Goal: Task Accomplishment & Management: Use online tool/utility

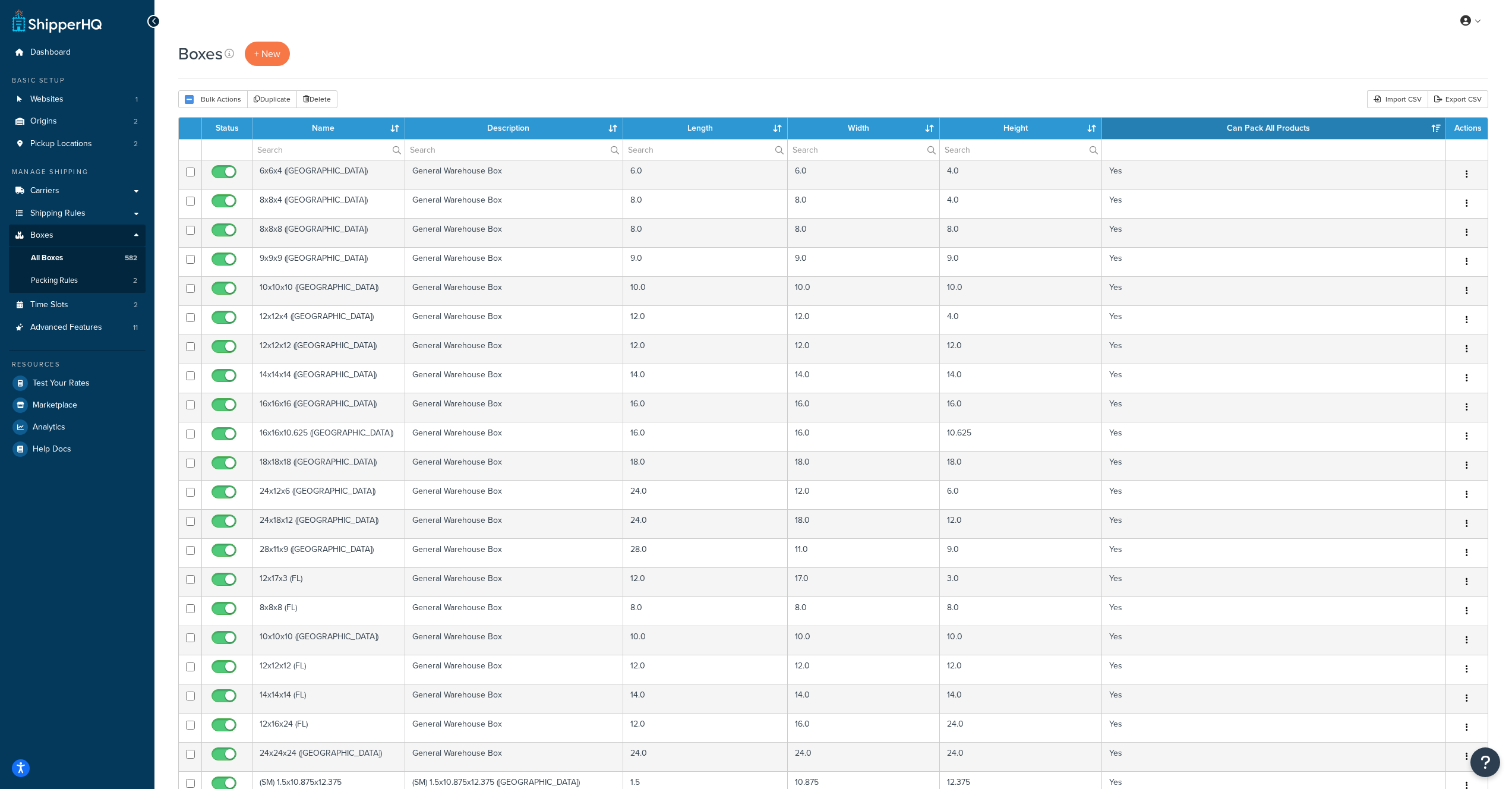
select select "1000"
click at [277, 57] on span "+ New" at bounding box center [267, 53] width 26 height 13
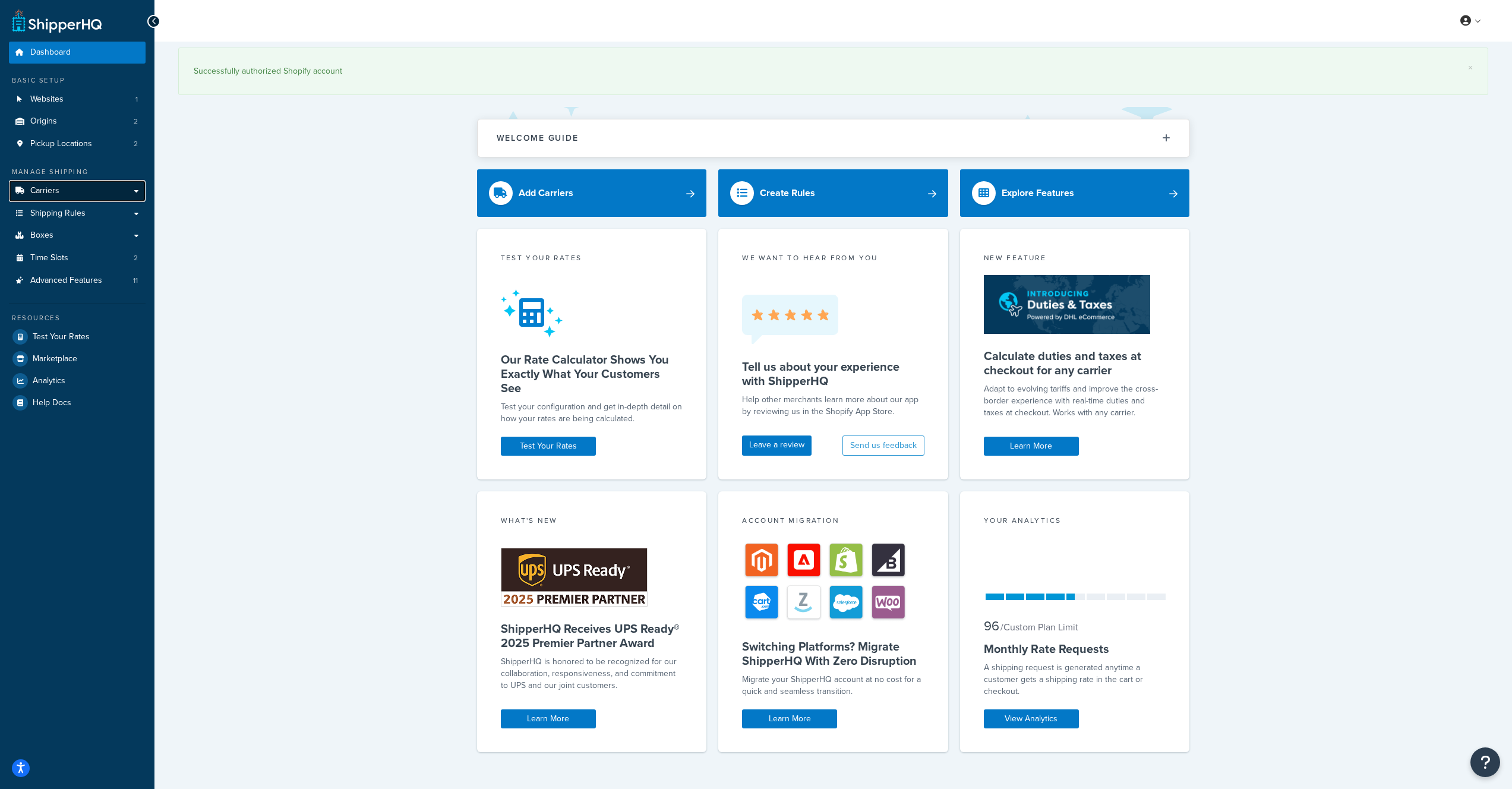
click at [59, 194] on link "Carriers" at bounding box center [78, 191] width 137 height 22
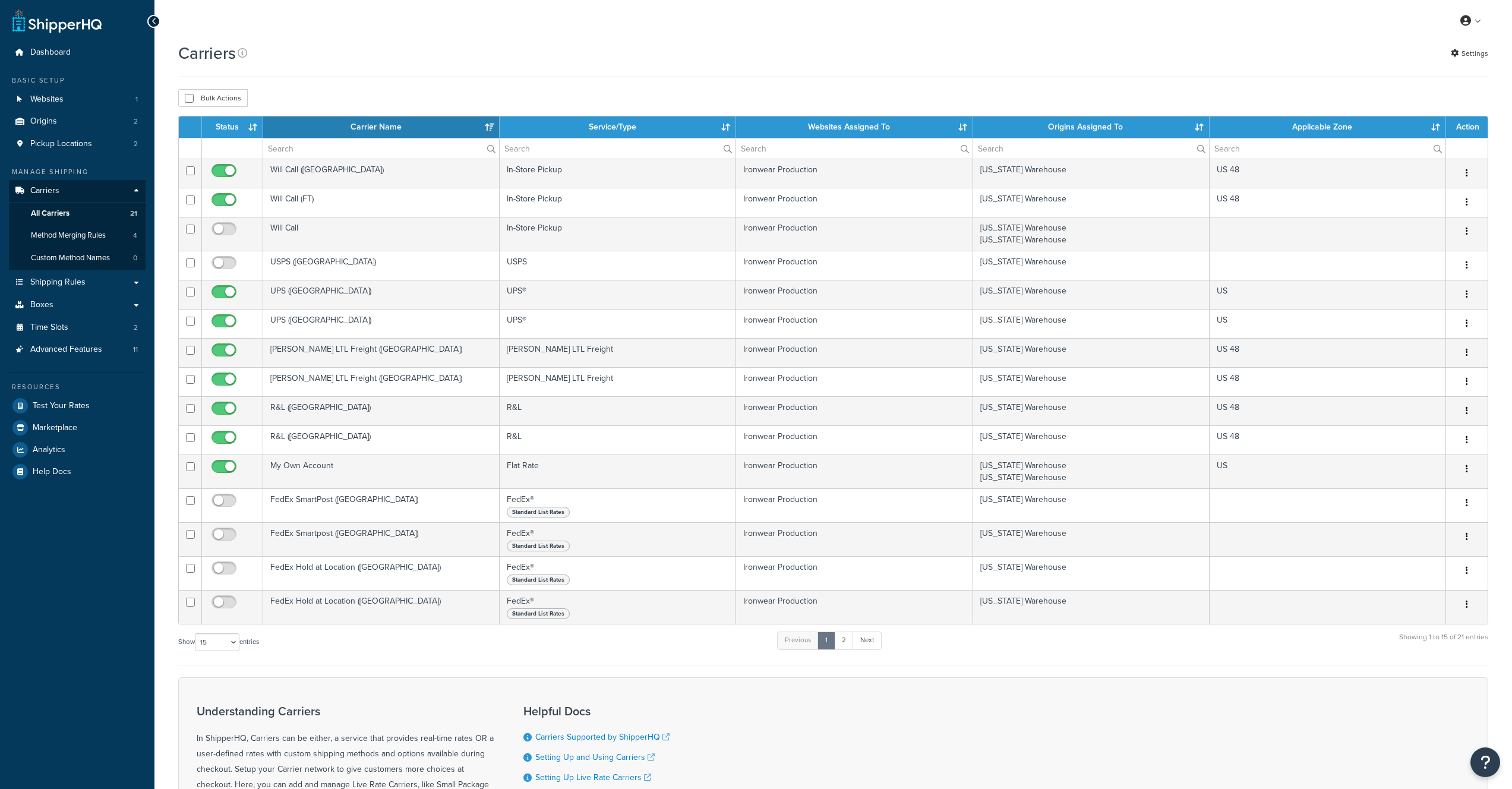
select select "15"
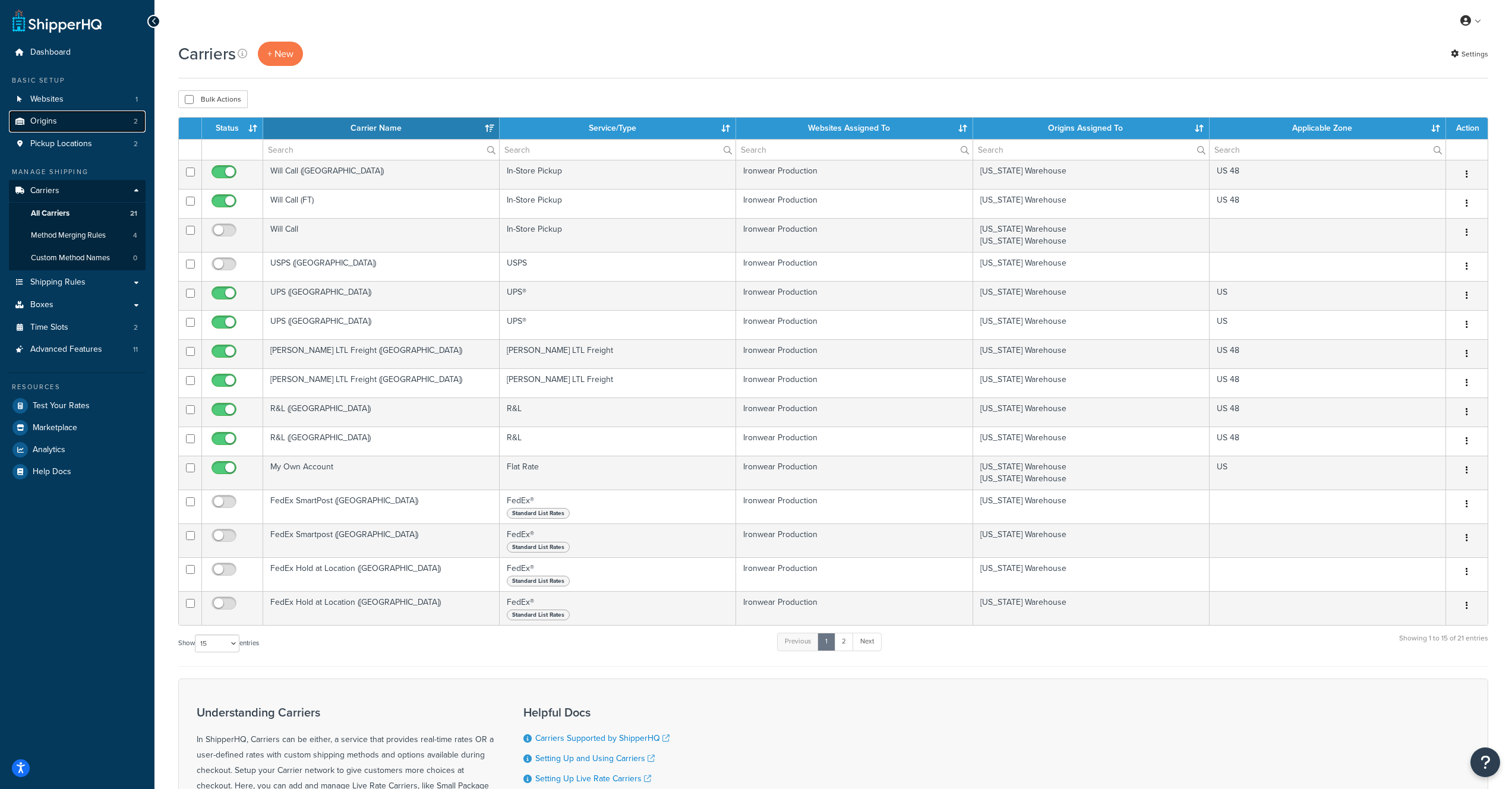
click at [89, 125] on link "Origins 2" at bounding box center [78, 121] width 137 height 22
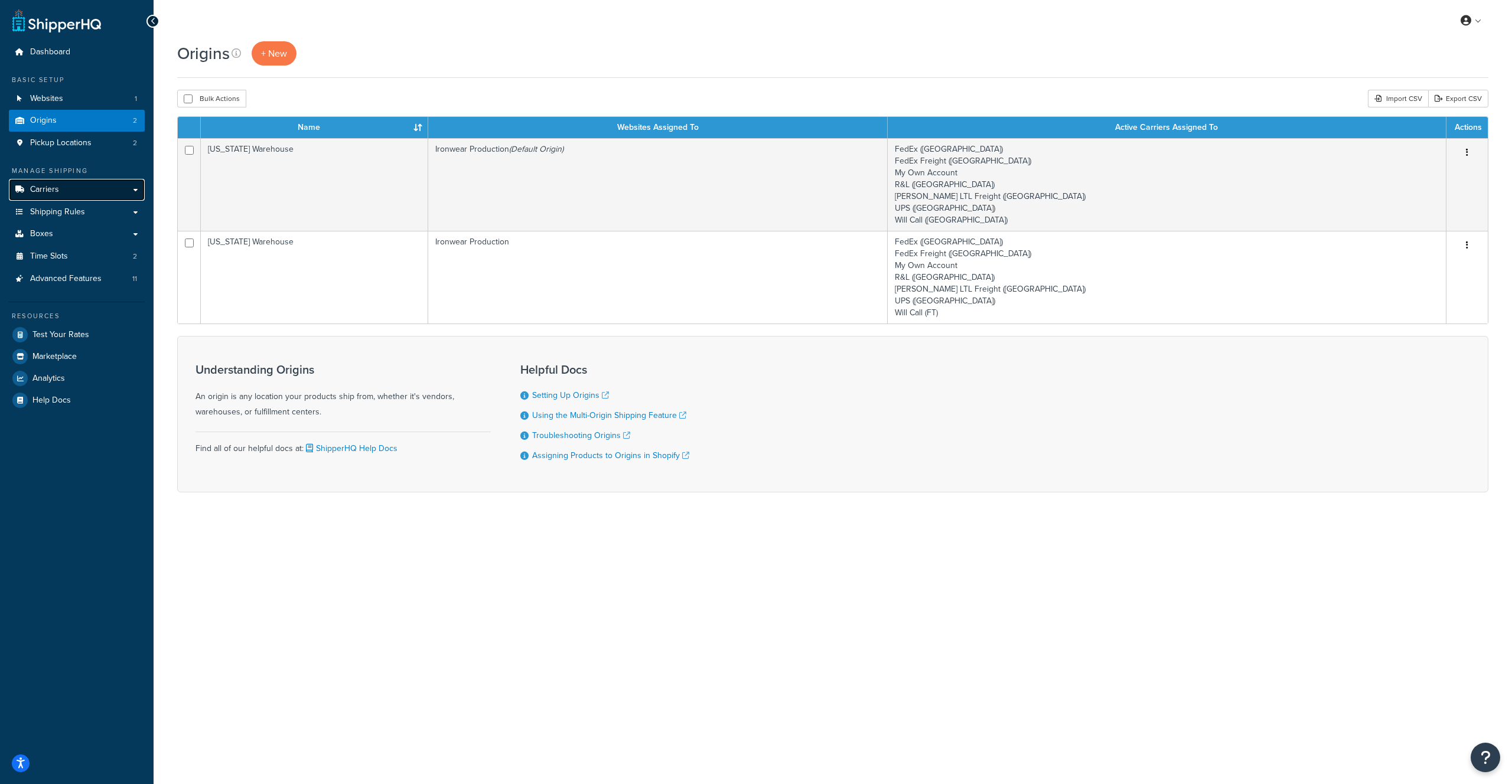
click at [68, 194] on link "Carriers" at bounding box center [77, 189] width 136 height 22
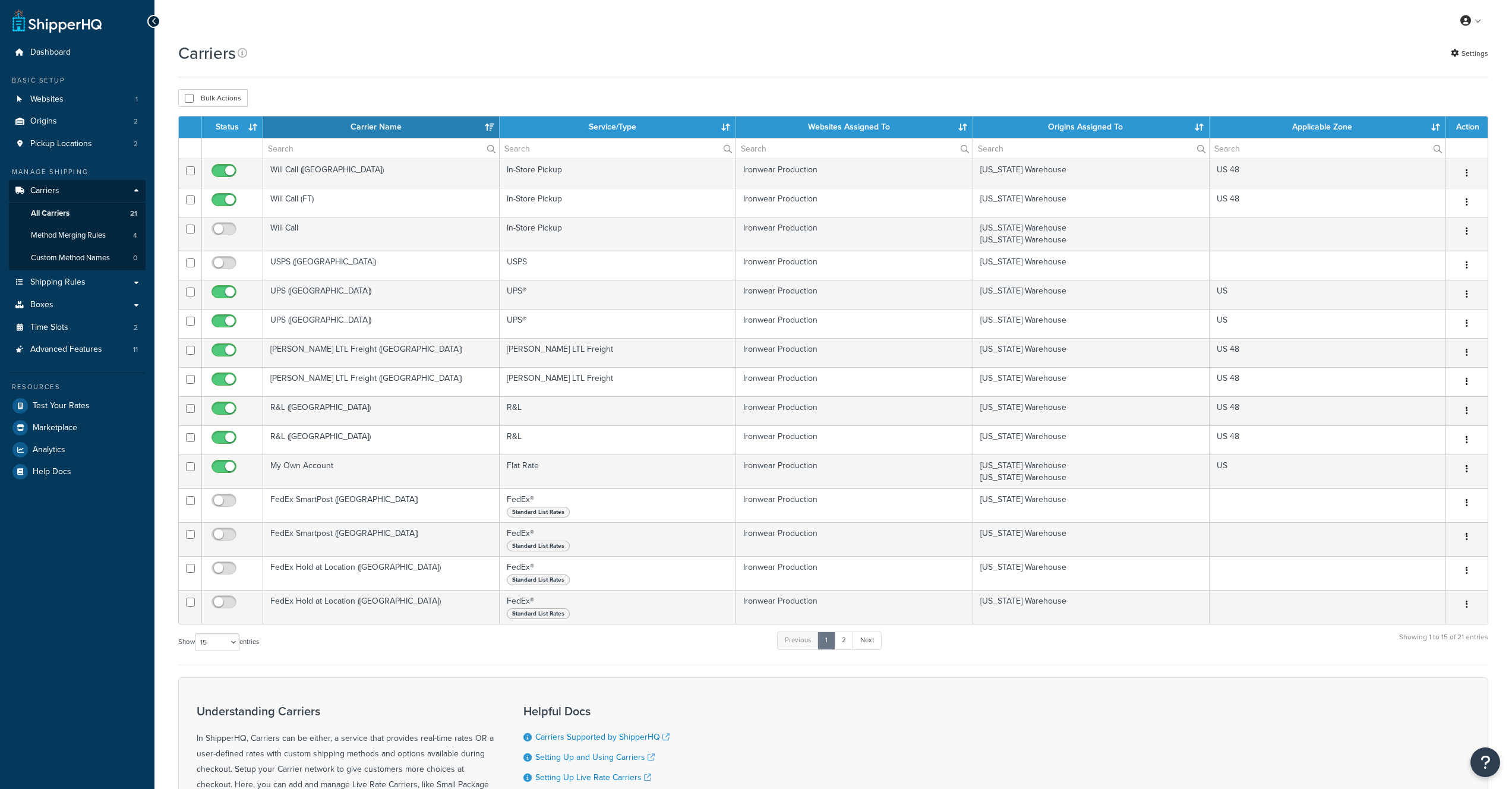
select select "15"
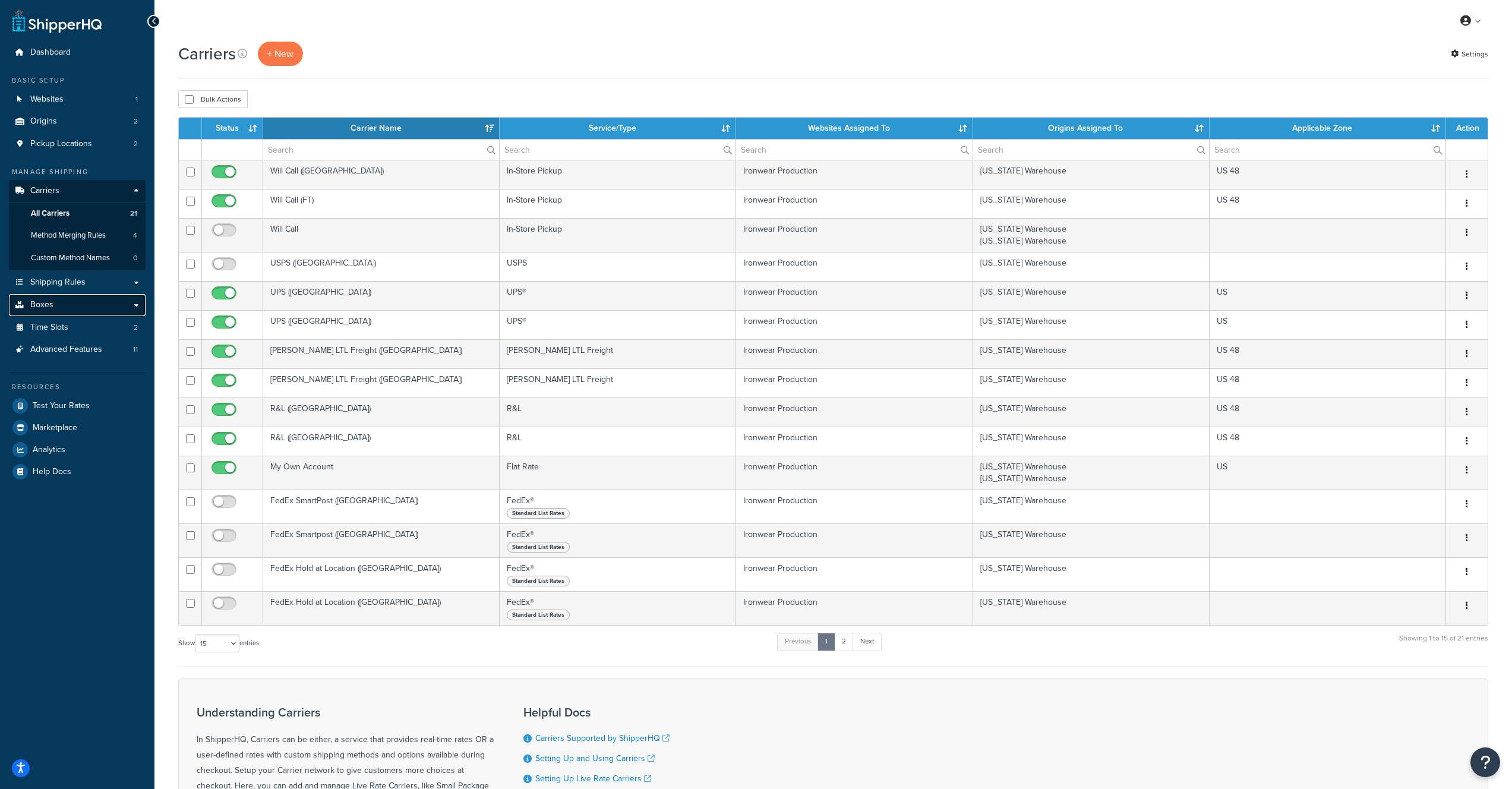
click at [67, 311] on link "Boxes" at bounding box center [78, 305] width 137 height 22
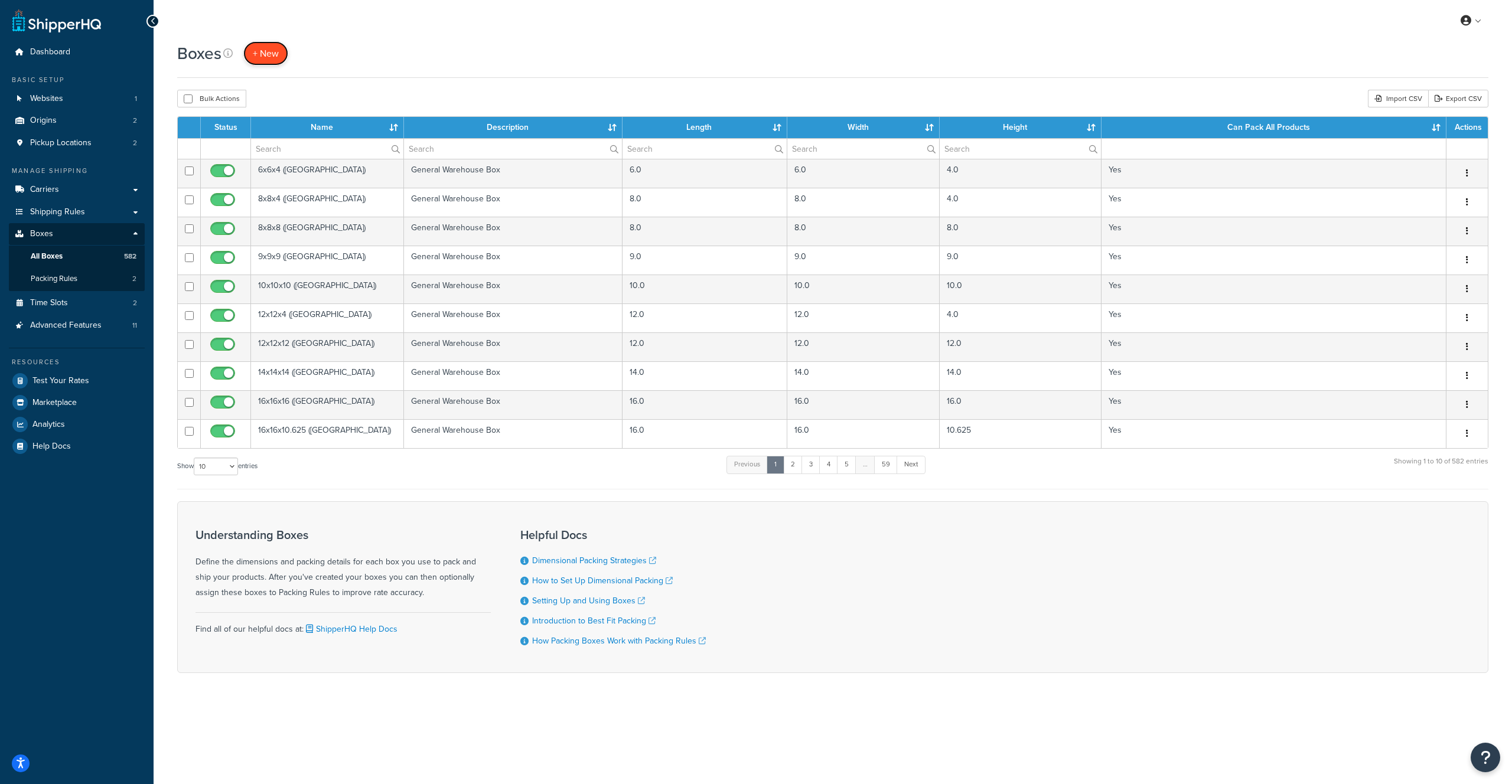
click at [263, 54] on span "+ New" at bounding box center [265, 53] width 26 height 13
click at [1483, 19] on link at bounding box center [1471, 20] width 34 height 17
click at [1290, 22] on div "My Profile Billing Global Settings Contact Us Logout" at bounding box center [832, 21] width 1358 height 42
click at [1395, 101] on div "Import CSV" at bounding box center [1398, 98] width 61 height 17
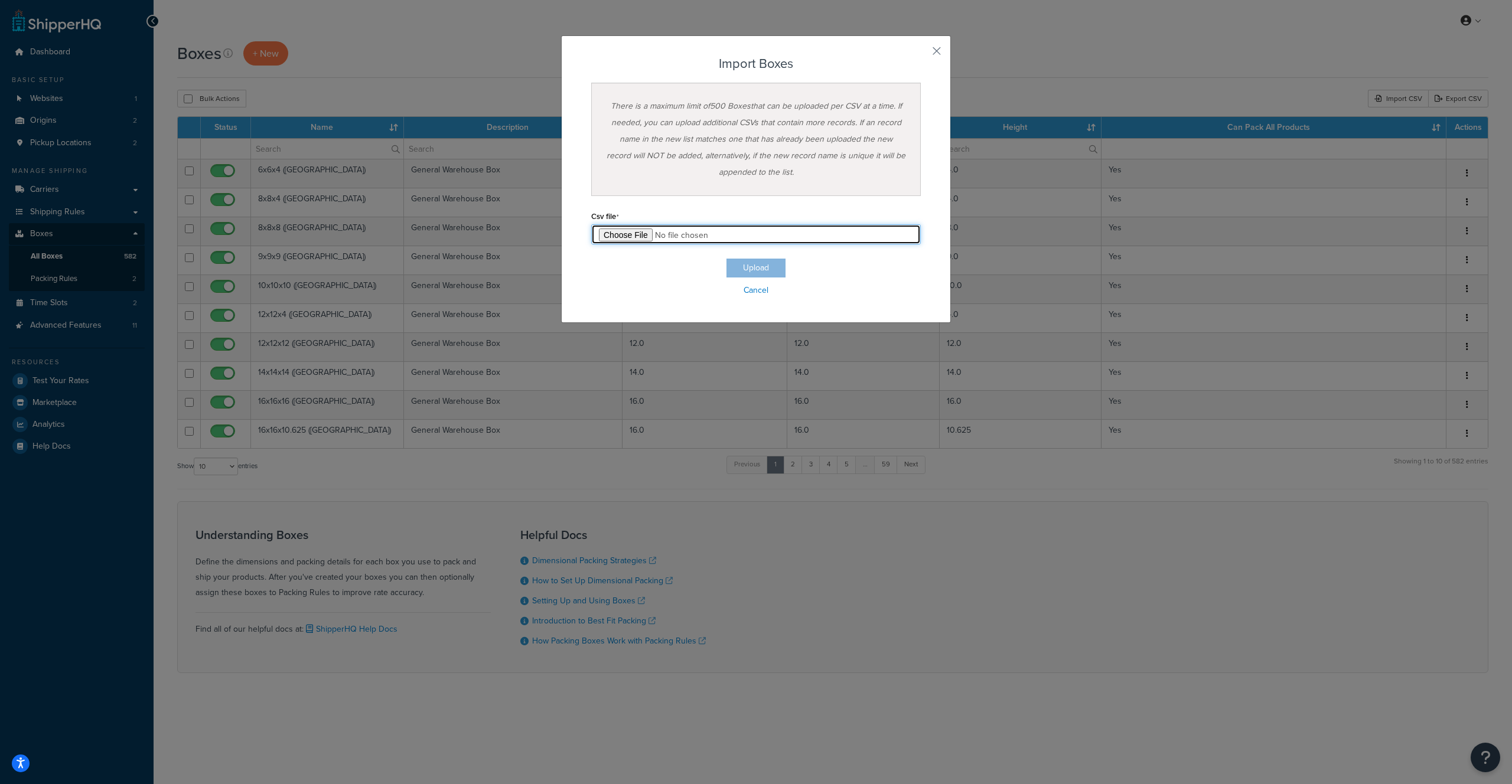
click at [634, 236] on input "file" at bounding box center [756, 234] width 330 height 20
type input "C:\fakepath\boxes.csv"
click at [747, 269] on button "Upload" at bounding box center [756, 267] width 59 height 19
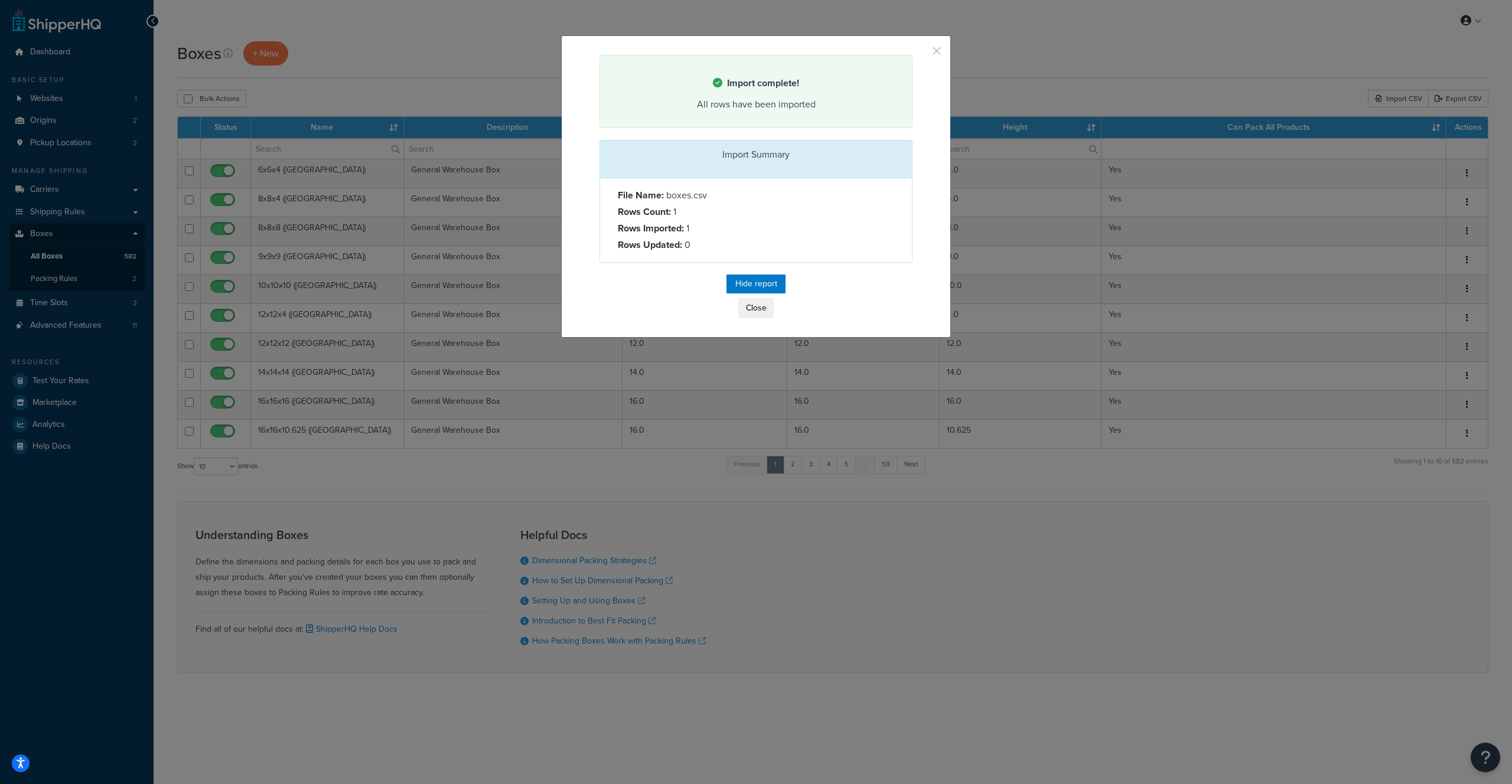
click at [912, 55] on button "button" at bounding box center [911, 56] width 3 height 3
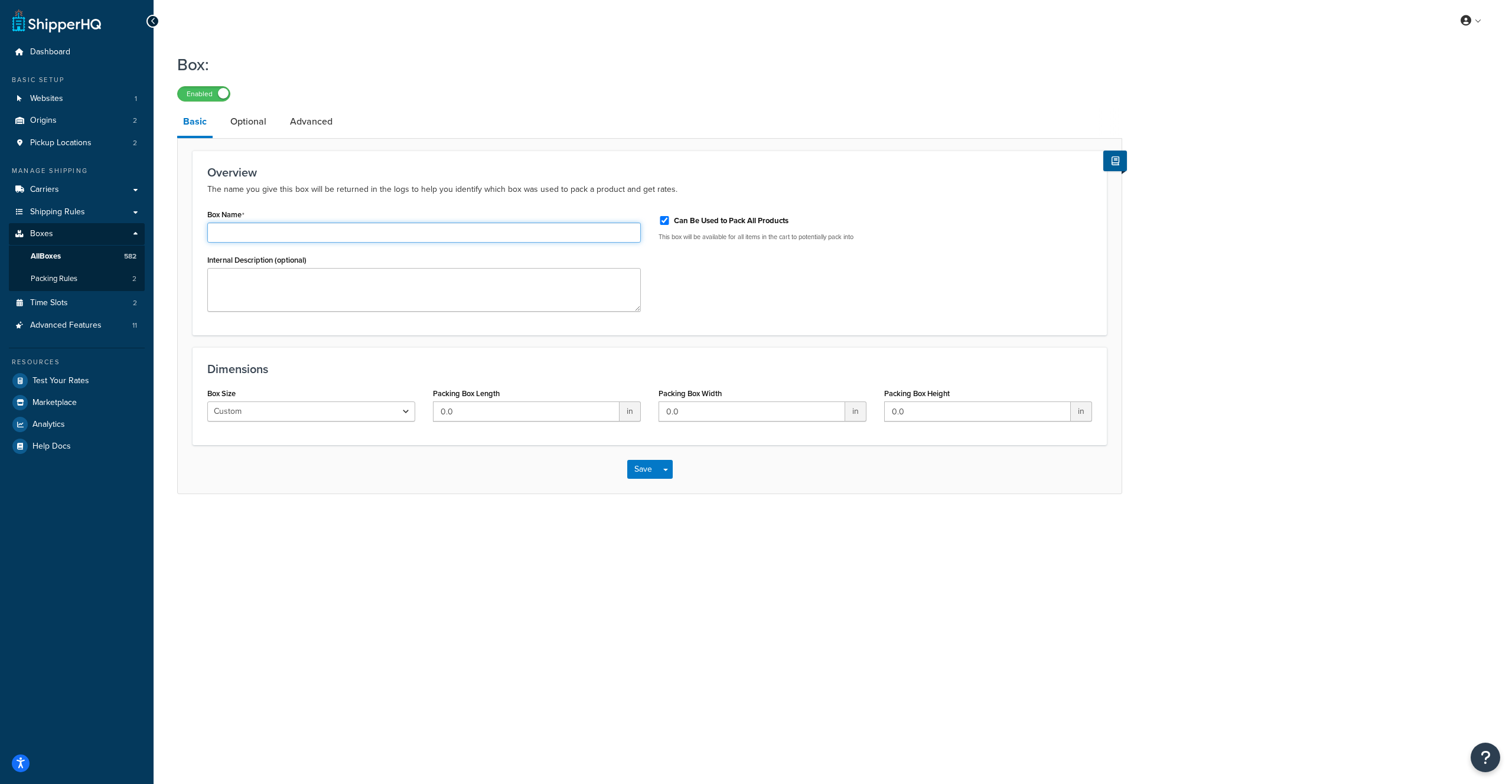
click at [243, 234] on input "Box Name" at bounding box center [425, 233] width 434 height 20
paste input "24x20x22-12"
type input "24x20x22-12"
click at [277, 277] on textarea "Internal Description (optional)" at bounding box center [425, 290] width 434 height 44
paste textarea "24x20x22-12"
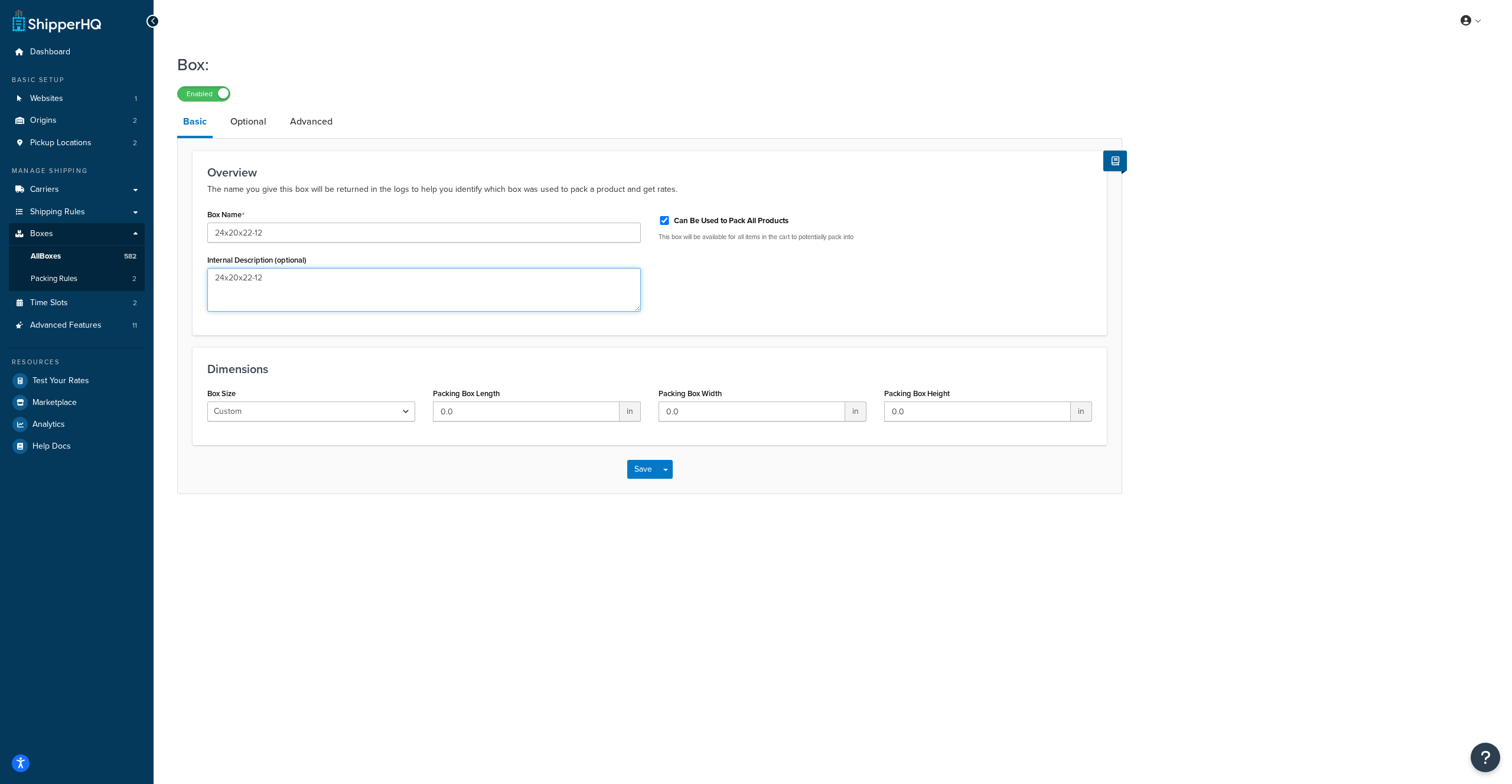
type textarea "24x20x22-12"
click at [251, 416] on select "Custom USPS Small Flat Box USPS Medium Flat Box USPS Large Flat Box USPS Flat E…" at bounding box center [312, 411] width 208 height 20
click at [495, 407] on input "0.0" at bounding box center [526, 411] width 187 height 20
drag, startPoint x: 495, startPoint y: 407, endPoint x: 412, endPoint y: 408, distance: 83.0
click at [412, 407] on div "Box Size Custom USPS Small Flat Box USPS Medium Flat Box USPS Large Flat Box US…" at bounding box center [650, 408] width 902 height 46
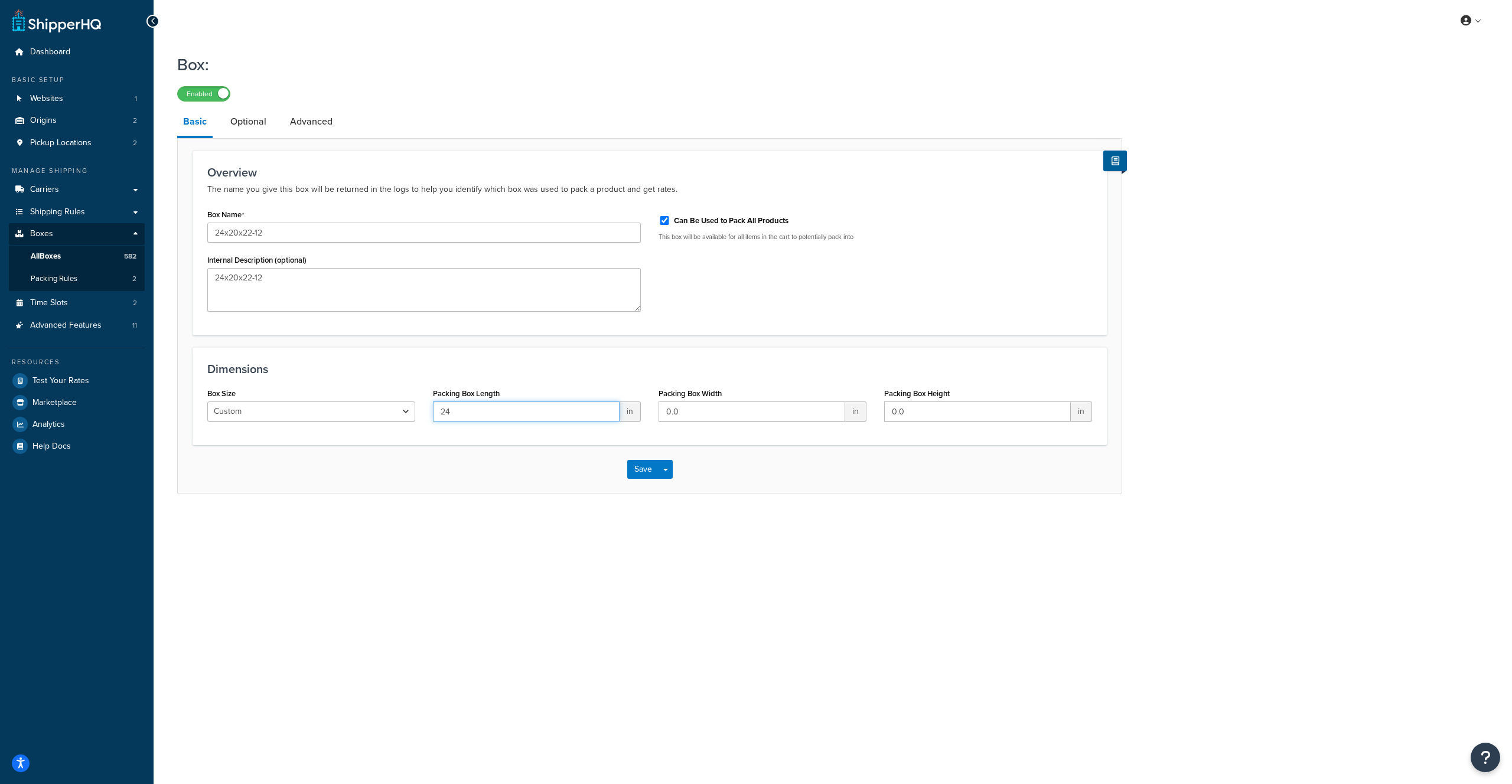
type input "24"
type input "20"
type input "22"
click at [248, 130] on link "Optional" at bounding box center [248, 121] width 48 height 28
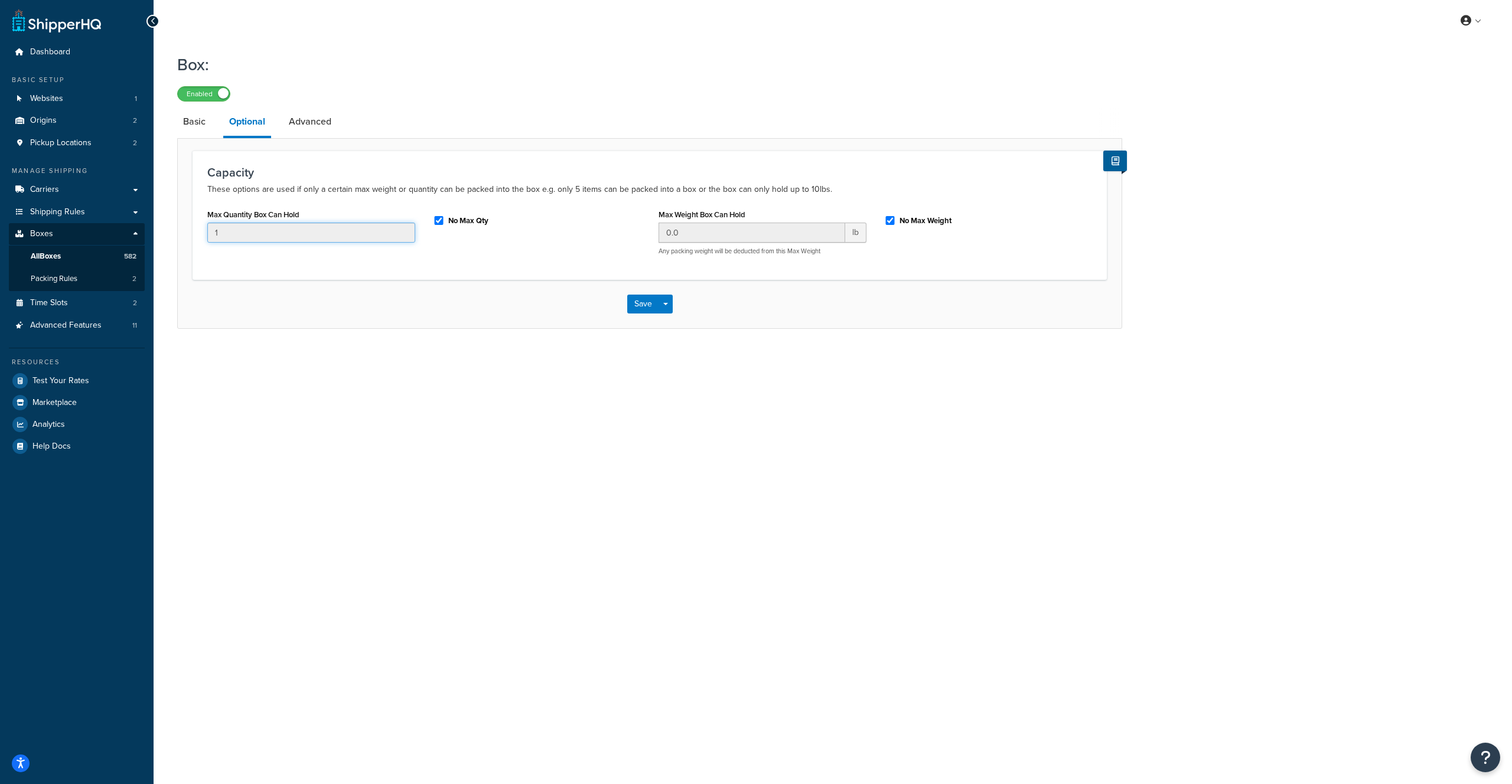
drag, startPoint x: 307, startPoint y: 236, endPoint x: 269, endPoint y: 235, distance: 38.0
click at [216, 234] on input "1" at bounding box center [312, 233] width 208 height 20
drag, startPoint x: 424, startPoint y: 220, endPoint x: 433, endPoint y: 222, distance: 9.2
click at [424, 220] on div "No Max Qty" at bounding box center [537, 222] width 226 height 32
click at [449, 222] on label "No Max Qty" at bounding box center [469, 221] width 40 height 11
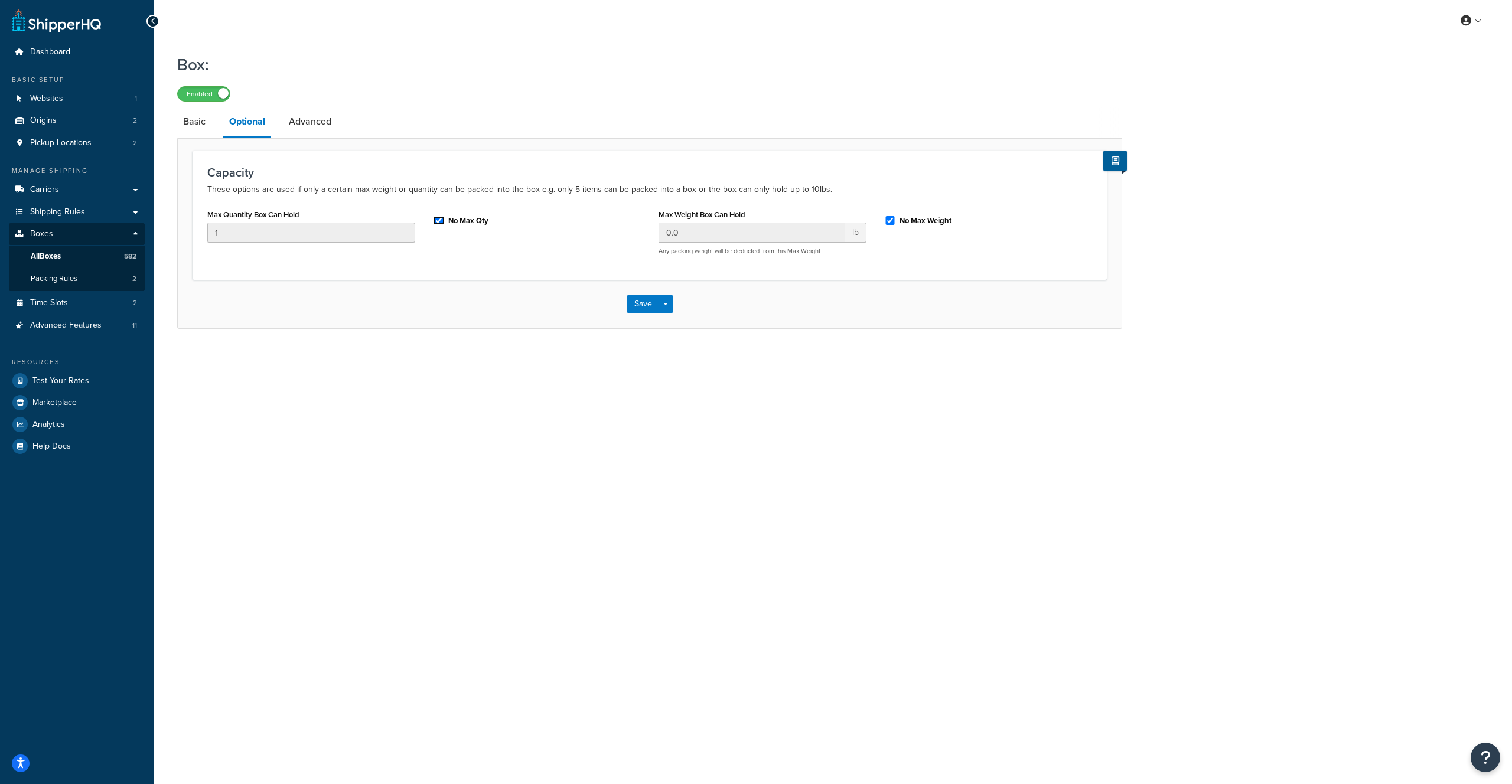
click at [444, 222] on input "No Max Qty" at bounding box center [439, 220] width 12 height 9
checkbox input "false"
click at [342, 237] on input "1" at bounding box center [312, 233] width 208 height 20
drag, startPoint x: 328, startPoint y: 239, endPoint x: 139, endPoint y: 222, distance: 189.8
click at [137, 223] on div "Dashboard Basic Setup Websites 1 Origins 2 Pickup Locations 2 Manage Shipping C…" at bounding box center [756, 392] width 1512 height 784
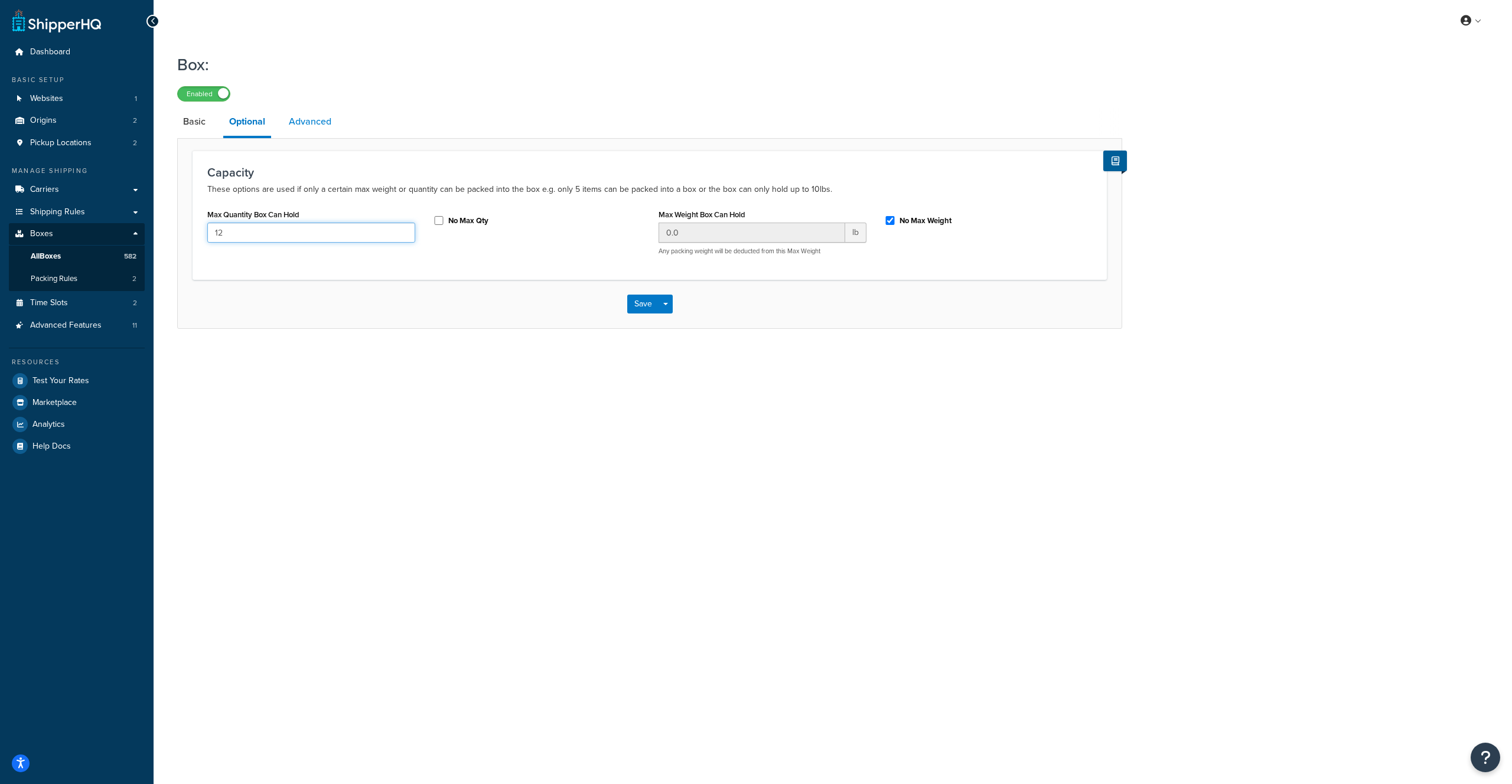
type input "12"
click at [317, 123] on link "Advanced" at bounding box center [310, 121] width 54 height 28
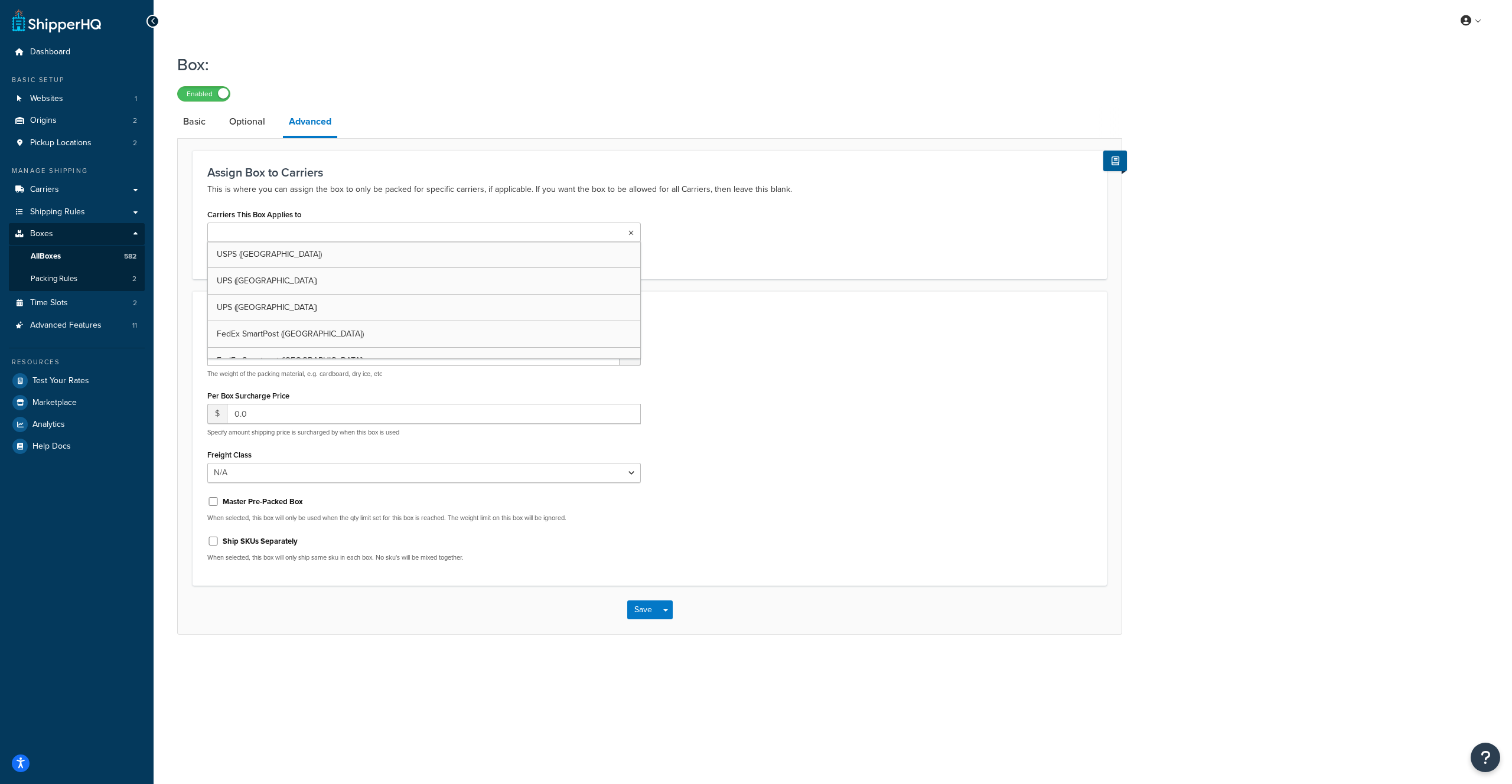
click at [268, 236] on input "Carriers This Box Applies to" at bounding box center [263, 233] width 105 height 13
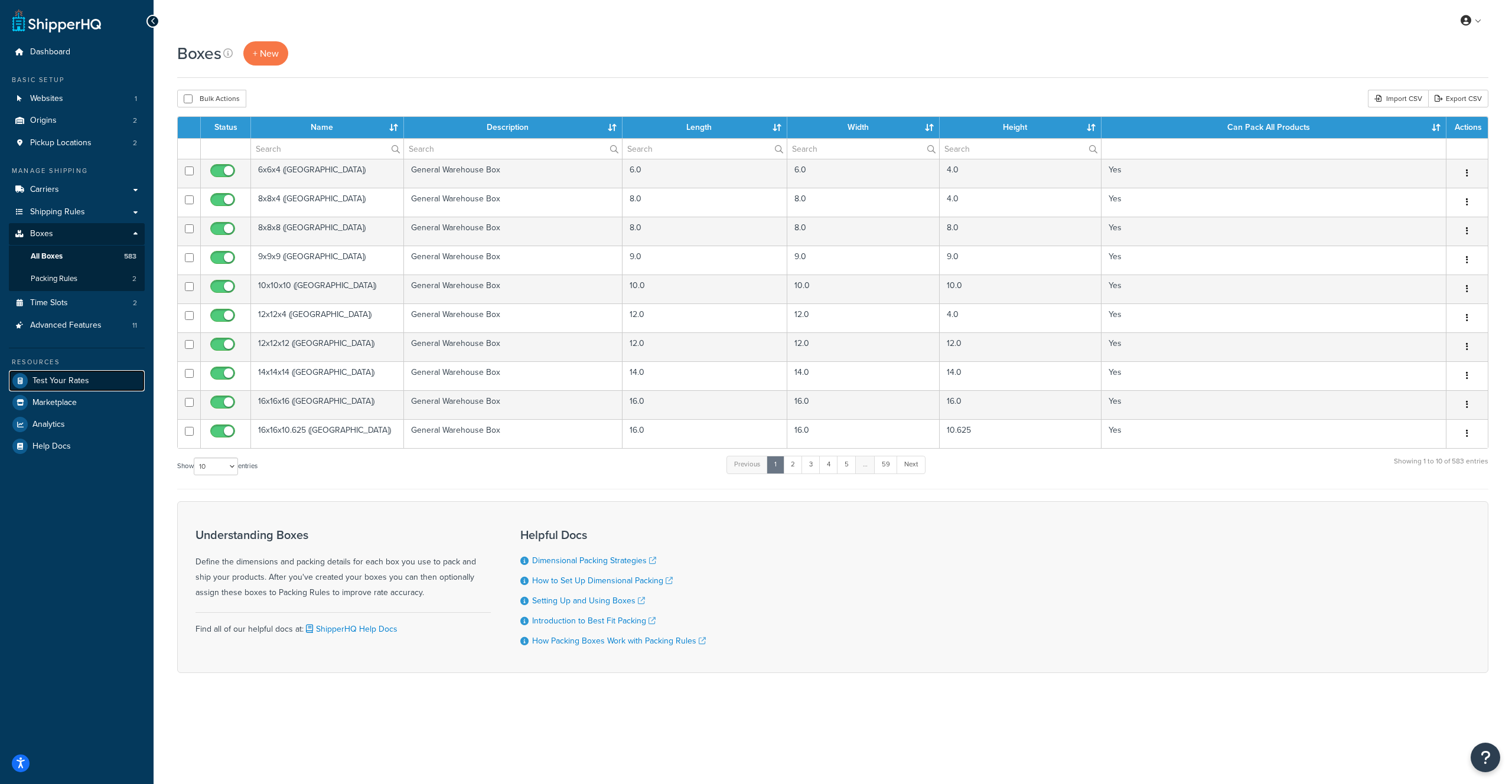
click at [85, 376] on span "Test Your Rates" at bounding box center [61, 381] width 56 height 10
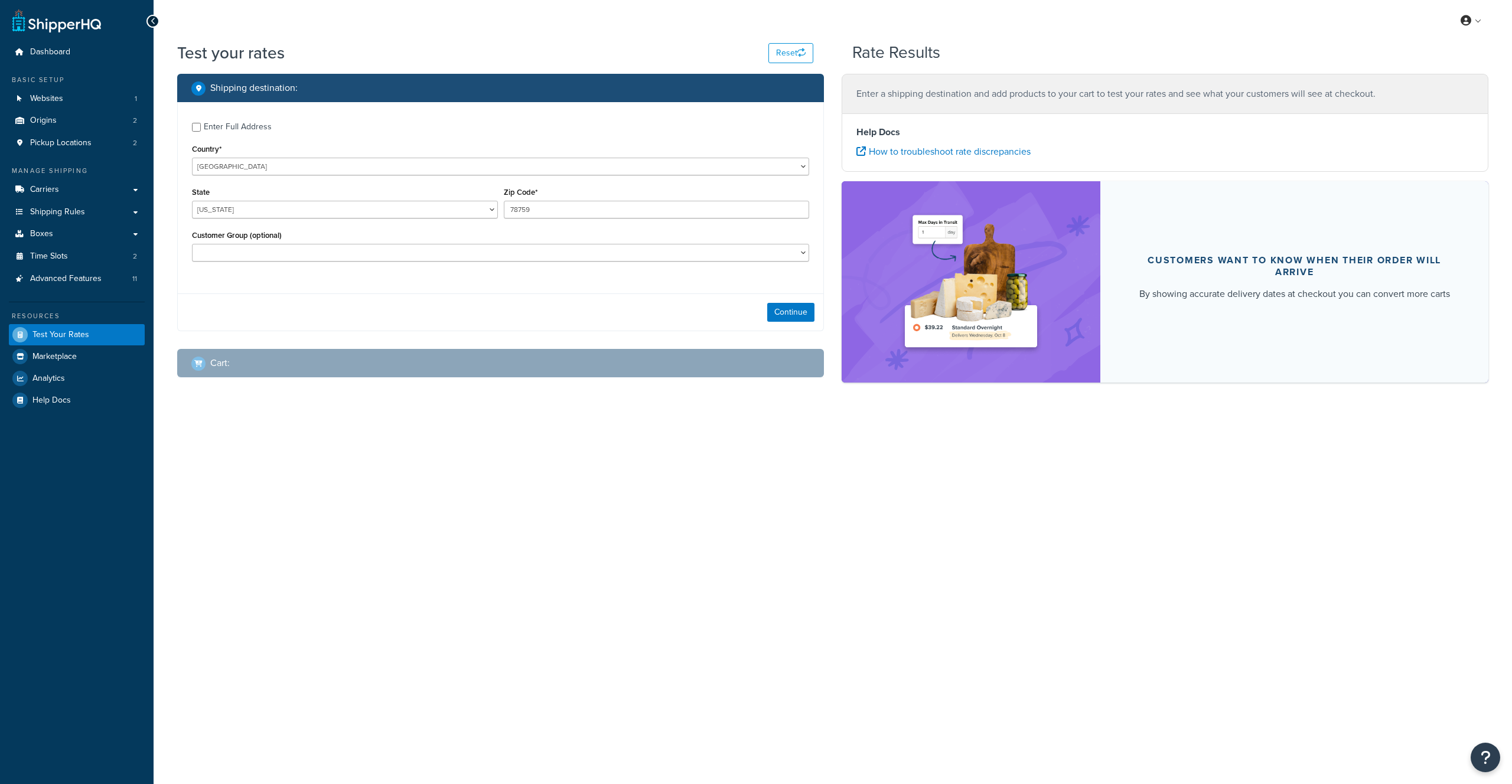
select select "TX"
click at [193, 128] on input "Enter Full Address" at bounding box center [196, 127] width 9 height 9
checkbox input "true"
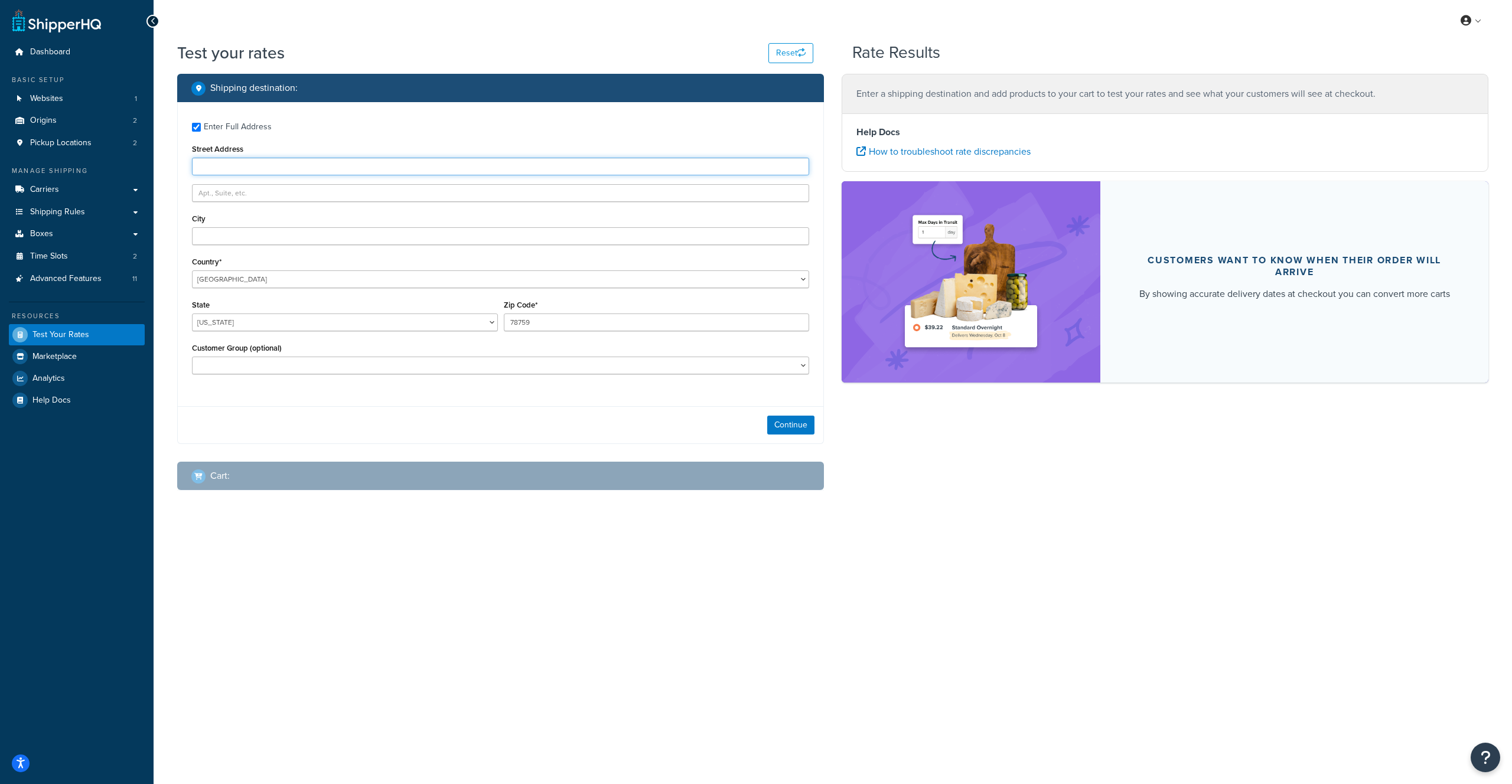
click at [228, 169] on input "Street Address" at bounding box center [500, 166] width 617 height 17
paste input "3700 Alken Street"
type input "[STREET_ADDRESS]"
click at [204, 239] on input "City" at bounding box center [500, 236] width 617 height 17
paste input "Bakersfield"
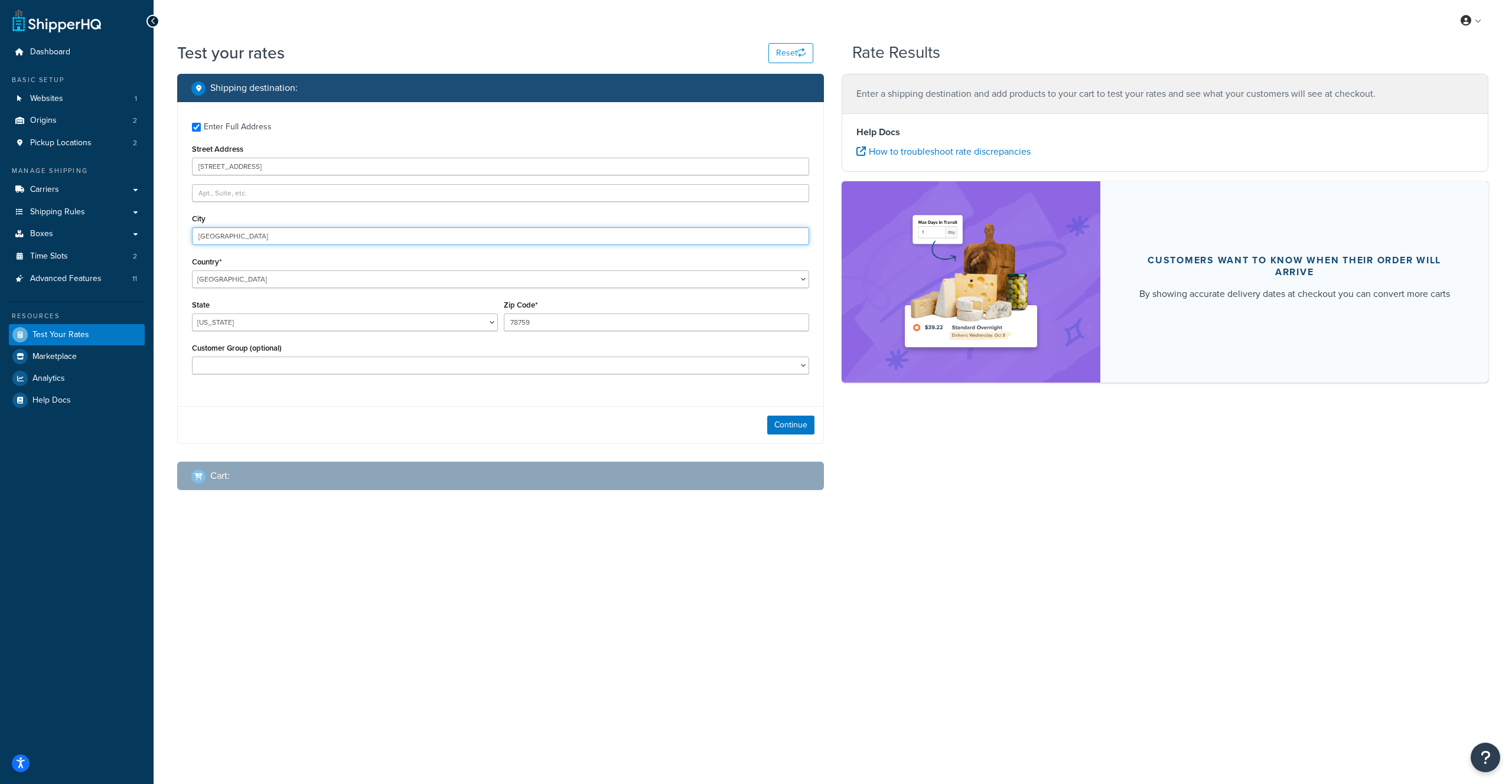
type input "Bakersfield"
click at [232, 323] on select "Alabama Alaska American Samoa Arizona Arkansas Armed Forces Americas Armed Forc…" at bounding box center [345, 322] width 306 height 17
select select "CA"
click at [192, 314] on select "Alabama Alaska American Samoa Arizona Arkansas Armed Forces Americas Armed Forc…" at bounding box center [345, 322] width 306 height 17
click at [267, 355] on div "Customer Group (optional) class:Distributor class:End User fp_minimum:1500 fp_m…" at bounding box center [500, 357] width 617 height 34
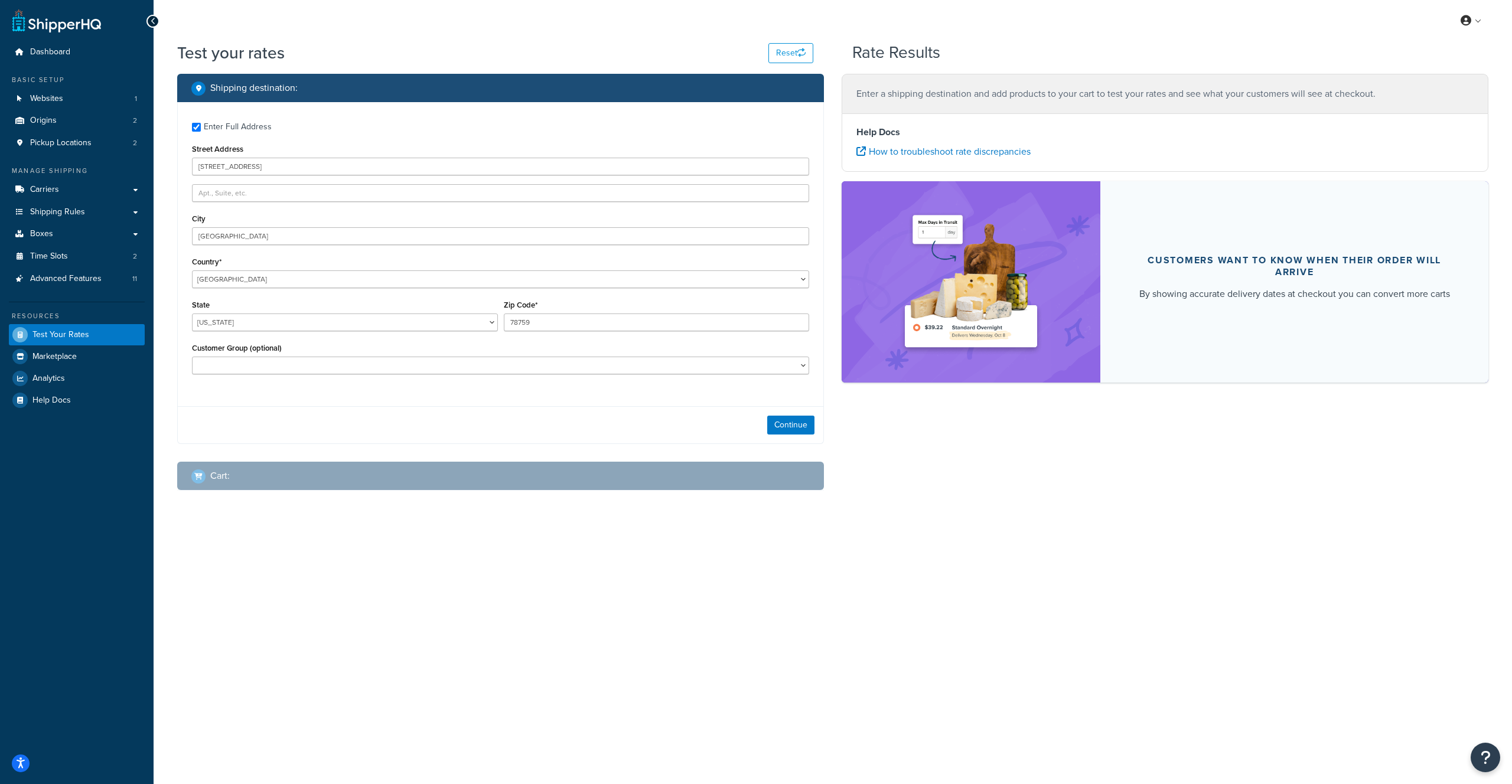
click at [226, 375] on div "Customer Group (optional) class:Distributor class:End User fp_minimum:1500 fp_m…" at bounding box center [501, 362] width 623 height 43
click at [528, 320] on input "78759" at bounding box center [656, 322] width 306 height 17
paste input "93308"
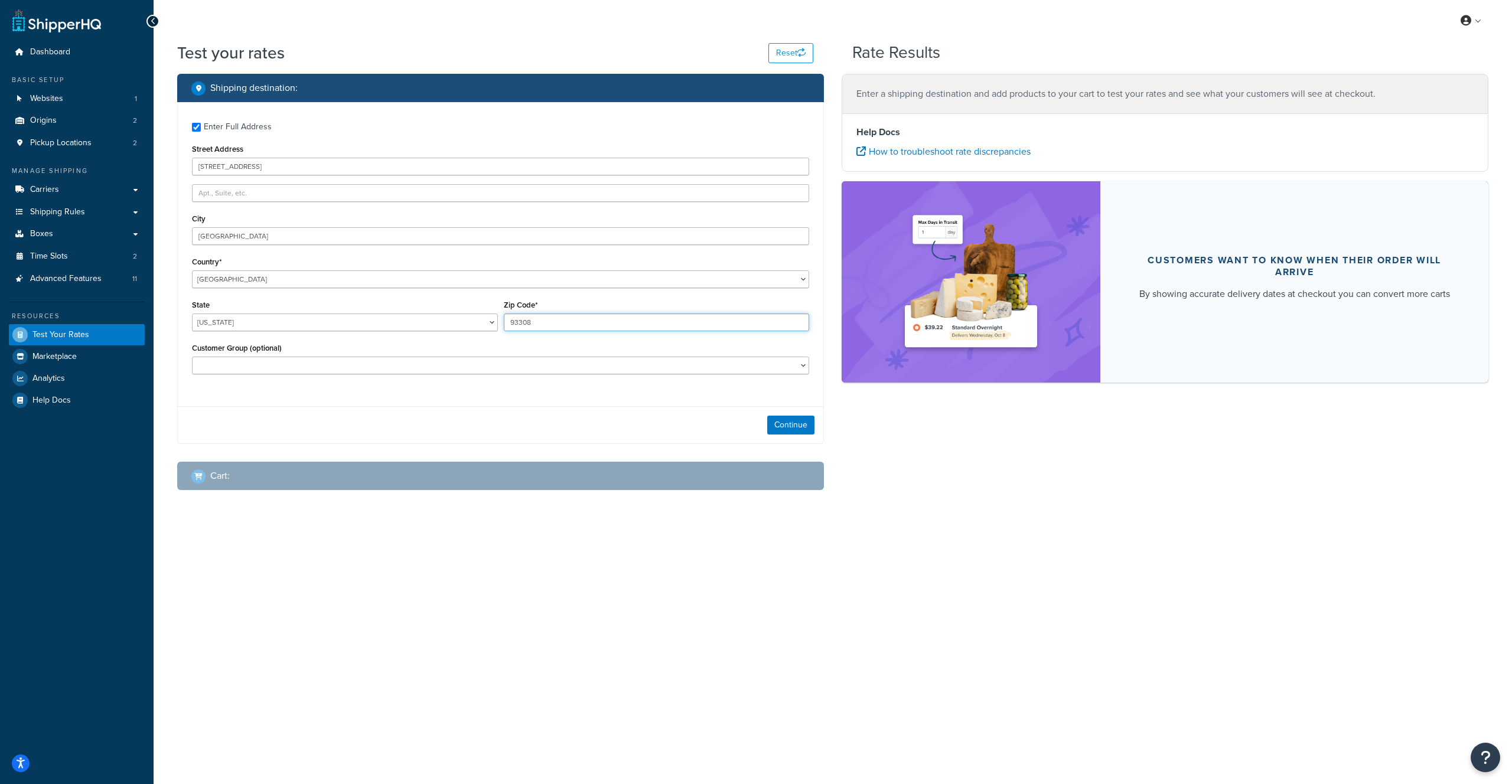
type input "93308"
click at [270, 365] on select "class:Distributor class:End User fp_minimum:1500 fp_minimum:2000 fp_minimum:250…" at bounding box center [500, 365] width 617 height 17
click at [1284, 0] on html "Accessibility Screen-Reader Guide, Feedback, and Issue Reporting | New window S…" at bounding box center [756, 392] width 1512 height 784
click at [282, 359] on select "class:Distributor class:End User fp_minimum:1500 fp_minimum:2000 fp_minimum:250…" at bounding box center [500, 365] width 617 height 17
click at [192, 358] on select "class:Distributor class:End User fp_minimum:1500 fp_minimum:2000 fp_minimum:250…" at bounding box center [500, 365] width 617 height 17
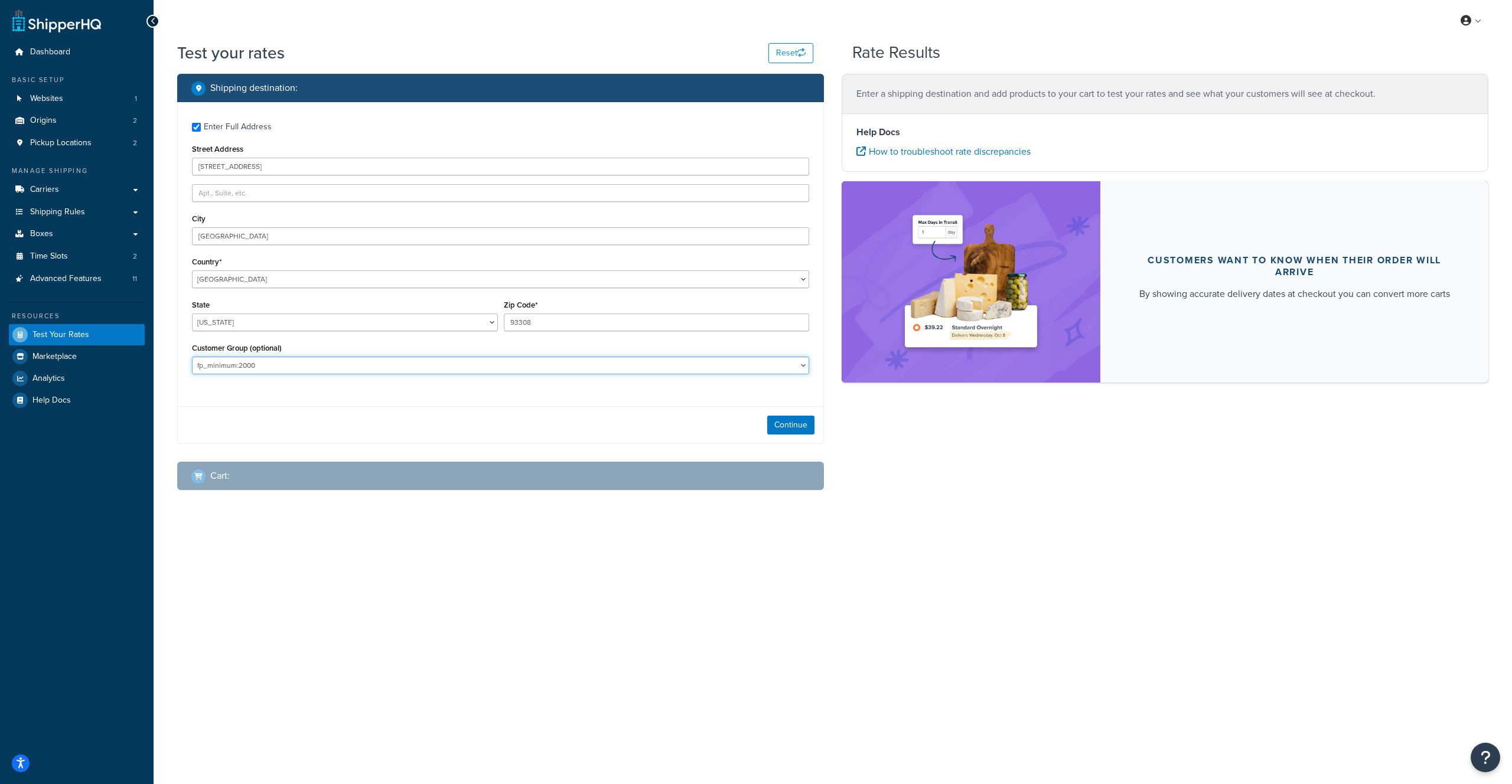
click at [254, 362] on select "class:Distributor class:End User fp_minimum:1500 fp_minimum:2000 fp_minimum:250…" at bounding box center [500, 365] width 617 height 17
select select "fp_minimum:2500"
click at [192, 358] on select "class:Distributor class:End User fp_minimum:1500 fp_minimum:2000 fp_minimum:250…" at bounding box center [500, 365] width 617 height 17
click at [430, 484] on div "Cart :" at bounding box center [504, 476] width 626 height 17
click at [790, 430] on button "Continue" at bounding box center [791, 425] width 47 height 19
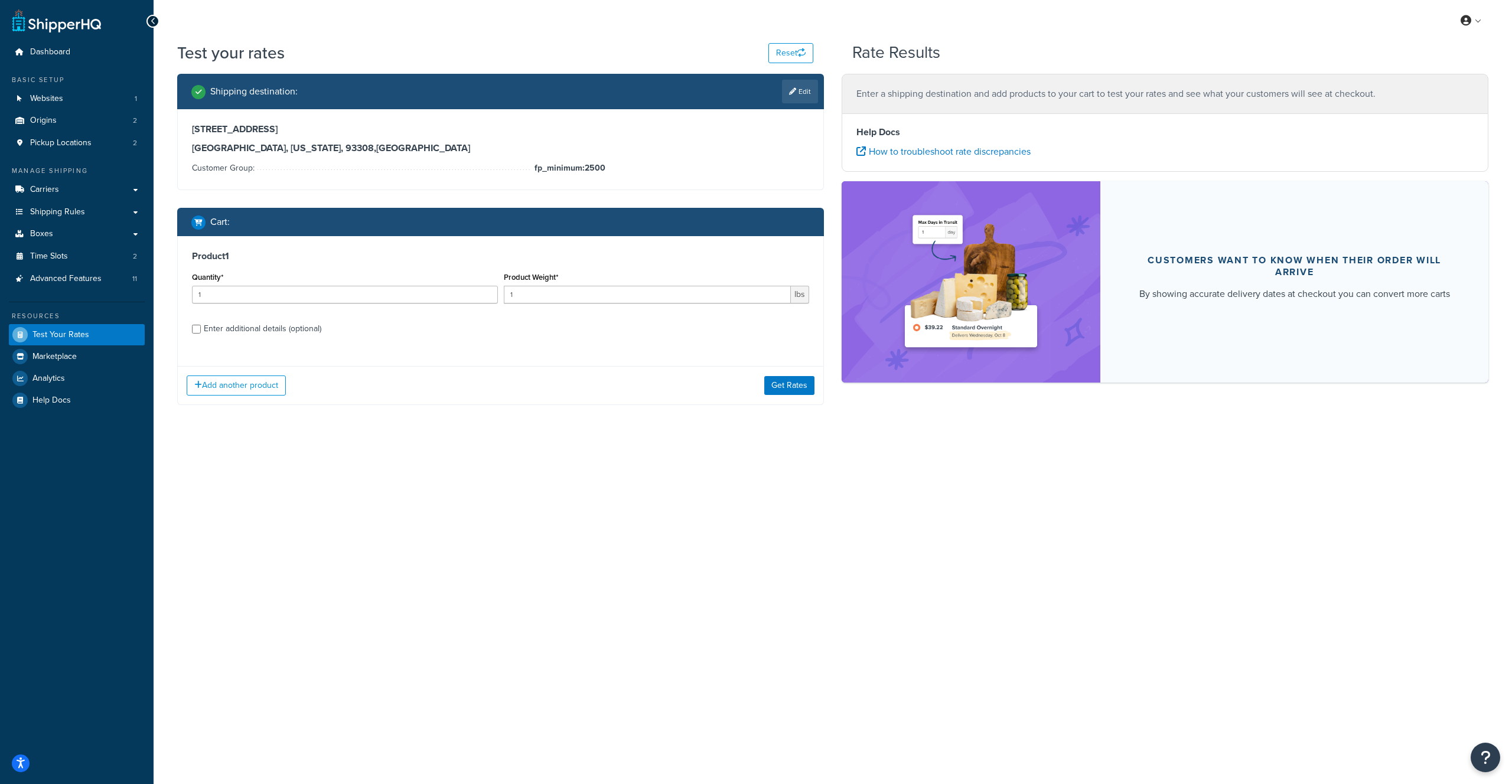
click at [235, 329] on div "Enter additional details (optional)" at bounding box center [262, 329] width 117 height 17
click at [201, 329] on input "Enter additional details (optional)" at bounding box center [196, 329] width 9 height 9
checkbox input "true"
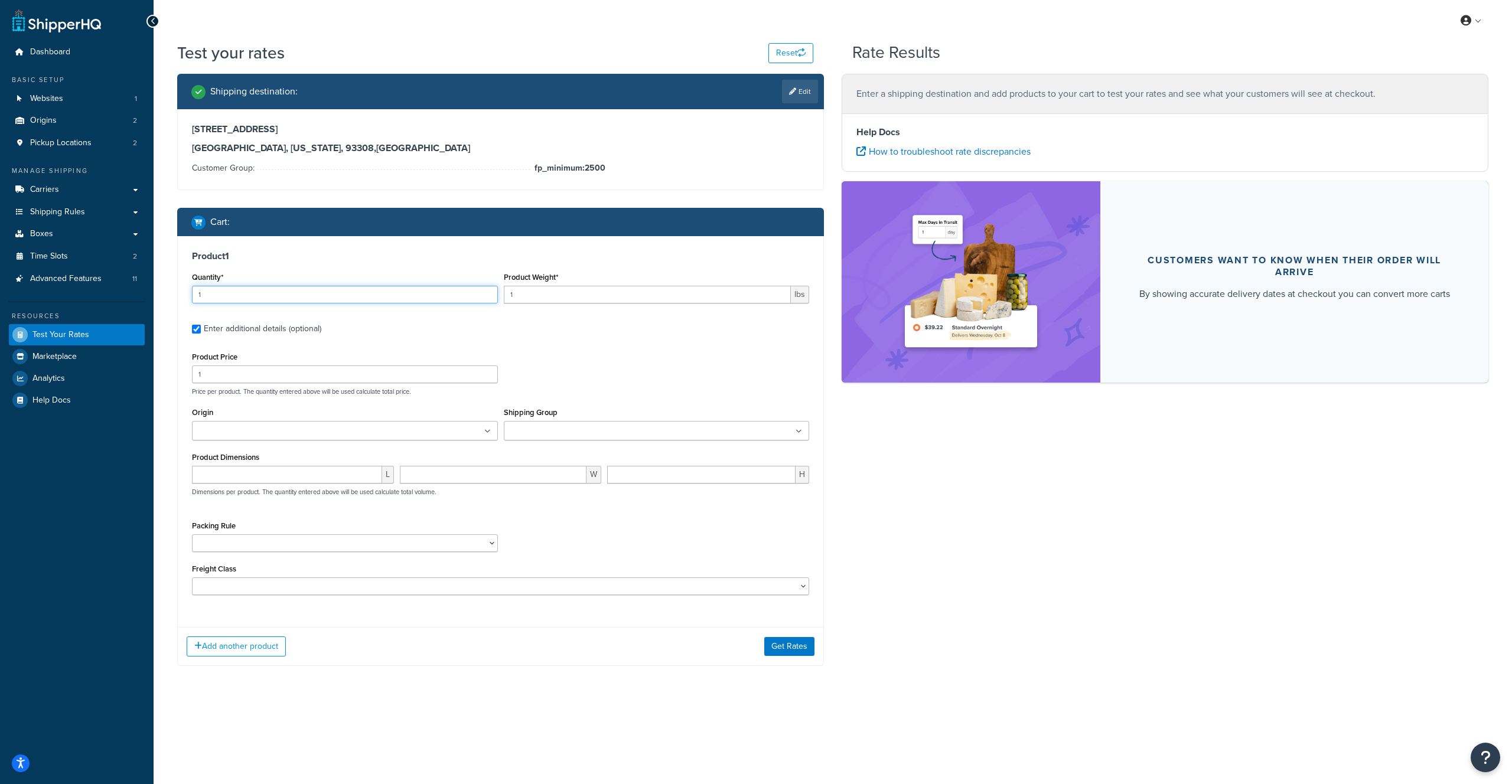
click at [226, 292] on input "1" at bounding box center [345, 294] width 306 height 17
drag, startPoint x: 250, startPoint y: 298, endPoint x: 181, endPoint y: 297, distance: 69.0
click at [181, 297] on div "Product 1 Quantity* 1 Product Weight* 1 lbs Enter additional details (optional)…" at bounding box center [500, 427] width 646 height 382
type input "16"
click at [652, 448] on div "Shipping Group Large Medium Small Trucking Class 100 Trucking Class 125 Truckin…" at bounding box center [656, 427] width 312 height 45
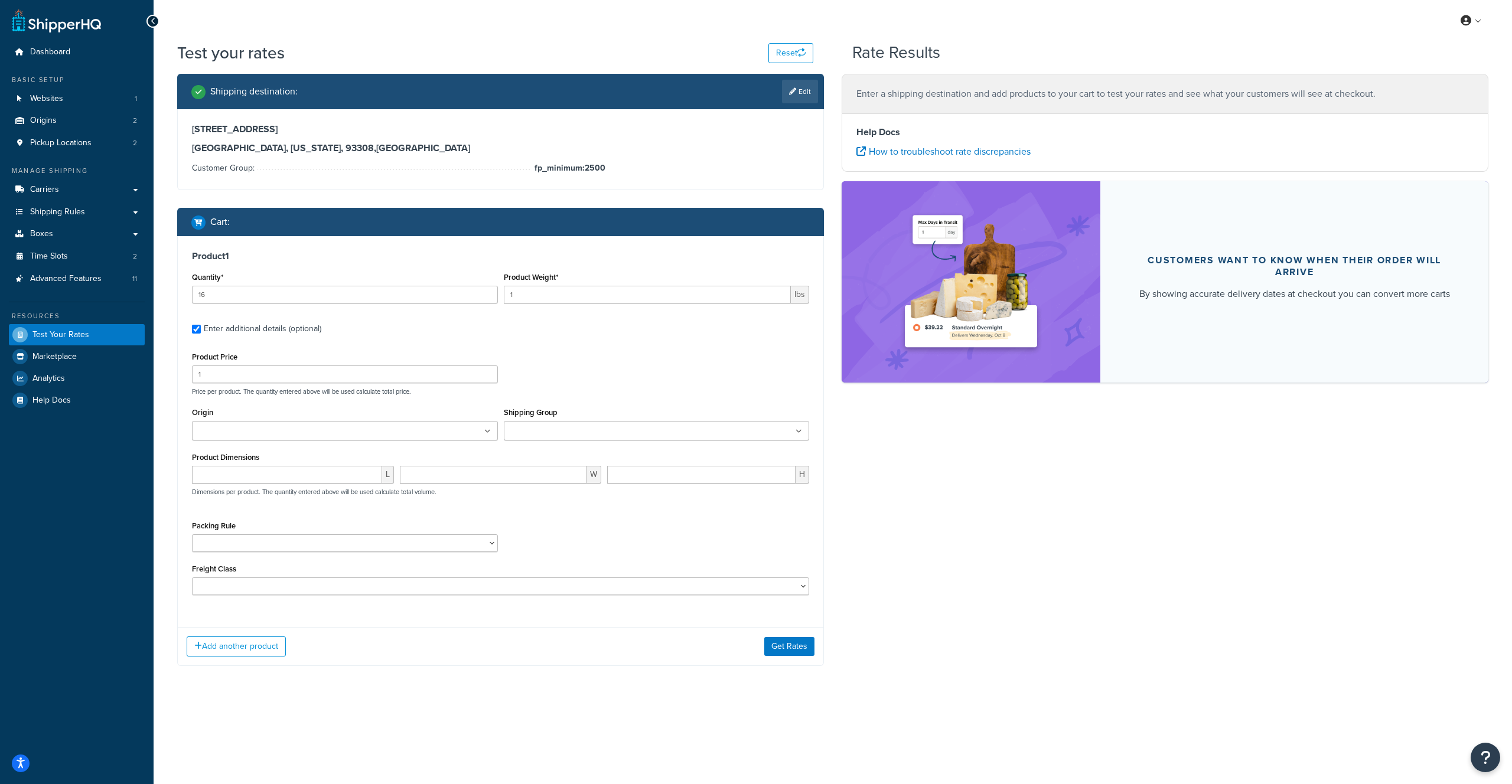
click at [642, 428] on ul at bounding box center [656, 430] width 306 height 19
click at [580, 401] on div "Product Price 1 Price per product. The quantity entered above will be used calc…" at bounding box center [500, 472] width 617 height 246
click at [401, 440] on div "Origin Florida Warehouse Texas Warehouse" at bounding box center [345, 427] width 312 height 45
click at [353, 426] on ul at bounding box center [345, 430] width 306 height 19
click at [258, 532] on div "Packing Rule Debris Netting Pack Separately" at bounding box center [345, 537] width 306 height 34
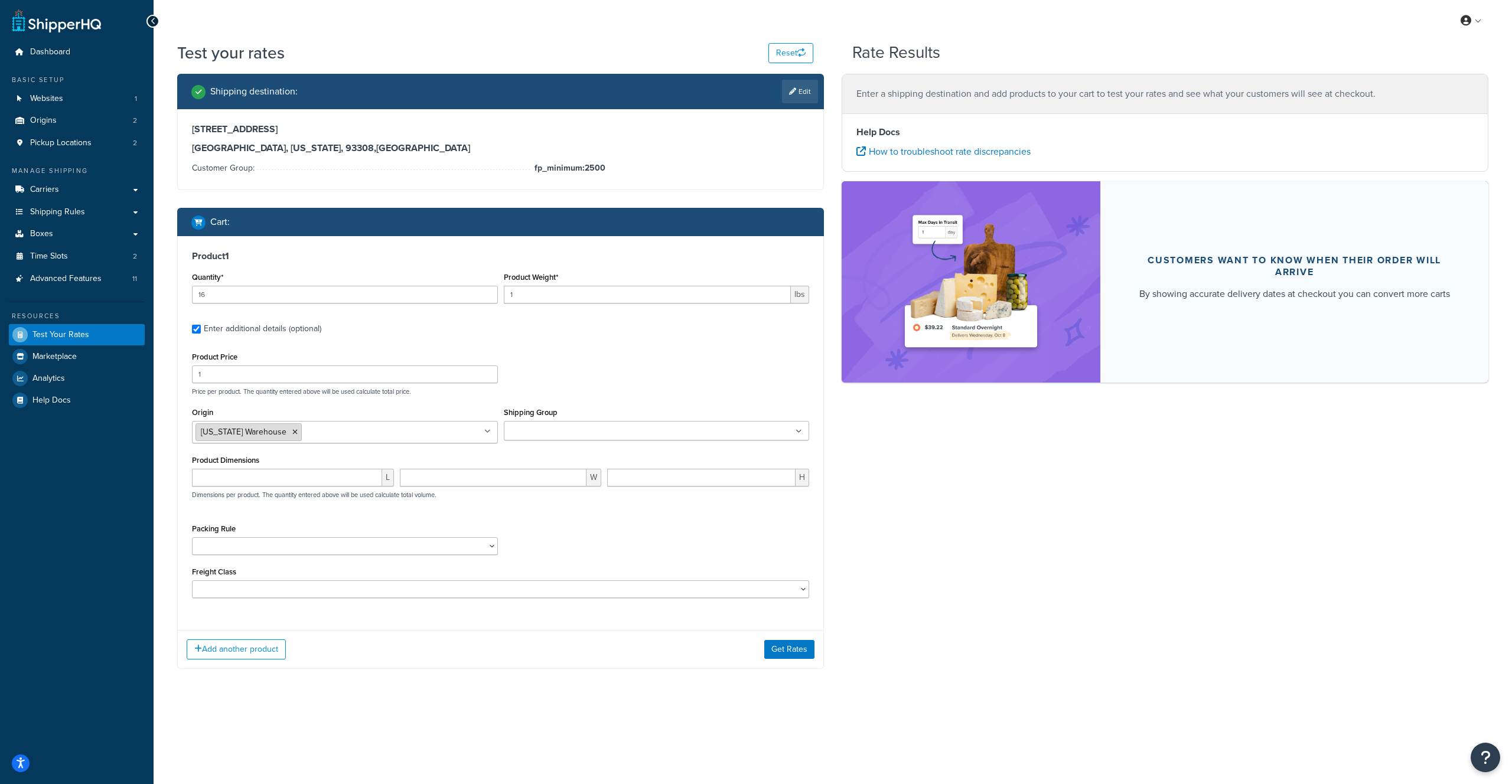
click at [292, 432] on icon at bounding box center [295, 432] width 5 height 7
click at [271, 546] on select "Debris Netting Pack Separately" at bounding box center [345, 542] width 306 height 17
click at [248, 597] on div "Product 1 Quantity* 16 Product Weight* 1 lbs Enter additional details (optional…" at bounding box center [500, 427] width 646 height 382
click at [245, 585] on select "50 55 60 65 70 77.5 85 92.5 100 110 125 150 175 200 250 300 400 500" at bounding box center [500, 586] width 617 height 17
click at [273, 549] on select "Debris Netting Pack Separately" at bounding box center [345, 542] width 306 height 17
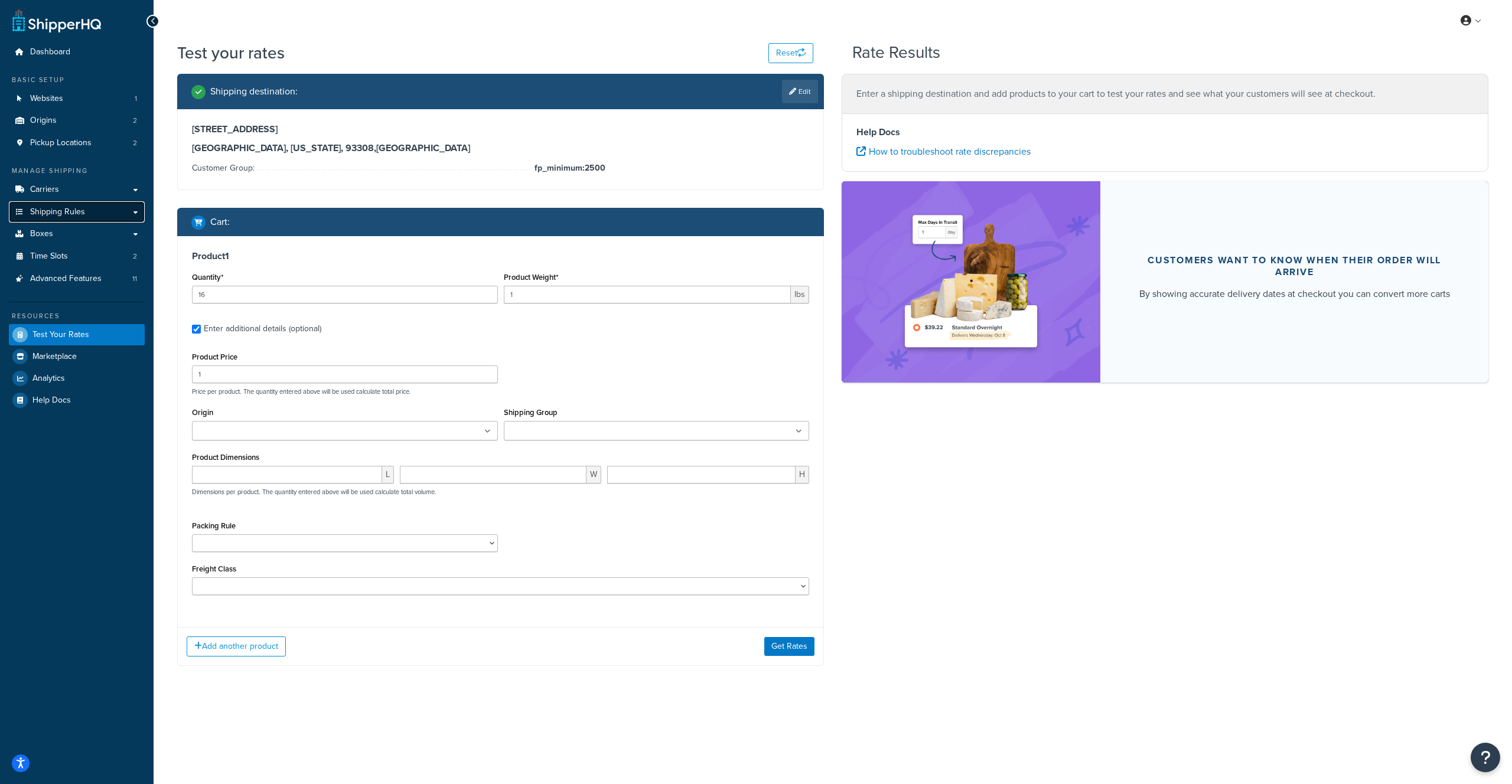
click at [85, 216] on link "Shipping Rules" at bounding box center [77, 212] width 136 height 22
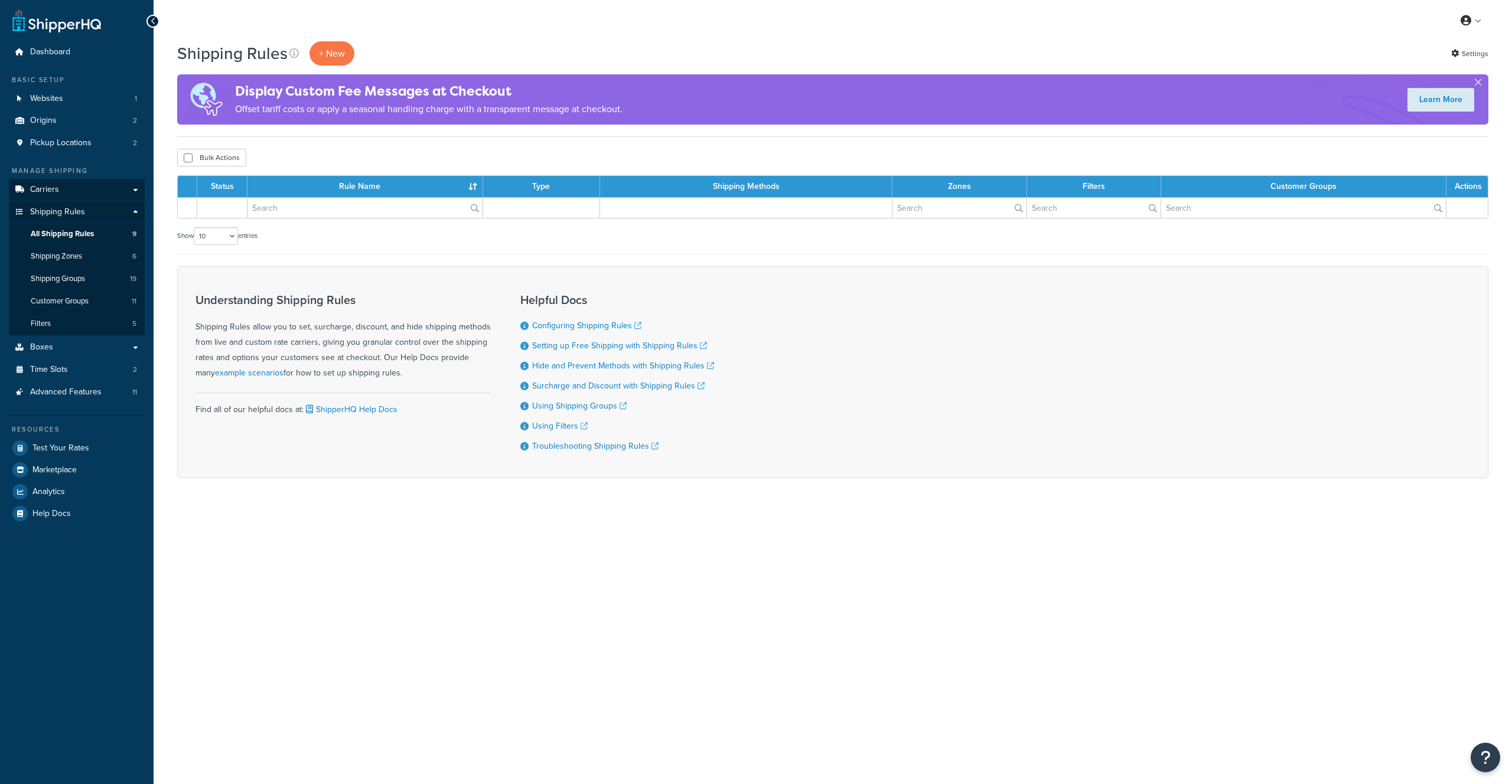
click at [56, 181] on link "Carriers" at bounding box center [77, 189] width 136 height 22
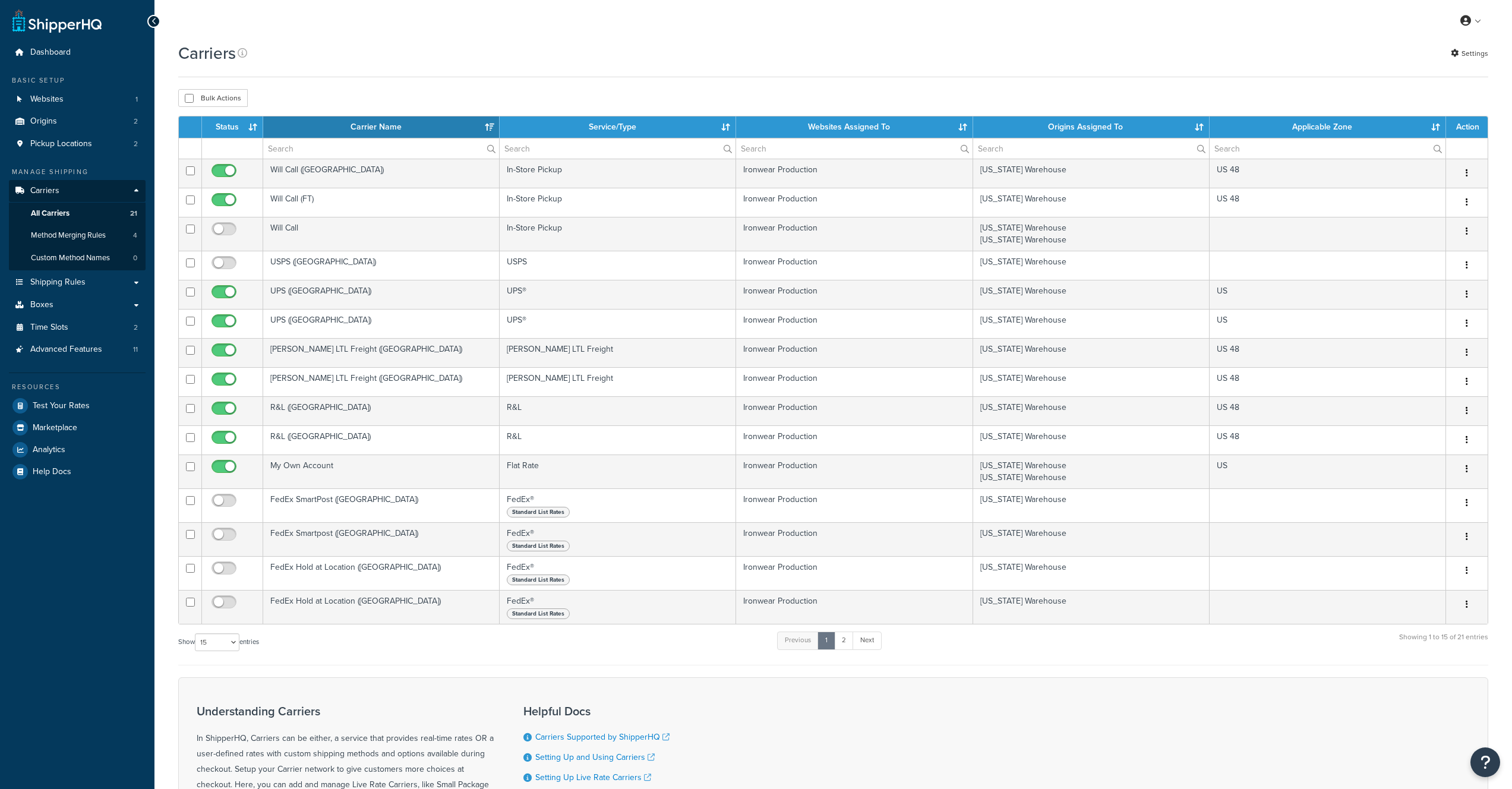
select select "15"
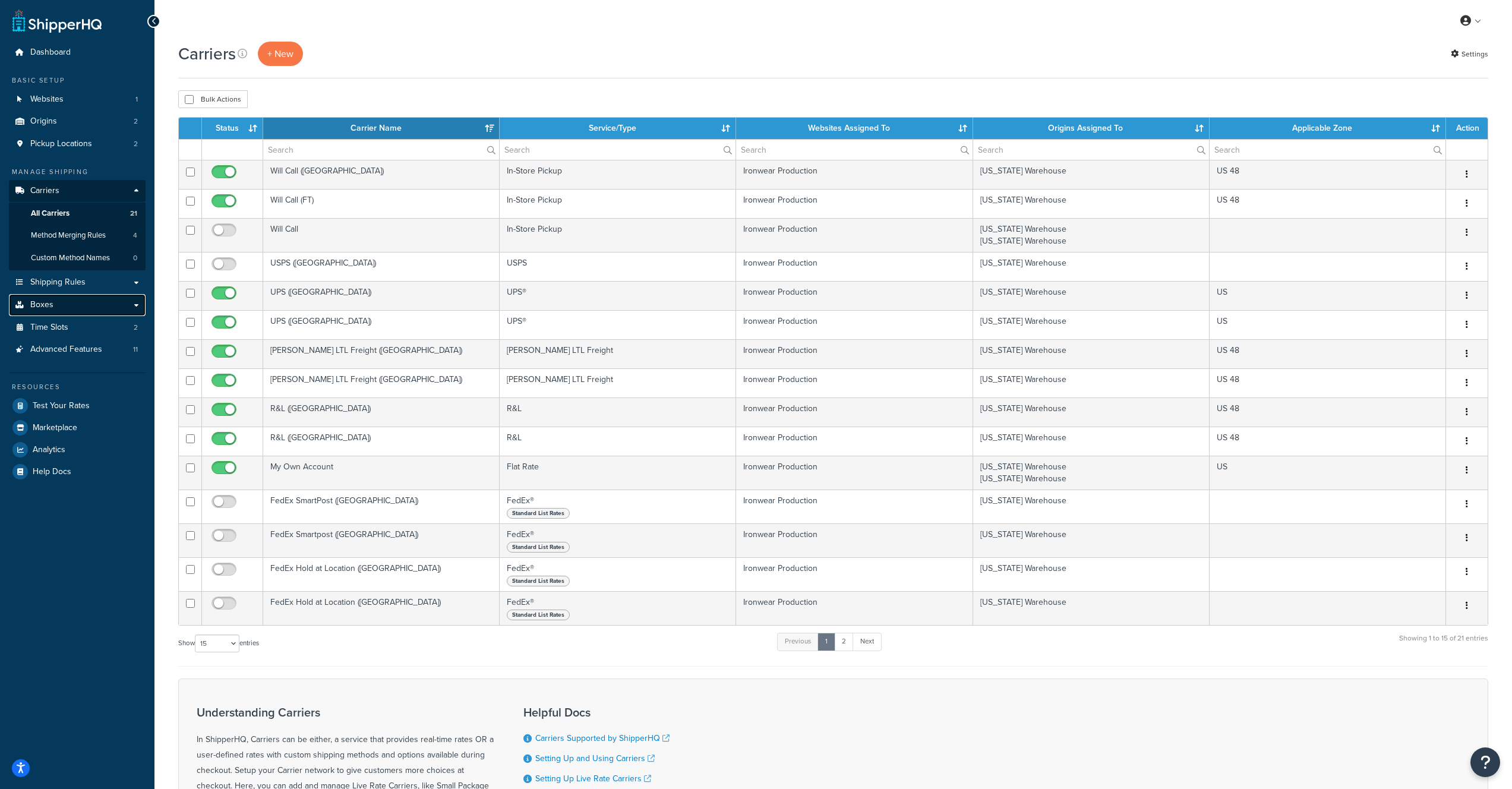
click at [59, 313] on link "Boxes" at bounding box center [78, 305] width 137 height 22
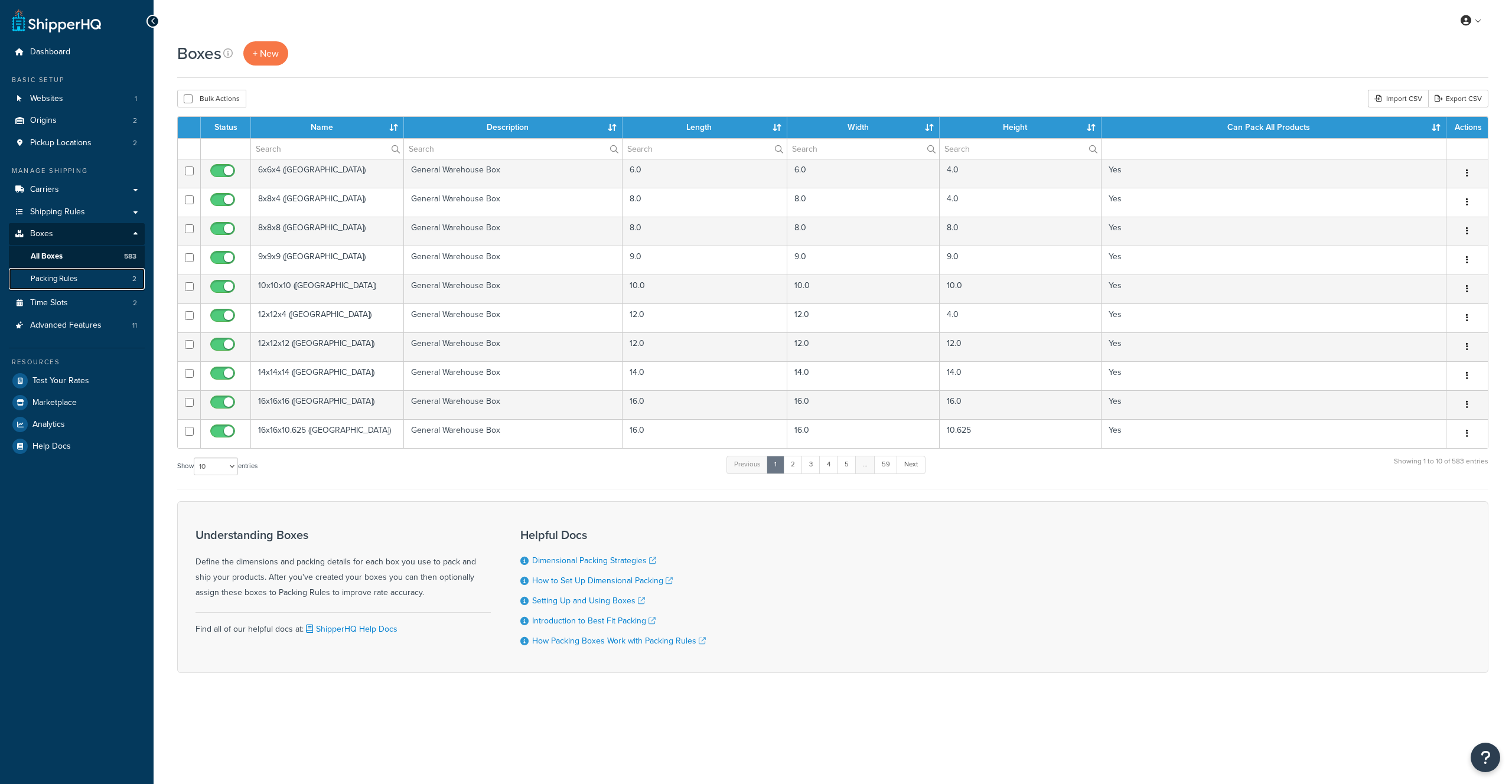
click at [77, 278] on span "Packing Rules" at bounding box center [54, 279] width 47 height 10
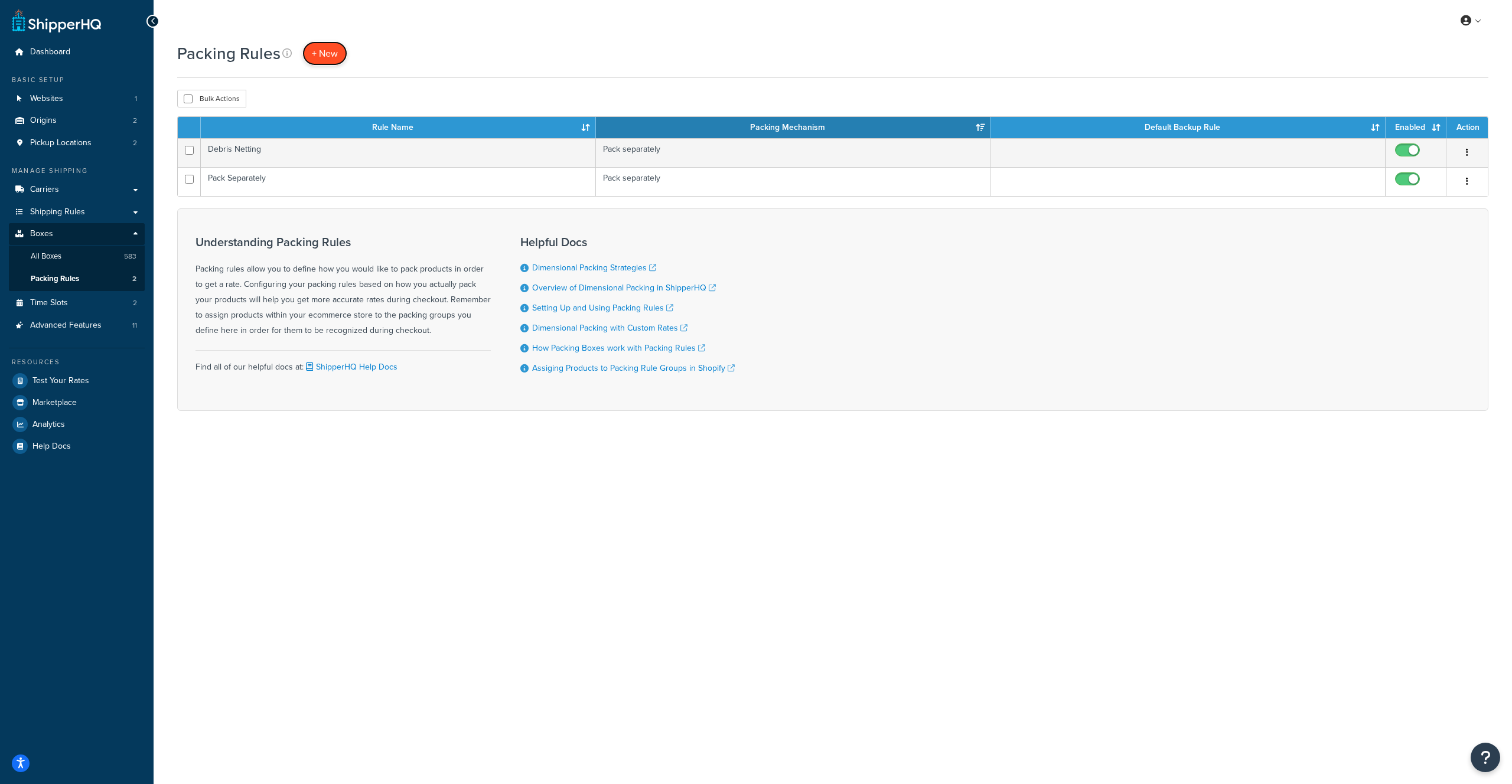
click at [320, 58] on span "+ New" at bounding box center [324, 53] width 26 height 13
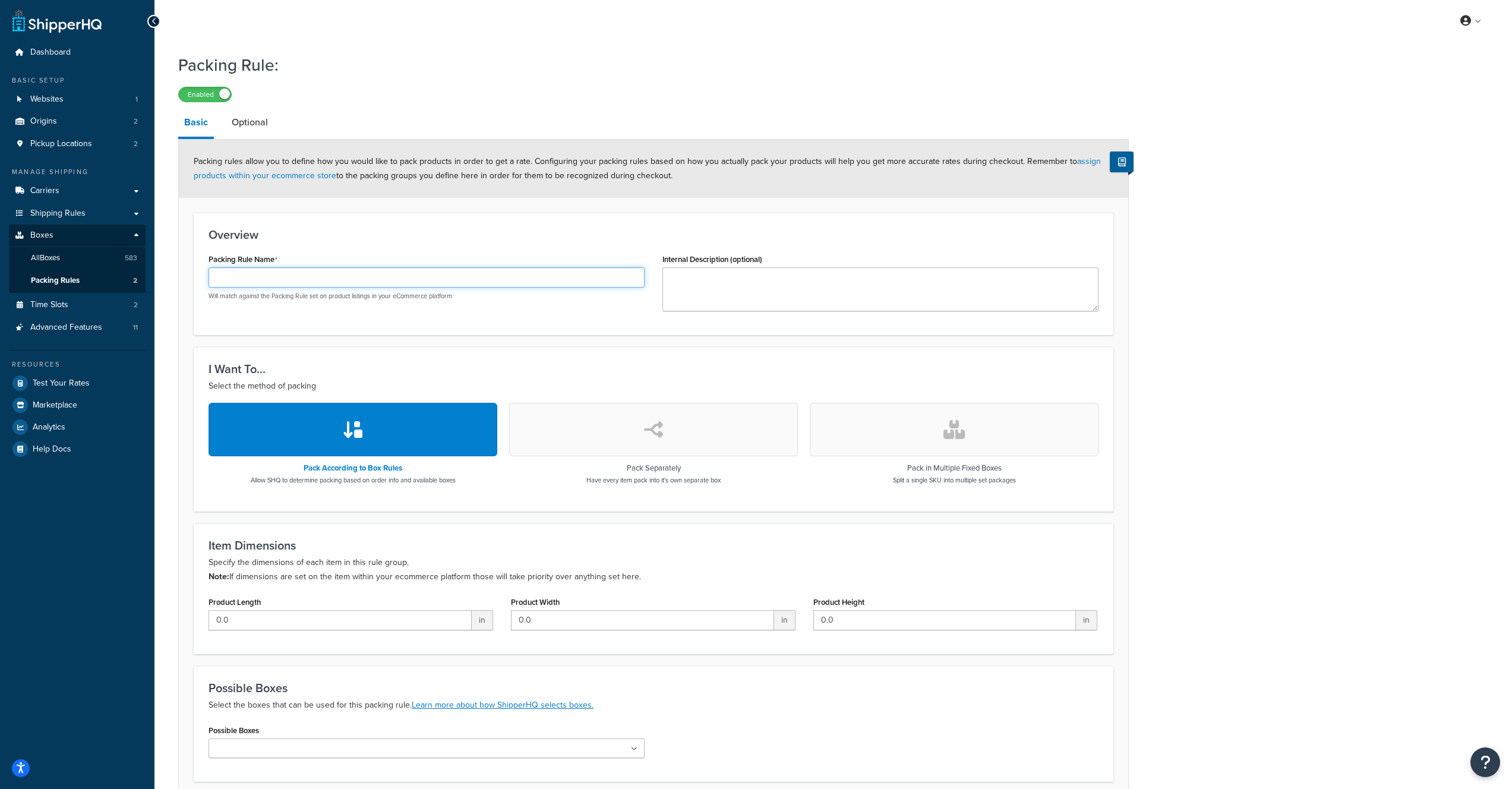
click at [268, 281] on input "Packing Rule Name" at bounding box center [427, 277] width 436 height 20
paste input "class:Distributor"
type input "class:Distributor"
paste input "24x20x22-12"
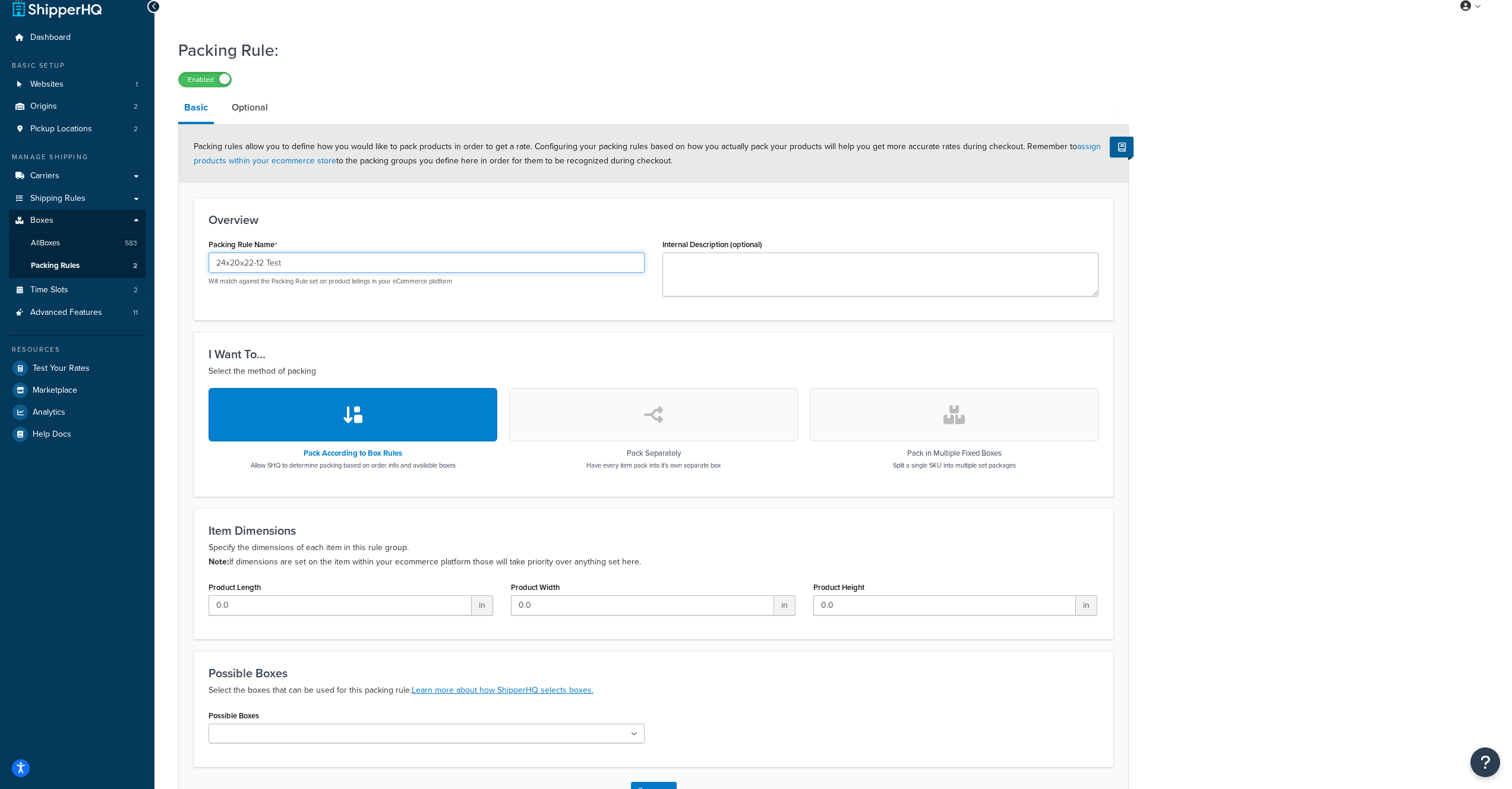
scroll to position [30, 0]
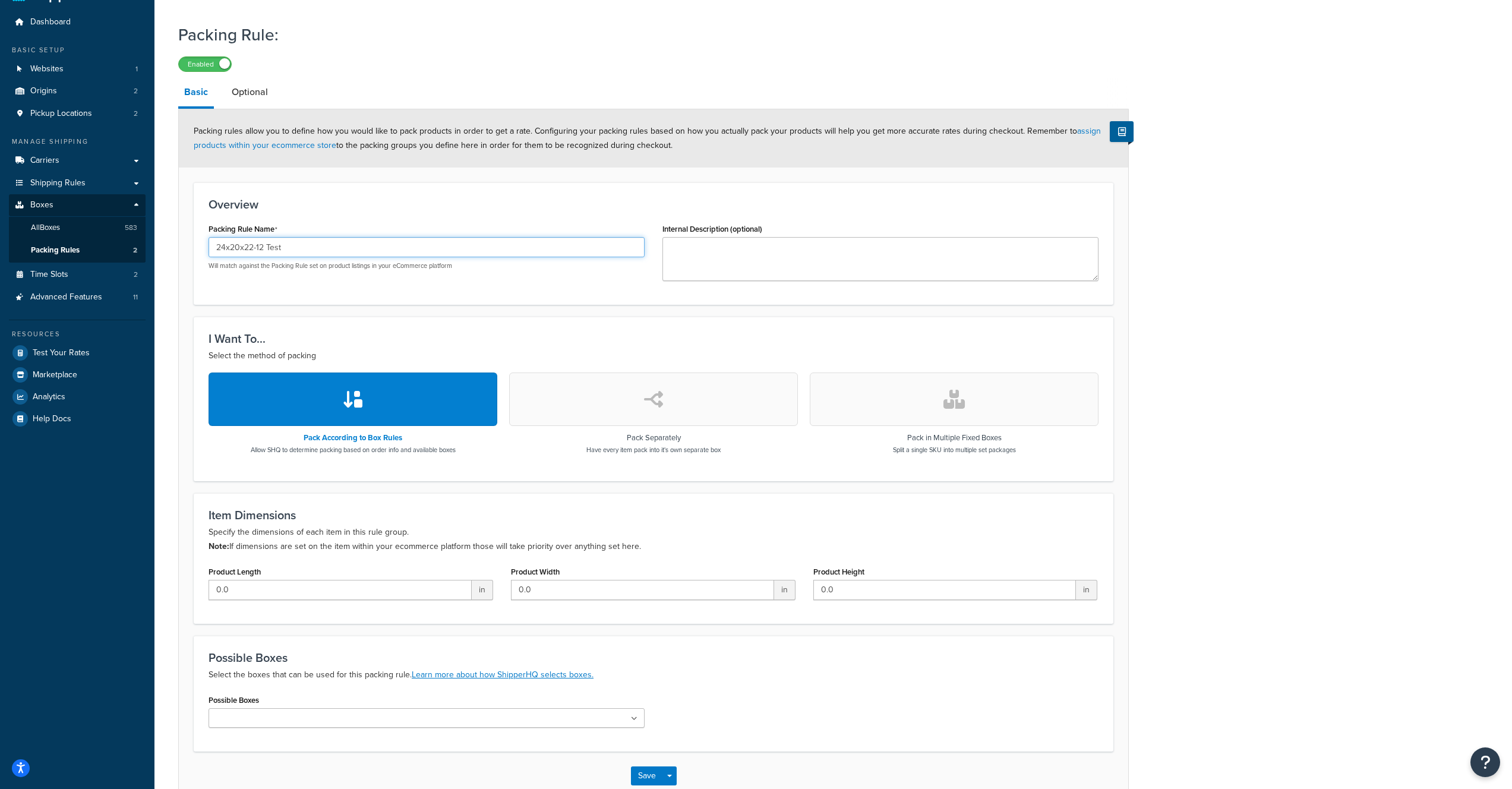
type input "24x20x22-12 Test"
drag, startPoint x: 280, startPoint y: 580, endPoint x: 209, endPoint y: 587, distance: 71.3
click at [209, 585] on input "0.0" at bounding box center [340, 590] width 263 height 20
drag, startPoint x: 243, startPoint y: 593, endPoint x: 184, endPoint y: 593, distance: 59.0
click at [184, 593] on form "Packing rules allow you to define how you would like to pack products in order …" at bounding box center [654, 455] width 949 height 690
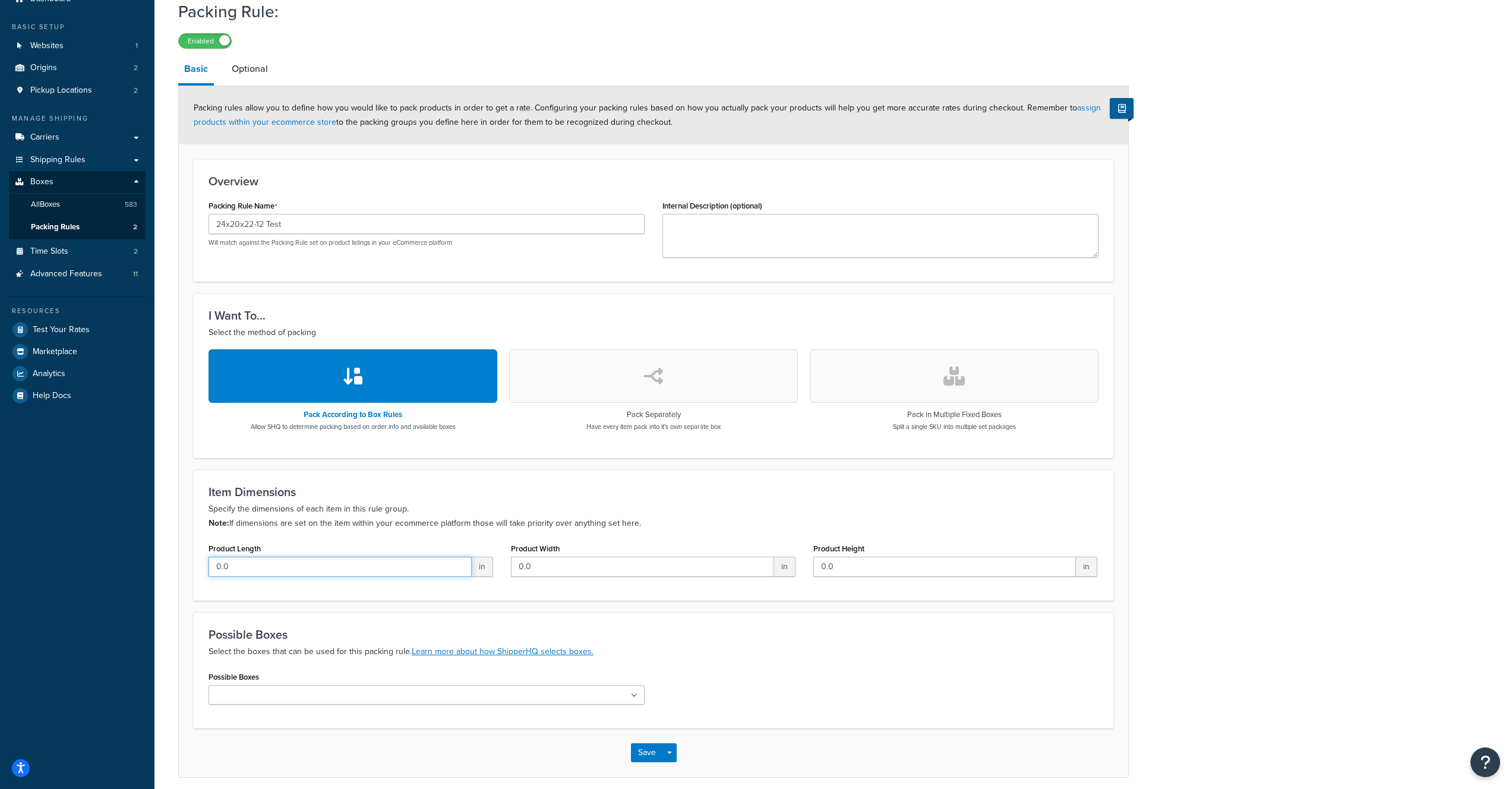
scroll to position [61, 0]
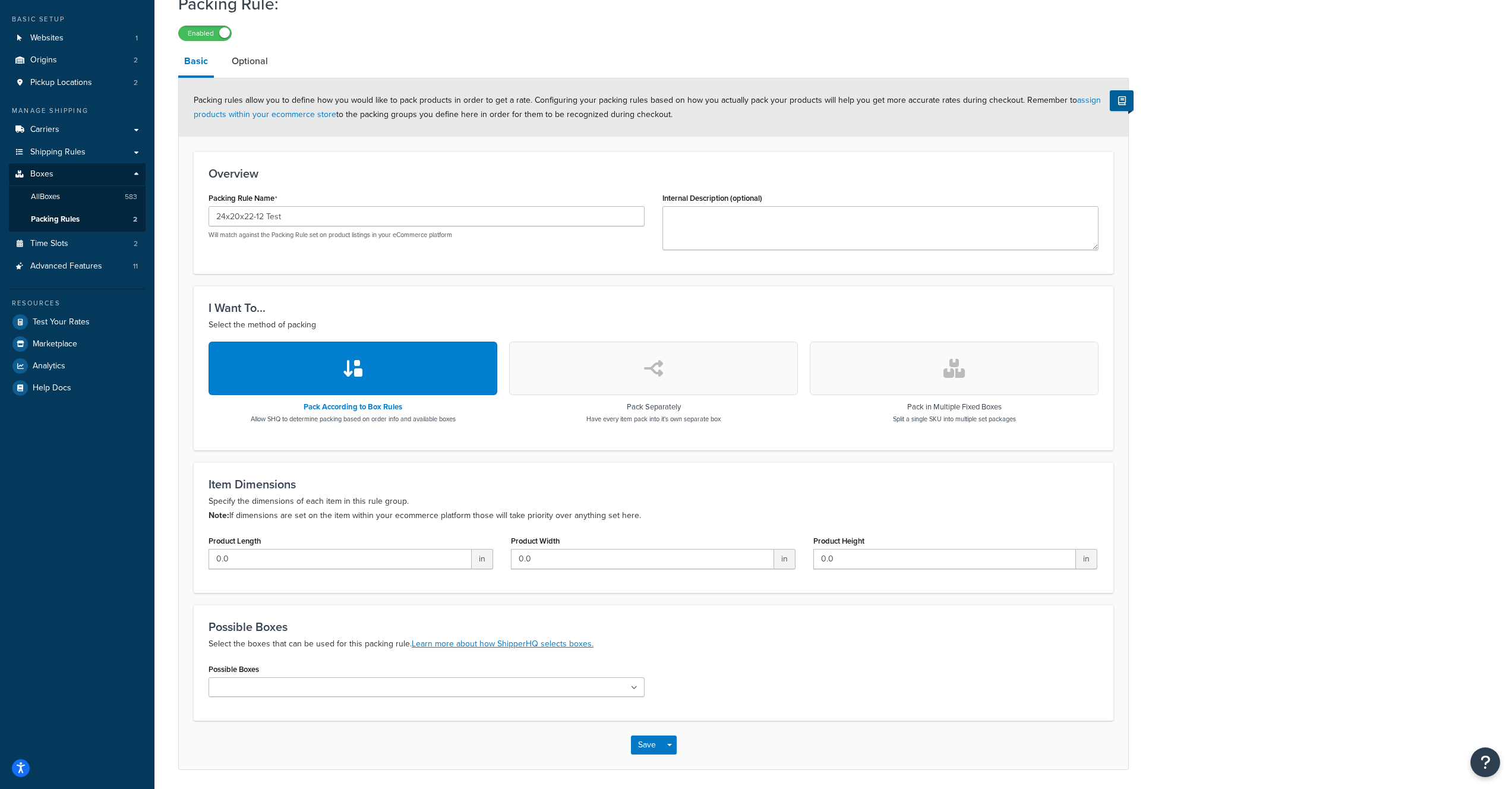
click at [277, 685] on input "Possible Boxes" at bounding box center [265, 689] width 105 height 13
paste input "24x20x22-12"
type input "24x20x22-12"
click at [318, 669] on div "Possible Boxes 24x20x22-12 (LG) 3x13x18 (FL) 10x10x27 10x10x7 10x12x13 11x10x20…" at bounding box center [427, 680] width 436 height 39
click at [242, 64] on link "Optional" at bounding box center [250, 61] width 48 height 28
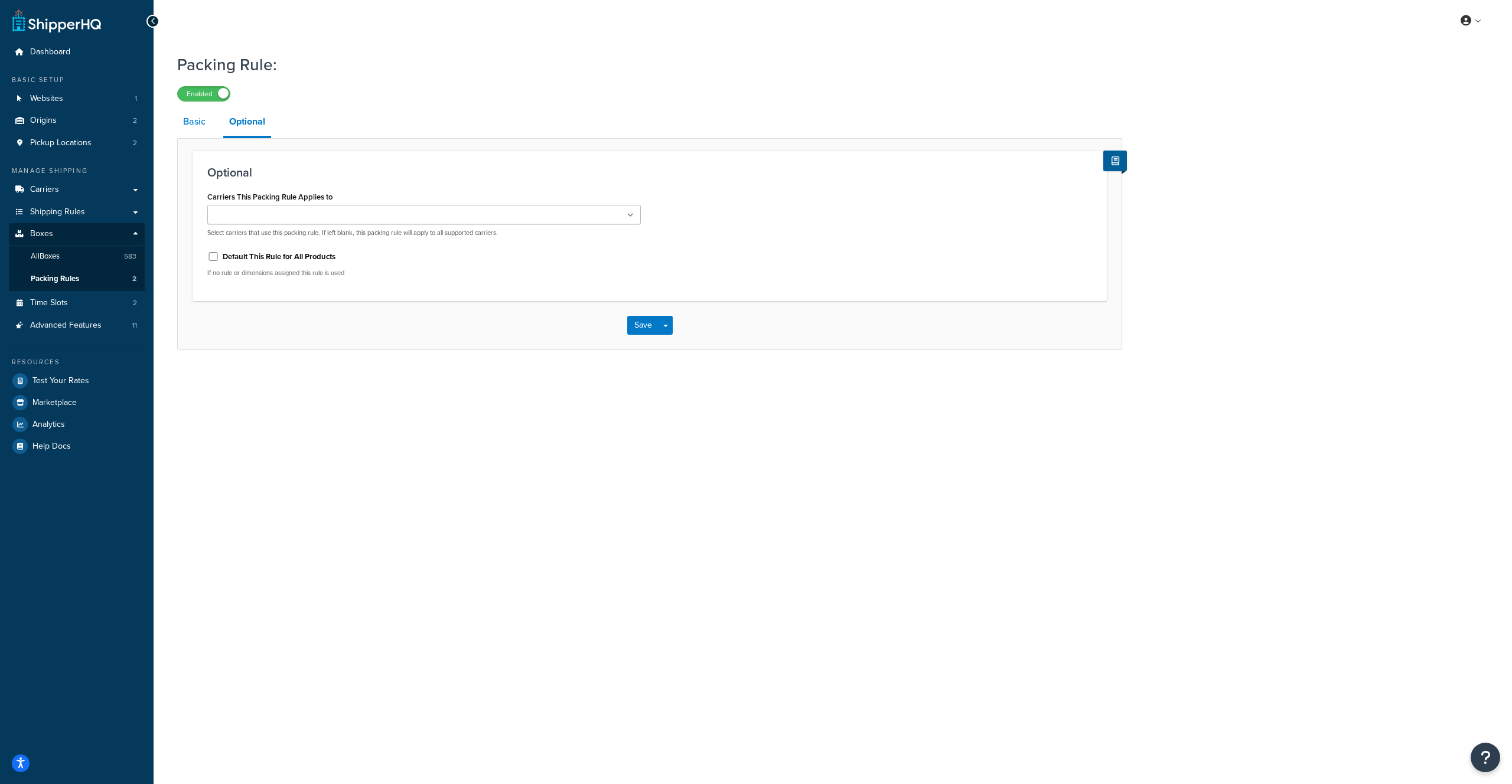
click at [189, 121] on link "Basic" at bounding box center [194, 121] width 34 height 28
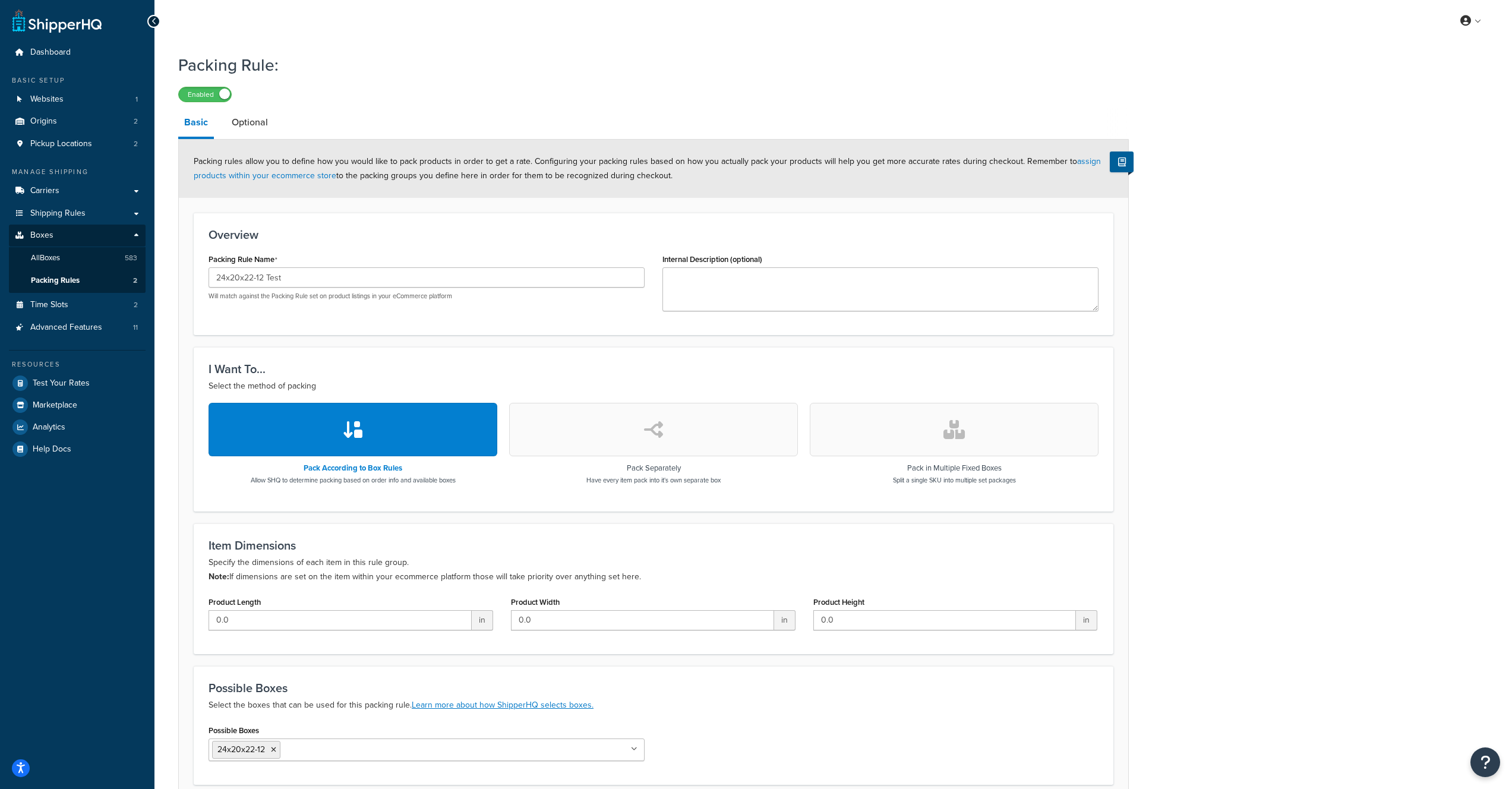
scroll to position [15, 0]
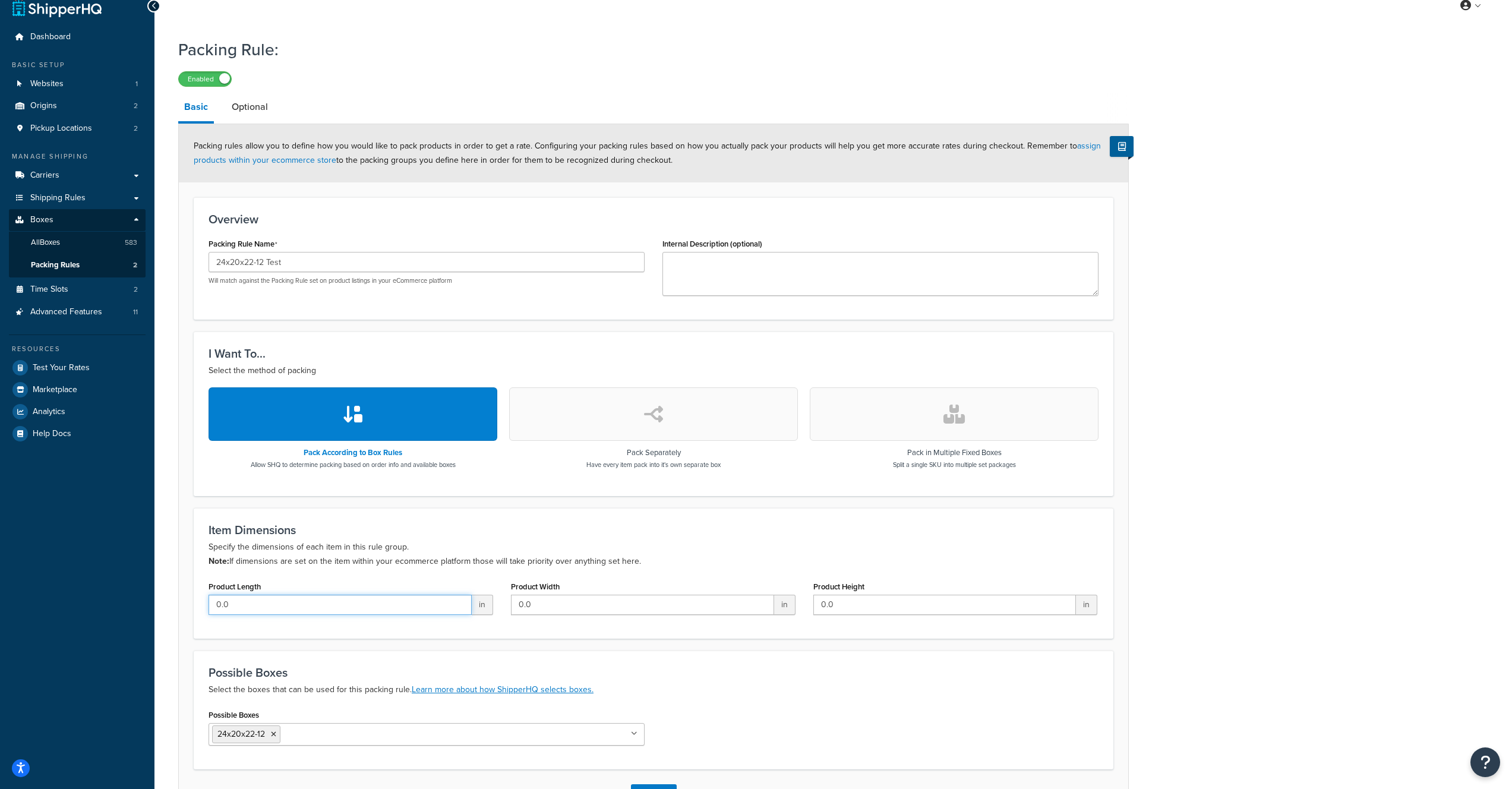
click at [265, 598] on input "0.0" at bounding box center [340, 605] width 263 height 20
type input "12"
type input "9.5"
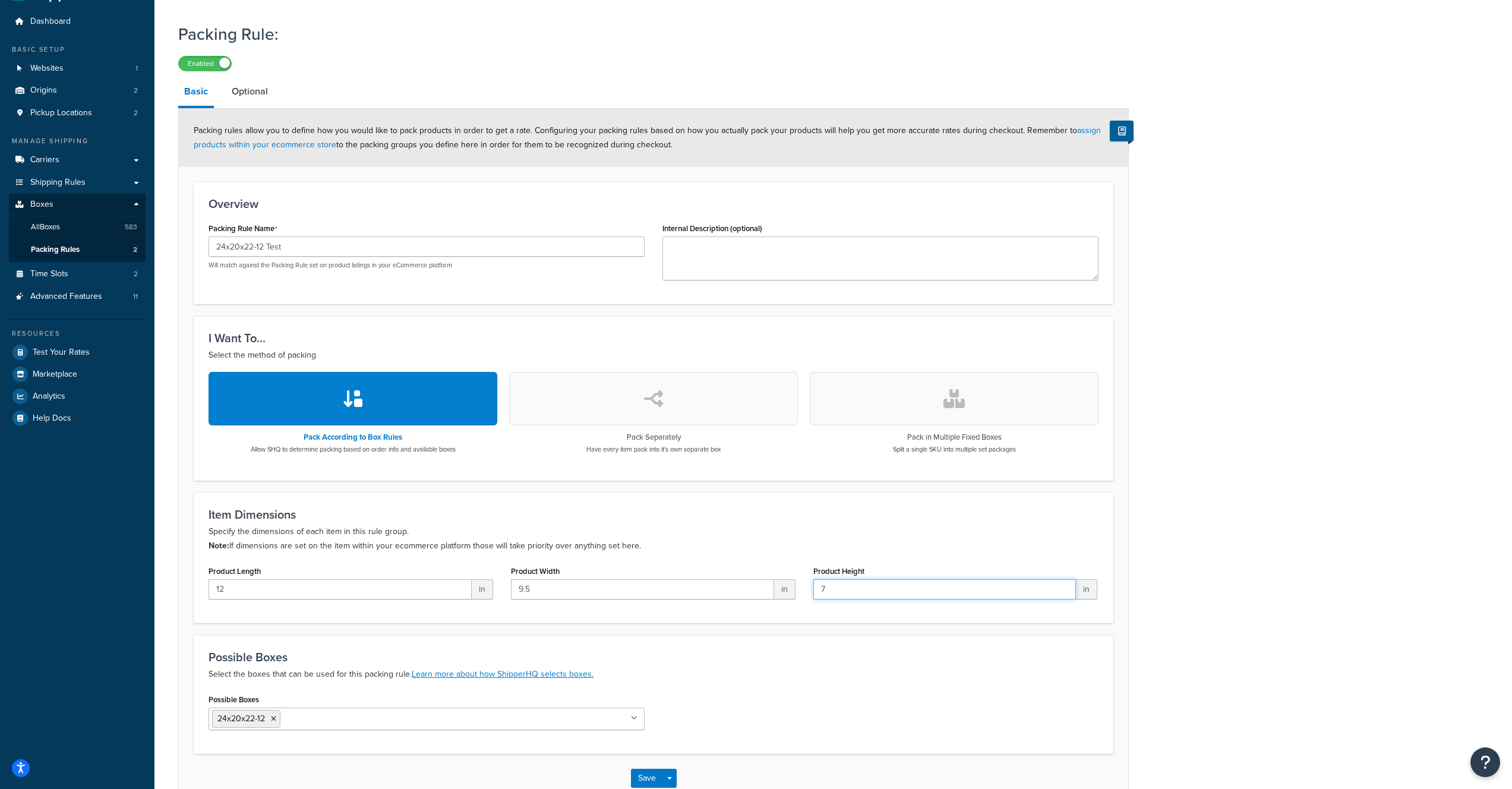
scroll to position [80, 0]
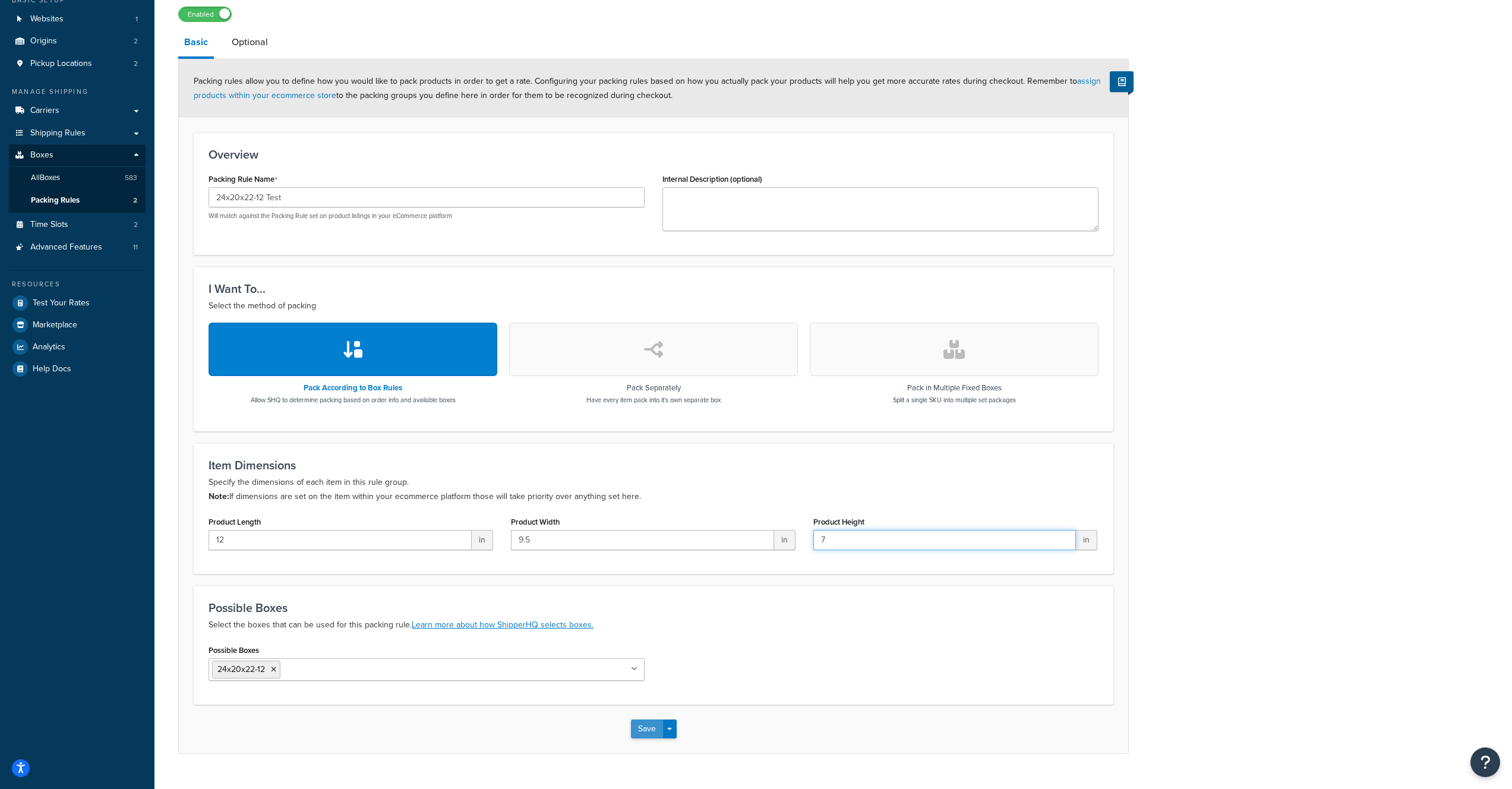
type input "7"
click at [644, 731] on button "Save" at bounding box center [647, 729] width 32 height 19
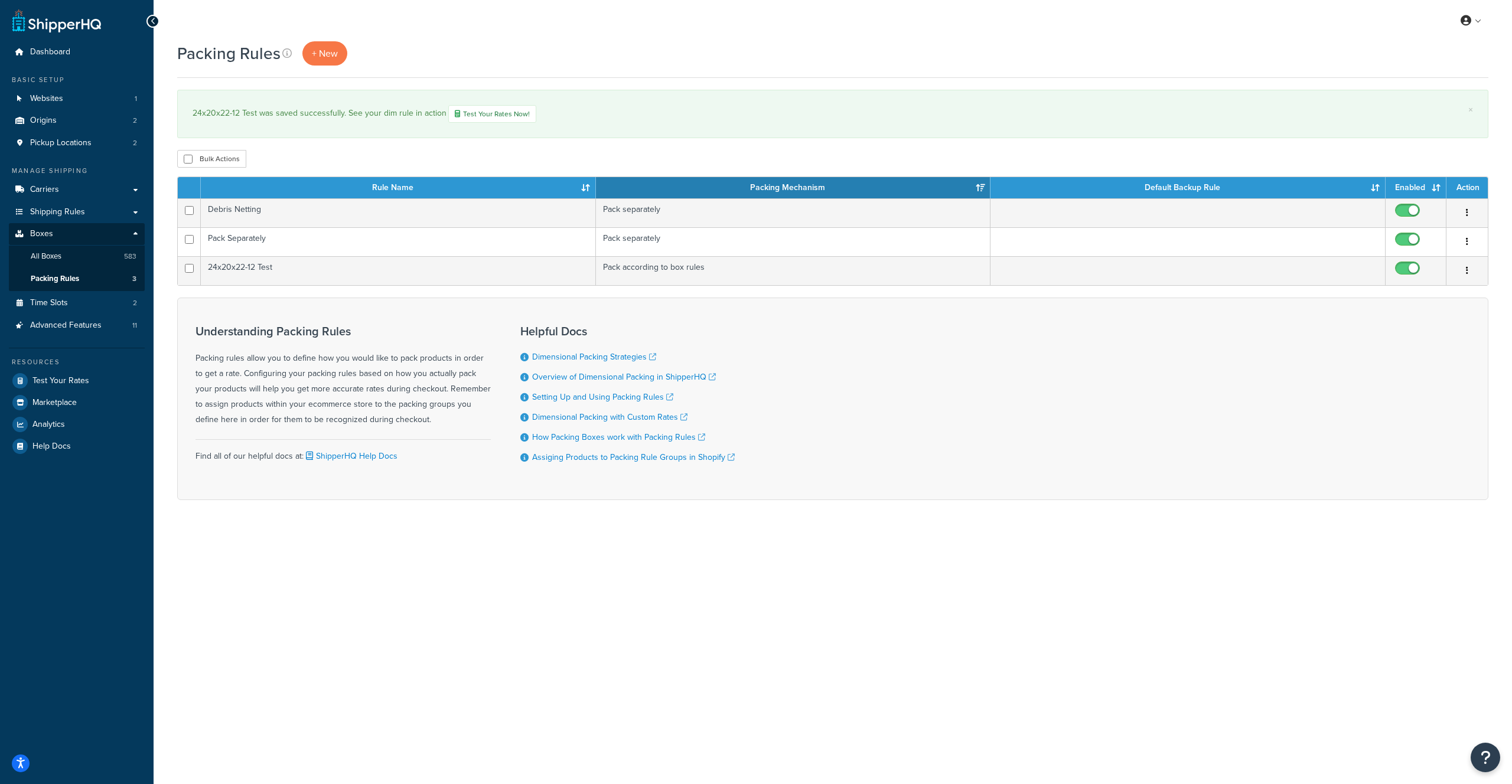
click at [56, 391] on div "Resources Test Your Rates Marketplace Analytics Help Docs" at bounding box center [77, 403] width 136 height 110
click at [56, 373] on link "Test Your Rates" at bounding box center [77, 381] width 136 height 22
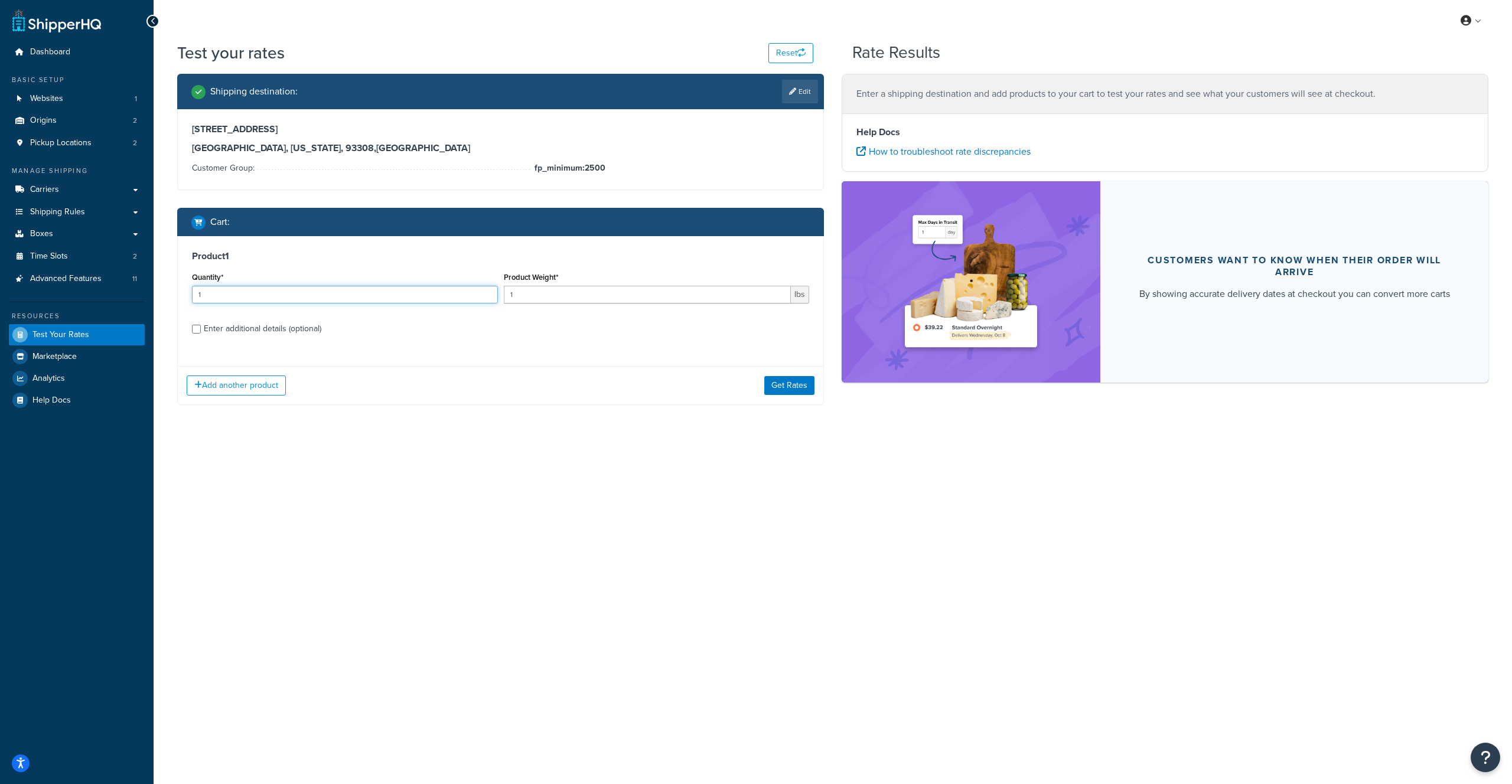
click at [254, 297] on input "1" at bounding box center [345, 294] width 306 height 17
click at [210, 328] on div "Enter additional details (optional)" at bounding box center [262, 329] width 117 height 17
click at [201, 328] on input "Enter additional details (optional)" at bounding box center [196, 329] width 9 height 9
checkbox input "true"
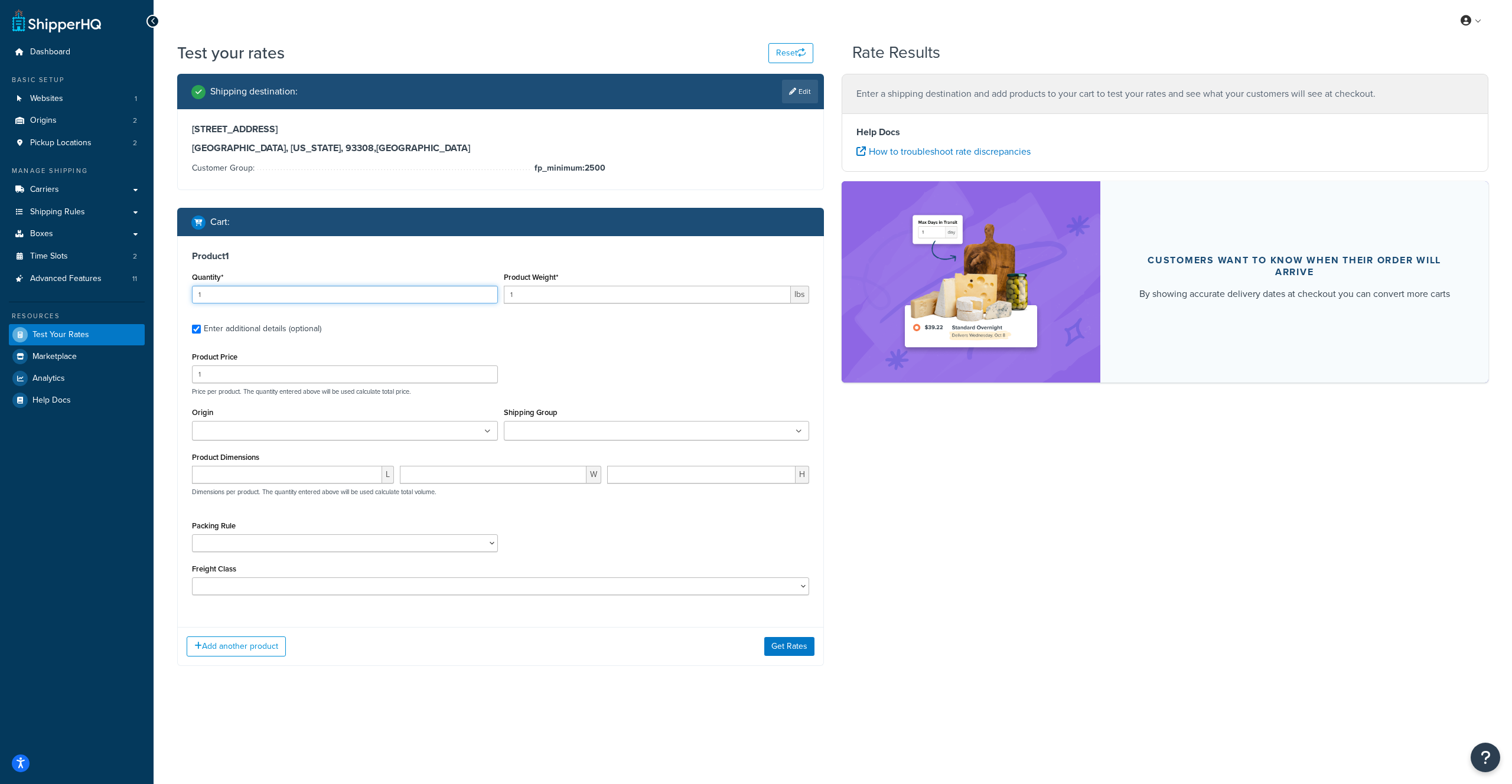
drag, startPoint x: 302, startPoint y: 288, endPoint x: 249, endPoint y: 293, distance: 53.2
click at [249, 293] on input "1" at bounding box center [345, 294] width 306 height 17
drag, startPoint x: 223, startPoint y: 296, endPoint x: 155, endPoint y: 296, distance: 68.0
click at [155, 296] on div "Test your rates Reset Rate Results Shipping destination : Edit 3700 Alken Stree…" at bounding box center [832, 377] width 1358 height 672
type input "96"
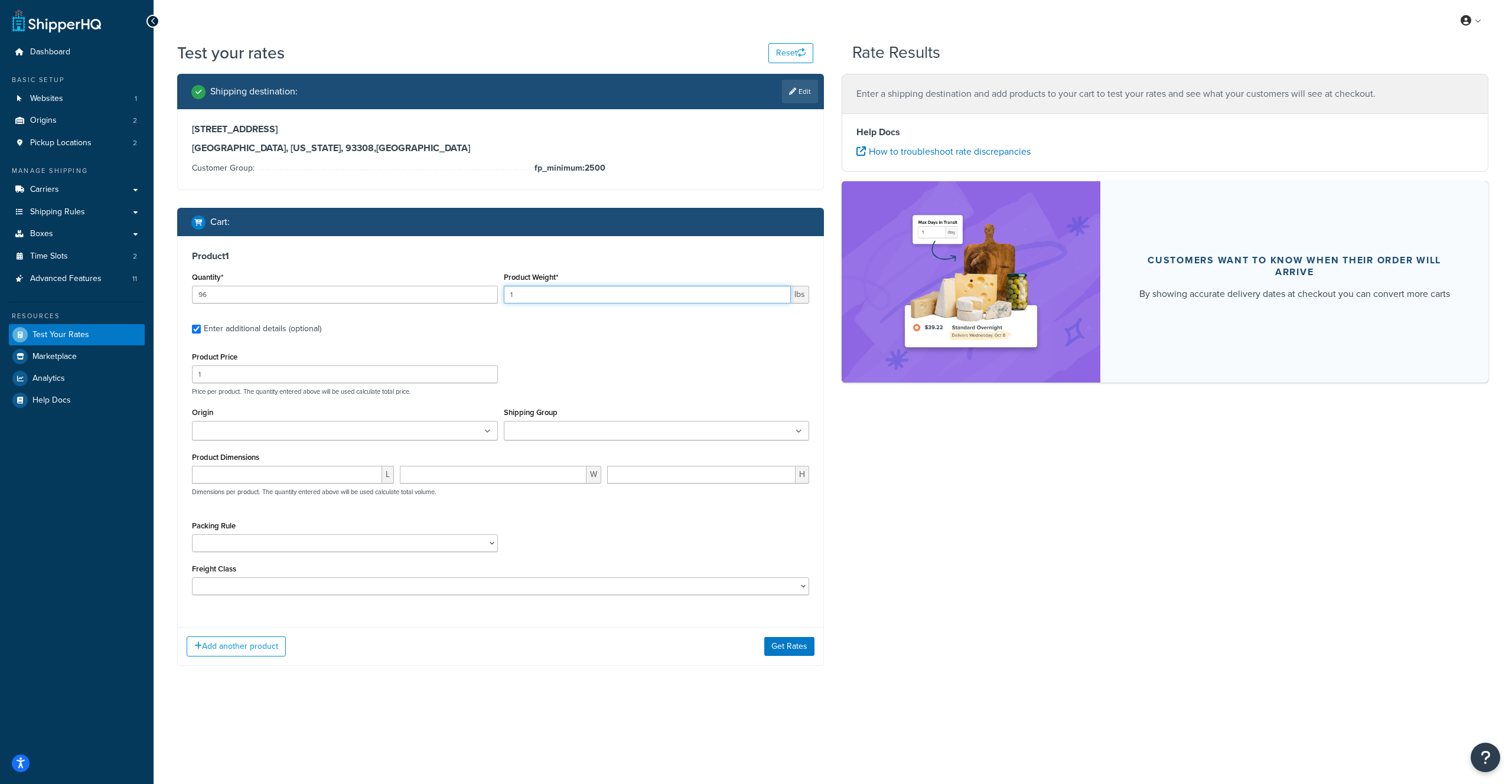
drag, startPoint x: 500, startPoint y: 296, endPoint x: 482, endPoint y: 299, distance: 18.2
click at [482, 299] on div "Quantity* 96 Product Weight* 1 lbs" at bounding box center [501, 291] width 623 height 43
type input "2"
drag, startPoint x: 233, startPoint y: 375, endPoint x: 167, endPoint y: 375, distance: 66.0
click at [168, 375] on div "Test your rates Reset Rate Results Shipping destination : Edit 3700 Alken Stree…" at bounding box center [832, 377] width 1358 height 672
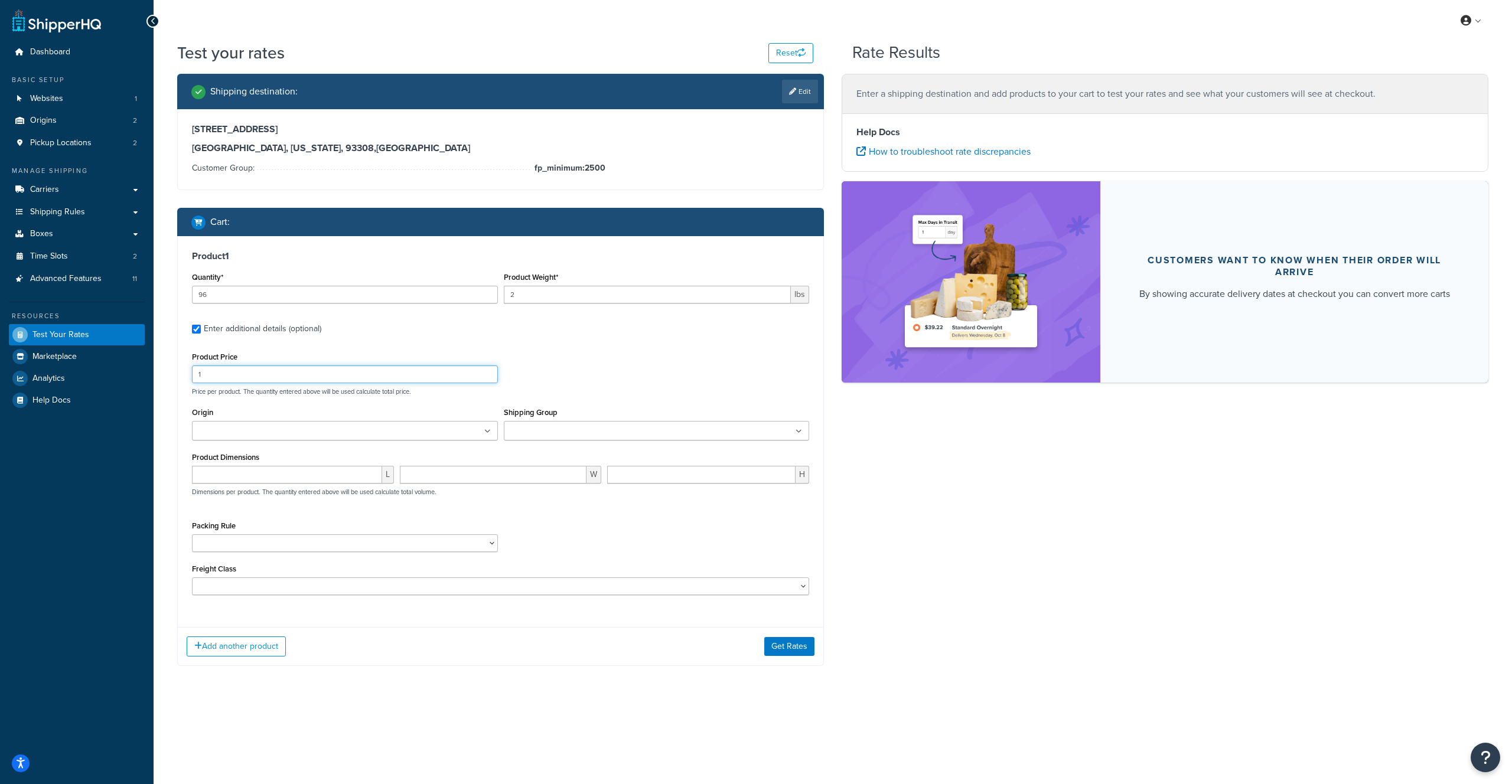
click at [219, 369] on input "1" at bounding box center [345, 374] width 306 height 17
drag, startPoint x: 223, startPoint y: 375, endPoint x: 157, endPoint y: 372, distance: 66.1
click at [156, 372] on div "Test your rates Reset Rate Results Shipping destination : Edit 3700 Alken Stree…" at bounding box center [832, 377] width 1358 height 672
paste input "59"
type input "59"
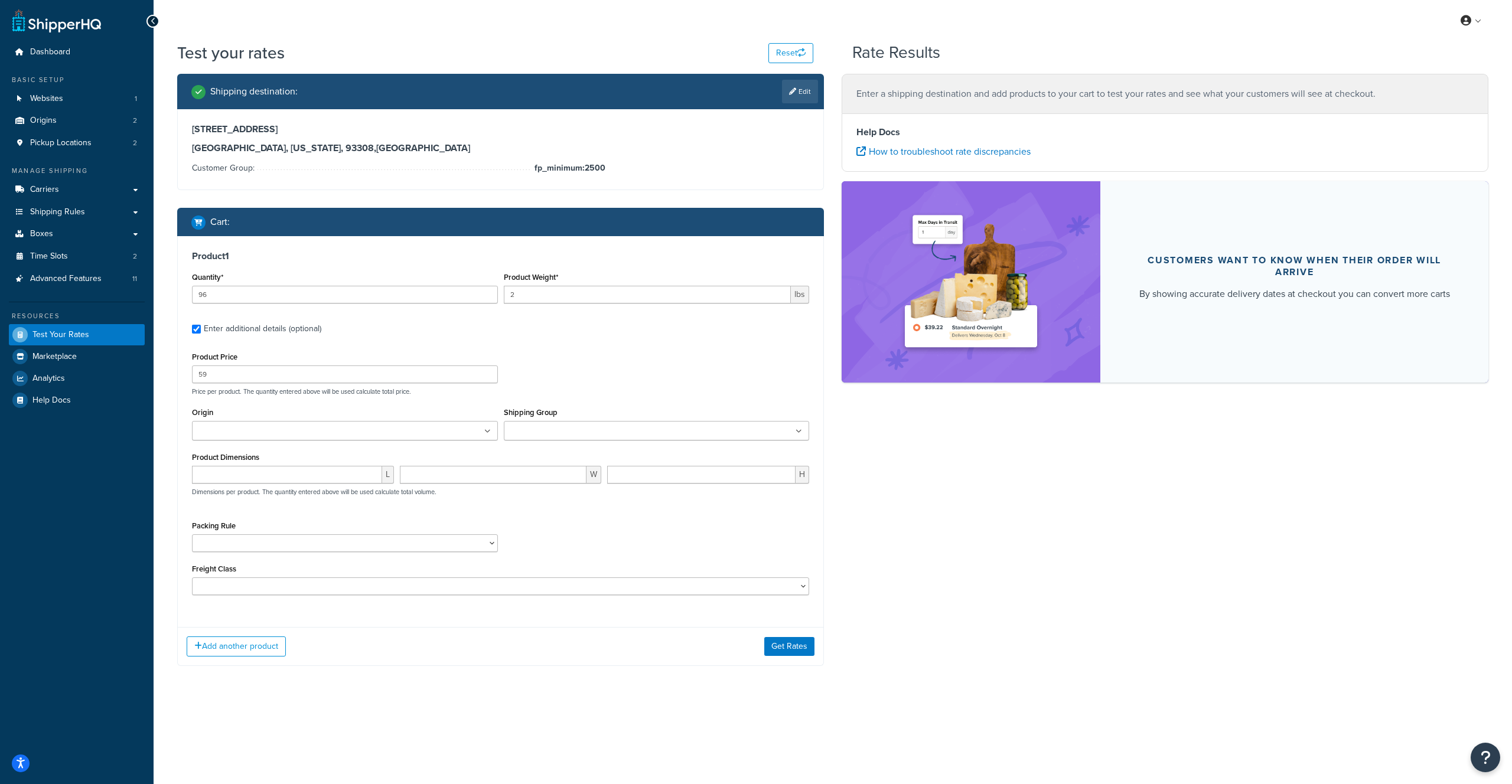
click at [222, 433] on input "Origin" at bounding box center [248, 432] width 105 height 13
click at [555, 423] on ul at bounding box center [656, 430] width 306 height 19
drag, startPoint x: 522, startPoint y: 399, endPoint x: 455, endPoint y: 442, distance: 79.6
click at [522, 399] on div "Product Price 59 Price per product. The quantity entered above will be used cal…" at bounding box center [500, 473] width 617 height 250
click at [214, 481] on input "number" at bounding box center [287, 478] width 190 height 17
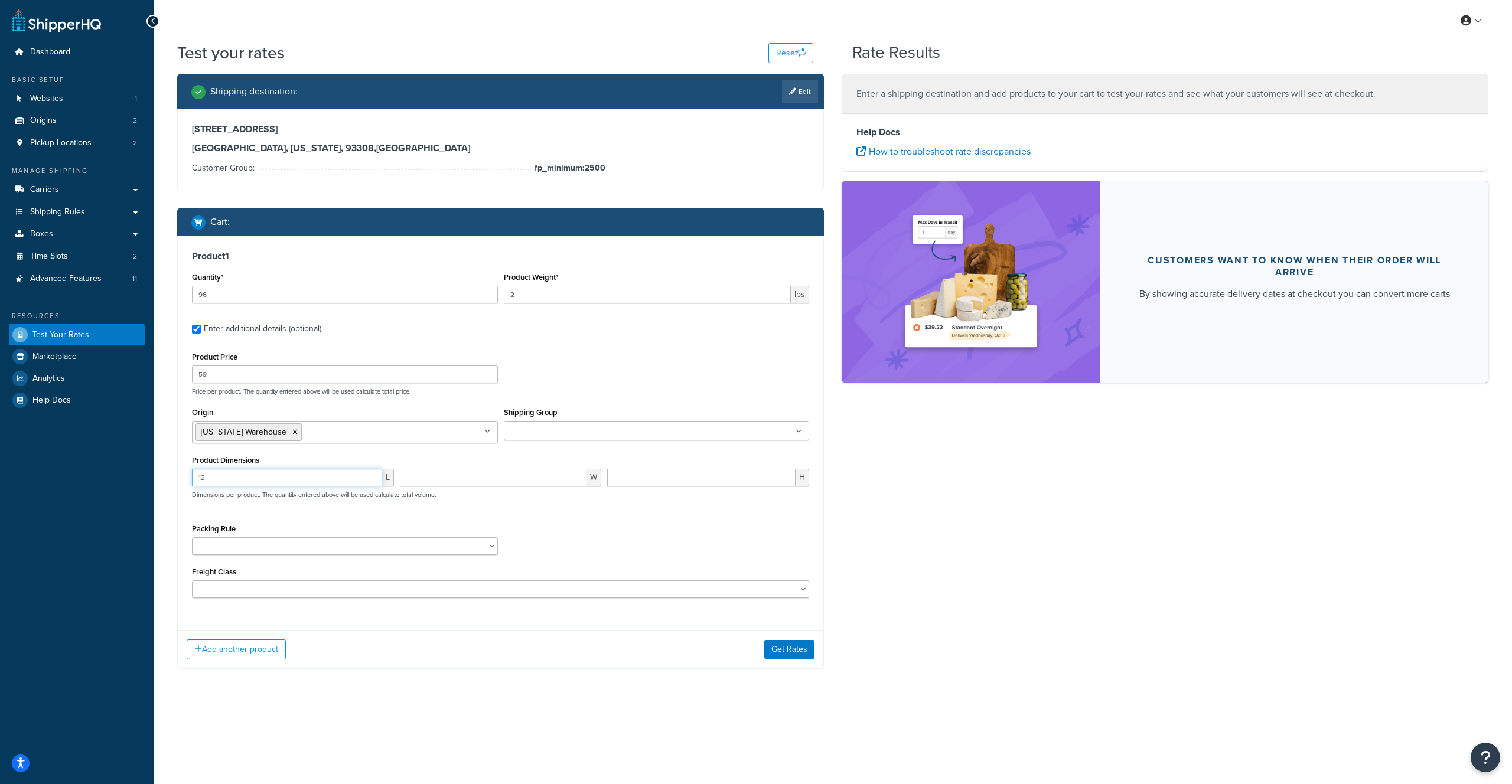
type input "12"
type input "9.5"
type input "7"
click at [307, 545] on select "24x20x22-12 Test Debris Netting Pack Separately" at bounding box center [345, 546] width 306 height 17
select select "88143"
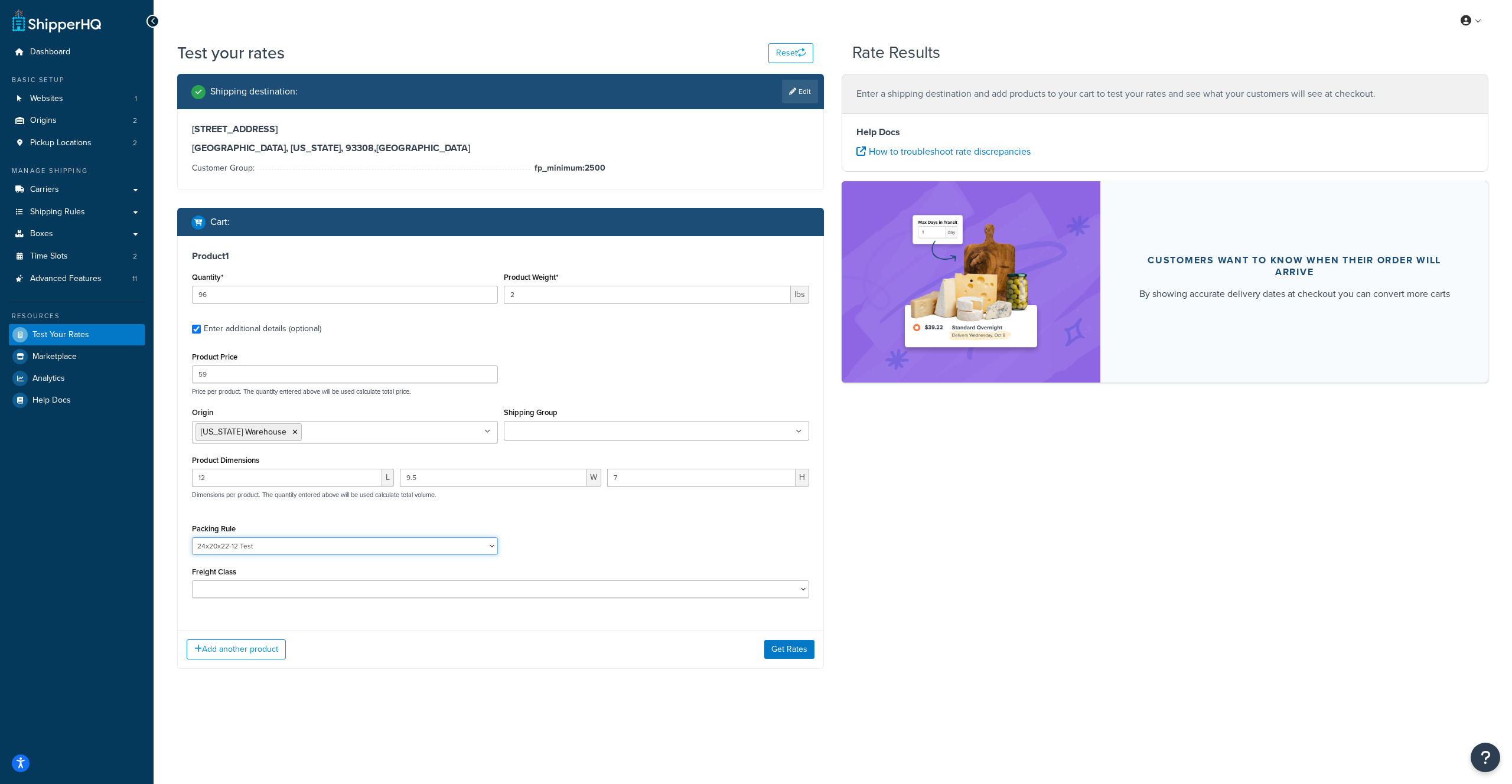
click at [192, 538] on select "24x20x22-12 Test Debris Netting Pack Separately" at bounding box center [345, 546] width 306 height 17
click at [218, 589] on select "50 55 60 65 70 77.5 85 92.5 100 110 125 150 175 200 250 300 400 500" at bounding box center [500, 589] width 617 height 17
click at [265, 594] on select "50 55 60 65 70 77.5 85 92.5 100 110 125 150 175 200 250 300 400 500" at bounding box center [500, 589] width 617 height 17
select select "175"
click at [192, 581] on select "50 55 60 65 70 77.5 85 92.5 100 110 125 150 175 200 250 300 400 500" at bounding box center [500, 589] width 617 height 17
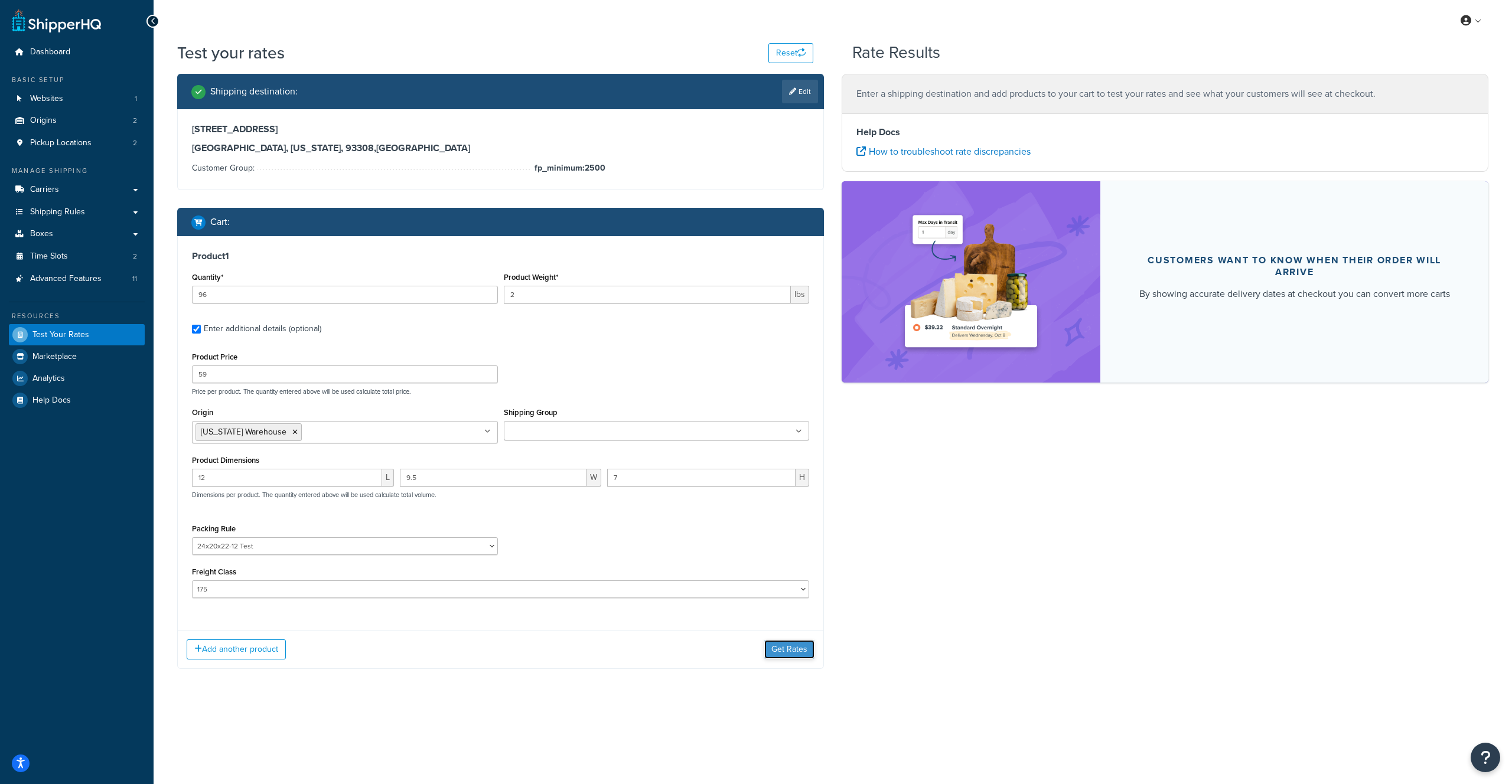
click at [785, 652] on button "Get Rates" at bounding box center [789, 649] width 50 height 19
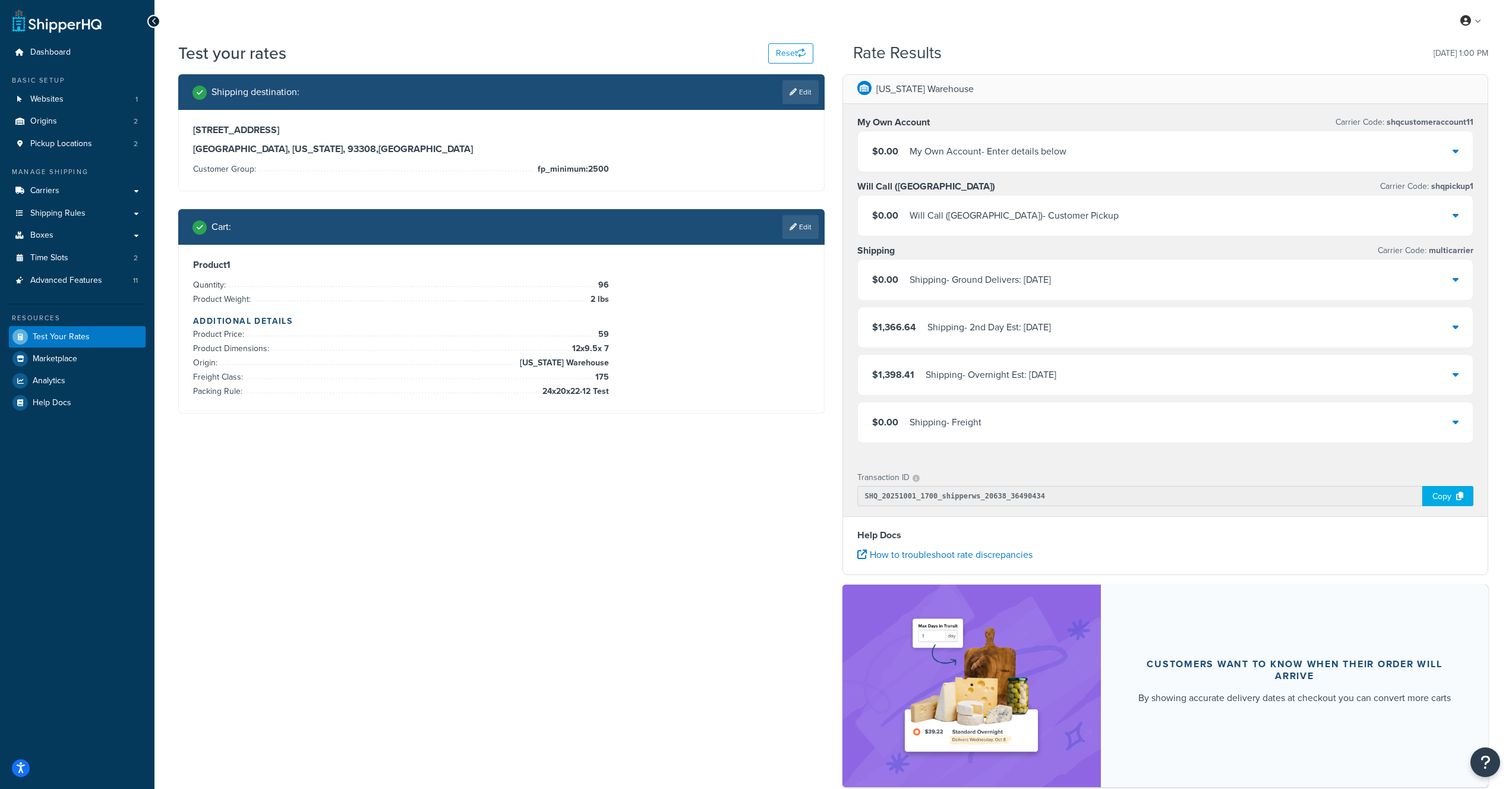
click at [986, 379] on div "Shipping - Overnight Est: [DATE]" at bounding box center [991, 375] width 130 height 17
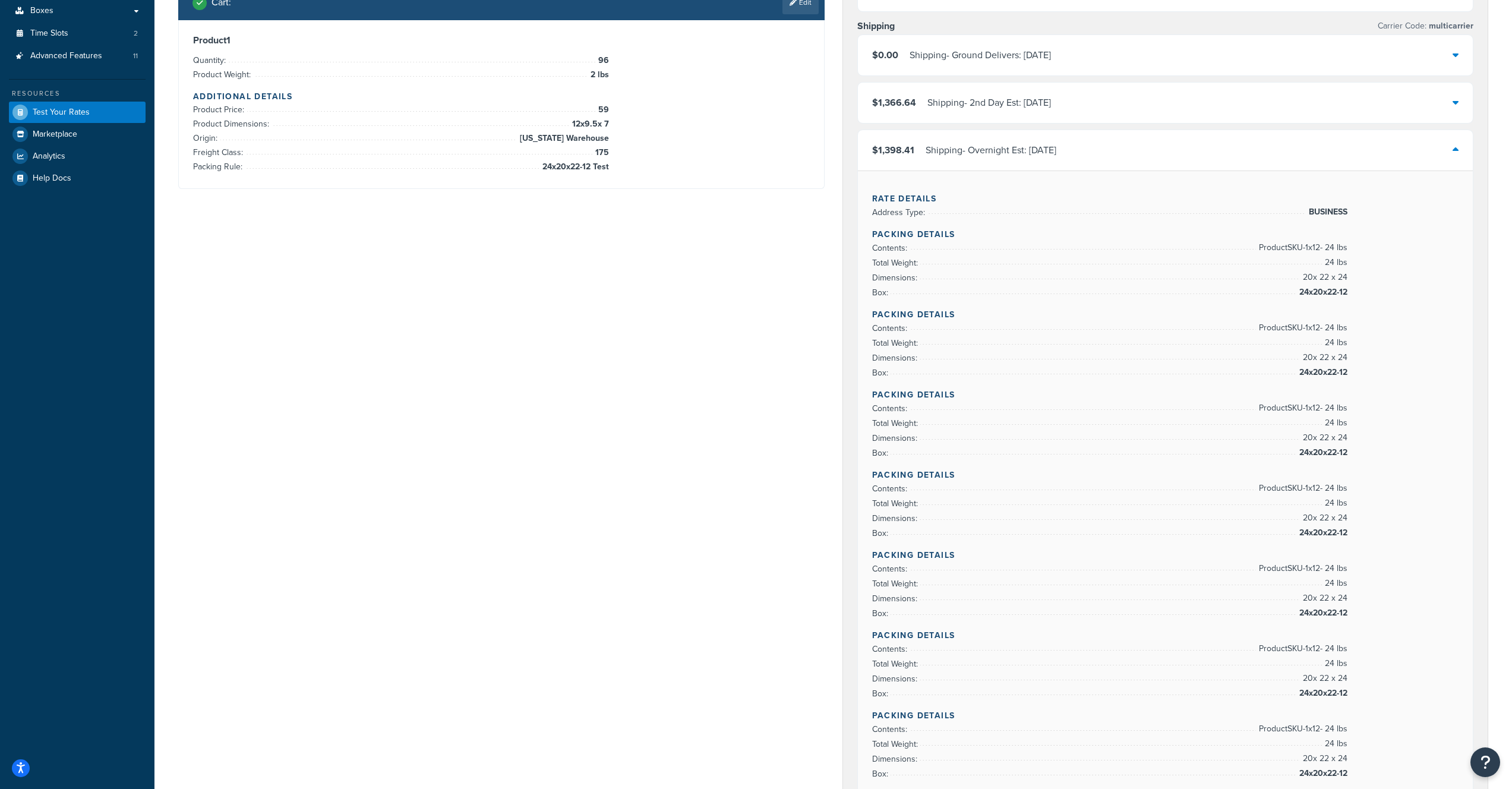
scroll to position [586, 0]
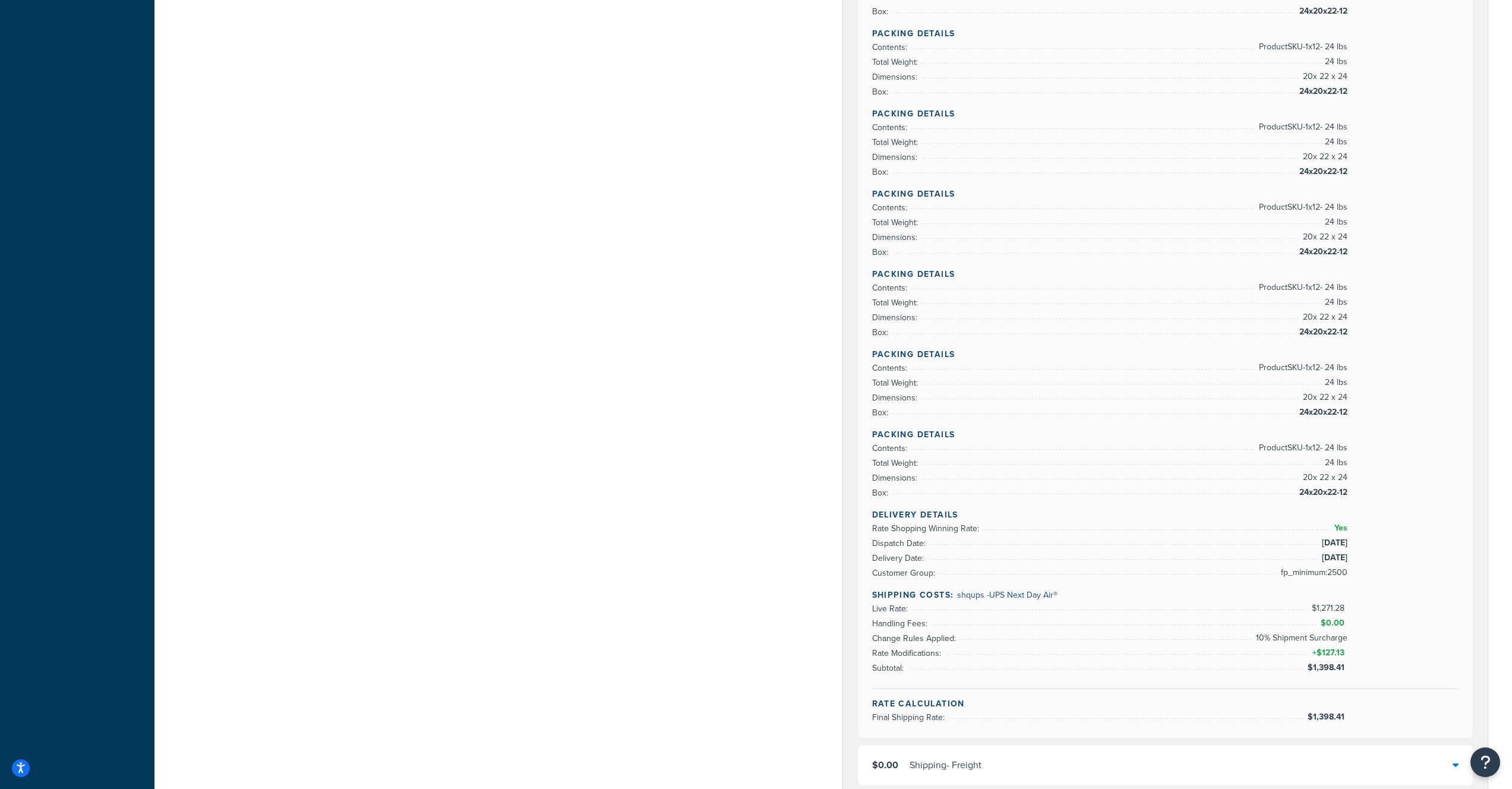
drag, startPoint x: 1296, startPoint y: 495, endPoint x: 1348, endPoint y: 494, distance: 52.0
click at [1348, 494] on div "Packing Details Contents: Product SKU-1 x 12 - 24 lbs Total Weight: 24 lbs Dime…" at bounding box center [1166, 278] width 587 height 822
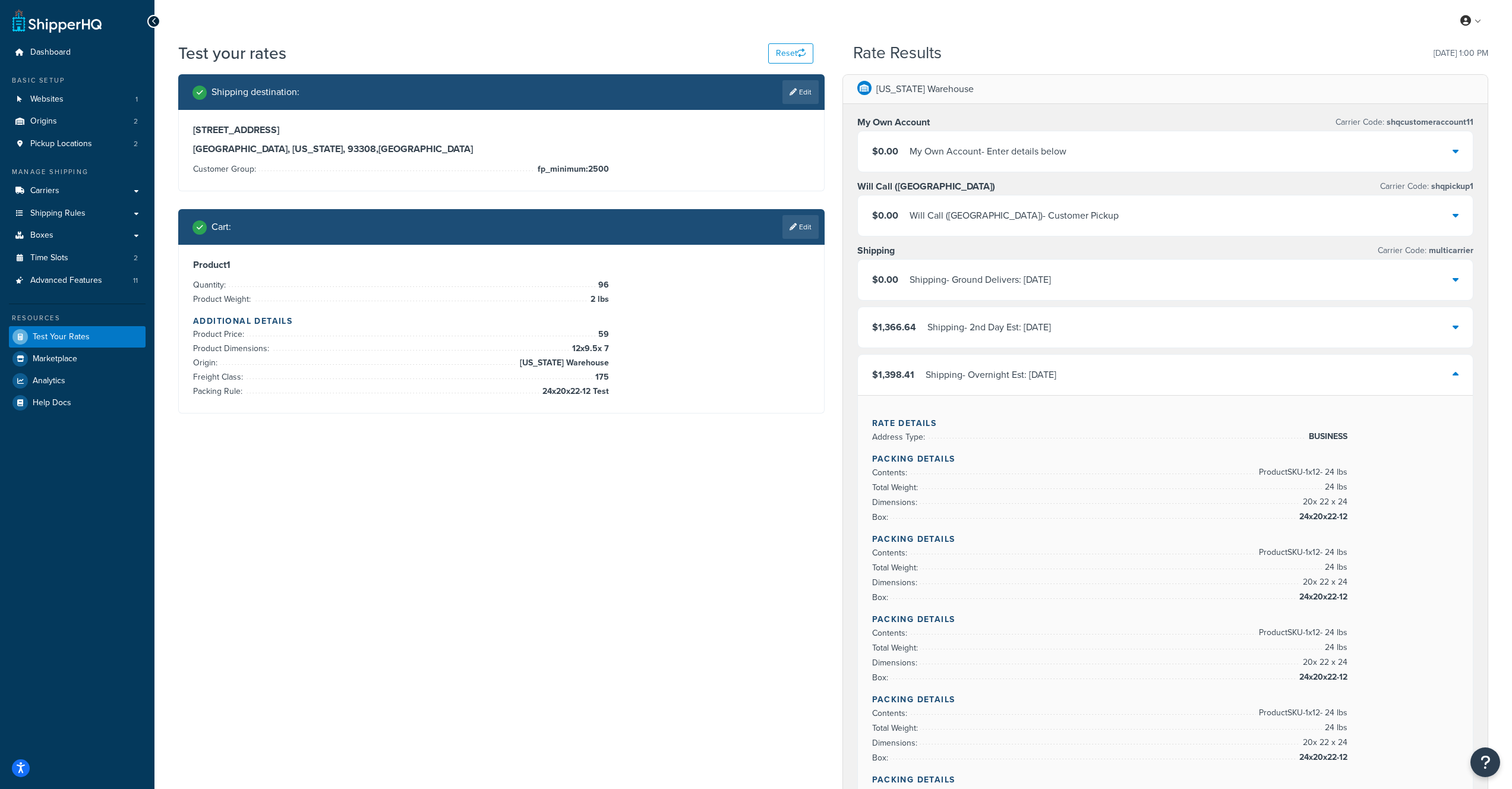
click at [1018, 373] on div "Shipping - Overnight Est: [DATE]" at bounding box center [991, 375] width 130 height 17
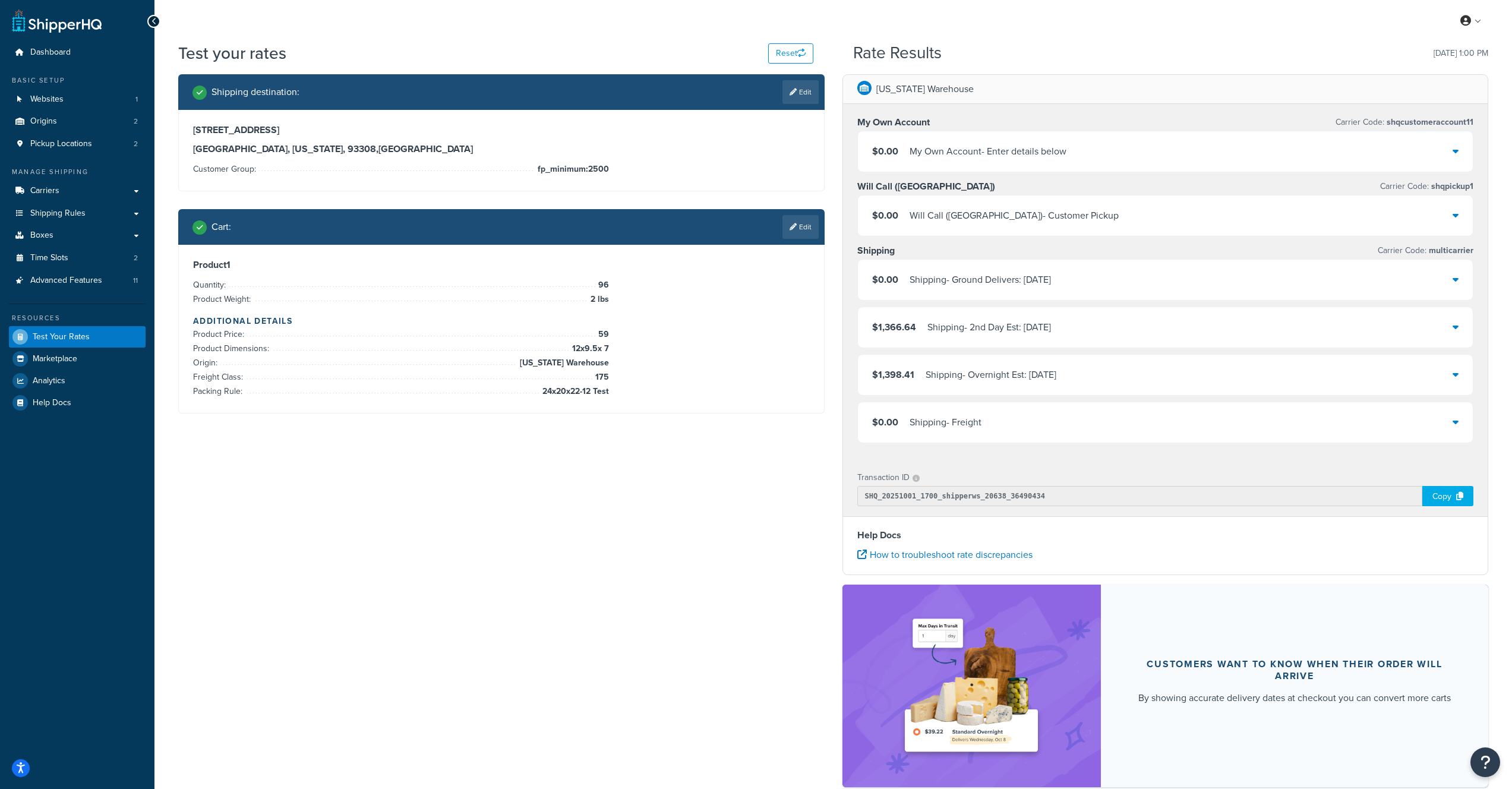
click at [1369, 367] on div "$1,398.41 Shipping - Overnight Est: Fri, 10/3" at bounding box center [1166, 374] width 616 height 40
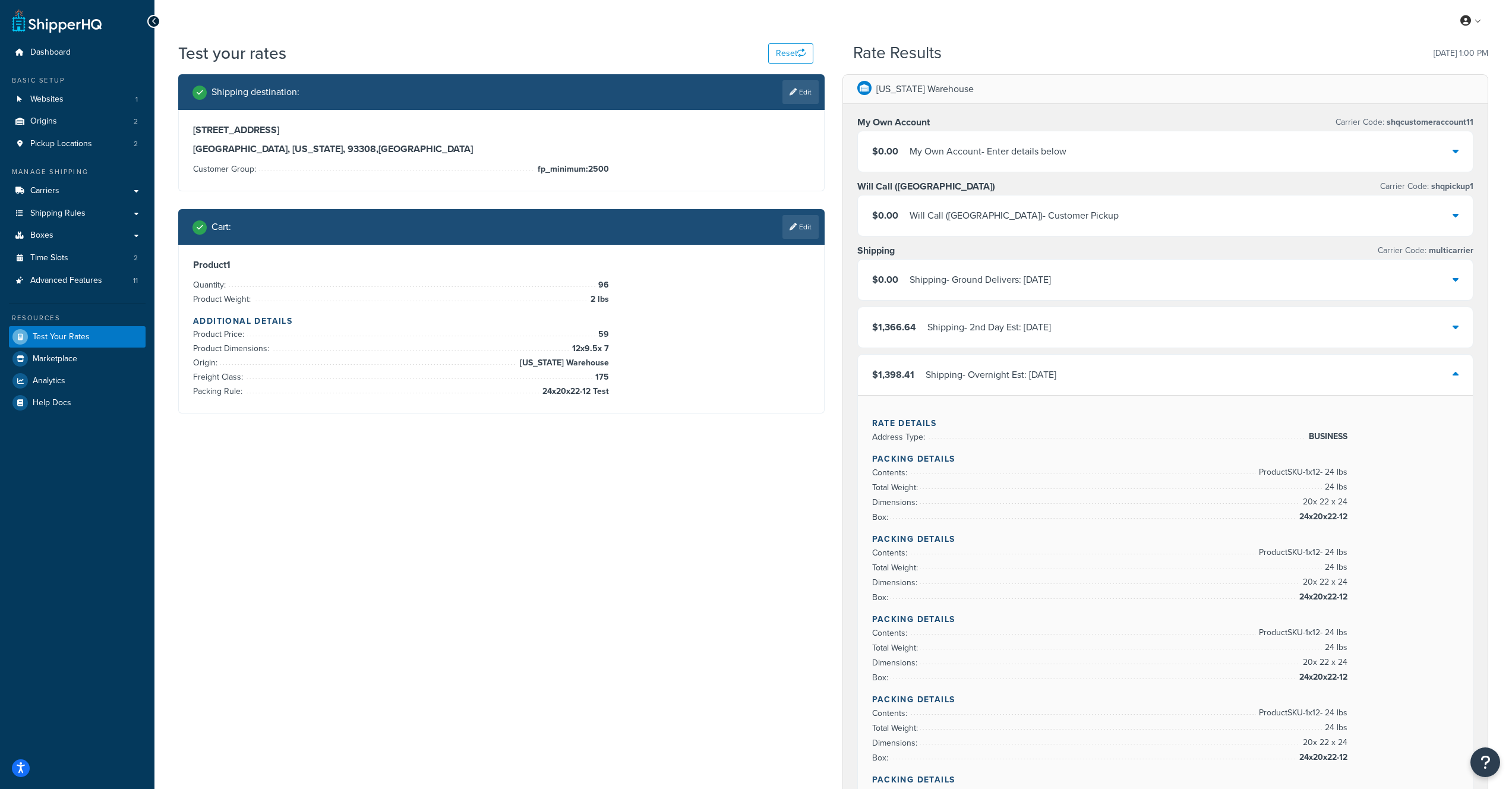
click at [583, 388] on span "24x20x22-12 Test" at bounding box center [574, 391] width 69 height 14
click at [583, 387] on span "24x20x22-12 Test" at bounding box center [574, 391] width 69 height 14
click at [530, 356] on li "Origin: Texas Warehouse" at bounding box center [401, 363] width 416 height 14
drag, startPoint x: 515, startPoint y: 313, endPoint x: 702, endPoint y: 457, distance: 236.0
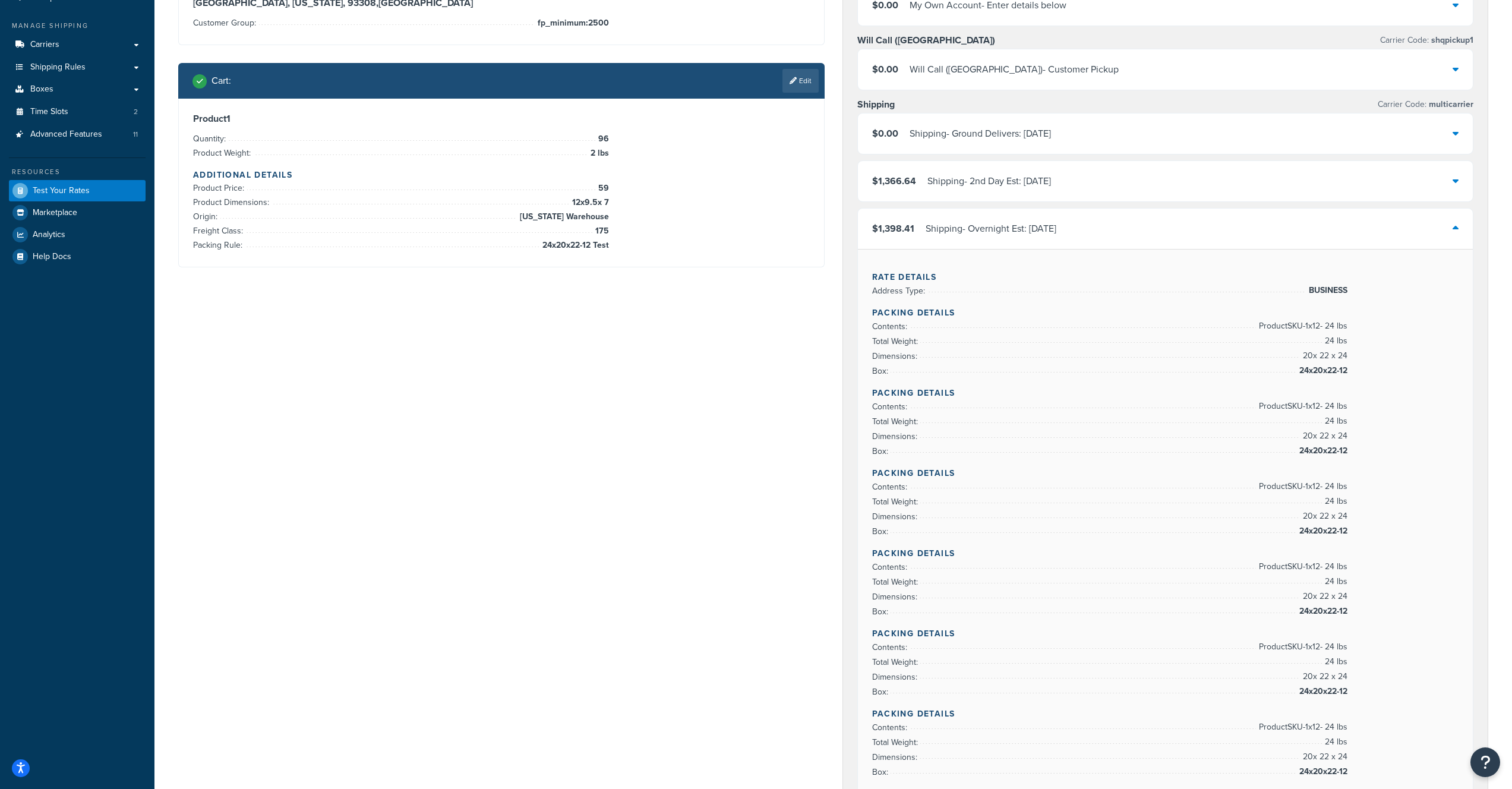
scroll to position [64, 0]
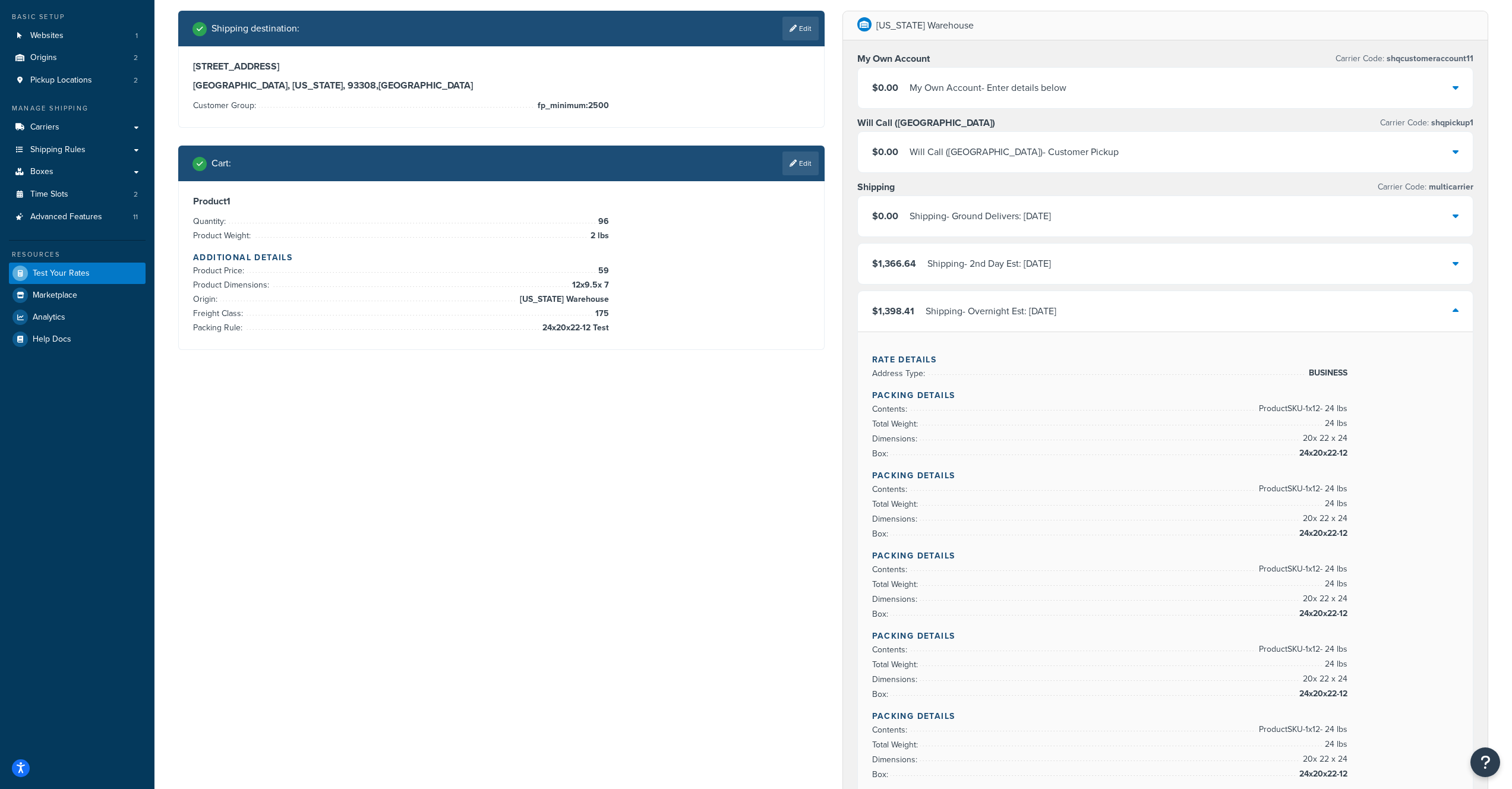
click at [972, 311] on div "Shipping - Overnight Est: [DATE]" at bounding box center [991, 312] width 130 height 17
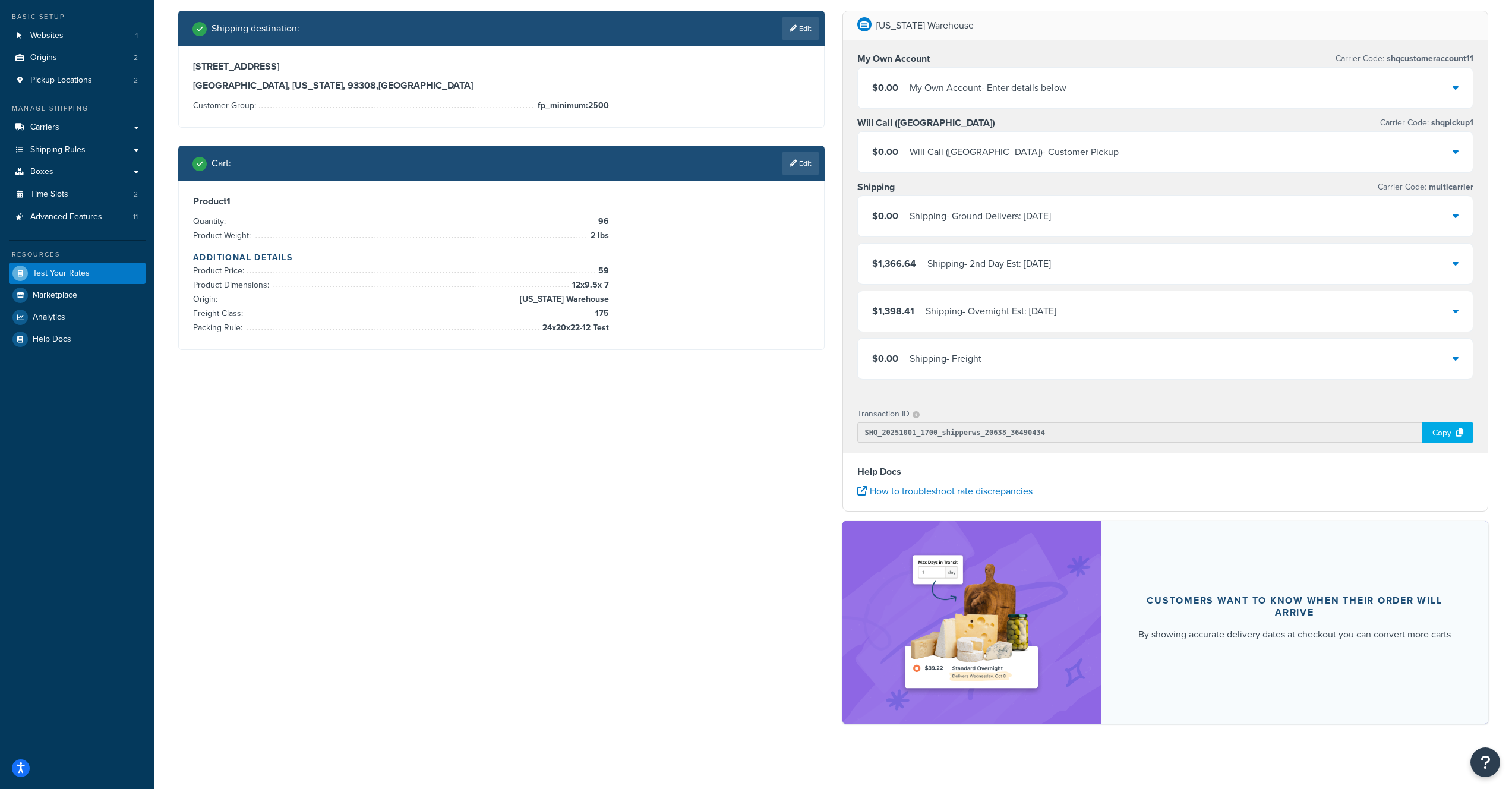
click at [1319, 312] on div "$1,398.41 Shipping - Overnight Est: Fri, 10/3" at bounding box center [1166, 311] width 616 height 40
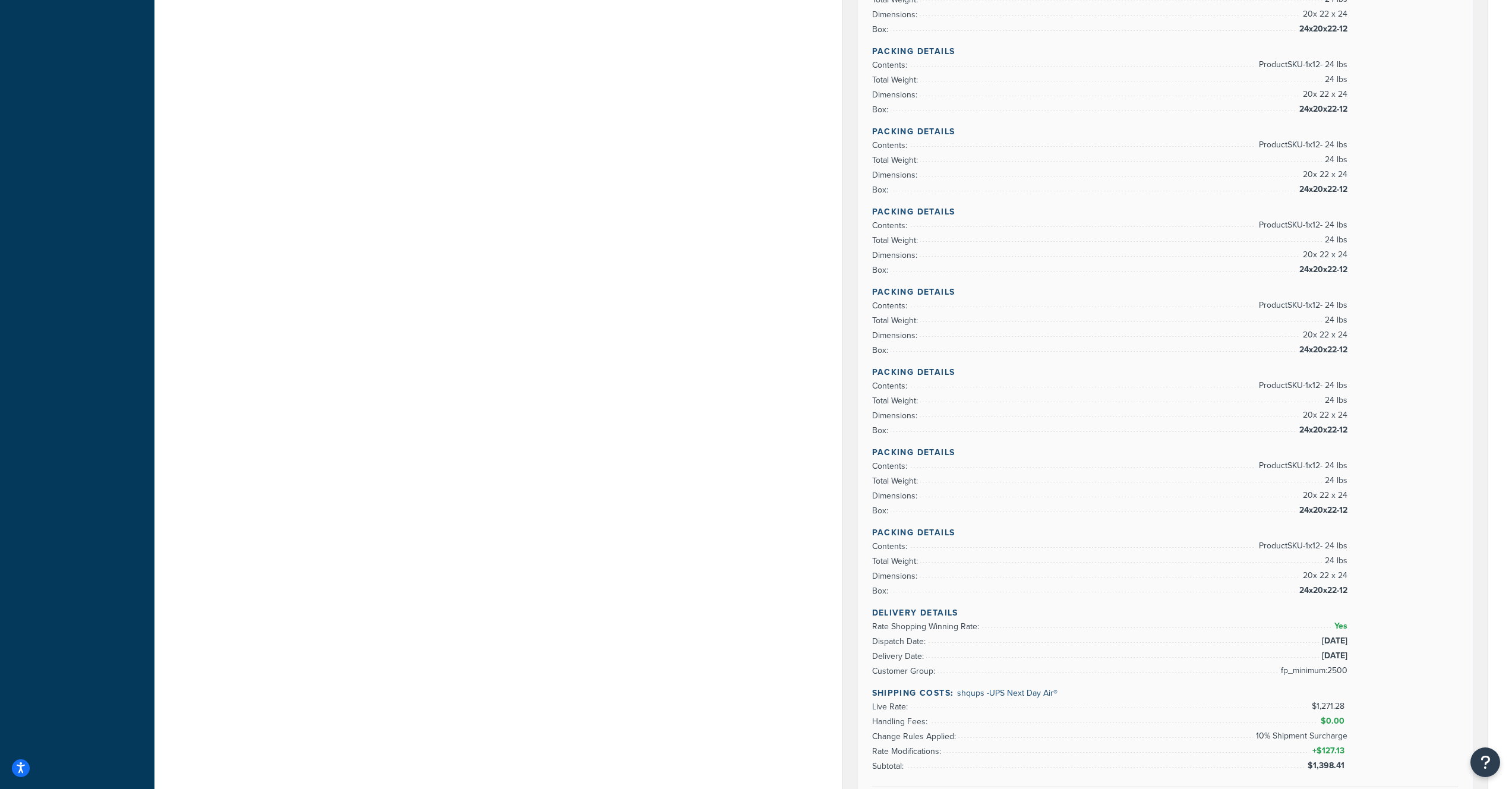
scroll to position [36, 0]
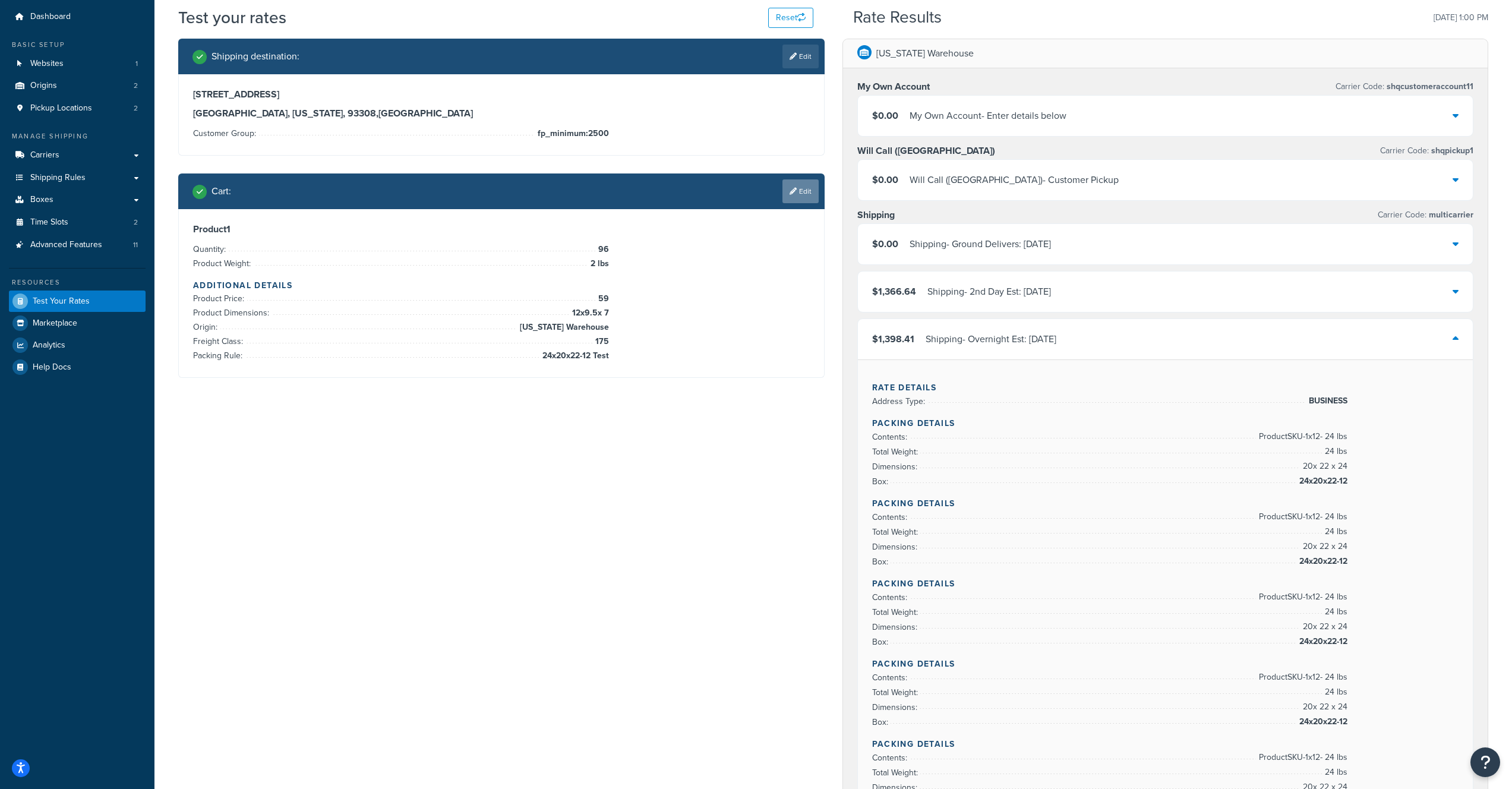
click at [799, 186] on link "Edit" at bounding box center [800, 191] width 36 height 23
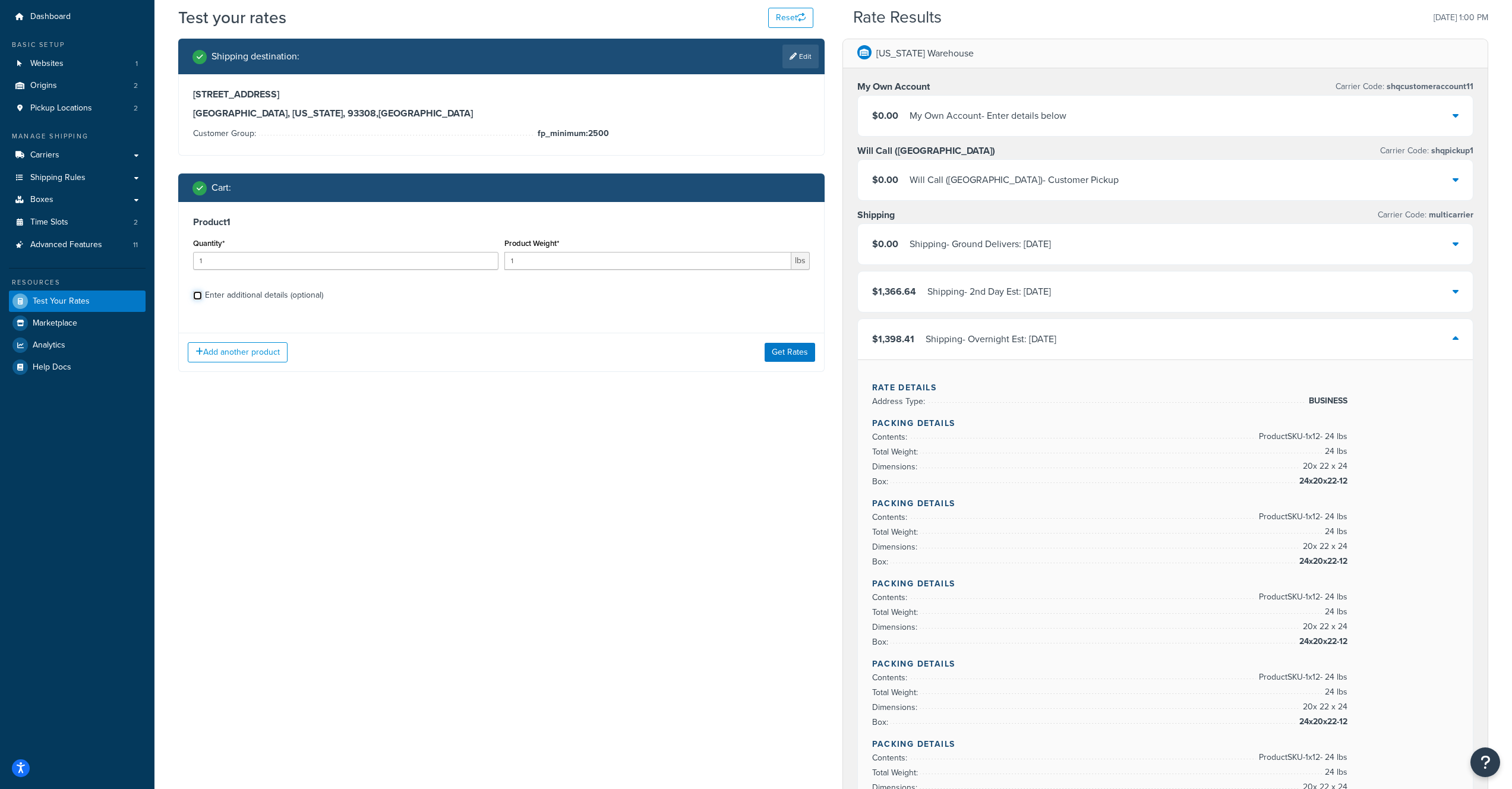
click at [198, 296] on input "Enter additional details (optional)" at bounding box center [197, 295] width 9 height 9
checkbox input "true"
select select "88143"
select select "175"
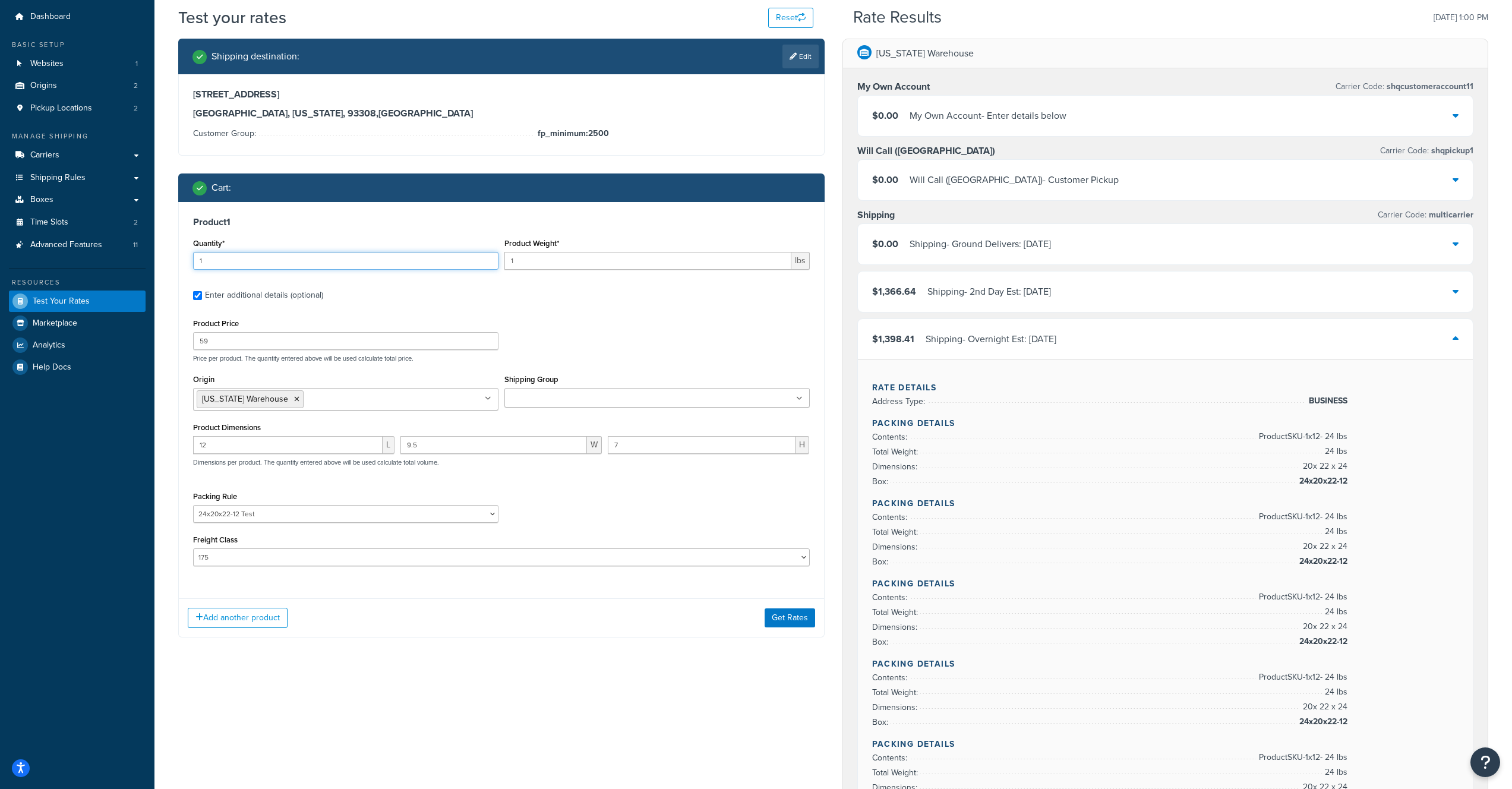
drag, startPoint x: 192, startPoint y: 258, endPoint x: 186, endPoint y: 257, distance: 6.1
click at [186, 257] on div "Product 1 Quantity* 1 Product Weight* 1 lbs Enter additional details (optional)…" at bounding box center [501, 396] width 645 height 388
type input "96"
drag, startPoint x: 538, startPoint y: 258, endPoint x: 484, endPoint y: 256, distance: 54.0
click at [484, 256] on div "Quantity* 96 Product Weight* 1 lbs" at bounding box center [501, 257] width 623 height 43
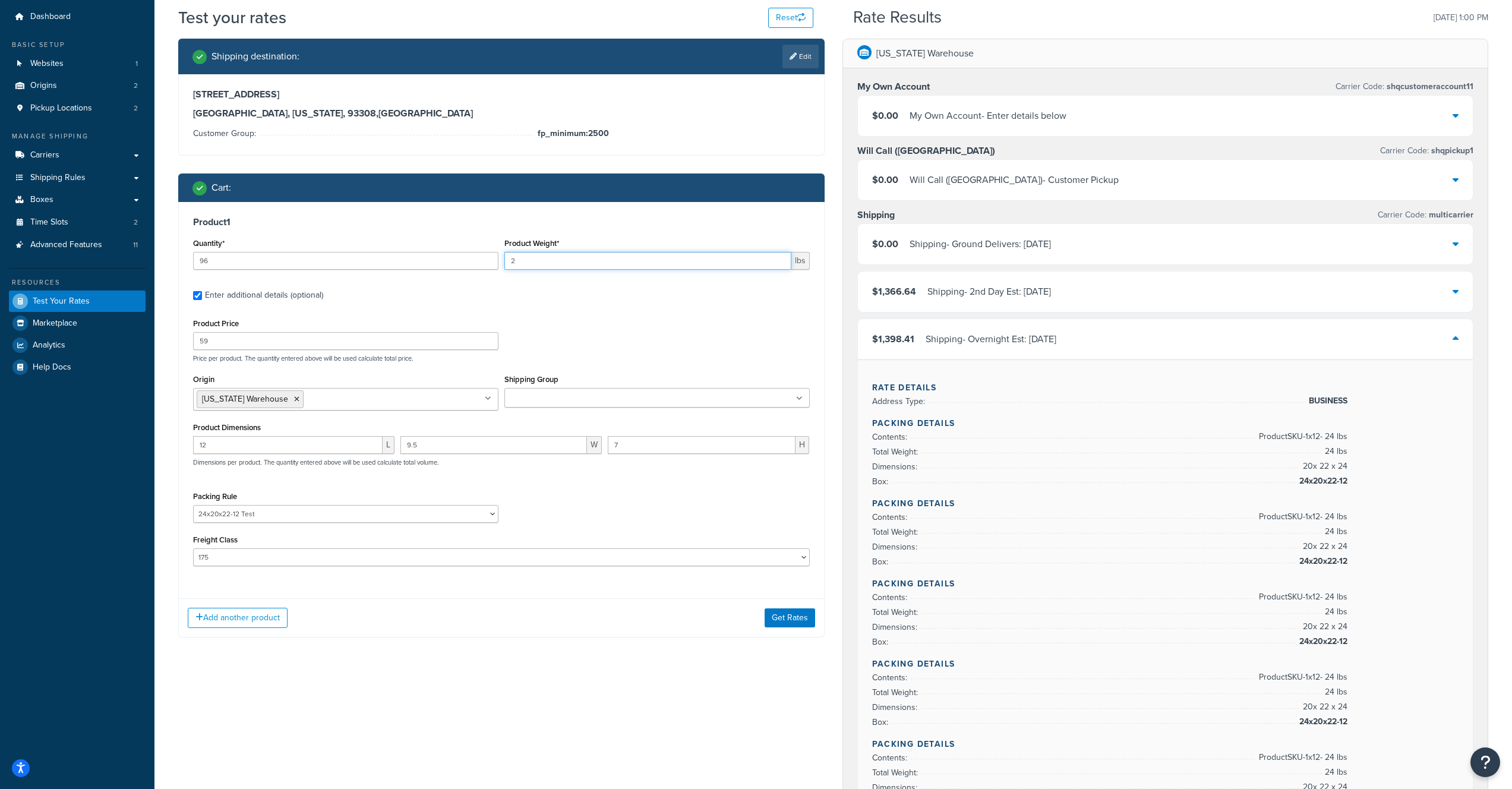
type input "2"
click at [266, 512] on select "24x20x22-12 Test Debris Netting Pack Separately" at bounding box center [345, 513] width 305 height 18
select select
click at [193, 506] on select "24x20x22-12 Test Debris Netting Pack Separately" at bounding box center [345, 513] width 305 height 18
click at [788, 620] on button "Get Rates" at bounding box center [790, 618] width 50 height 19
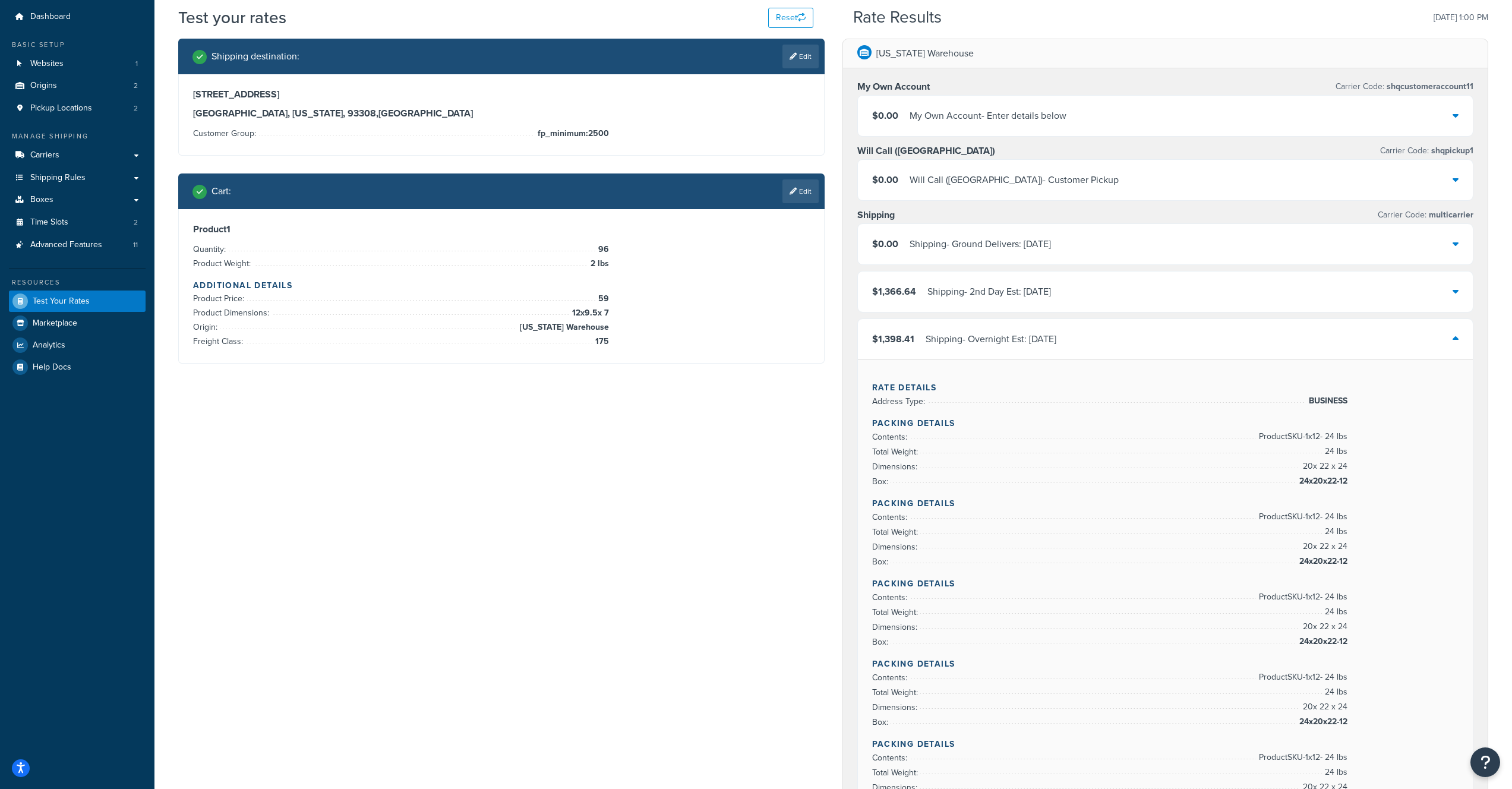
scroll to position [0, 0]
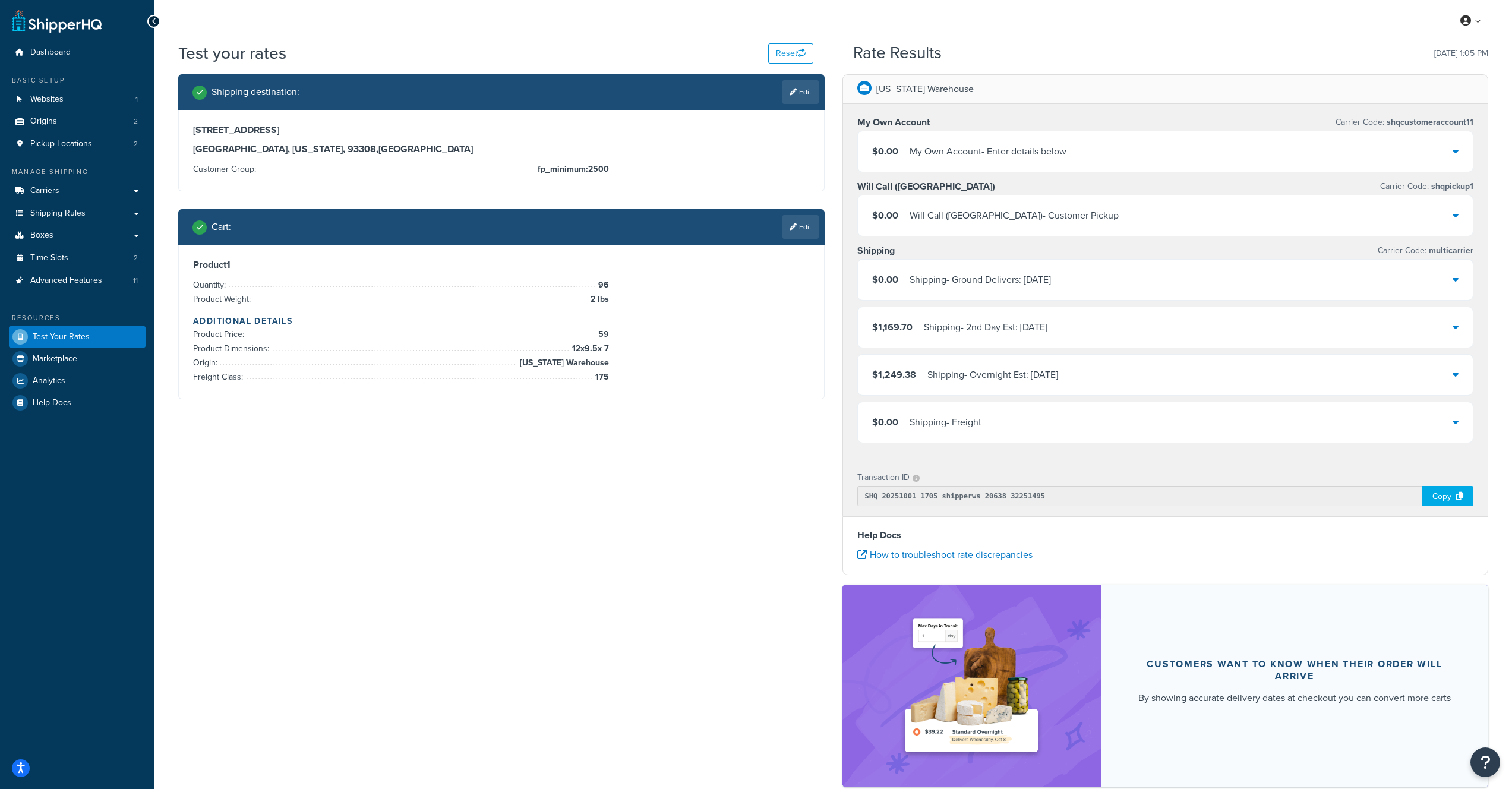
click at [914, 380] on span "$1,249.38" at bounding box center [894, 374] width 44 height 13
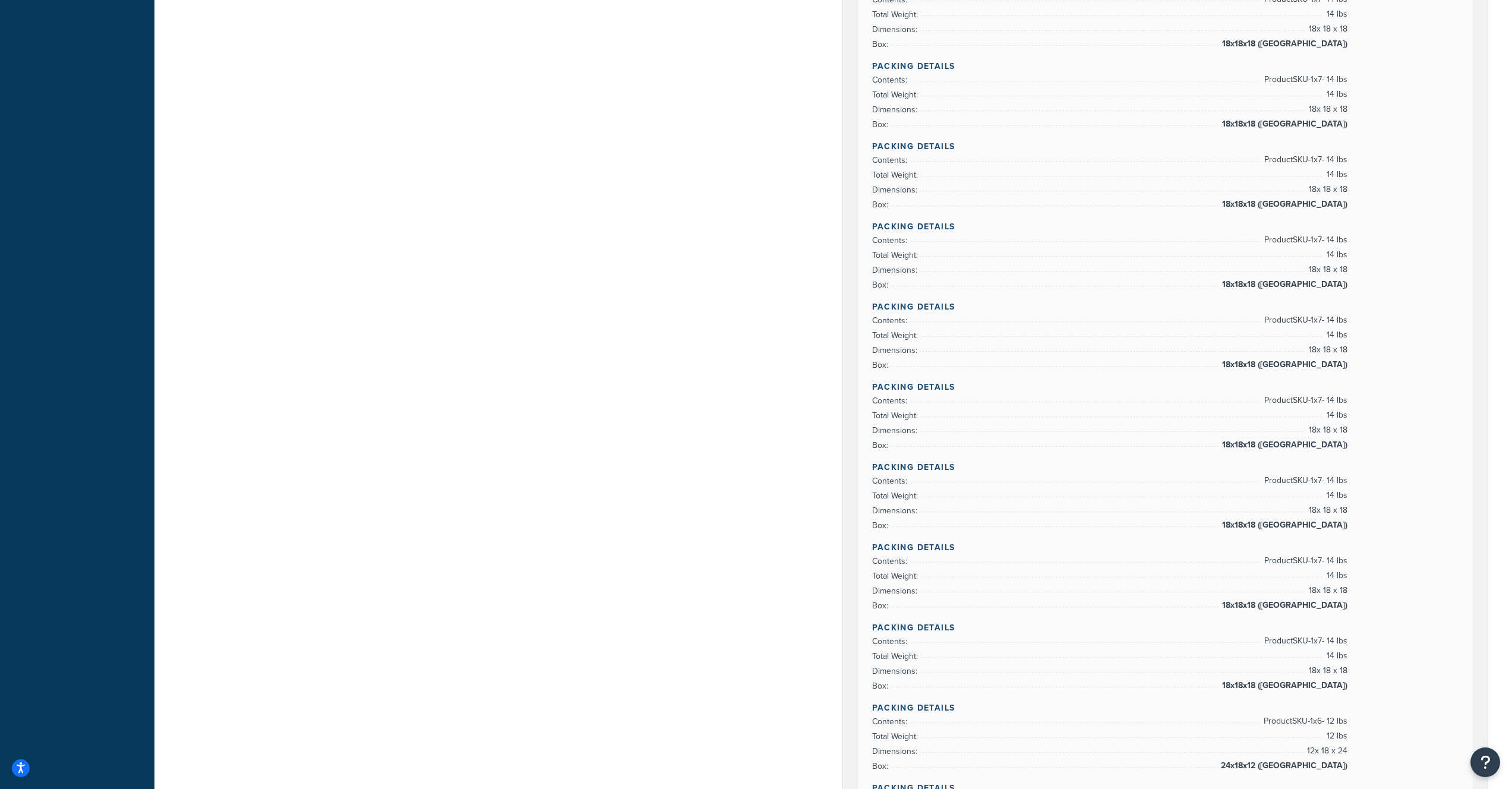
scroll to position [1147, 0]
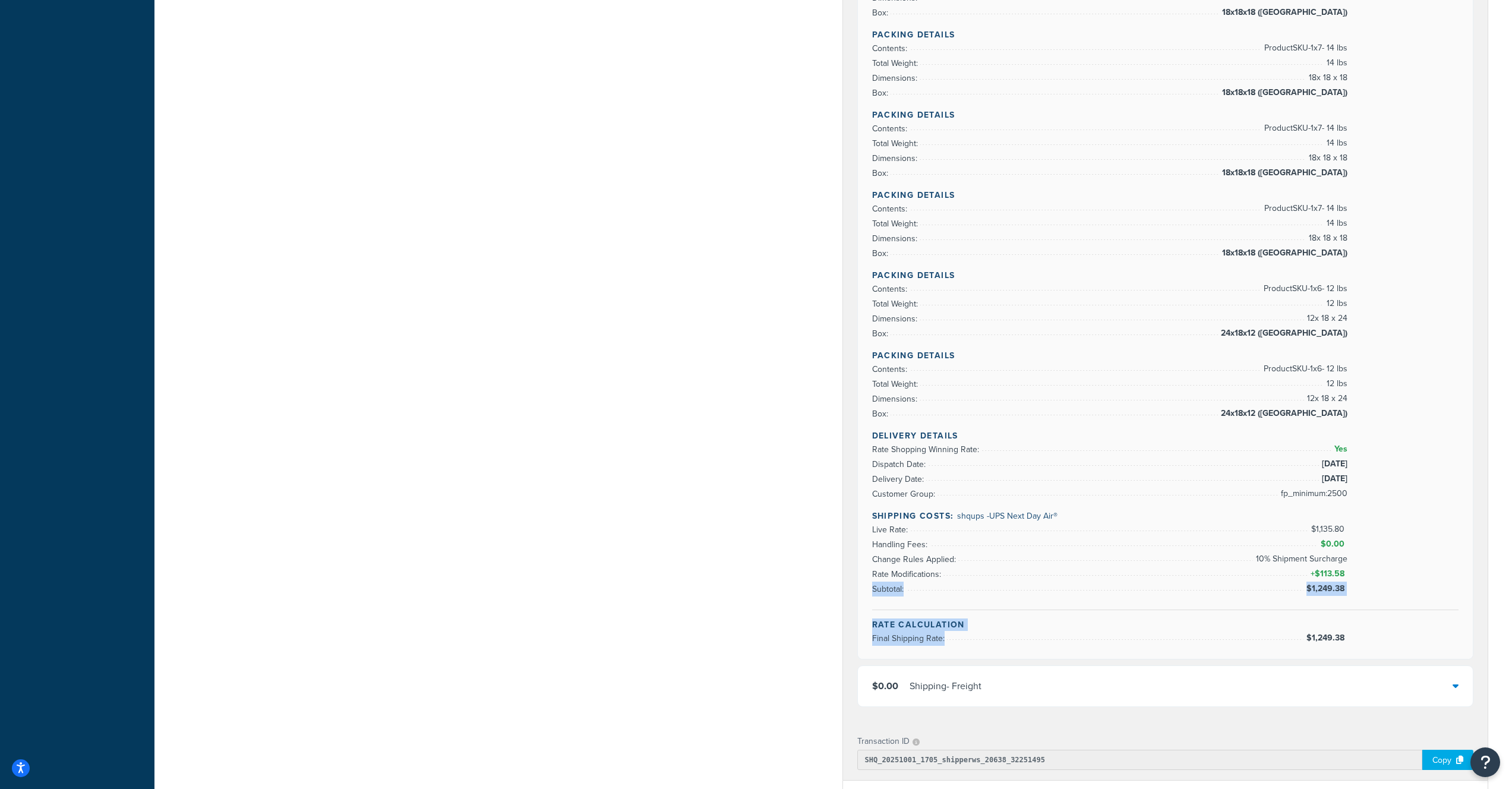
drag, startPoint x: 1304, startPoint y: 589, endPoint x: 1354, endPoint y: 643, distance: 73.6
drag, startPoint x: 1350, startPoint y: 639, endPoint x: 1204, endPoint y: 613, distance: 148.3
drag, startPoint x: 1291, startPoint y: 542, endPoint x: 1222, endPoint y: 523, distance: 71.6
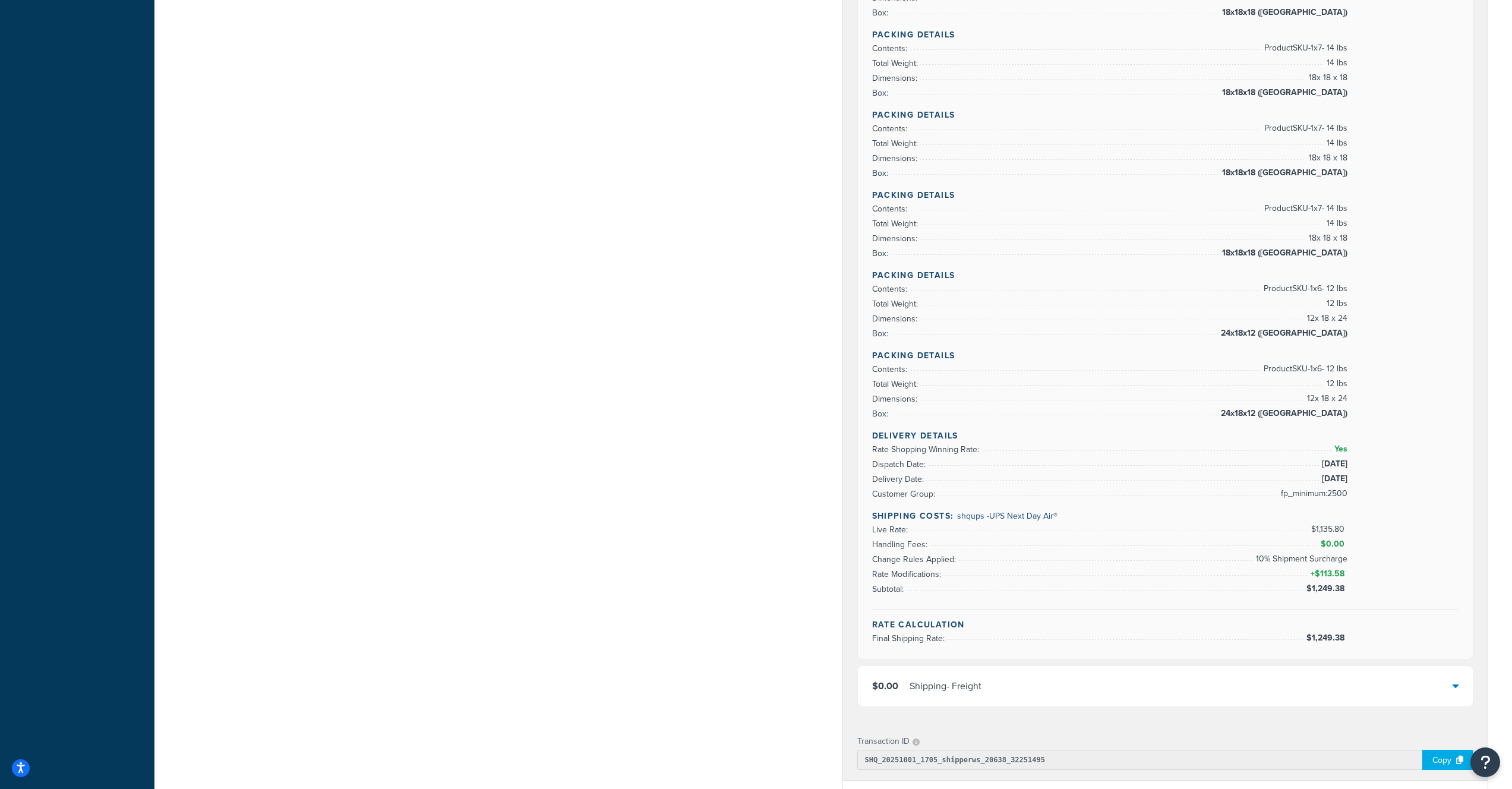
click at [1291, 542] on li "Handling Fees: $0.00" at bounding box center [1110, 545] width 476 height 15
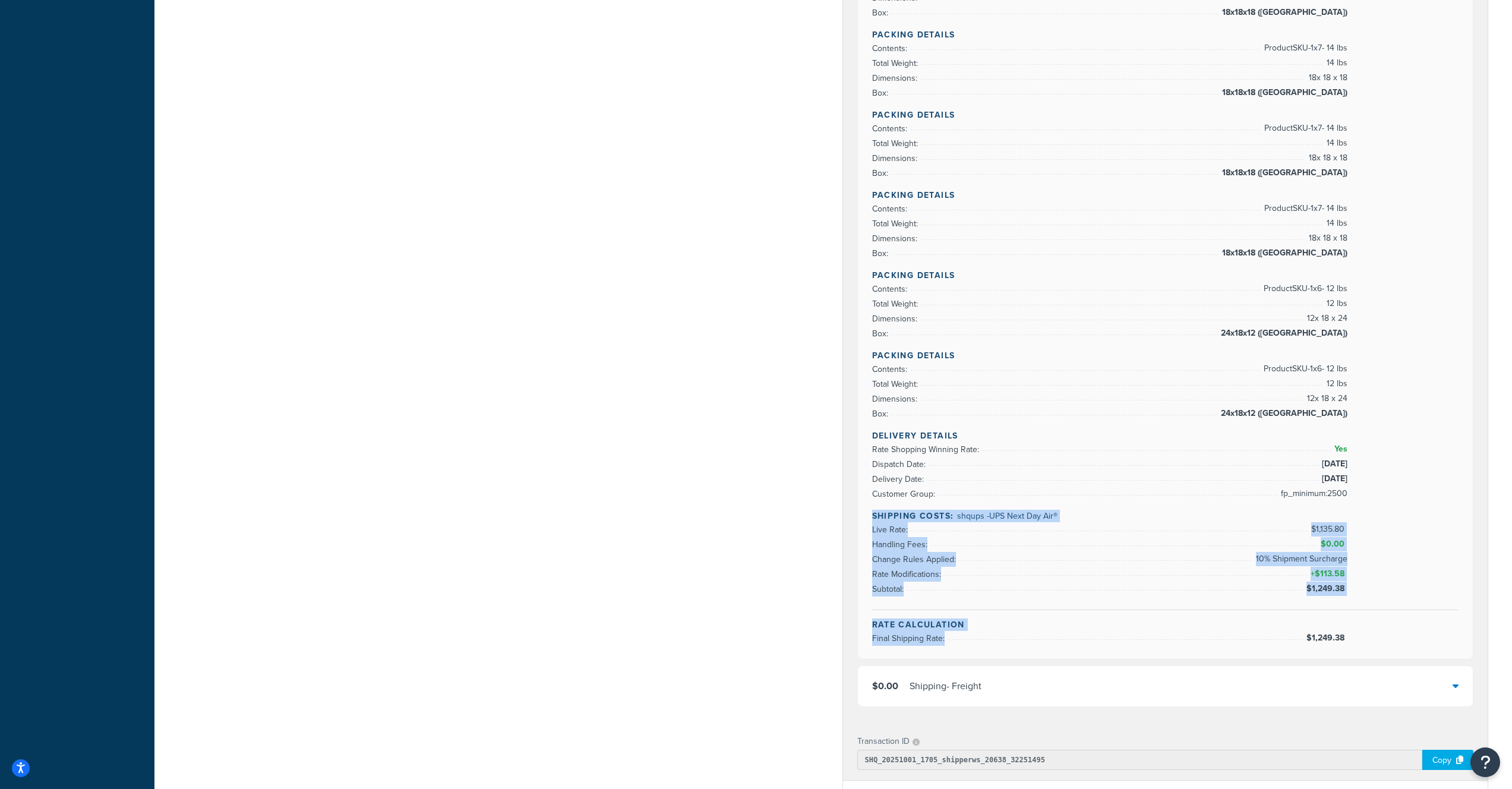
drag, startPoint x: 872, startPoint y: 517, endPoint x: 1387, endPoint y: 661, distance: 534.8
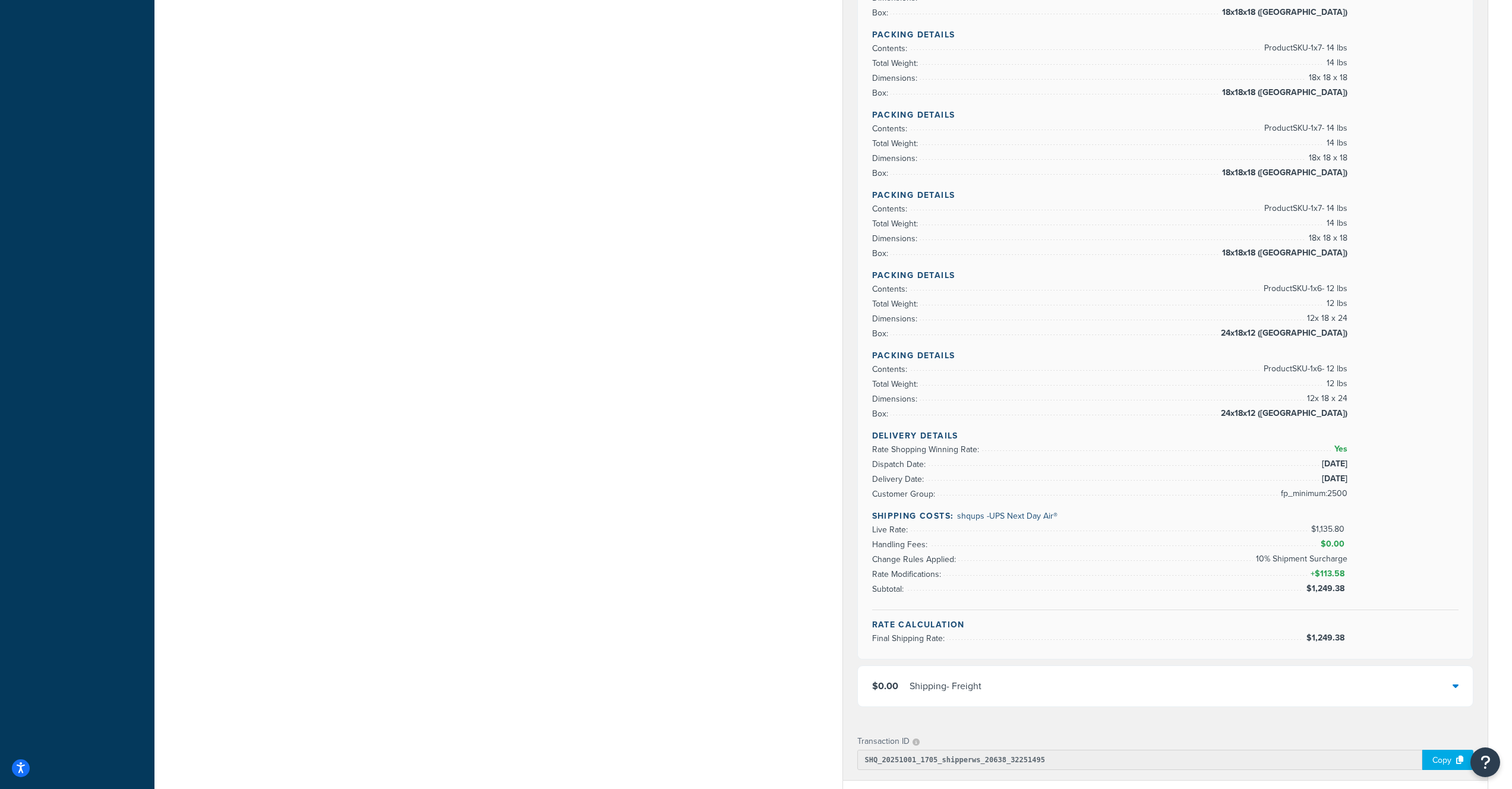
drag, startPoint x: 1355, startPoint y: 654, endPoint x: 919, endPoint y: 522, distance: 455.5
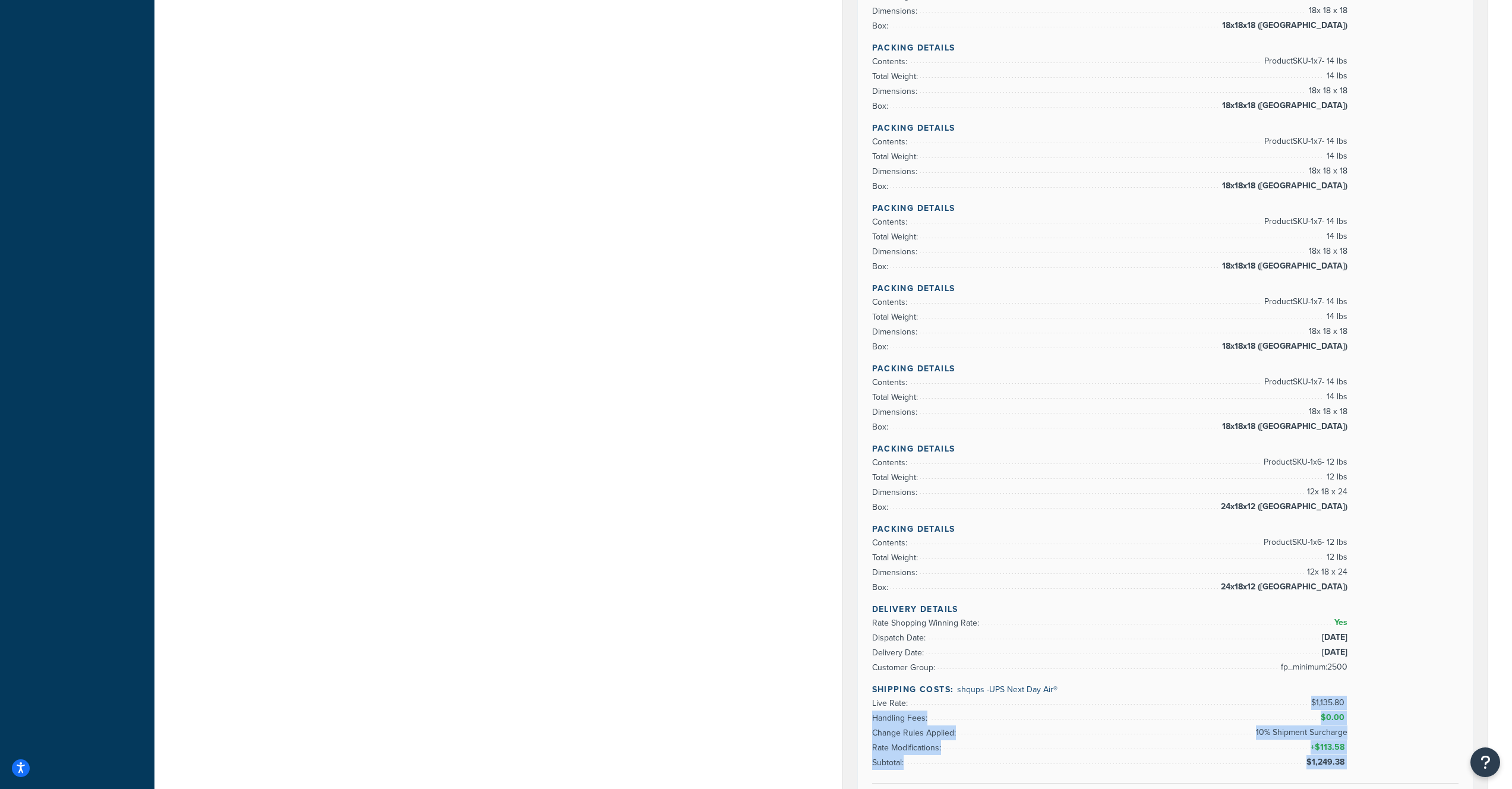
scroll to position [1193, 0]
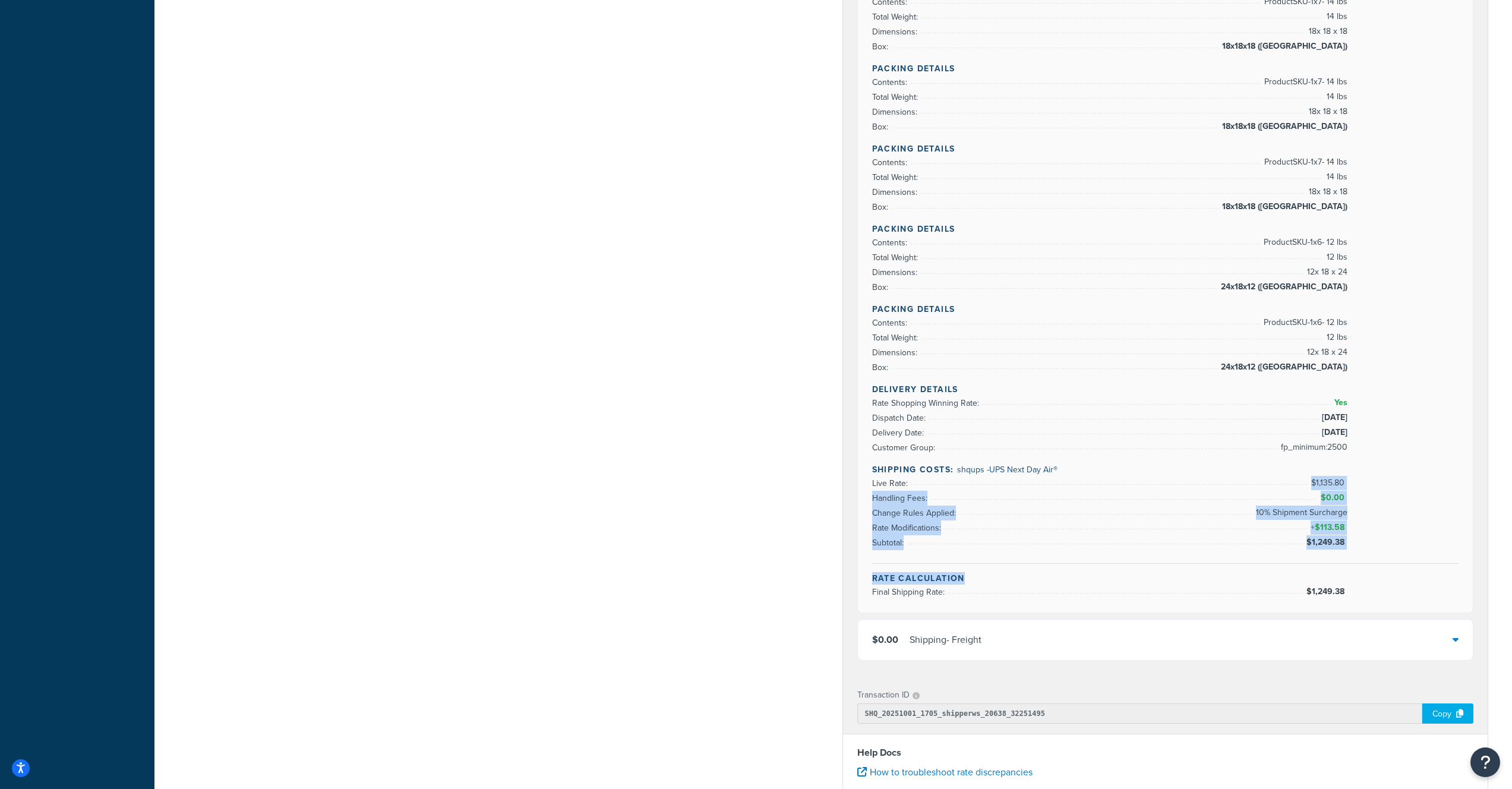
click at [1425, 495] on div "Delivery Details Rate Shopping Winning Rate: Yes Dispatch Date: 10/2/2025 Deliv…" at bounding box center [1166, 474] width 587 height 181
click at [1375, 549] on div "Delivery Details Rate Shopping Winning Rate: Yes Dispatch Date: 10/2/2025 Deliv…" at bounding box center [1166, 474] width 587 height 181
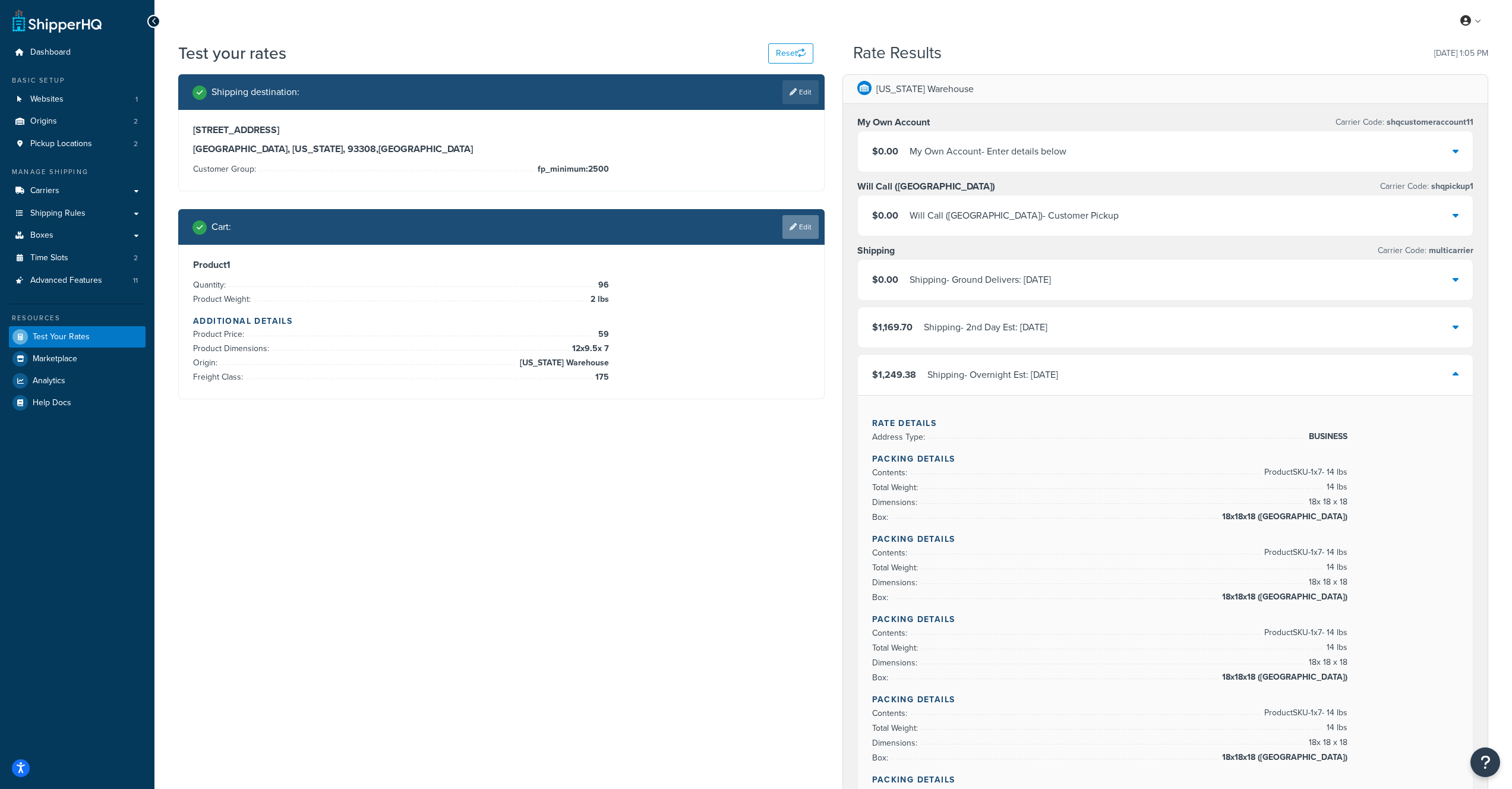
click at [809, 223] on link "Edit" at bounding box center [800, 227] width 36 height 23
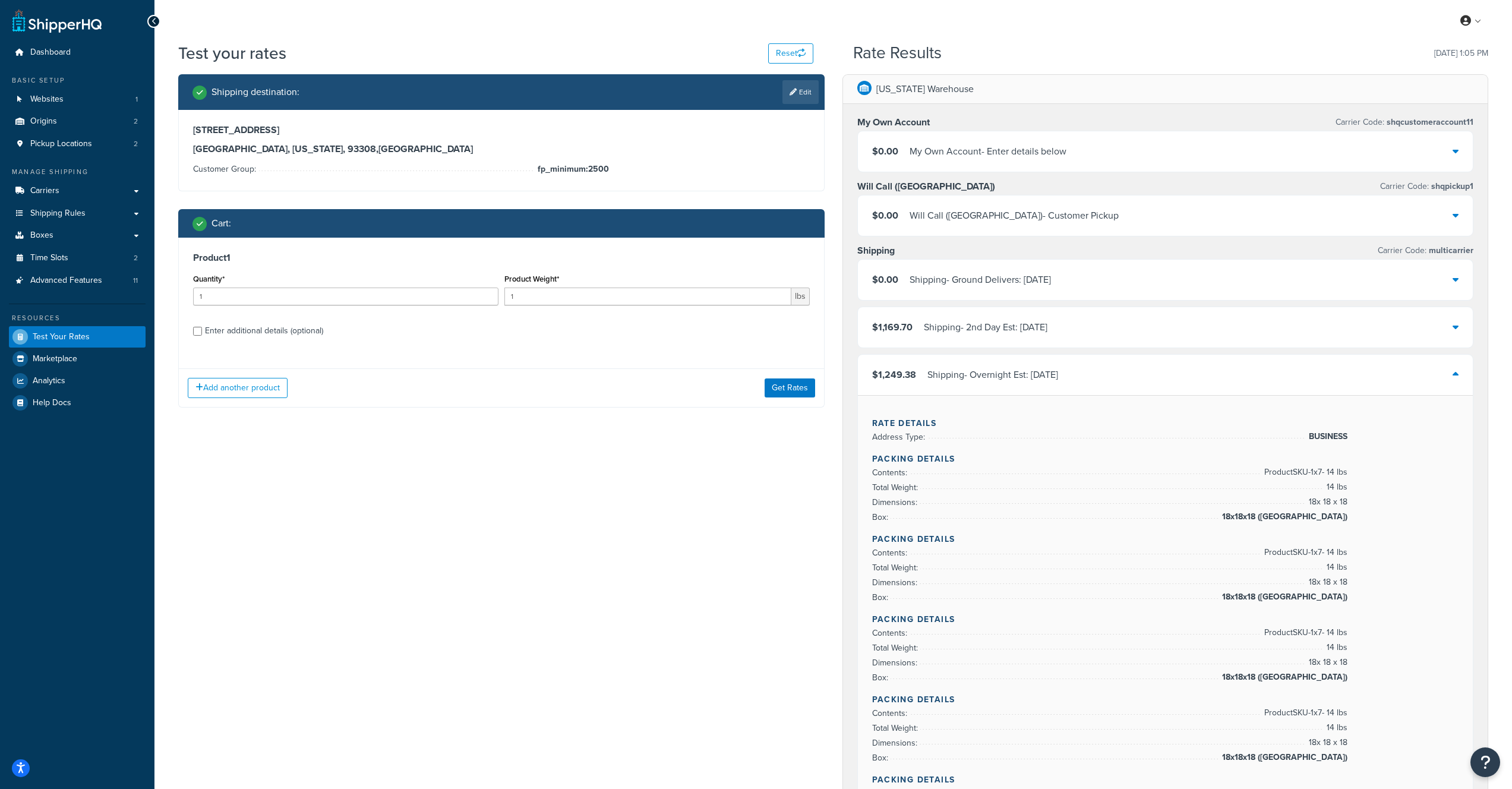
click at [216, 330] on div "Enter additional details (optional)" at bounding box center [263, 331] width 118 height 17
click at [202, 330] on input "Enter additional details (optional)" at bounding box center [197, 331] width 9 height 9
checkbox input "true"
select select "175"
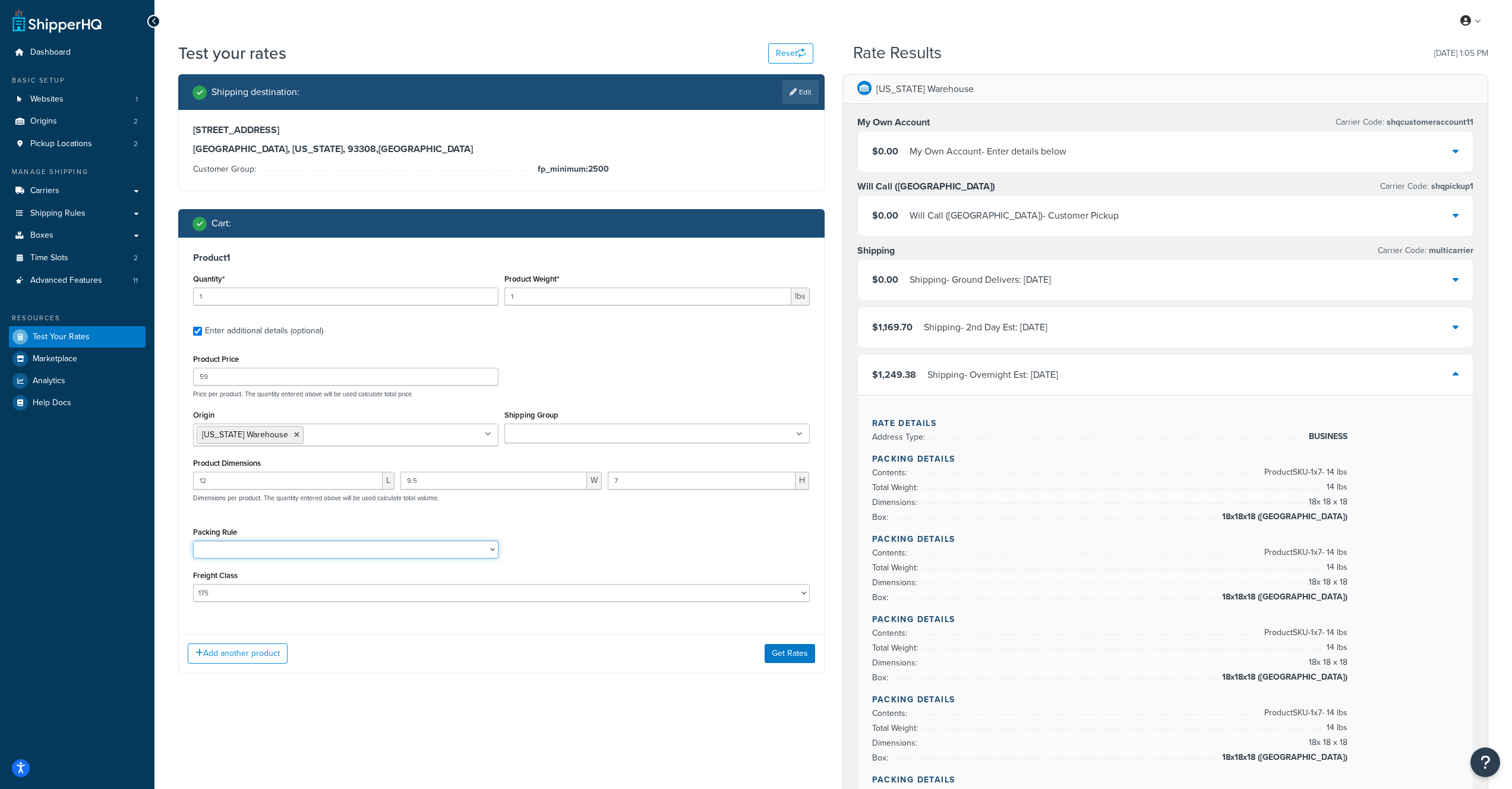
click at [258, 544] on select "24x20x22-12 Test Debris Netting Pack Separately" at bounding box center [345, 549] width 305 height 18
select select "88143"
click at [193, 542] on select "24x20x22-12 Test Debris Netting Pack Separately" at bounding box center [345, 549] width 305 height 18
drag, startPoint x: 241, startPoint y: 293, endPoint x: 154, endPoint y: 292, distance: 87.0
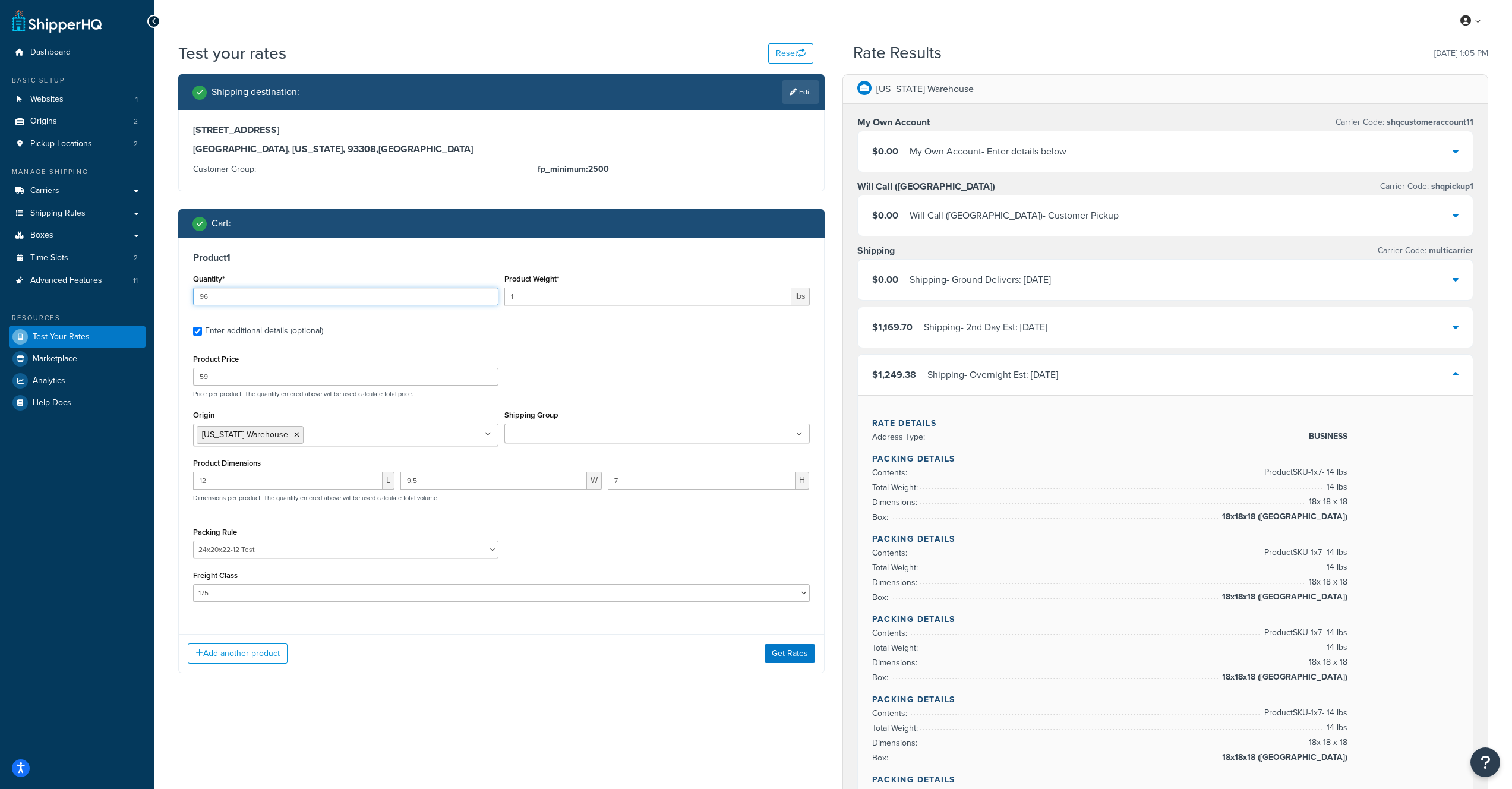
type input "96"
drag, startPoint x: 536, startPoint y: 298, endPoint x: 492, endPoint y: 296, distance: 44.0
click at [492, 296] on div "Quantity* 96 Product Weight* 1 lbs" at bounding box center [501, 293] width 623 height 43
type input "2"
click at [795, 659] on button "Get Rates" at bounding box center [790, 654] width 50 height 19
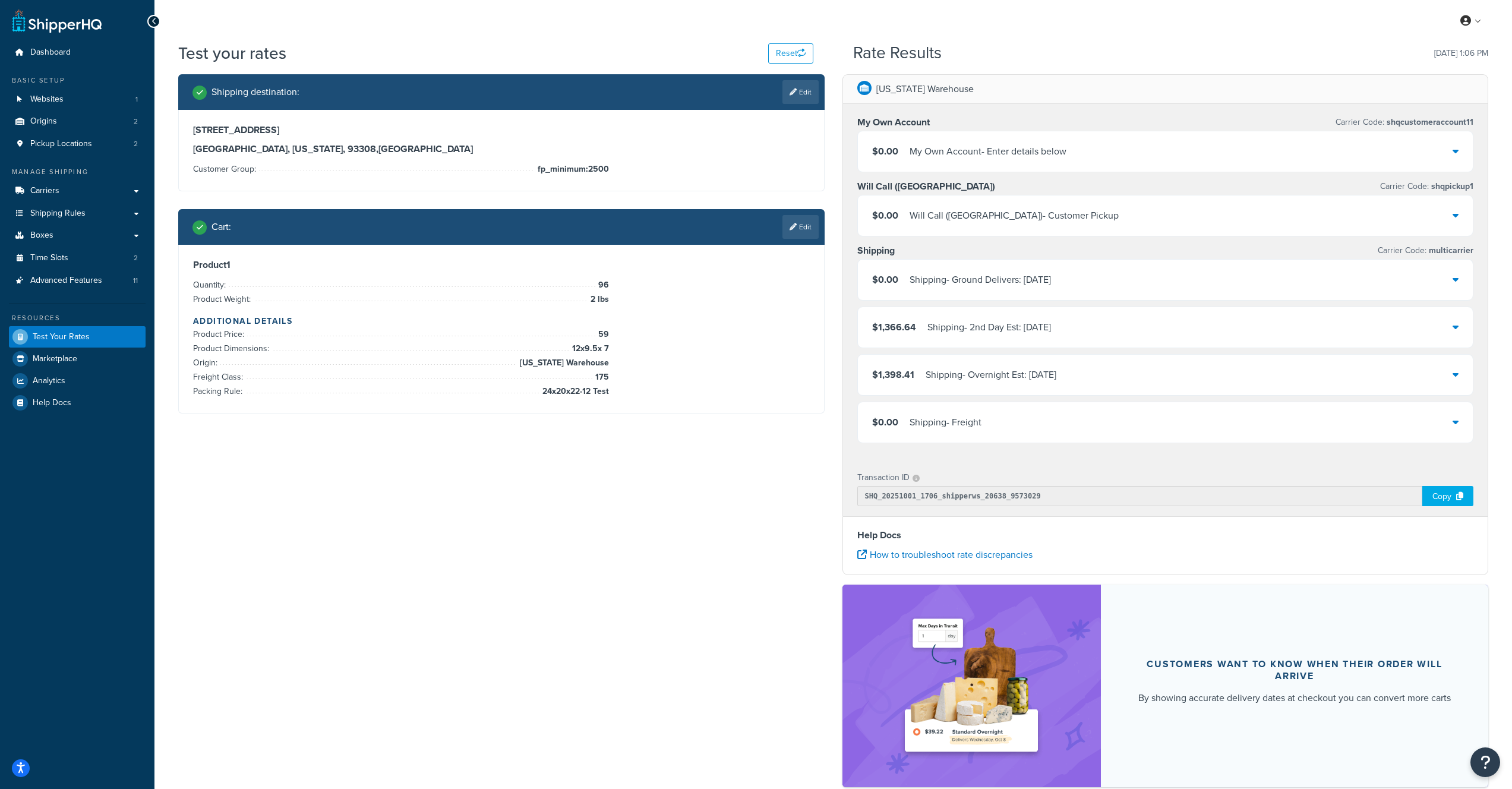
click at [969, 371] on div "Shipping - Overnight Est: [DATE]" at bounding box center [991, 375] width 130 height 17
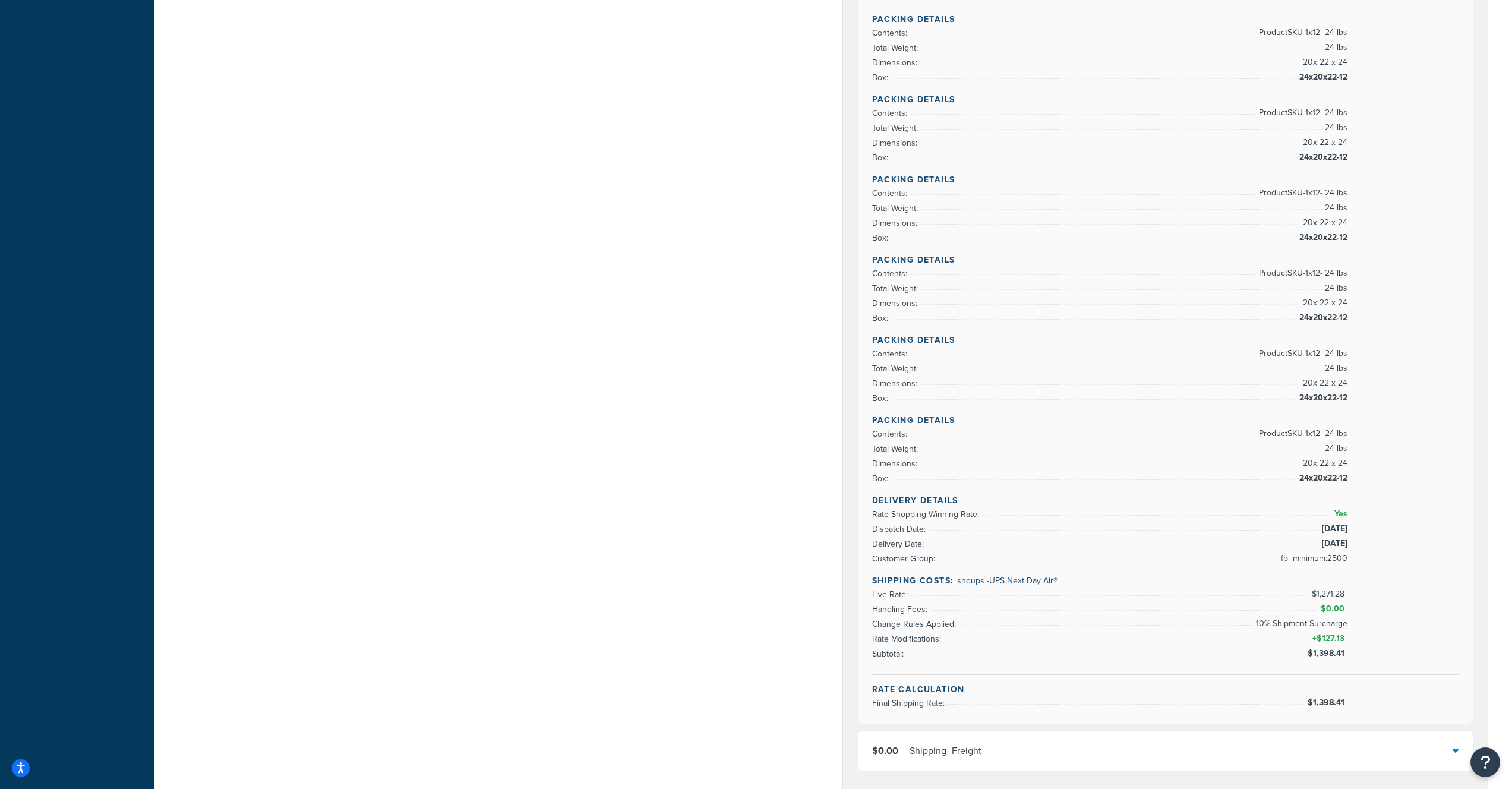
scroll to position [560, 0]
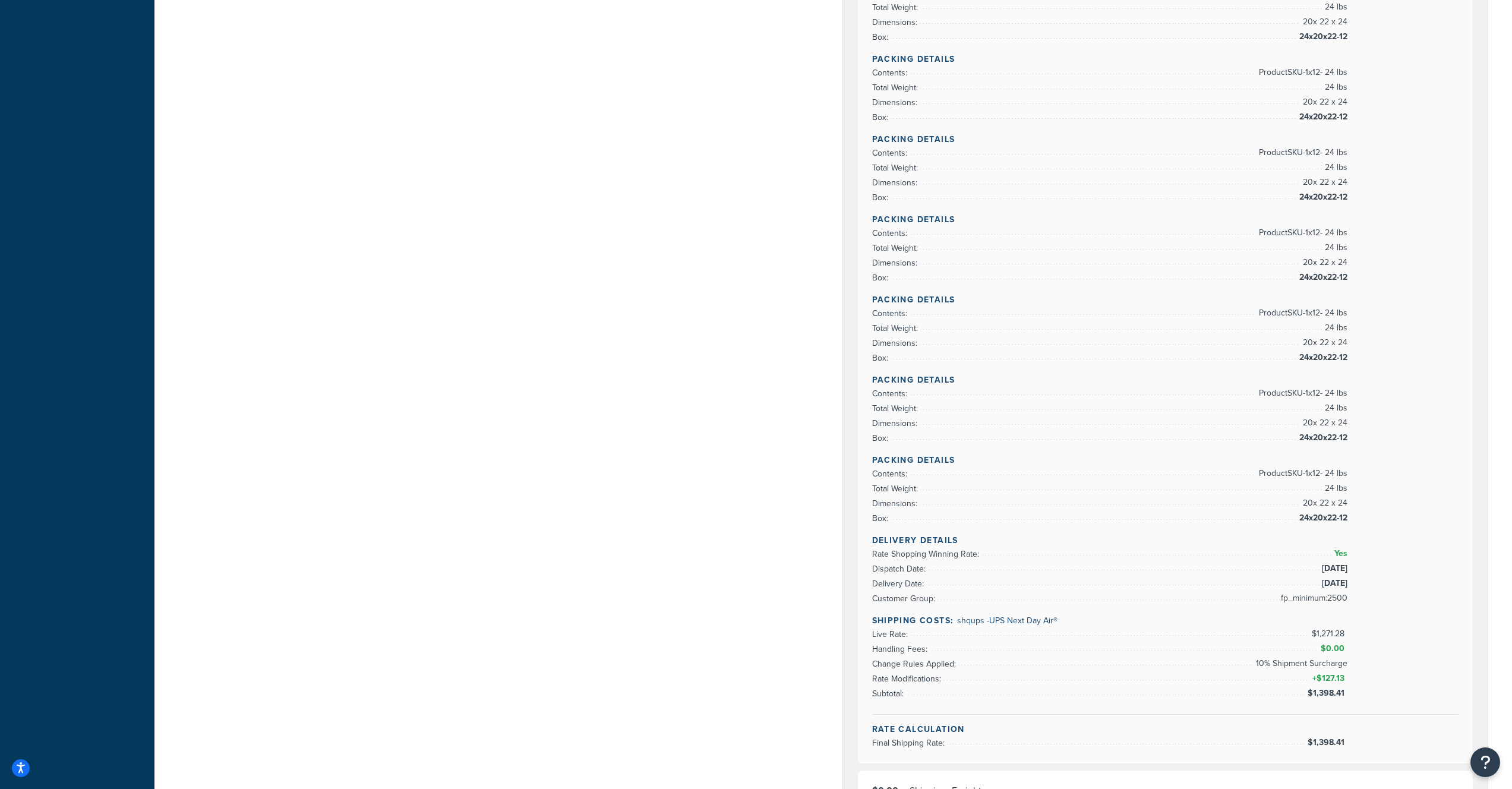
click at [770, 157] on div "Shipping destination : Edit 3700 Alken Street Bakersfield, California, 93308 , …" at bounding box center [833, 340] width 1328 height 1654
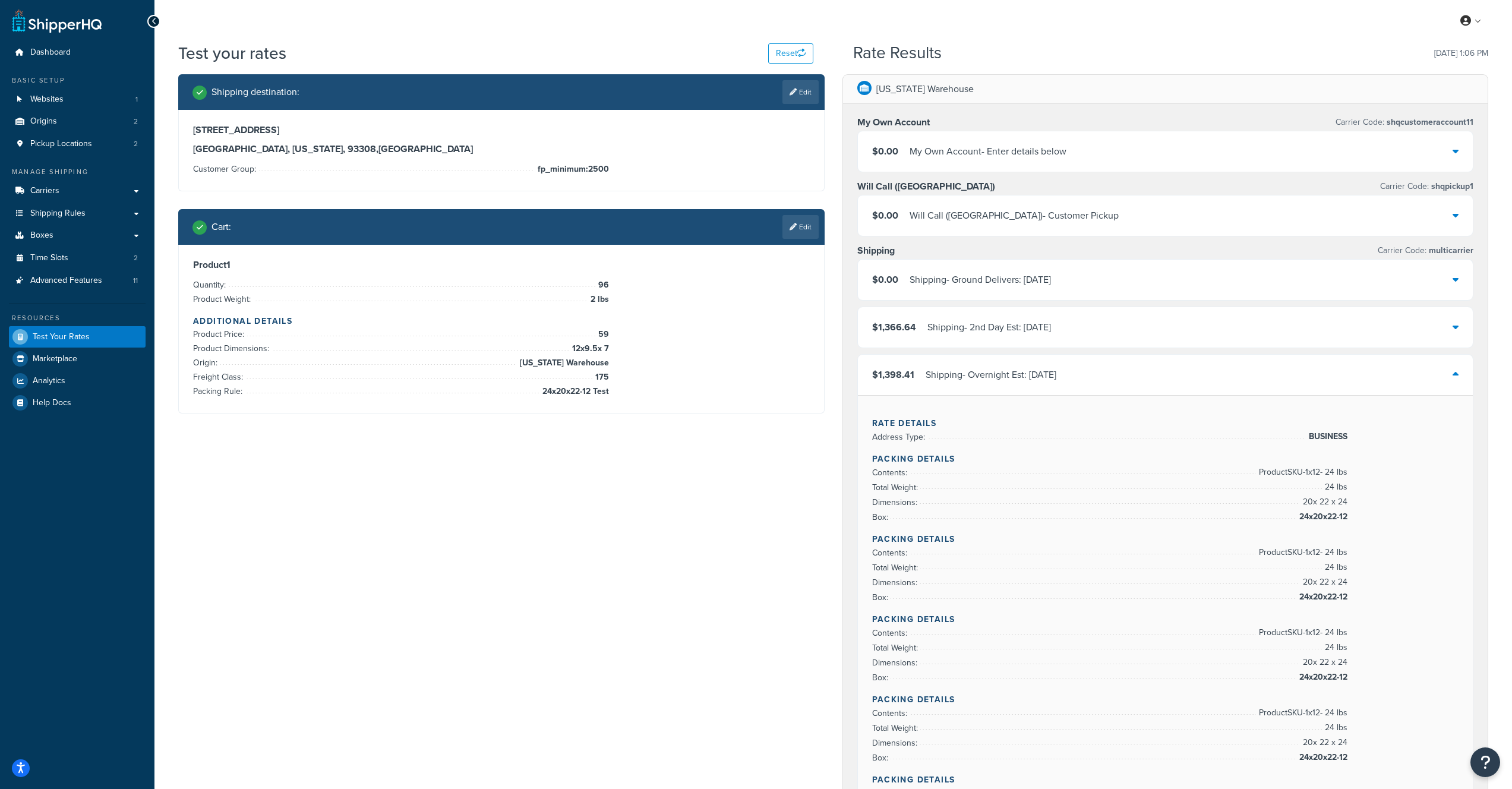
scroll to position [141, 0]
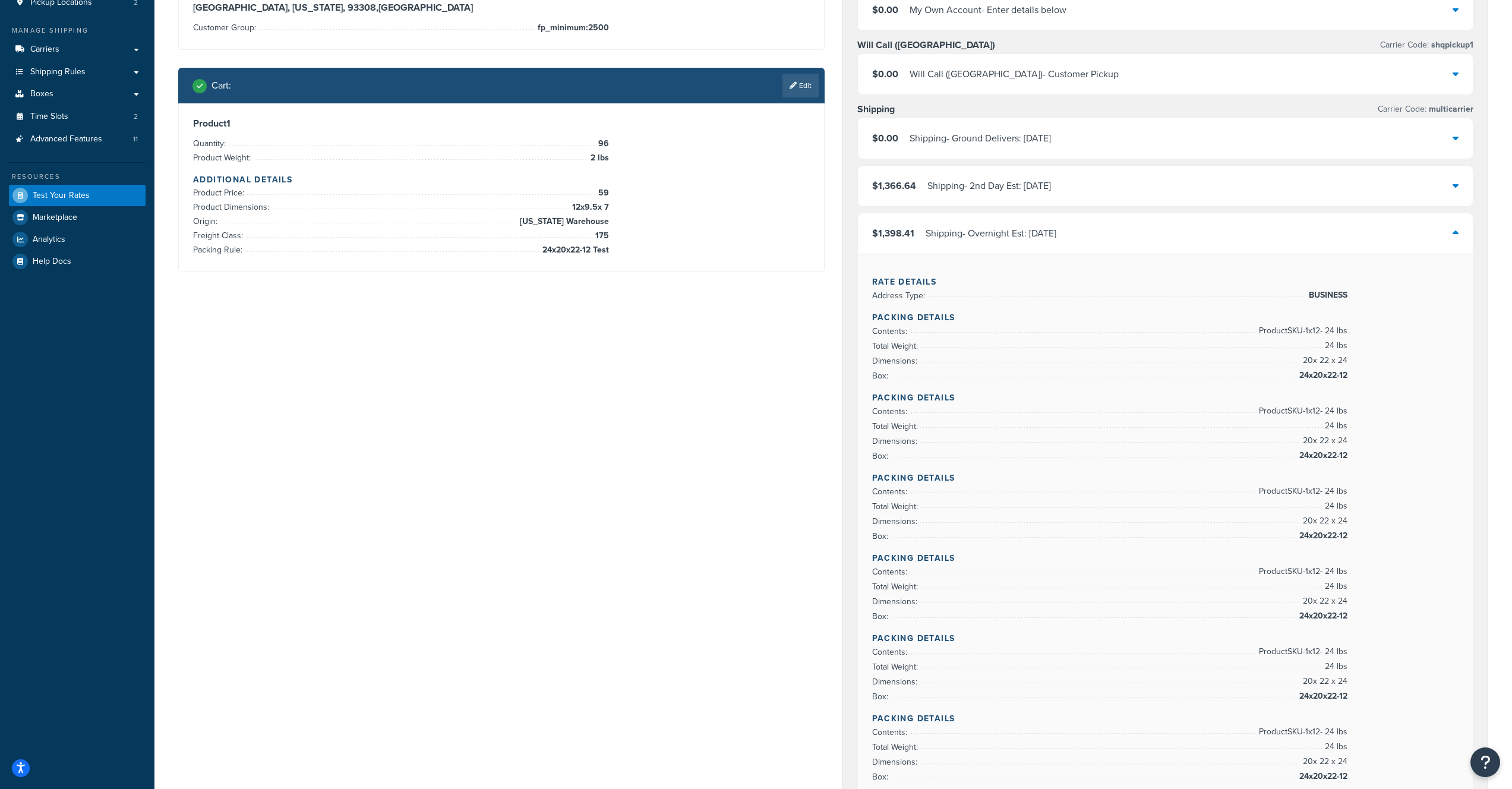
click at [1037, 236] on div "Shipping - Overnight Est: [DATE]" at bounding box center [991, 233] width 130 height 17
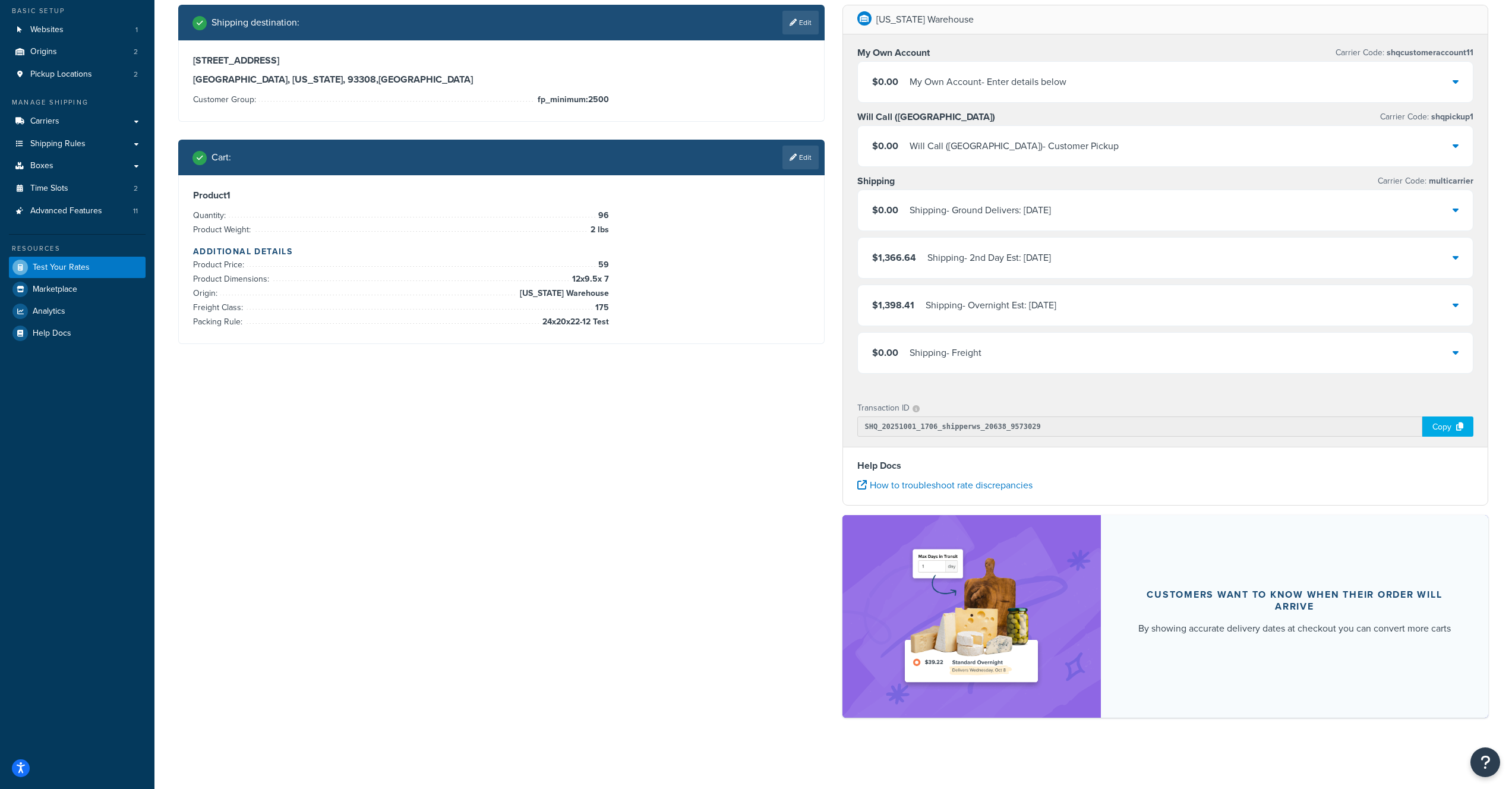
click at [928, 298] on div "Shipping - Overnight Est: [DATE]" at bounding box center [991, 306] width 130 height 17
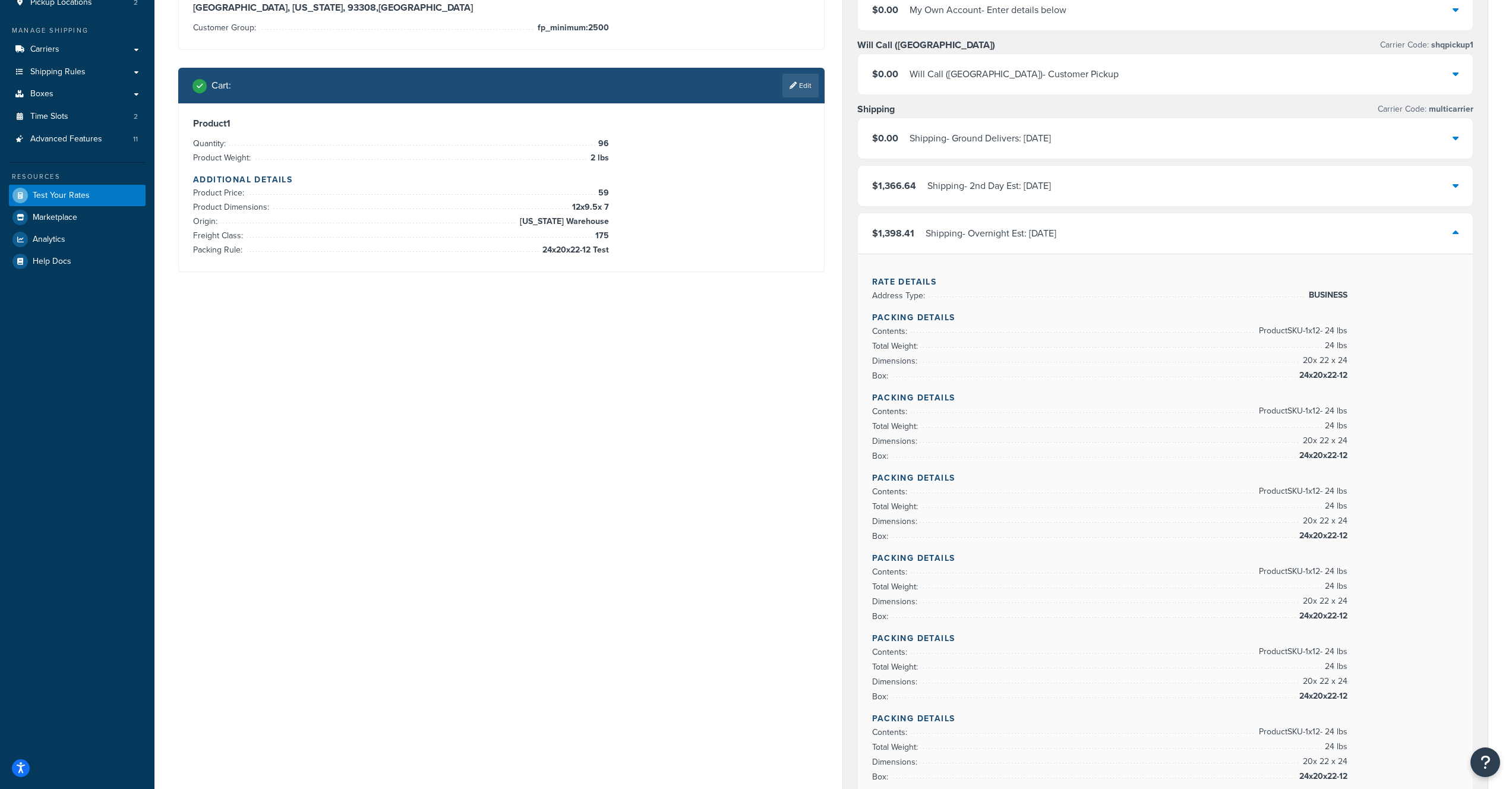
click at [971, 232] on div "Shipping - Overnight Est: [DATE]" at bounding box center [991, 233] width 130 height 17
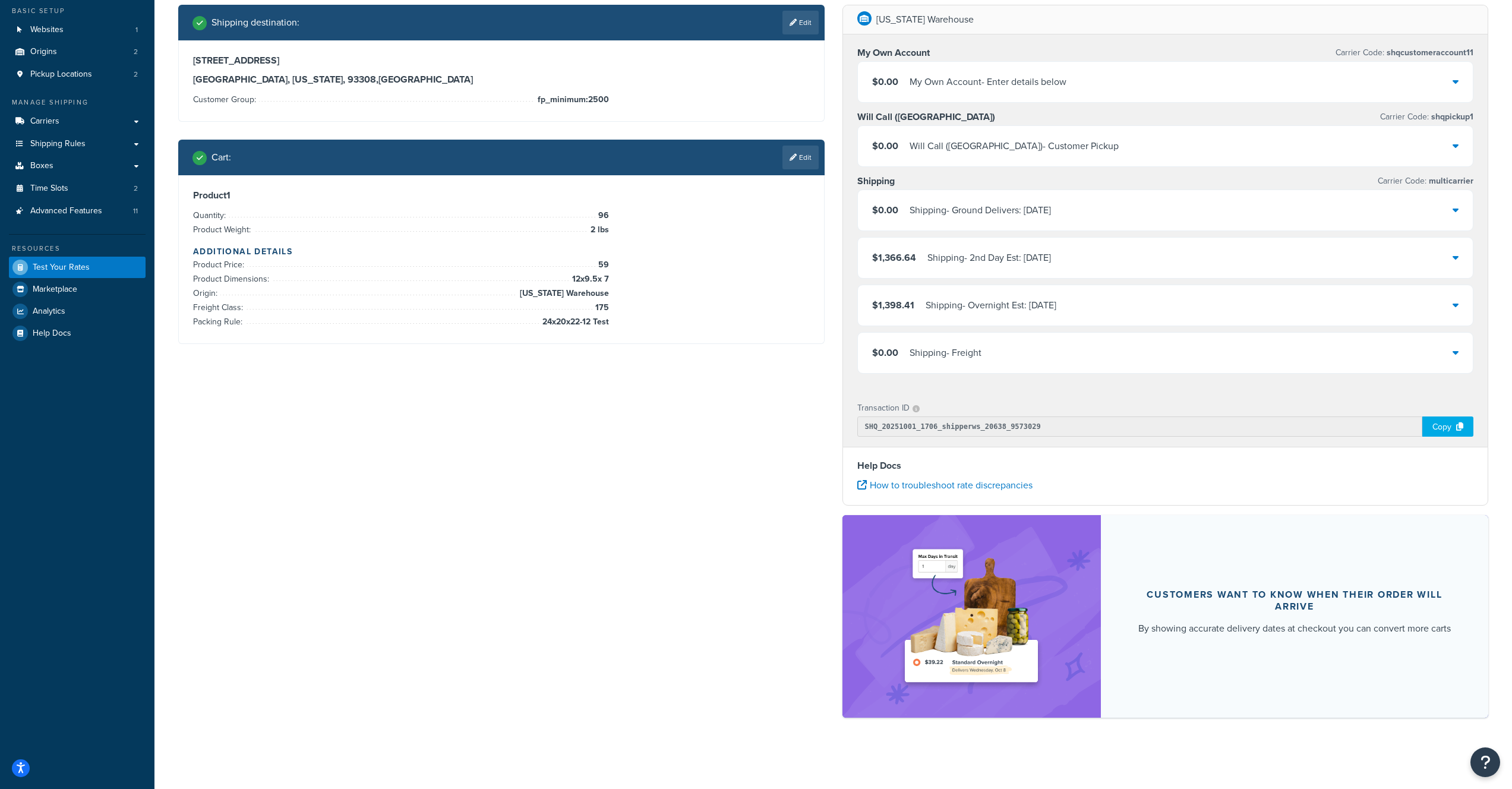
click at [934, 298] on div "Shipping - Overnight Est: [DATE]" at bounding box center [991, 306] width 130 height 17
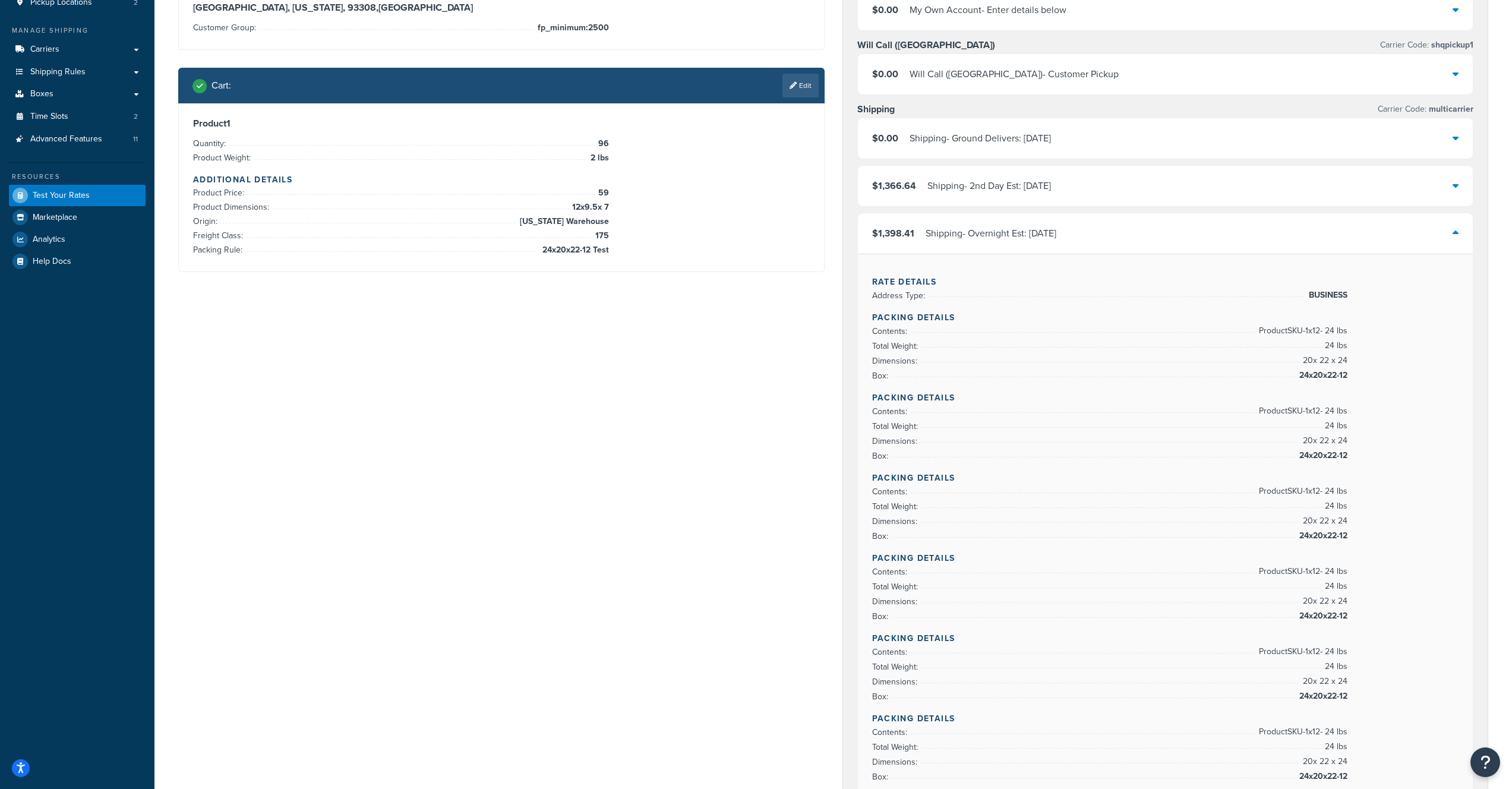
click at [934, 236] on div "Shipping - Overnight Est: [DATE]" at bounding box center [991, 233] width 130 height 17
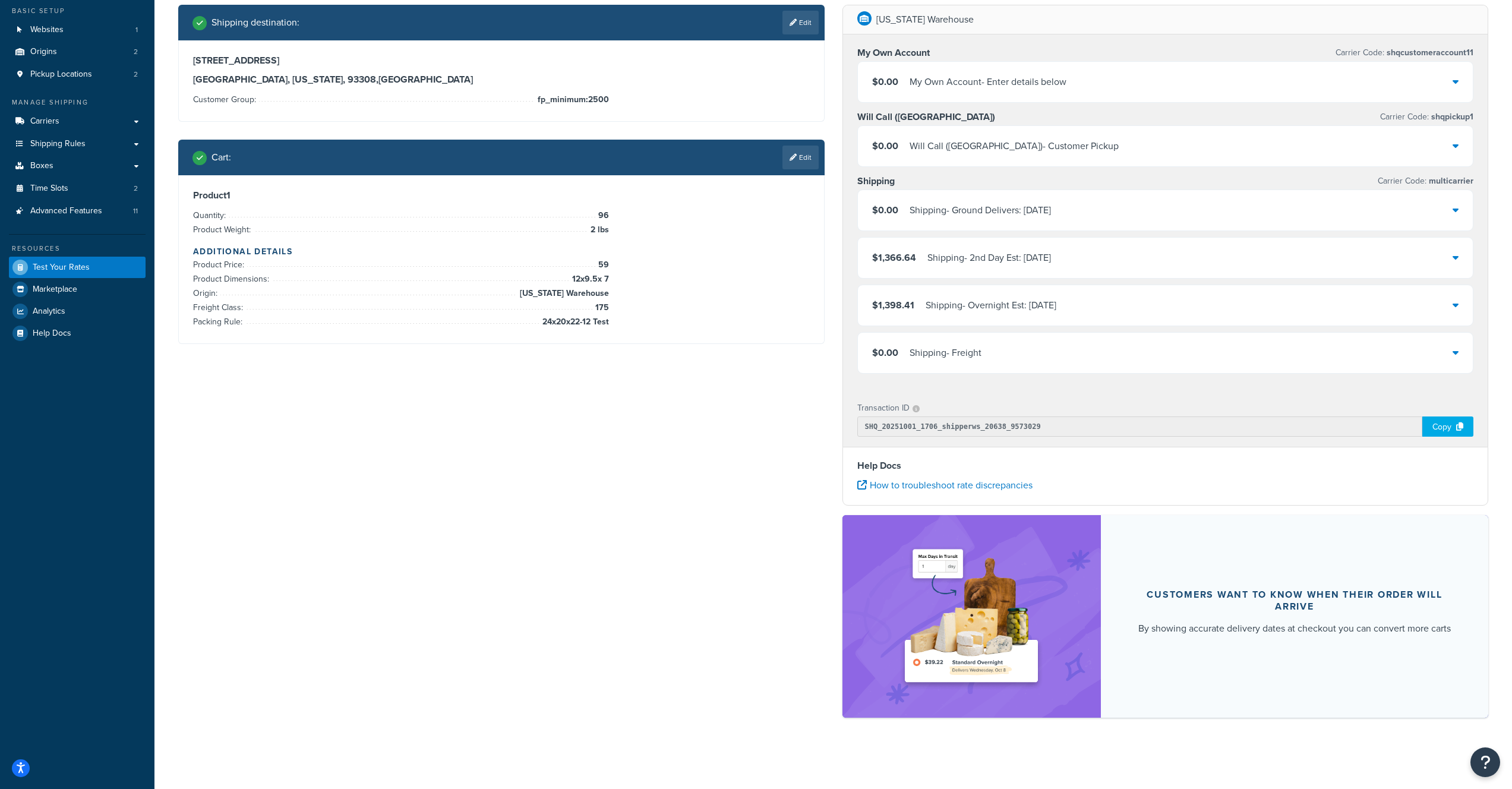
scroll to position [0, 0]
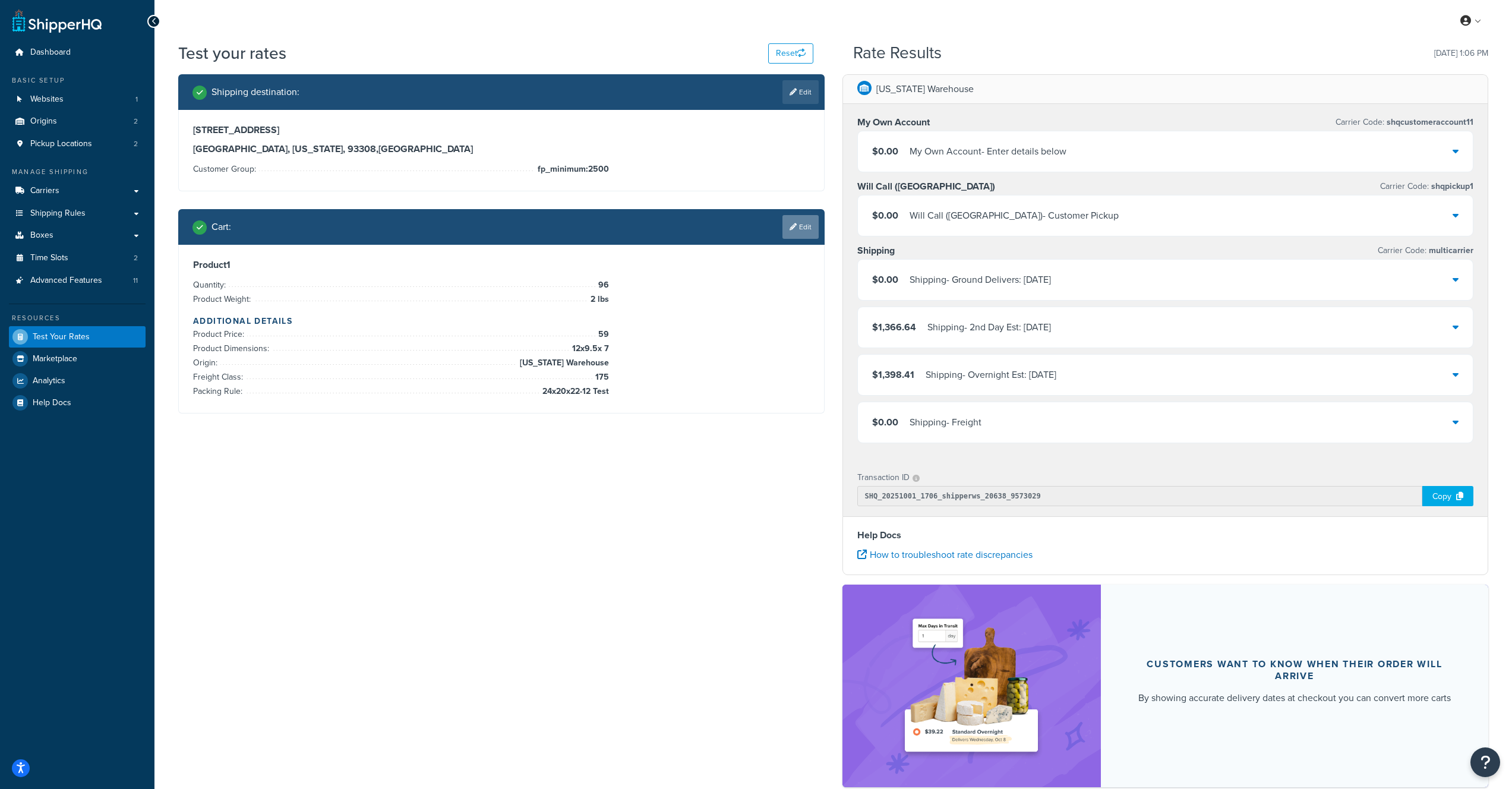
click at [797, 230] on link "Edit" at bounding box center [800, 227] width 36 height 23
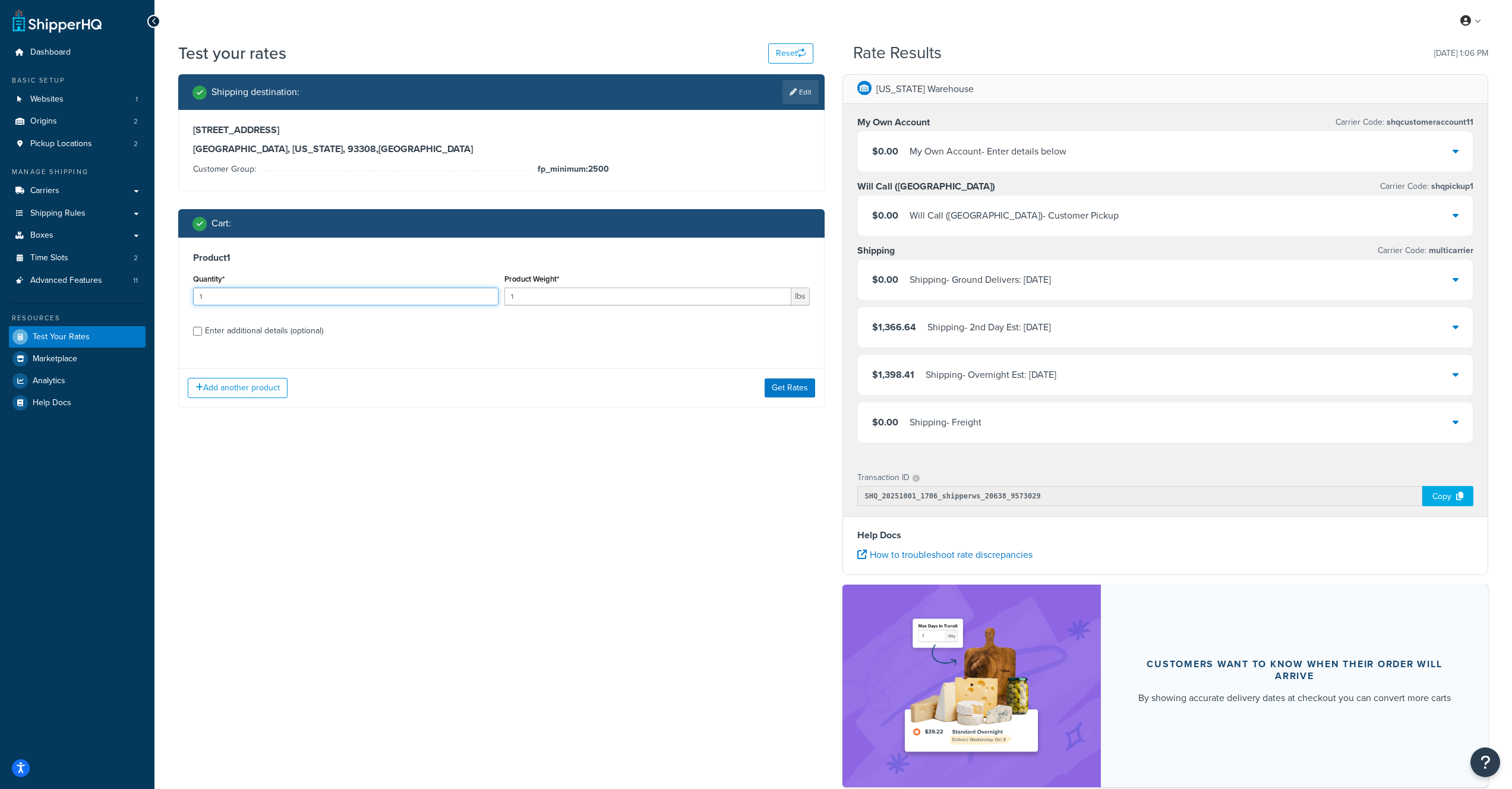
drag, startPoint x: 247, startPoint y: 298, endPoint x: 196, endPoint y: 298, distance: 51.0
click at [196, 298] on input "1" at bounding box center [345, 296] width 305 height 18
click at [194, 311] on div "Quantity* 1" at bounding box center [346, 293] width 312 height 43
drag, startPoint x: 217, startPoint y: 299, endPoint x: 170, endPoint y: 294, distance: 47.3
click at [170, 294] on div "Shipping destination : Edit 3700 Alken Street Bakersfield, California, 93308 , …" at bounding box center [501, 250] width 664 height 351
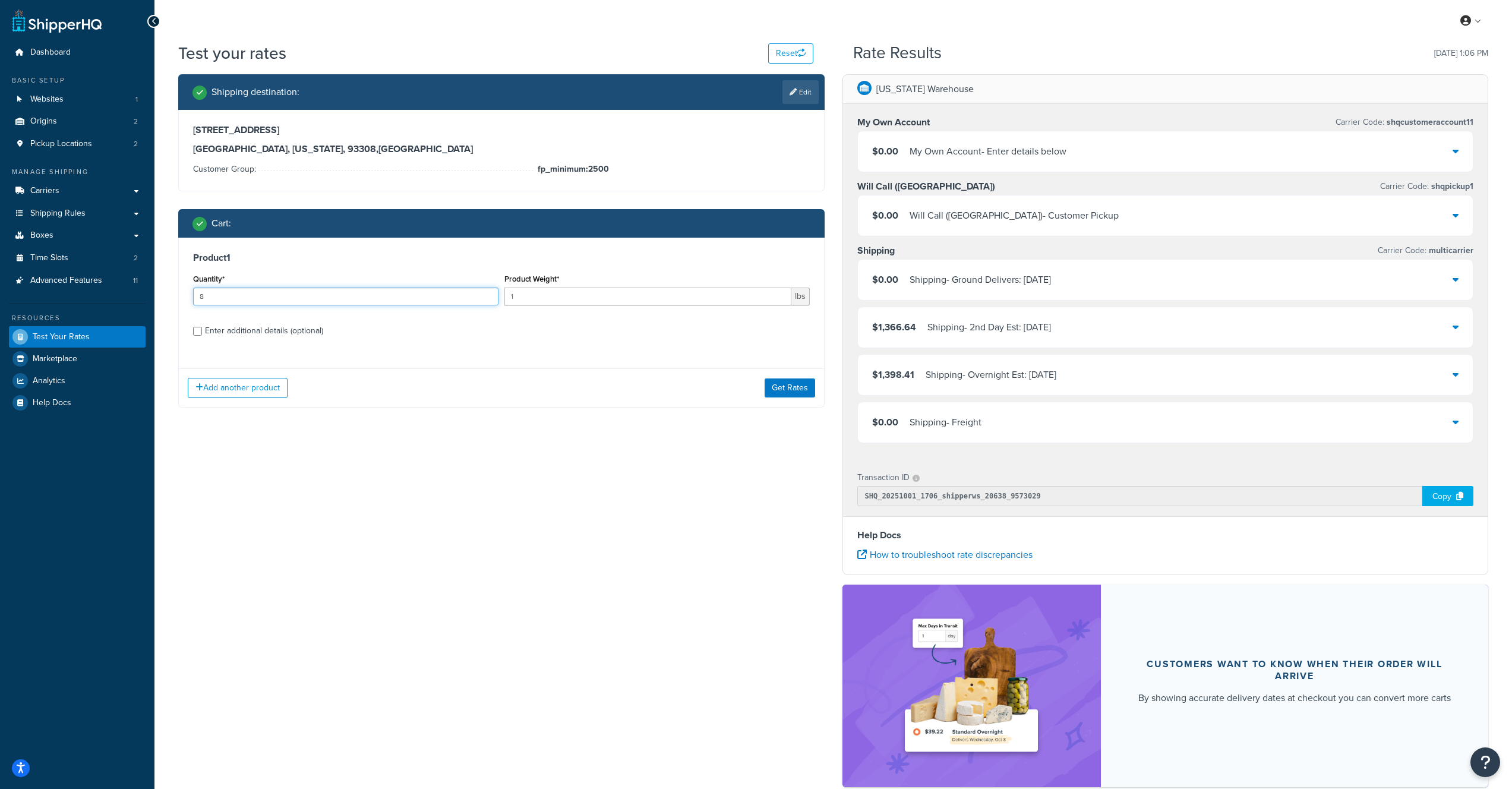
type input "8"
drag, startPoint x: 526, startPoint y: 298, endPoint x: 542, endPoint y: 299, distance: 16.0
click at [526, 298] on input "1" at bounding box center [648, 296] width 287 height 18
drag, startPoint x: 540, startPoint y: 299, endPoint x: 466, endPoint y: 293, distance: 74.2
click at [466, 293] on div "Quantity* 8 Product Weight* 1 lbs" at bounding box center [501, 293] width 623 height 43
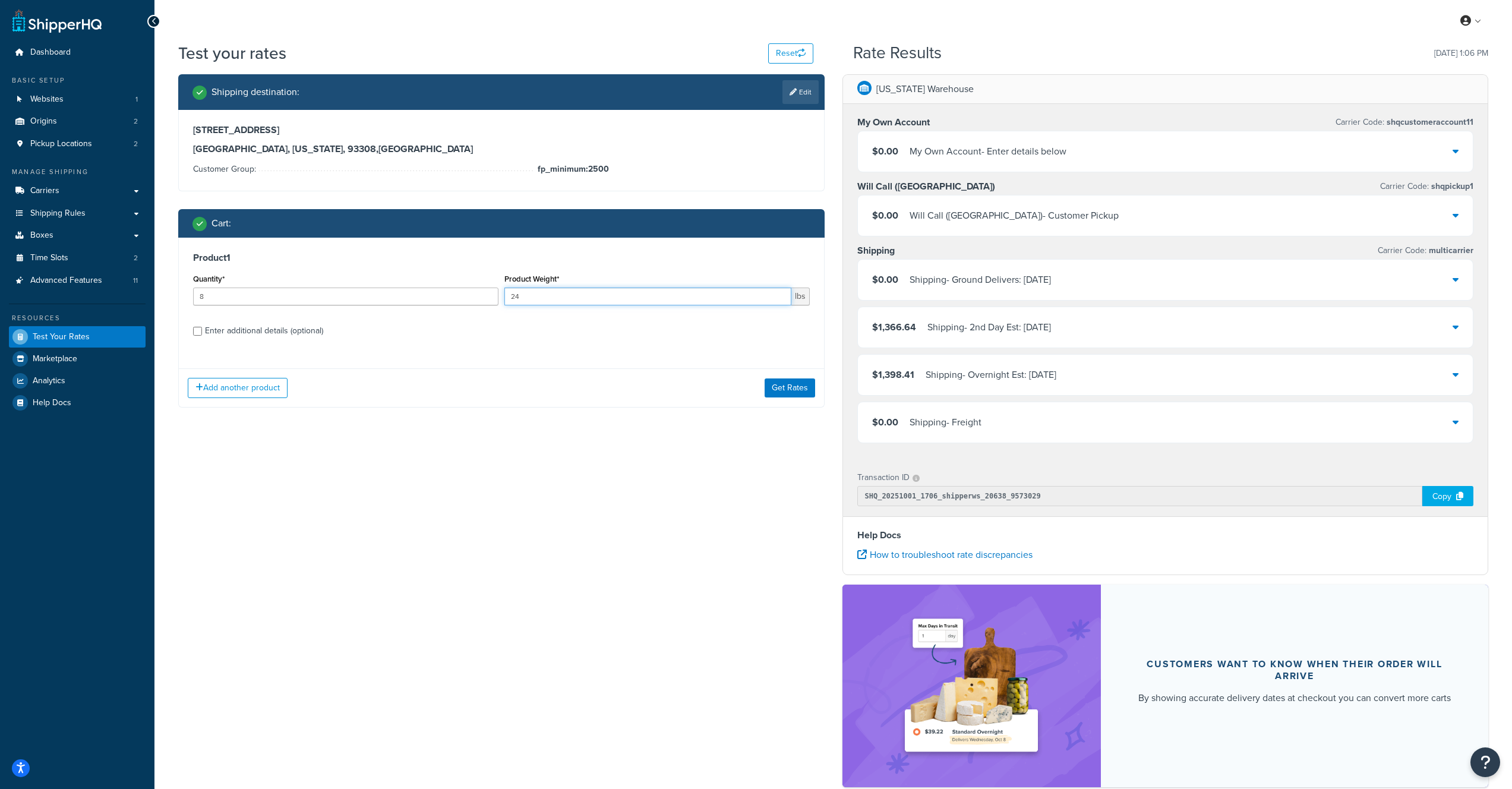
type input "24"
click at [281, 332] on div "Enter additional details (optional)" at bounding box center [263, 331] width 118 height 17
click at [202, 332] on input "Enter additional details (optional)" at bounding box center [197, 331] width 9 height 9
checkbox input "true"
select select "88143"
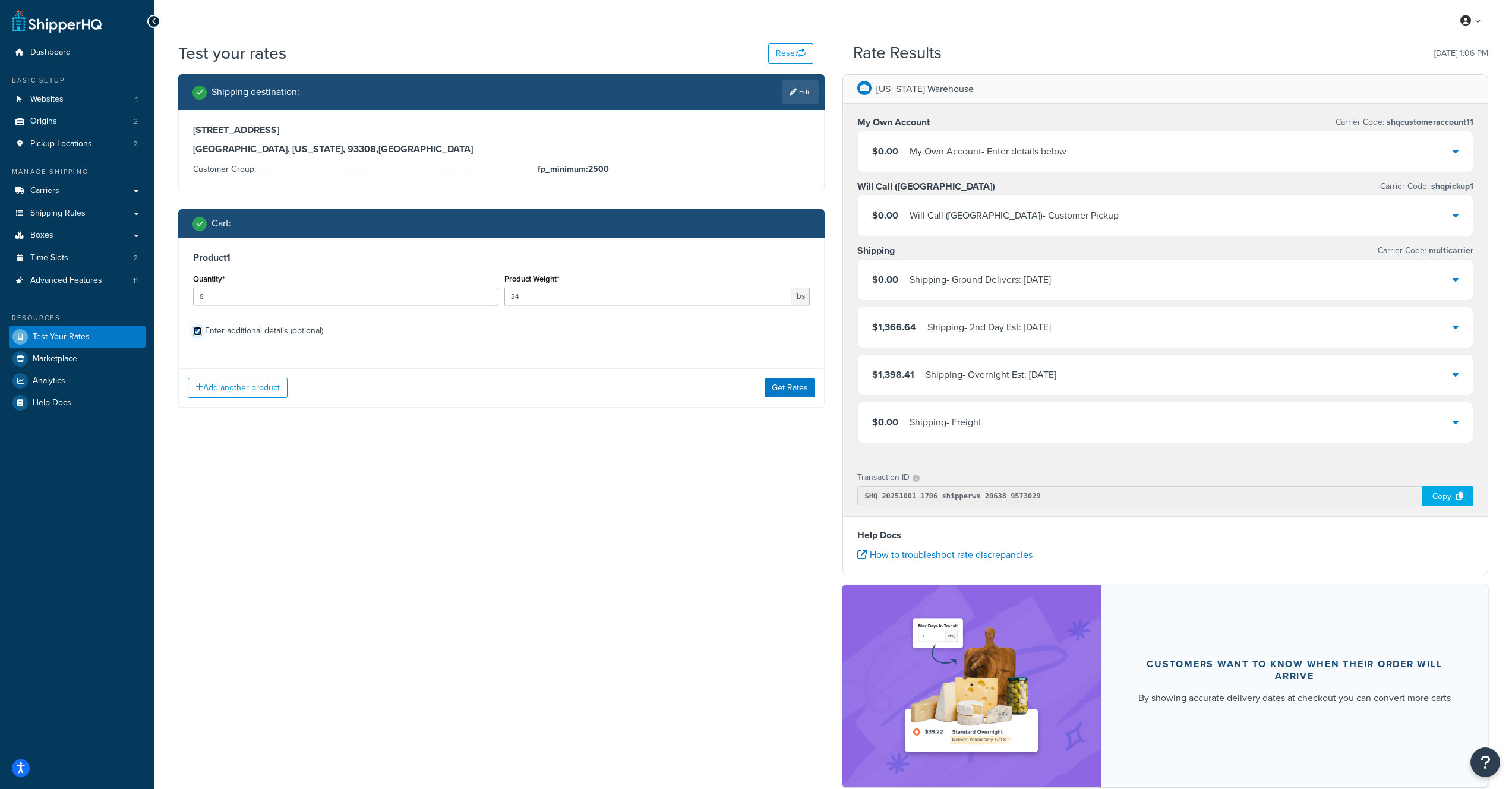
select select "175"
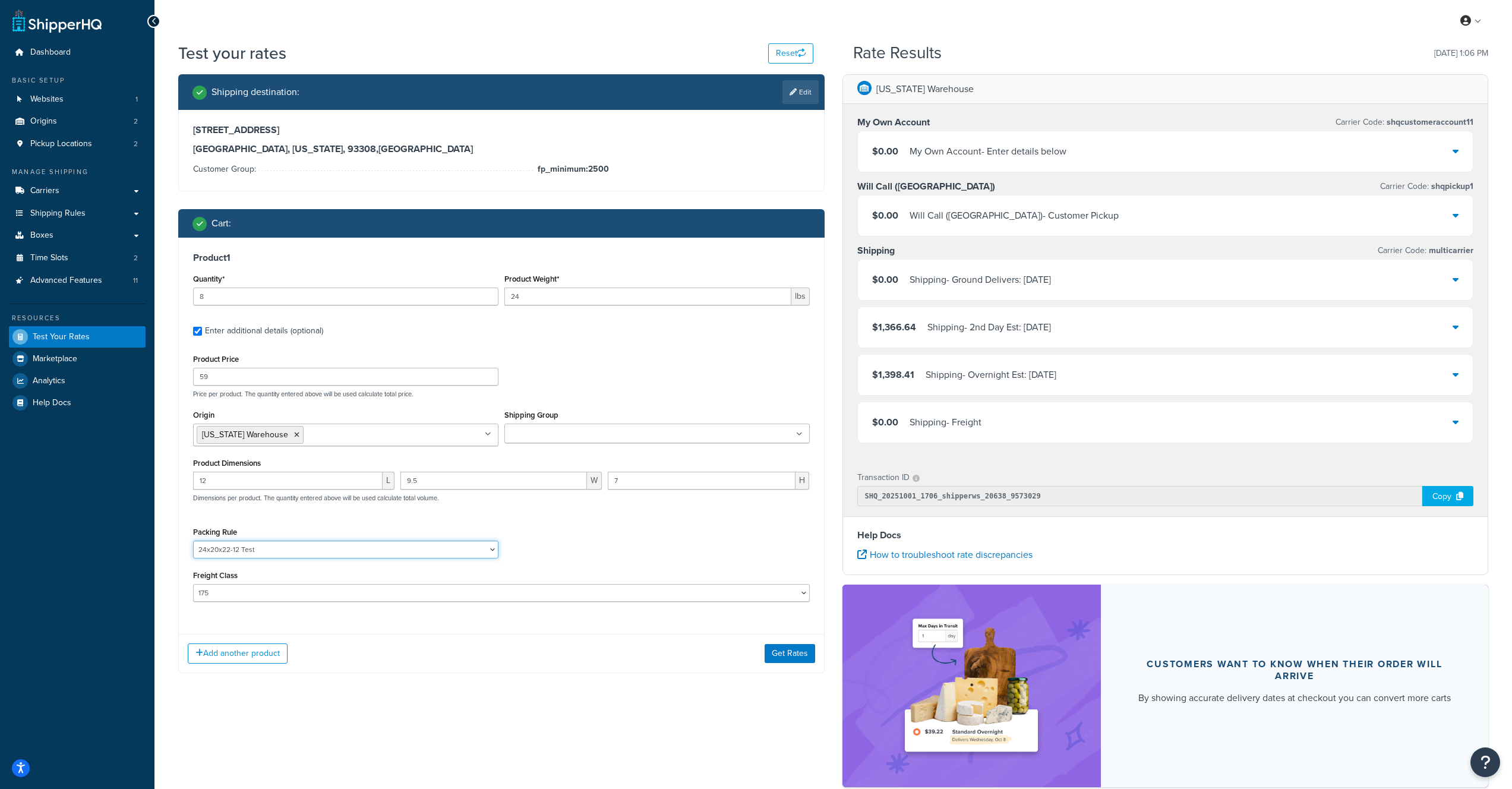
click at [261, 553] on select "24x20x22-12 Test Debris Netting Pack Separately" at bounding box center [345, 549] width 305 height 18
select select "85054"
click at [193, 542] on select "24x20x22-12 Test Debris Netting Pack Separately" at bounding box center [345, 549] width 305 height 18
click at [184, 480] on div "Product 1 Quantity* 8 Product Weight* 24 lbs Enter additional details (optional…" at bounding box center [501, 431] width 645 height 388
type input "24"
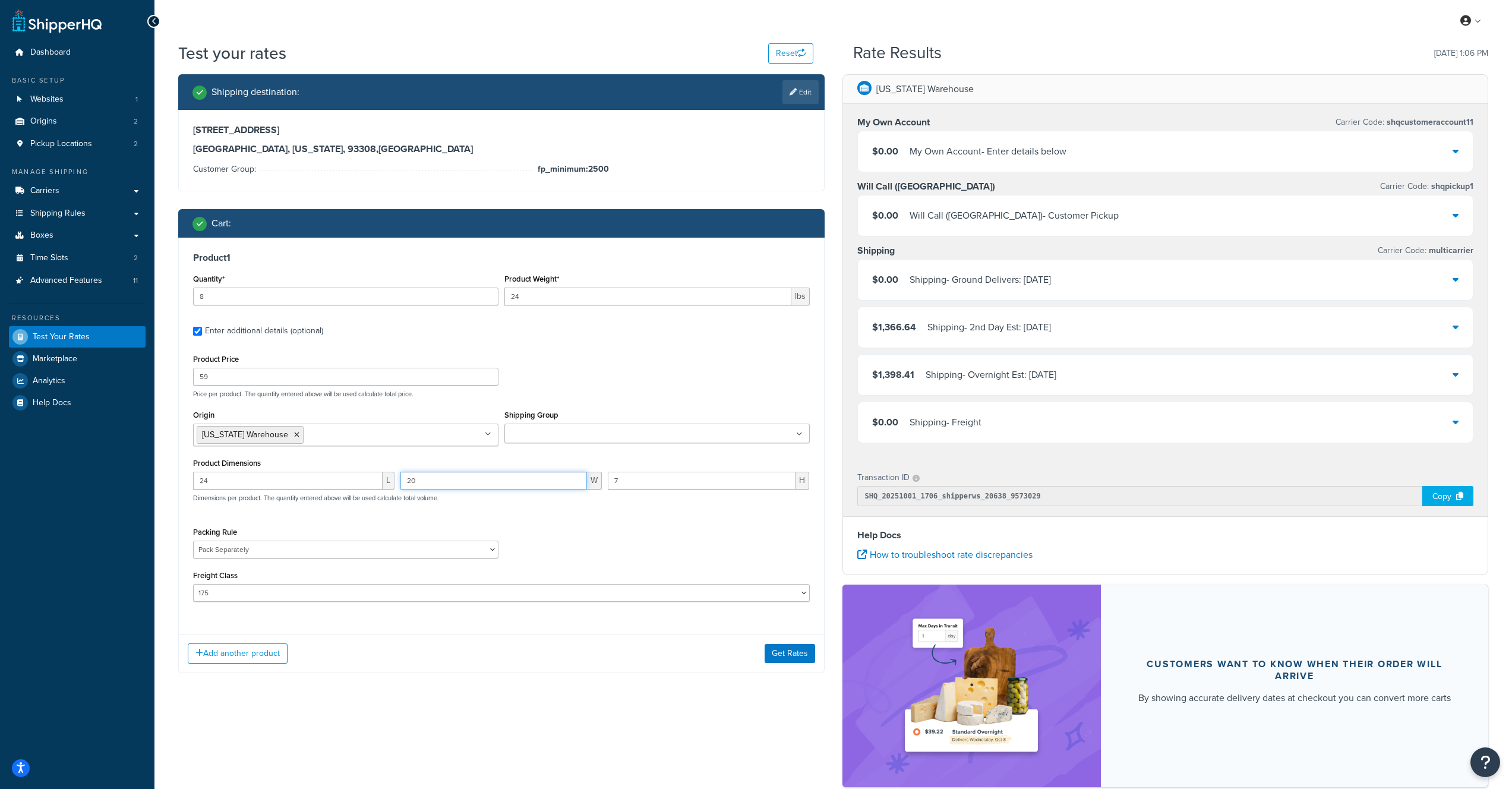
type input "20"
type input "22"
click at [787, 651] on button "Get Rates" at bounding box center [790, 654] width 50 height 19
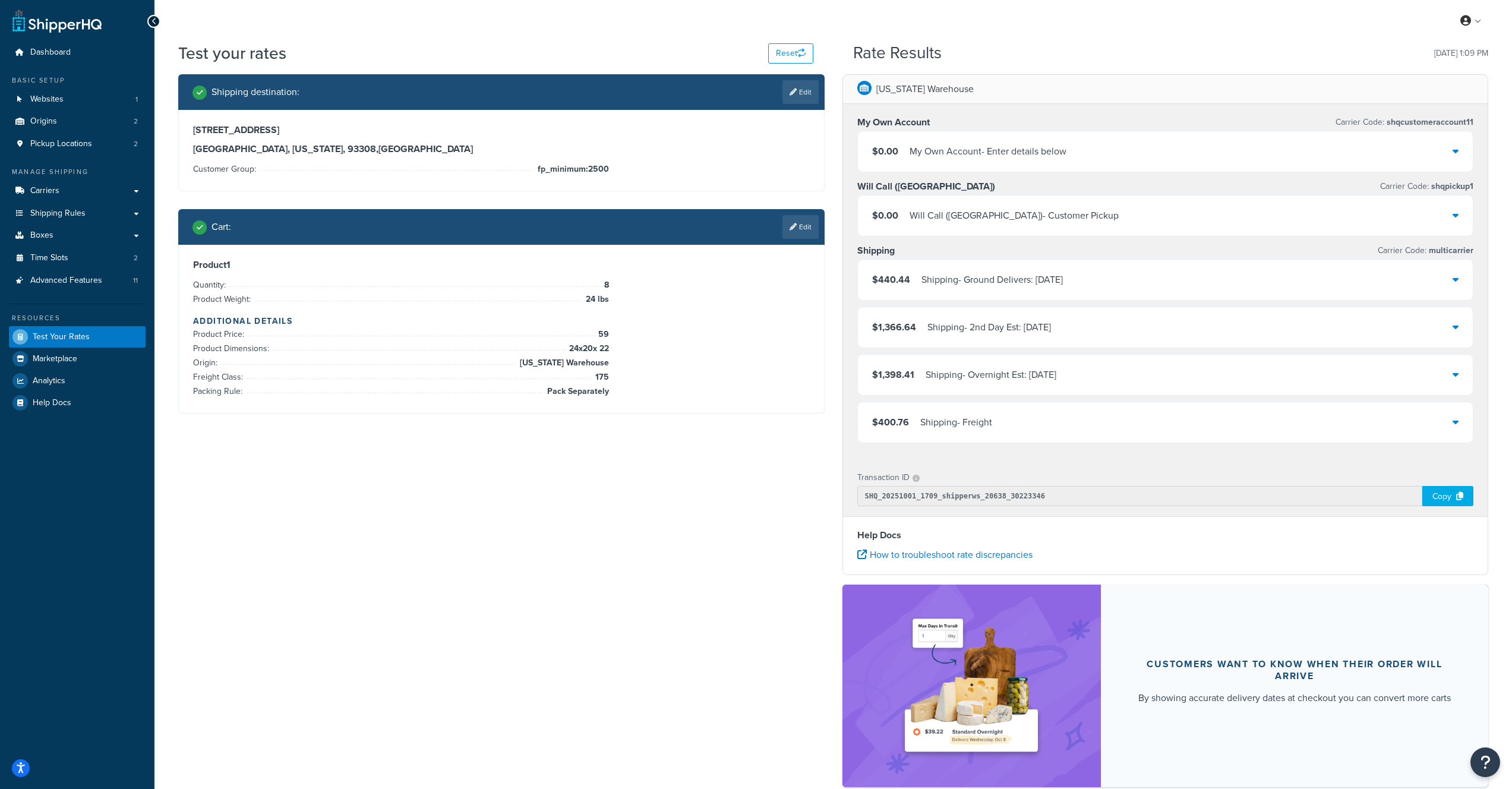
click at [929, 377] on div "Shipping - Overnight Est: [DATE]" at bounding box center [991, 375] width 130 height 17
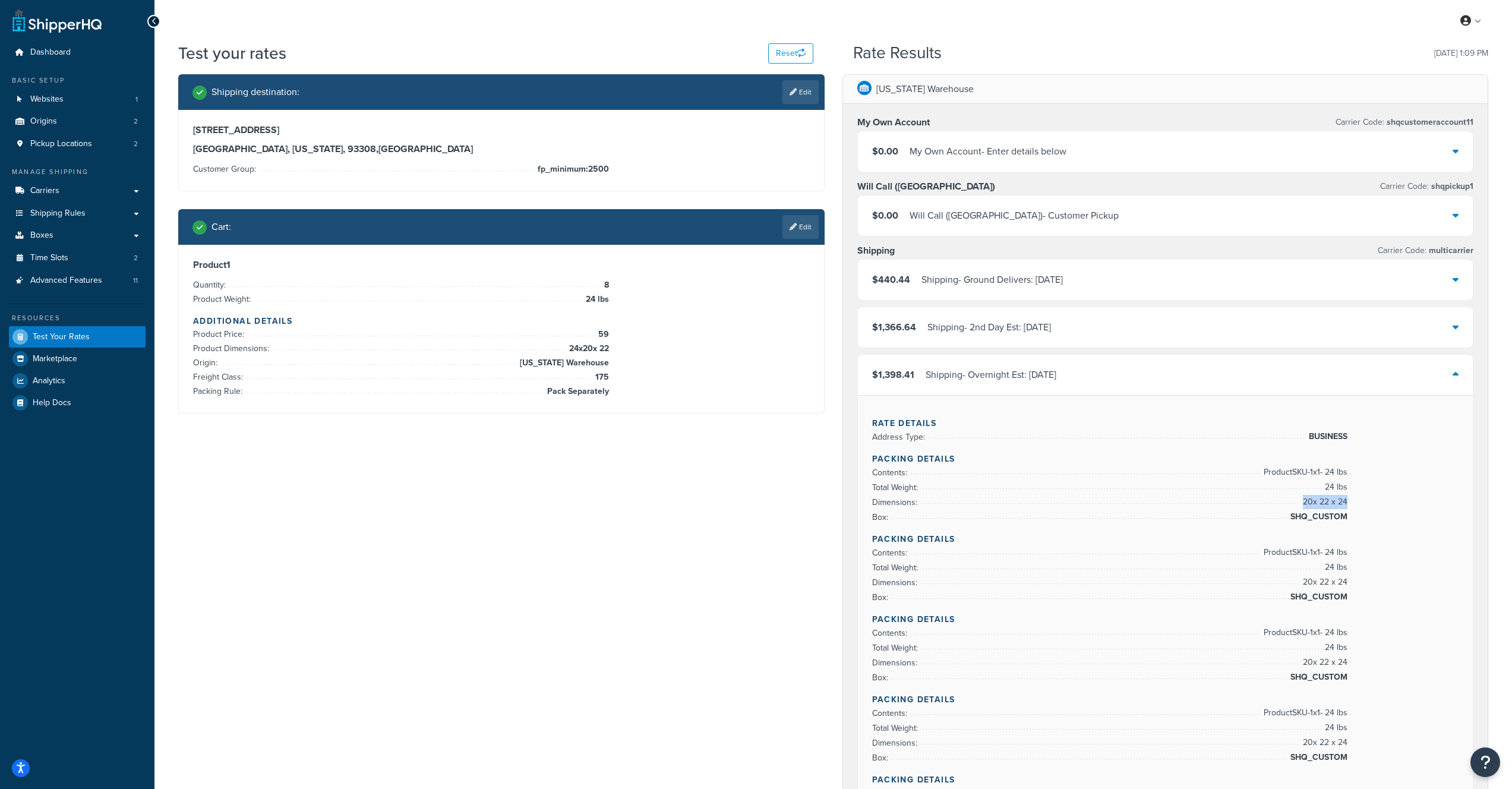
drag, startPoint x: 1301, startPoint y: 502, endPoint x: 1346, endPoint y: 503, distance: 45.0
click at [1346, 503] on span "20 x 22 x 24" at bounding box center [1324, 501] width 48 height 14
click at [1029, 386] on div "$1,398.41 Shipping - Overnight Est: Fri, 10/3" at bounding box center [1166, 374] width 616 height 40
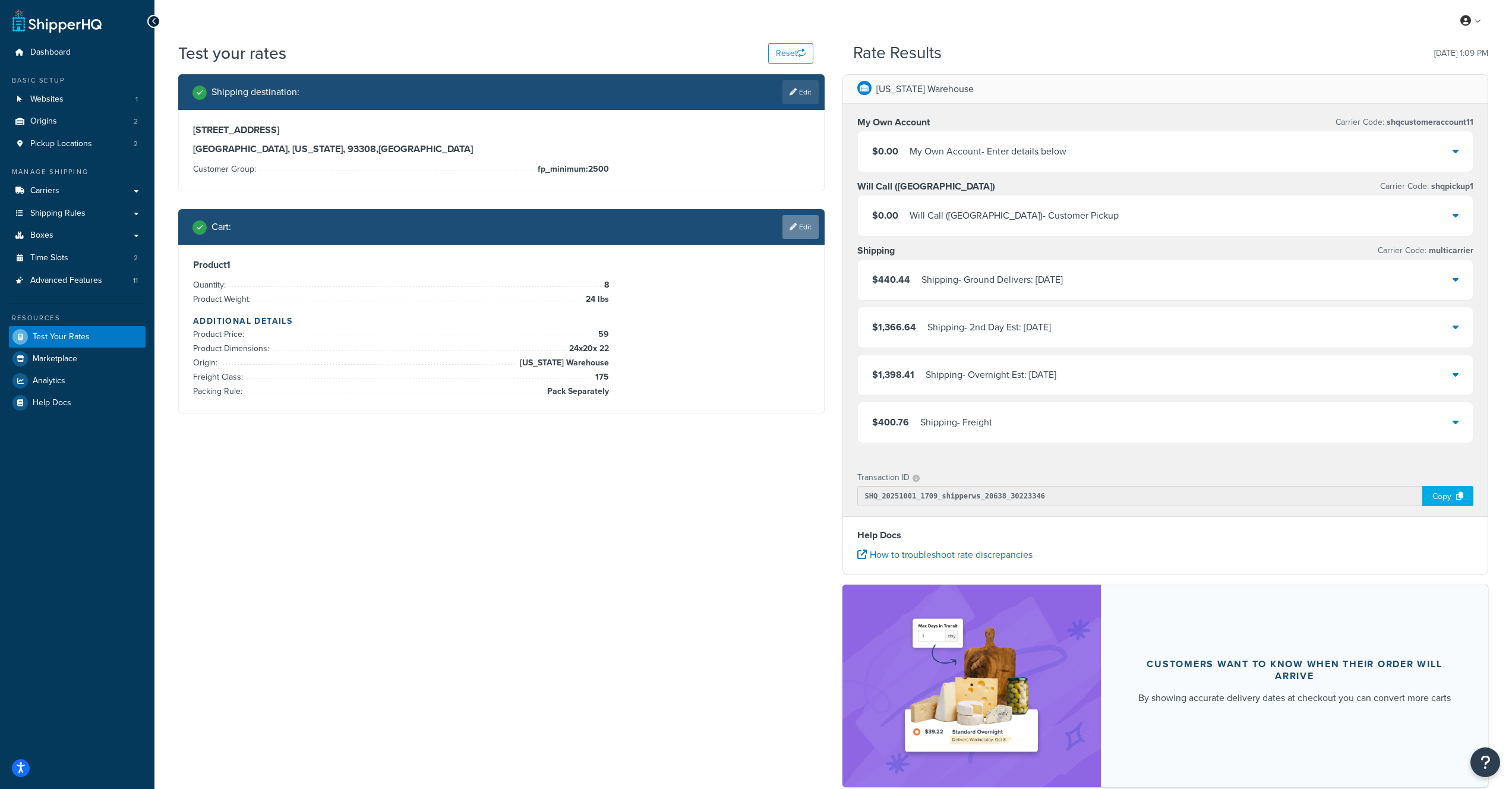
click at [802, 232] on link "Edit" at bounding box center [800, 227] width 36 height 23
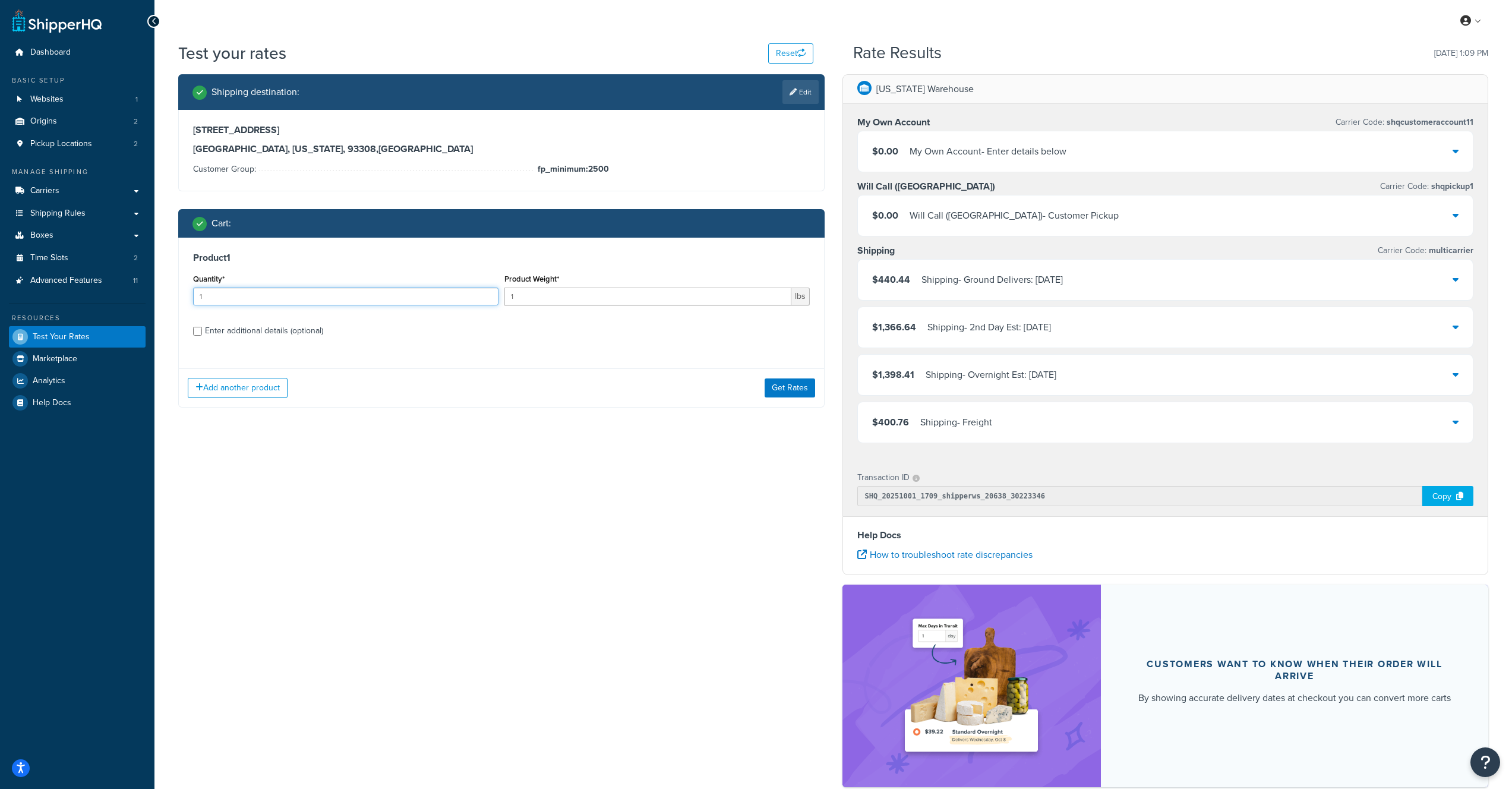
click at [222, 300] on input "1" at bounding box center [345, 296] width 305 height 18
click at [221, 299] on input "1" at bounding box center [345, 296] width 305 height 18
drag, startPoint x: 221, startPoint y: 299, endPoint x: 142, endPoint y: 293, distance: 79.2
click at [142, 293] on div "Dashboard Basic Setup Websites 1 Origins 2 Pickup Locations 2 Manage Shipping C…" at bounding box center [756, 429] width 1512 height 858
type input "8"
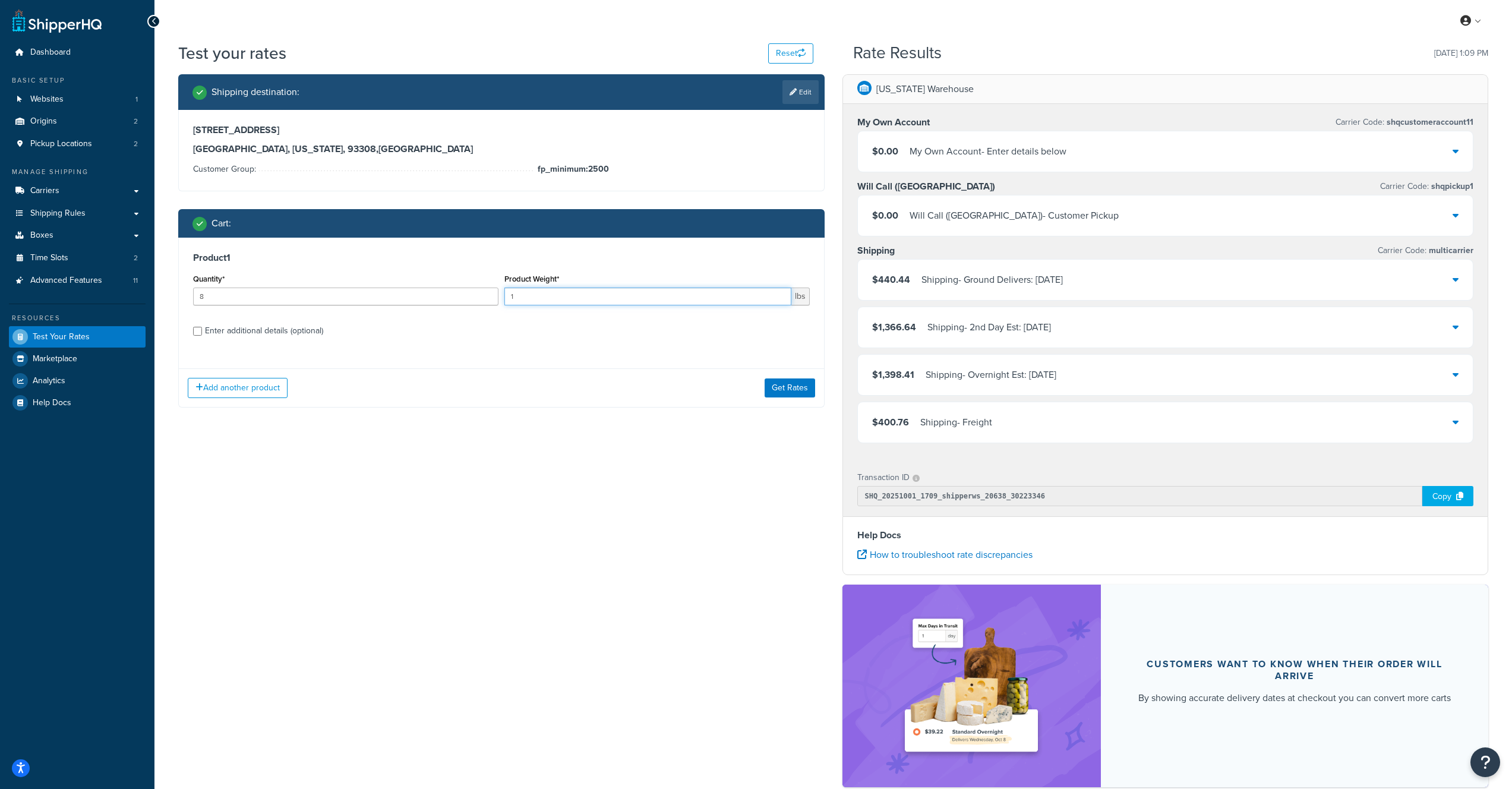
drag, startPoint x: 535, startPoint y: 297, endPoint x: 496, endPoint y: 295, distance: 39.1
click at [495, 295] on div "Quantity* 8 Product Weight* 1 lbs" at bounding box center [501, 293] width 623 height 43
type input "15.6"
click at [254, 331] on div "Enter additional details (optional)" at bounding box center [263, 331] width 118 height 17
click at [202, 331] on input "Enter additional details (optional)" at bounding box center [197, 331] width 9 height 9
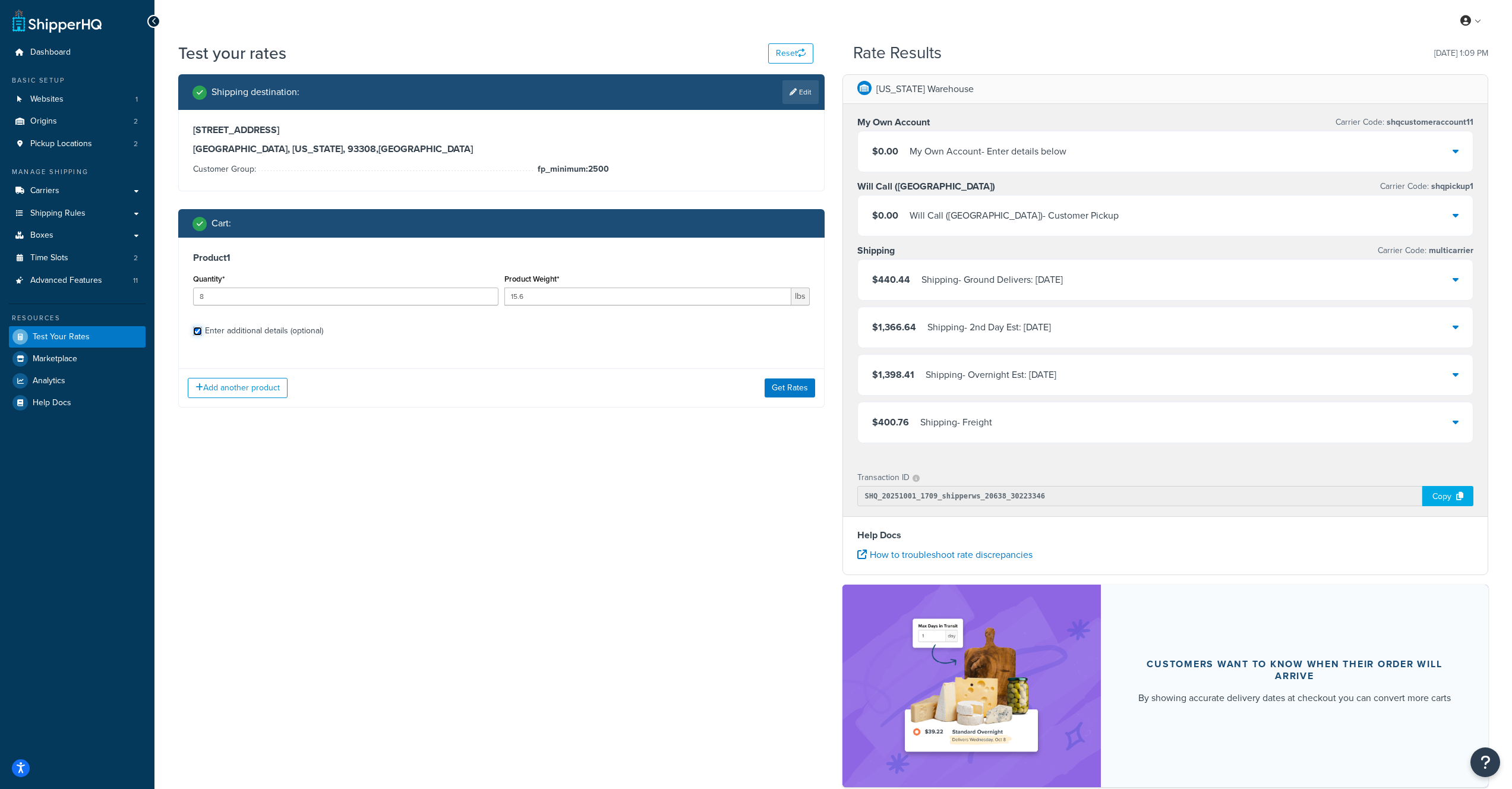
checkbox input "true"
select select "85054"
select select "175"
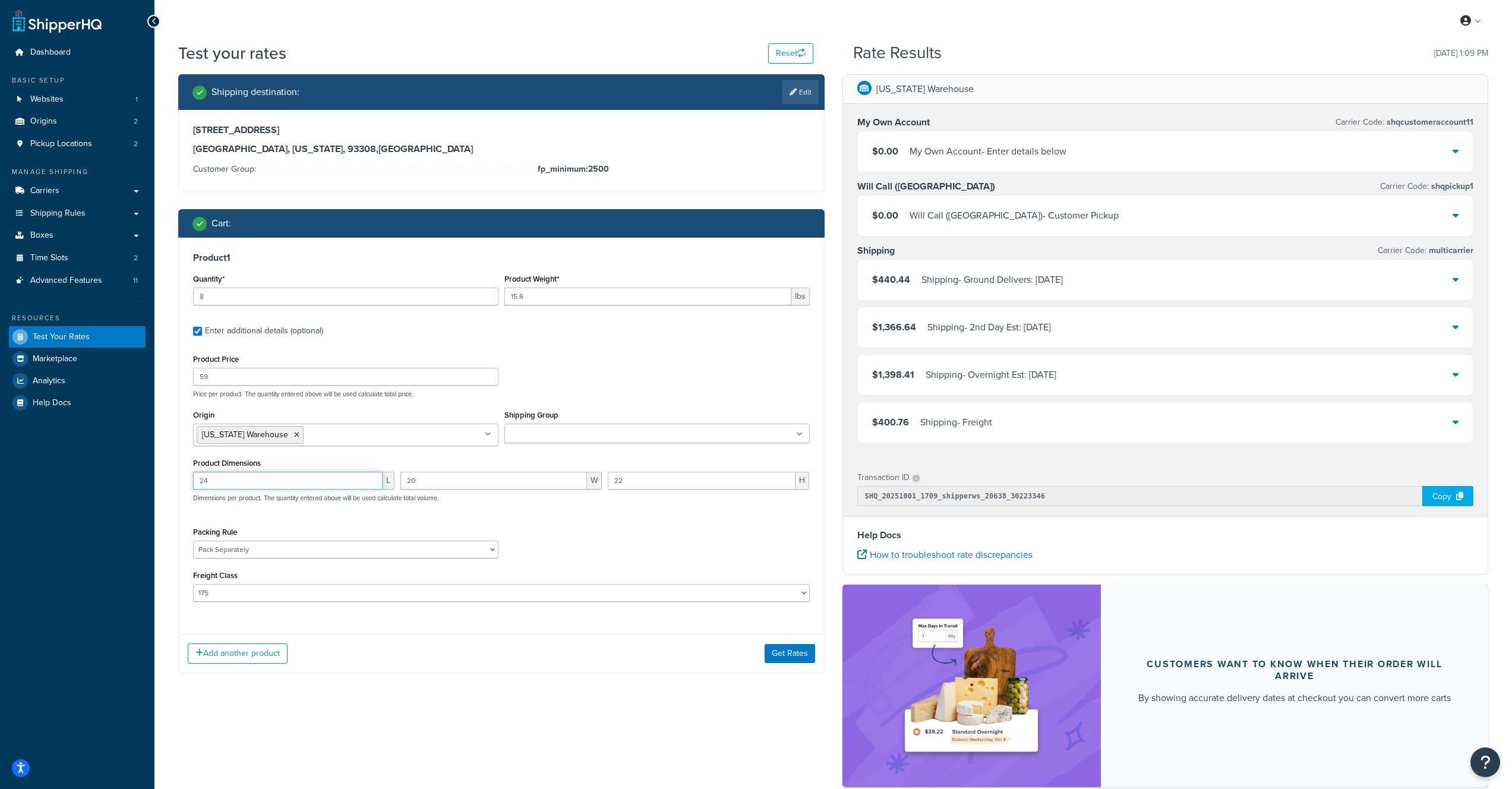
drag, startPoint x: 223, startPoint y: 482, endPoint x: 200, endPoint y: 481, distance: 23.0
click at [201, 481] on input "24" at bounding box center [288, 481] width 190 height 18
type input "25"
type input "11"
type input "6"
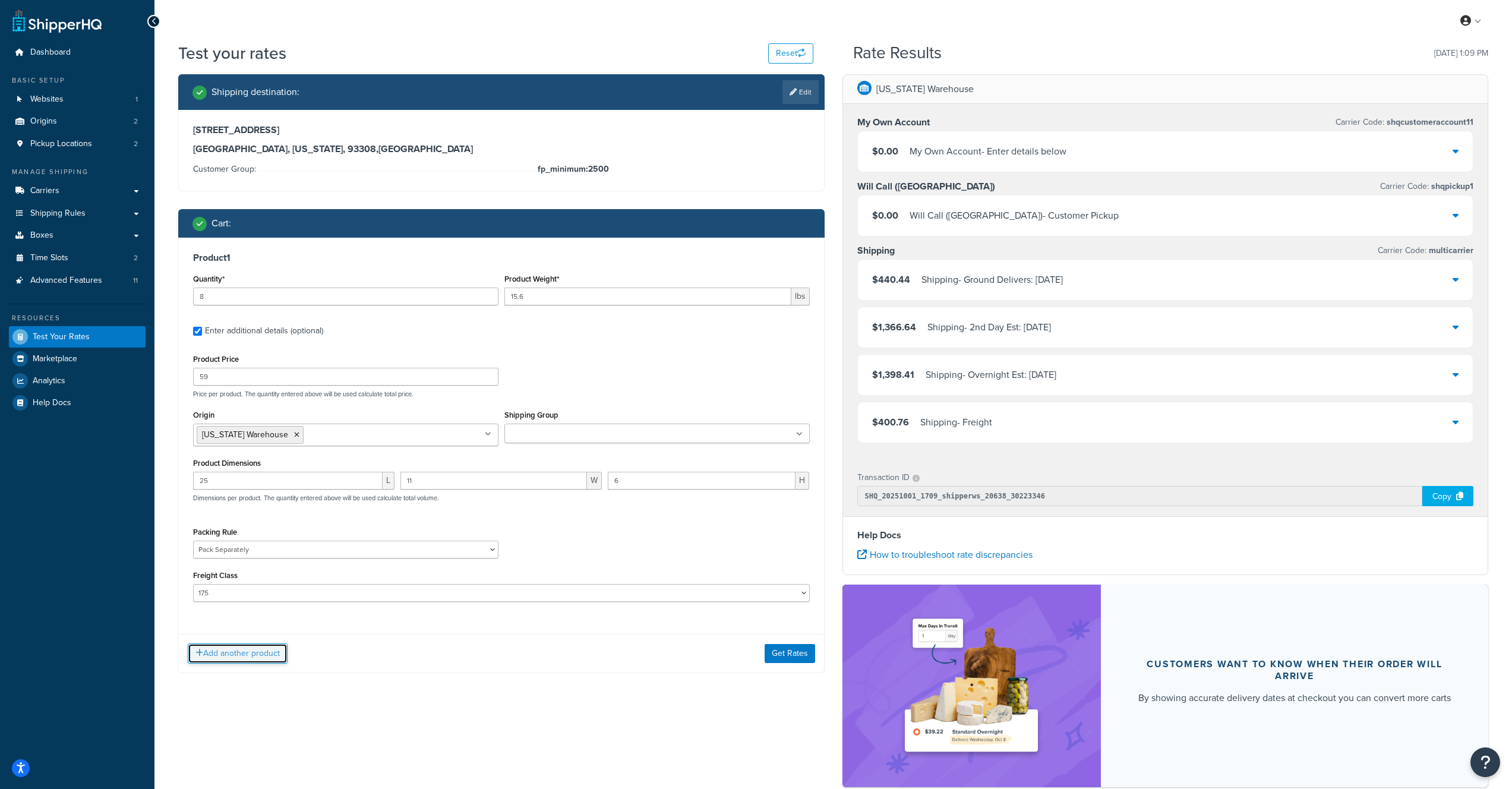
click at [219, 659] on button "Add another product" at bounding box center [237, 654] width 99 height 20
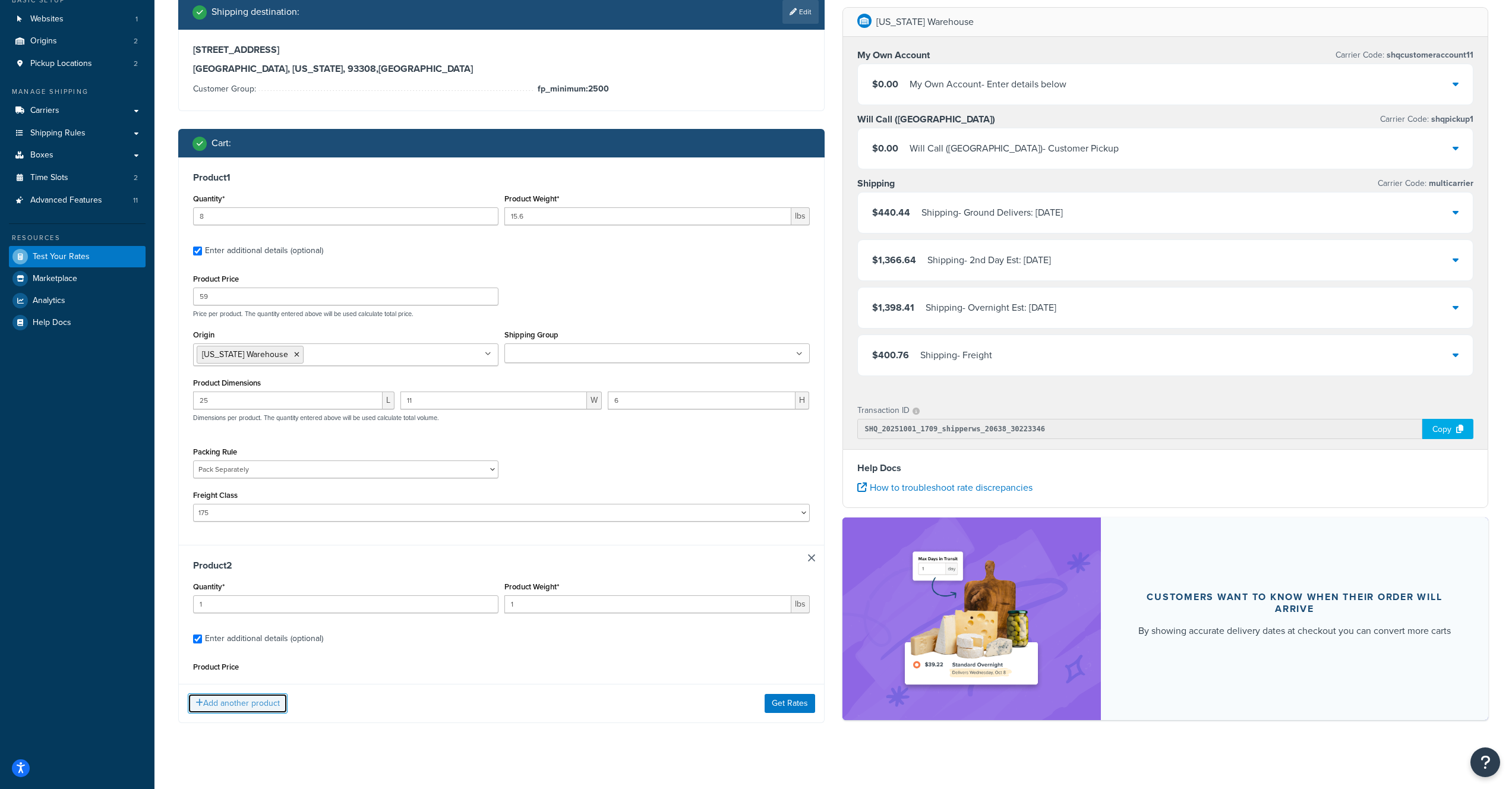
scroll to position [88, 0]
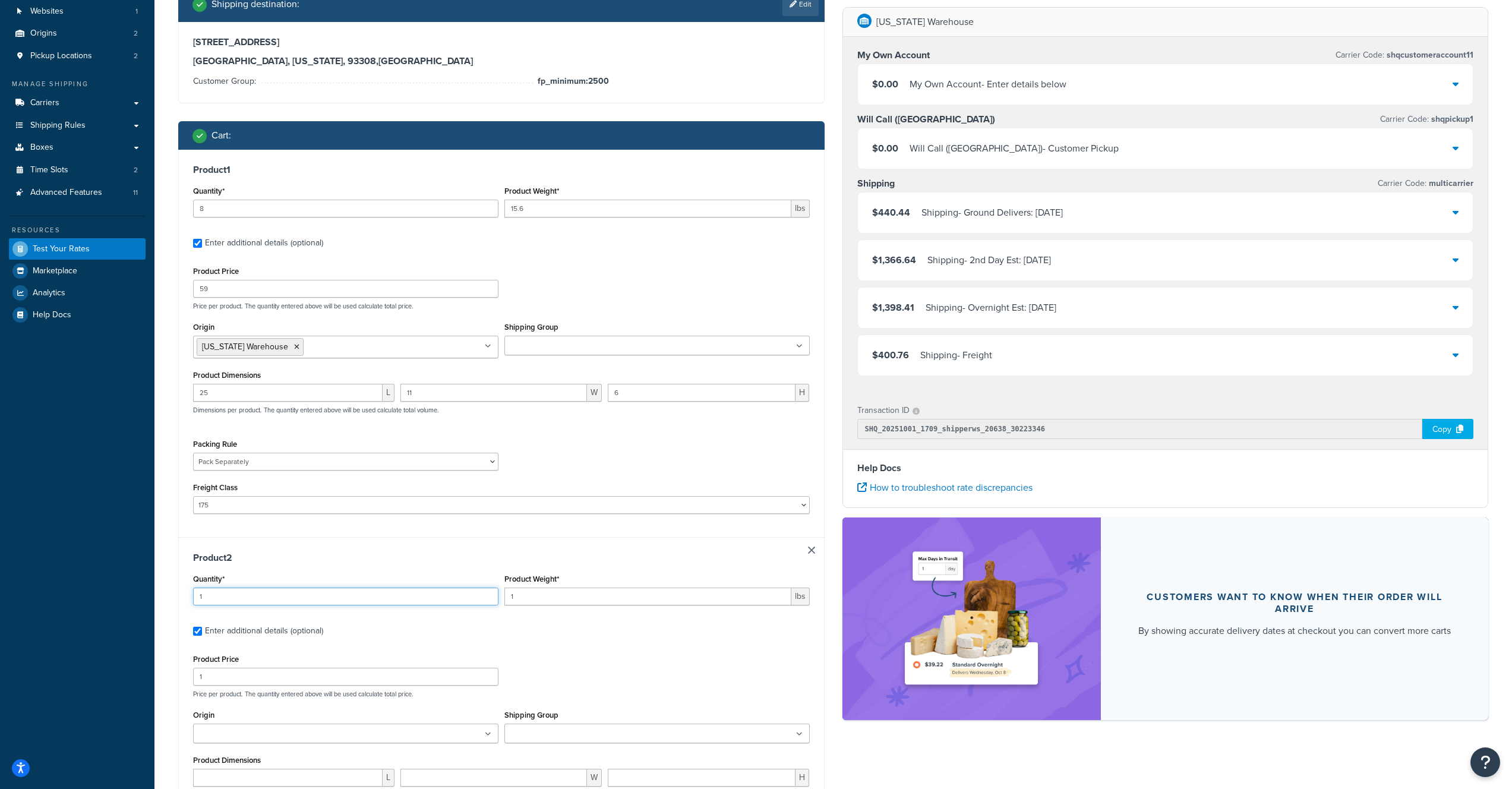
drag, startPoint x: 229, startPoint y: 603, endPoint x: 182, endPoint y: 598, distance: 47.3
click at [182, 598] on div "Product 2 Quantity* 1 Product Weight* 1 lbs Enter additional details (optional)…" at bounding box center [501, 730] width 645 height 385
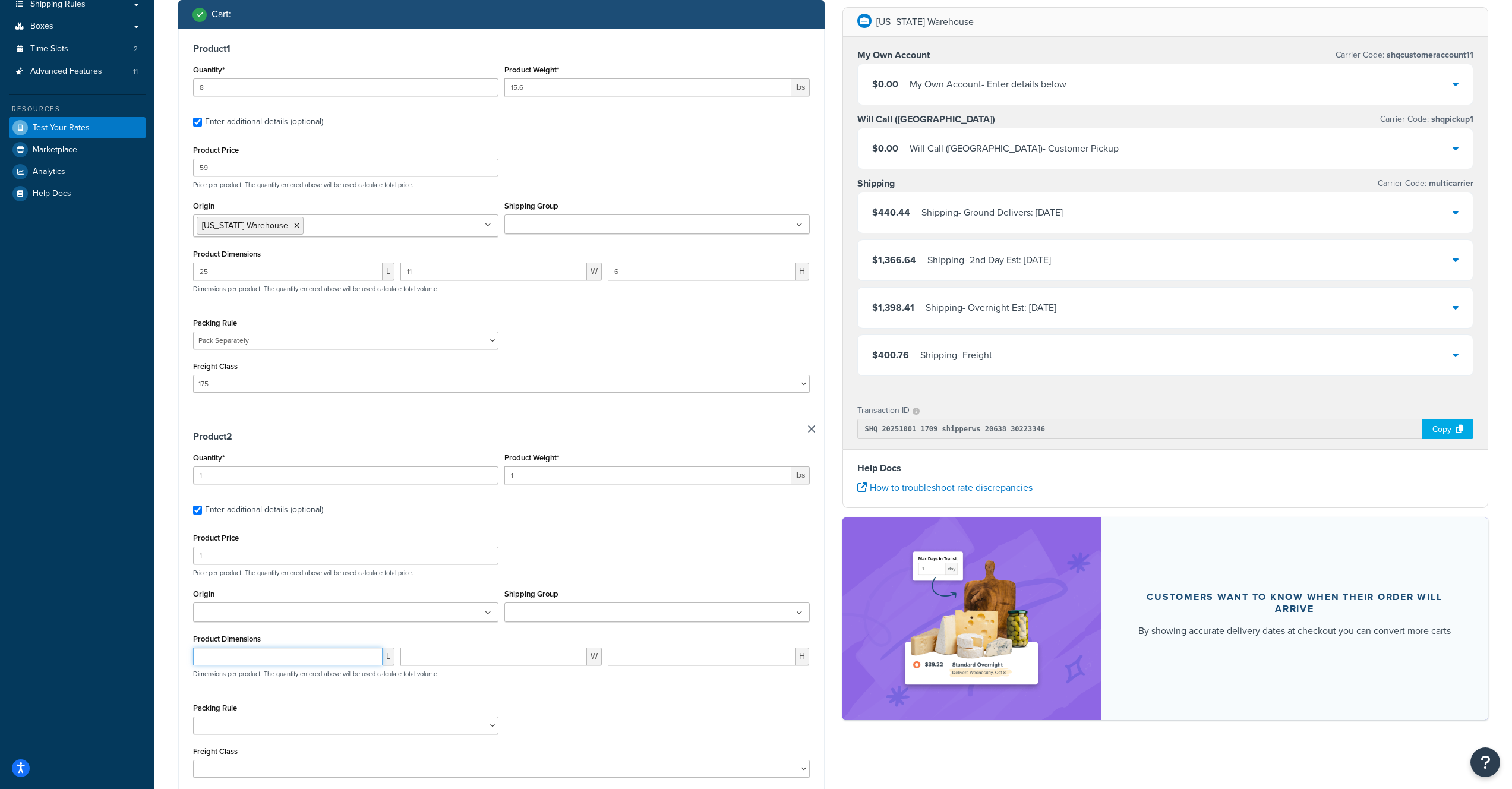
click at [236, 659] on input "number" at bounding box center [288, 656] width 190 height 18
type input "17"
type input "12"
type input "13"
click at [257, 731] on select "24x20x22-12 Test Debris Netting Pack Separately" at bounding box center [345, 725] width 305 height 18
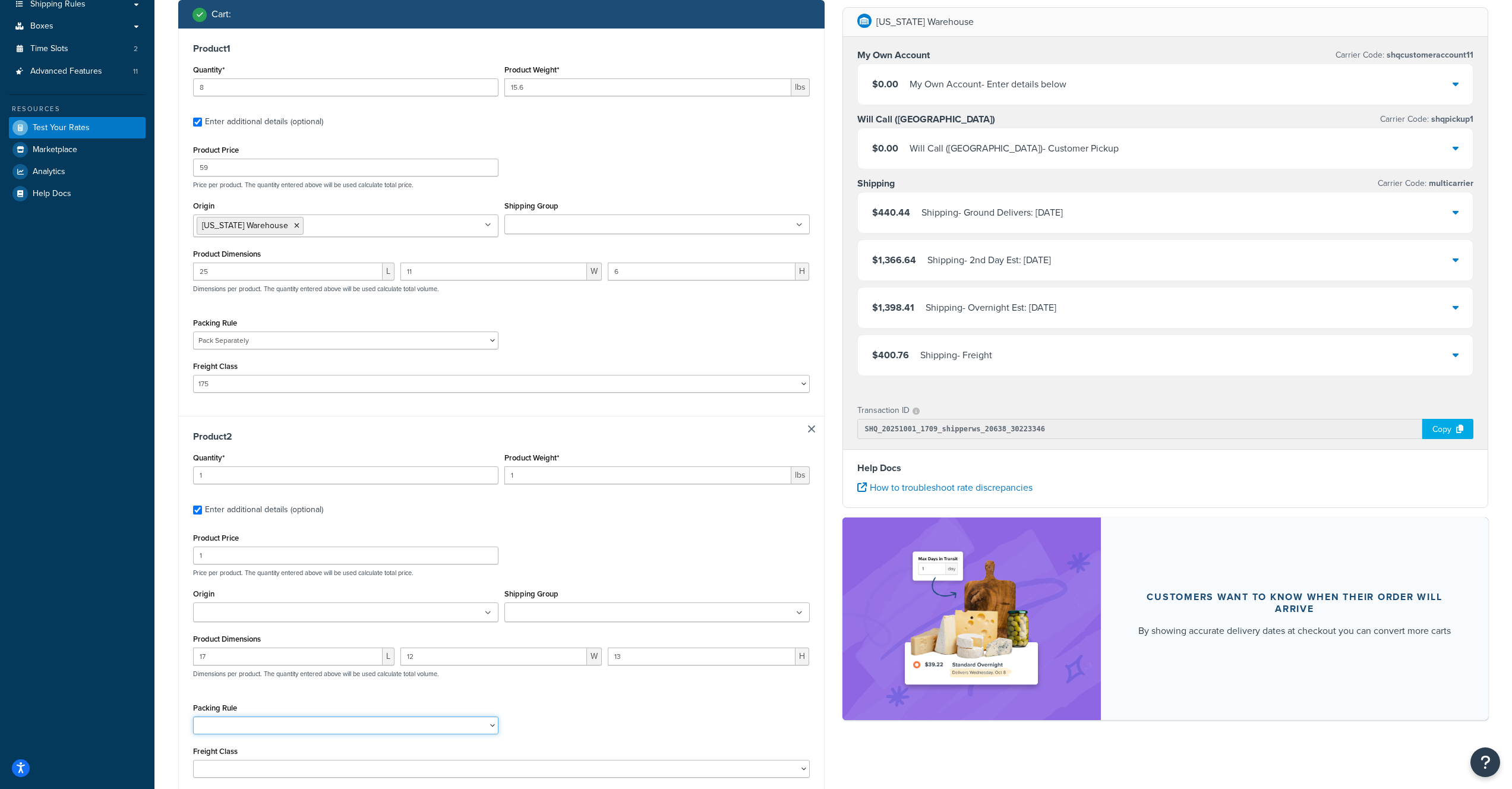
select select "85054"
click at [193, 719] on select "24x20x22-12 Test Debris Netting Pack Separately" at bounding box center [345, 725] width 305 height 18
click at [528, 478] on input "1" at bounding box center [648, 475] width 287 height 18
drag, startPoint x: 552, startPoint y: 474, endPoint x: 472, endPoint y: 472, distance: 80.0
click at [472, 472] on div "Quantity* 1 Product Weight* 1 lbs" at bounding box center [501, 471] width 623 height 43
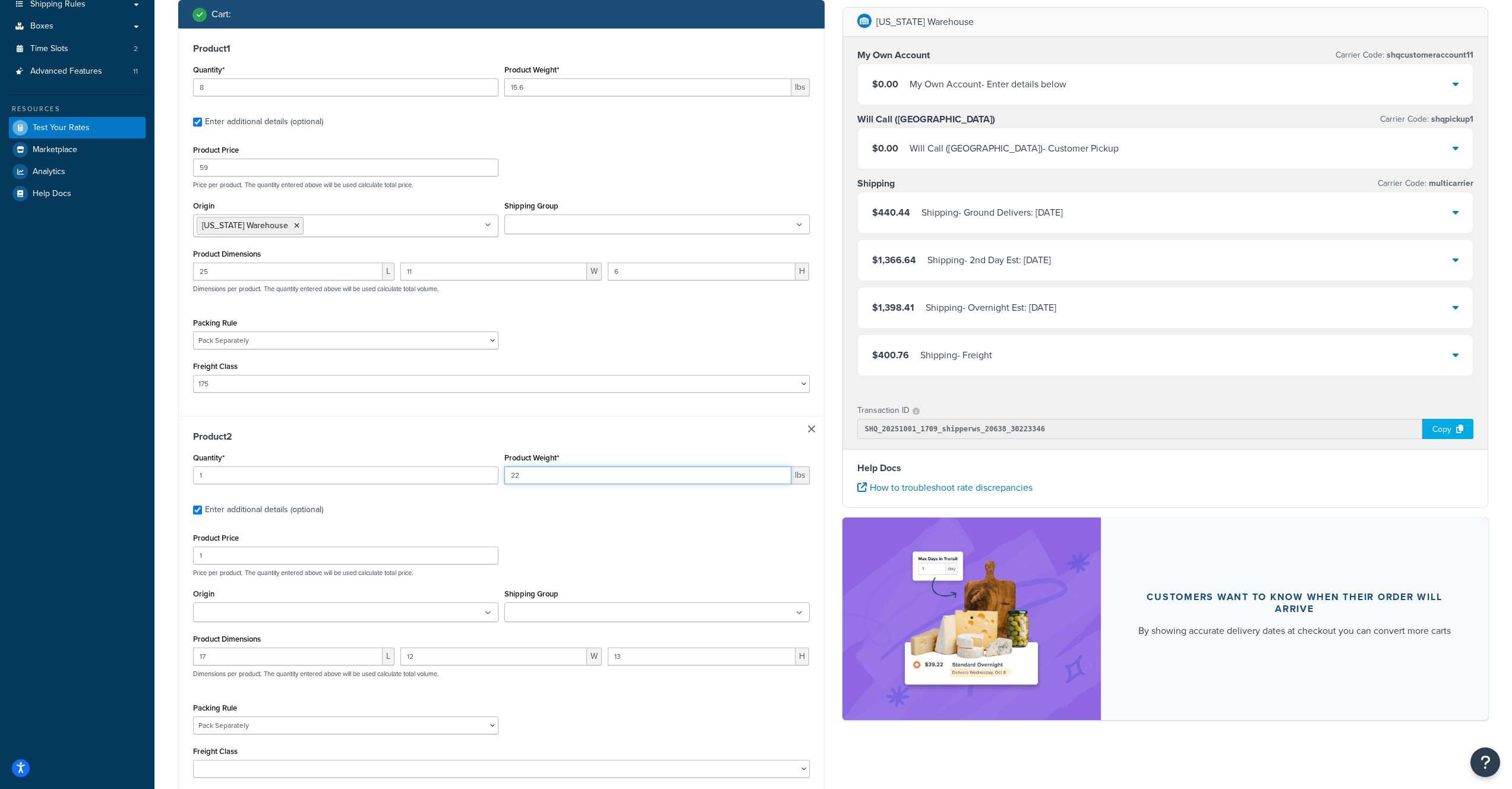
type input "22"
click at [272, 609] on input "Origin" at bounding box center [249, 613] width 105 height 13
drag, startPoint x: 234, startPoint y: 659, endPoint x: 367, endPoint y: 643, distance: 134.0
click at [419, 442] on h3 "Product 2" at bounding box center [501, 436] width 617 height 12
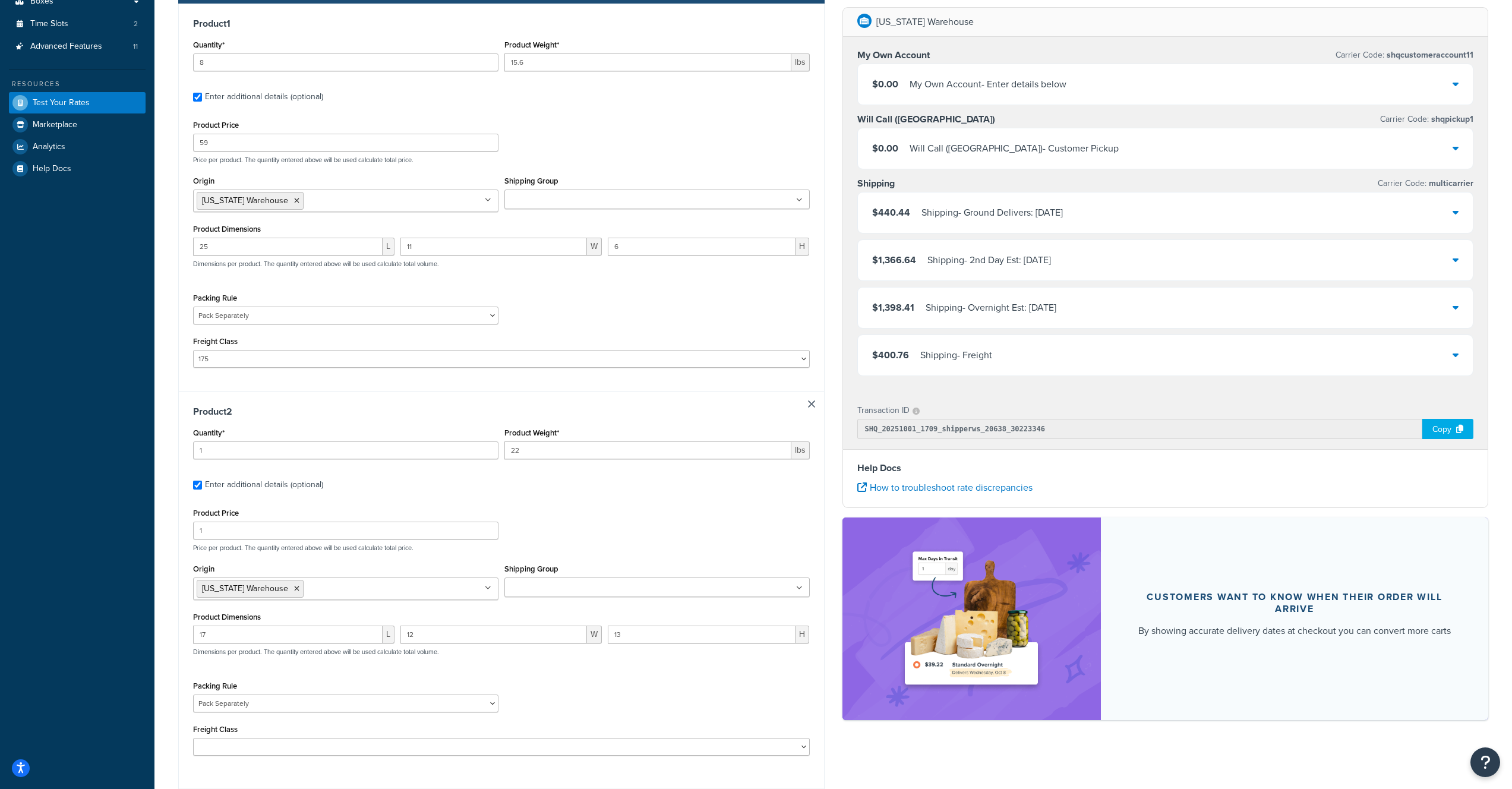
scroll to position [353, 0]
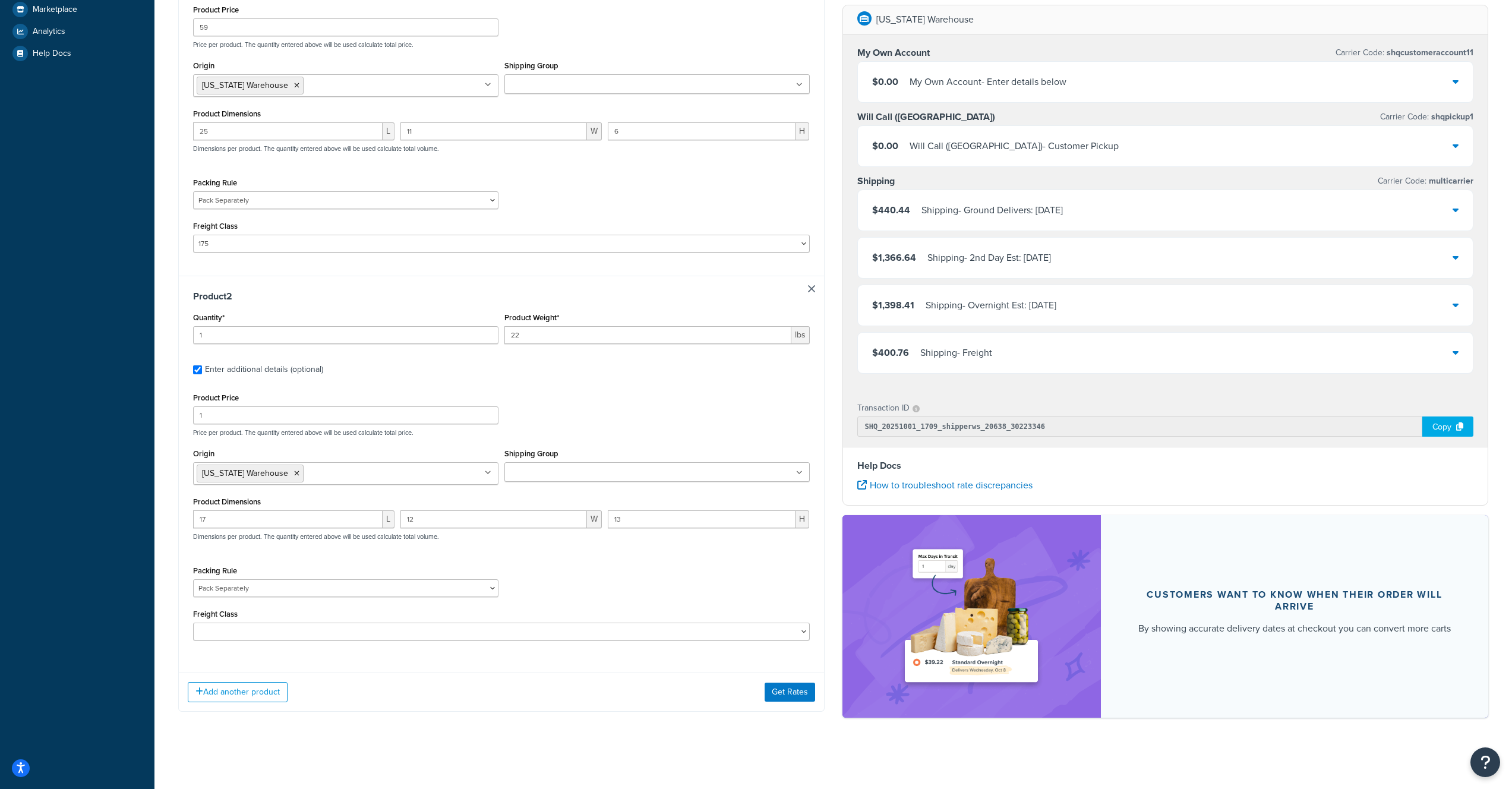
drag, startPoint x: 254, startPoint y: 617, endPoint x: 244, endPoint y: 629, distance: 15.6
click at [253, 618] on div "Freight Class 50 55 60 65 70 77.5 85 92.5 100 110 125 150 175 200 250 300 400 5…" at bounding box center [501, 623] width 617 height 34
click at [242, 632] on select "50 55 60 65 70 77.5 85 92.5 100 110 125 150 175 200 250 300 400 500" at bounding box center [501, 631] width 617 height 18
select select "70"
click at [193, 623] on select "50 55 60 65 70 77.5 85 92.5 100 110 125 150 175 200 250 300 400 500" at bounding box center [501, 631] width 617 height 18
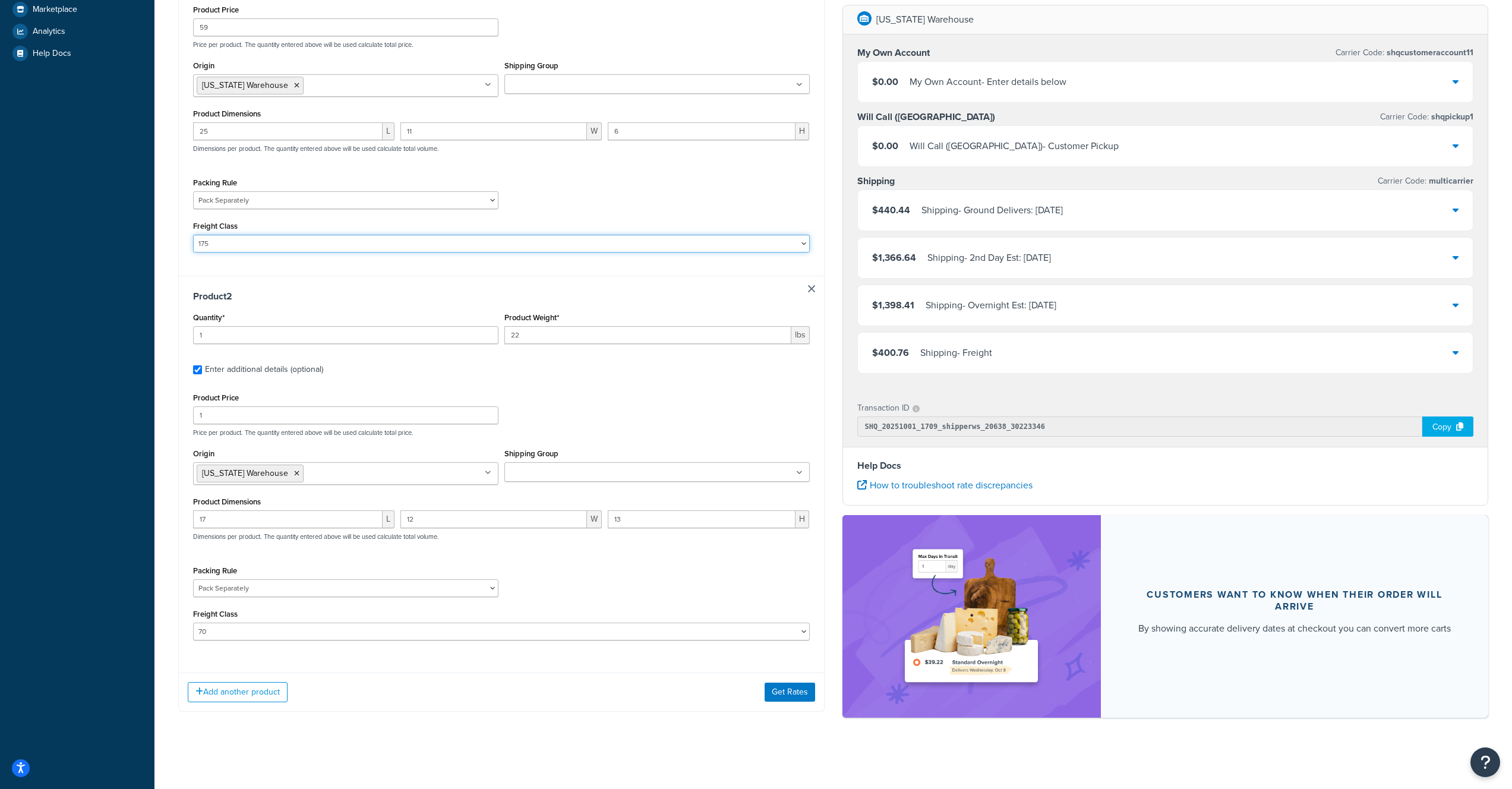
click at [229, 242] on select "50 55 60 65 70 77.5 85 92.5 100 110 125 150 175 200 250 300 400 500" at bounding box center [501, 243] width 617 height 18
select select "70"
click at [193, 235] on select "50 55 60 65 70 77.5 85 92.5 100 110 125 150 175 200 250 300 400 500" at bounding box center [501, 243] width 617 height 18
click at [774, 690] on button "Get Rates" at bounding box center [790, 692] width 50 height 19
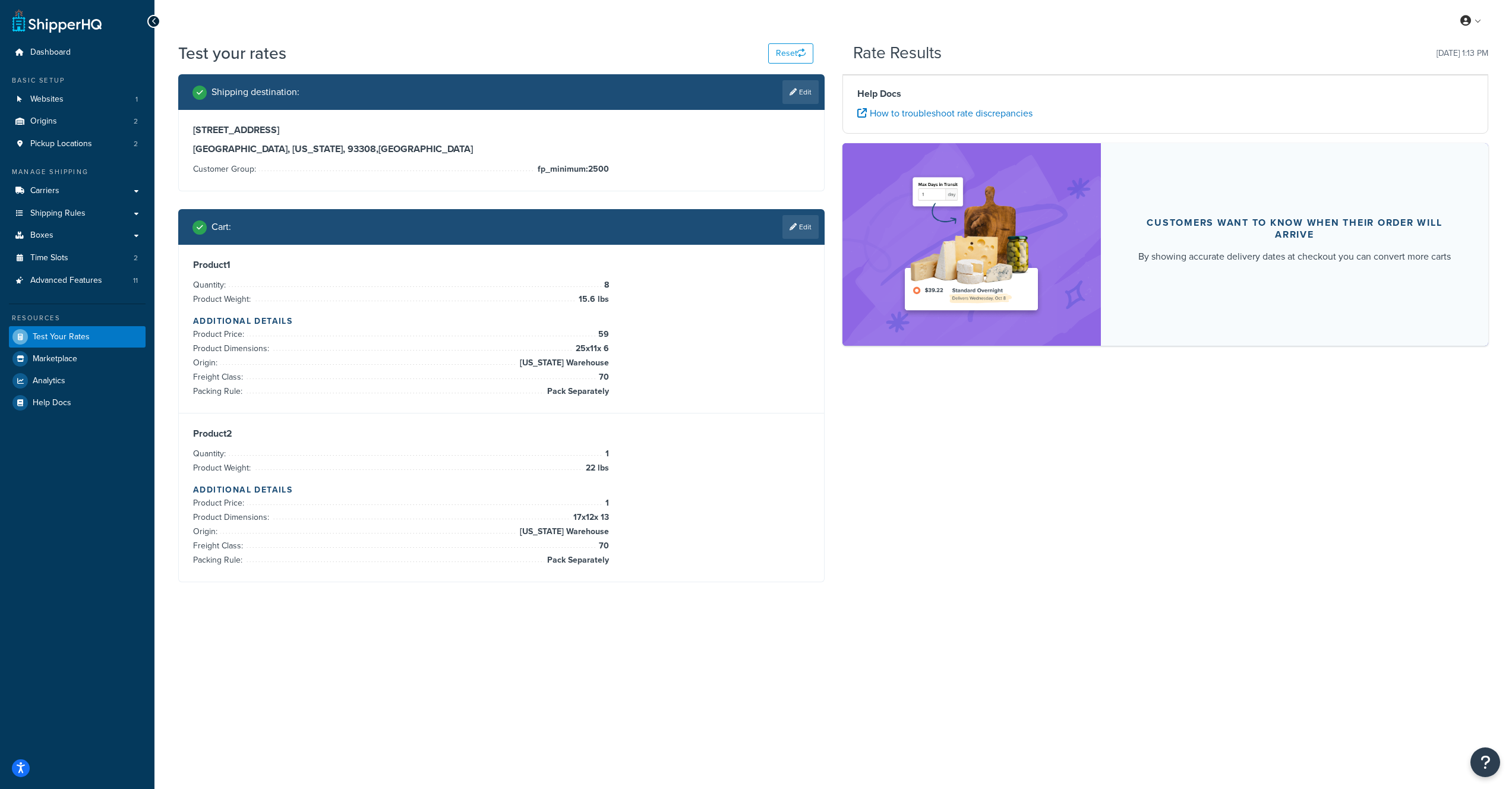
scroll to position [0, 0]
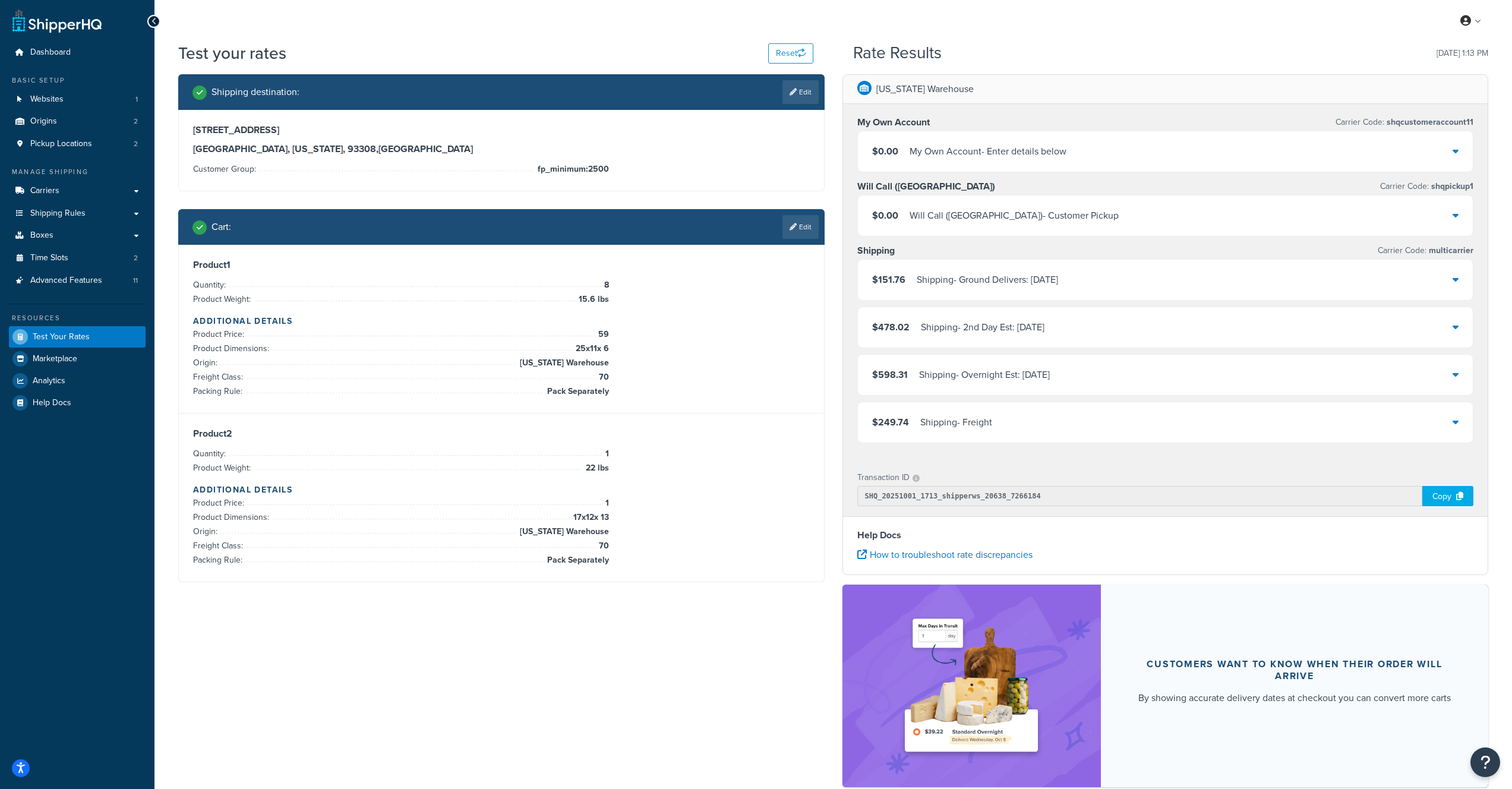
click at [975, 283] on div "Shipping - Ground Delivers: Tue, 10/7" at bounding box center [987, 280] width 141 height 17
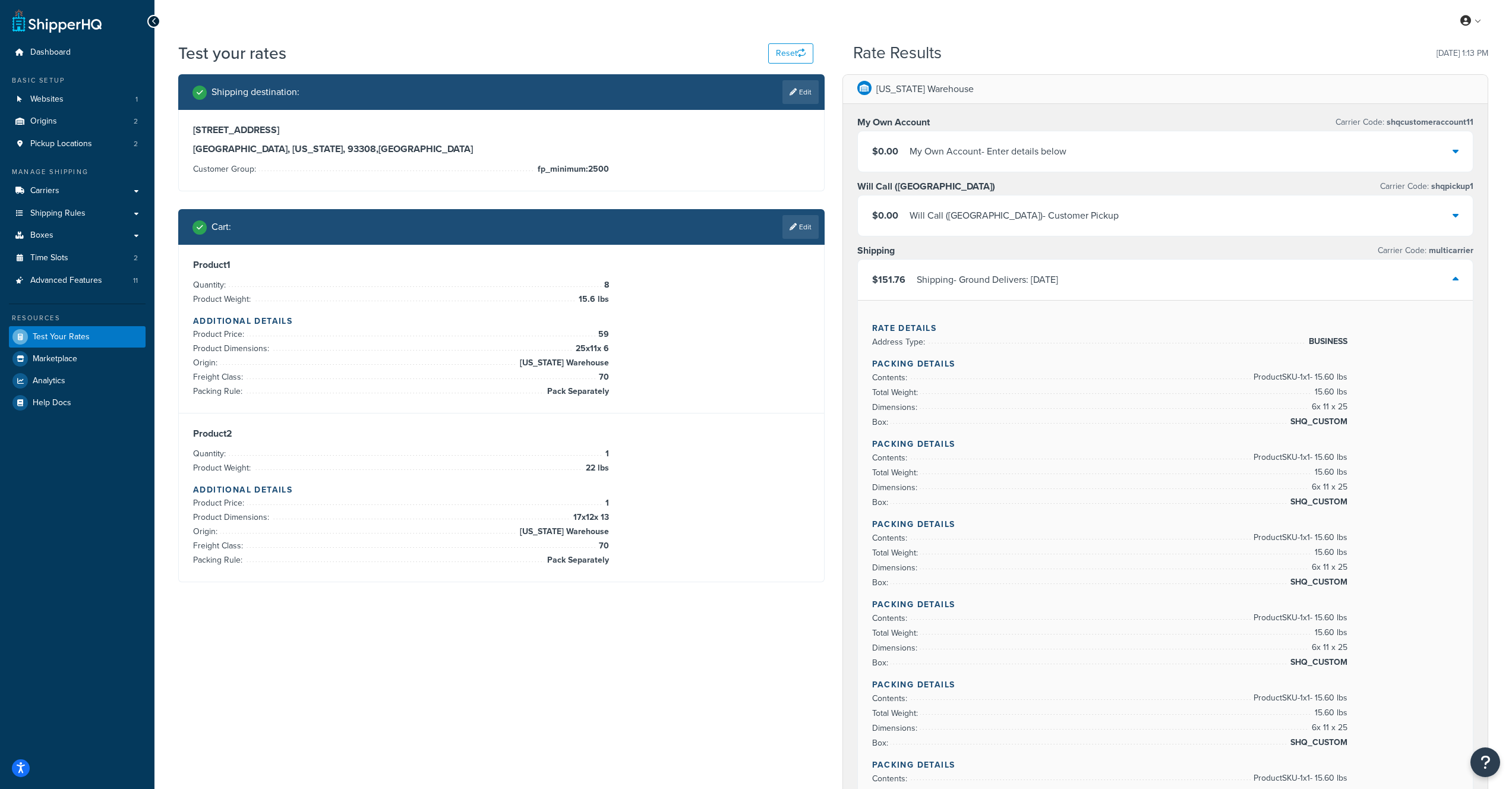
scroll to position [8, 0]
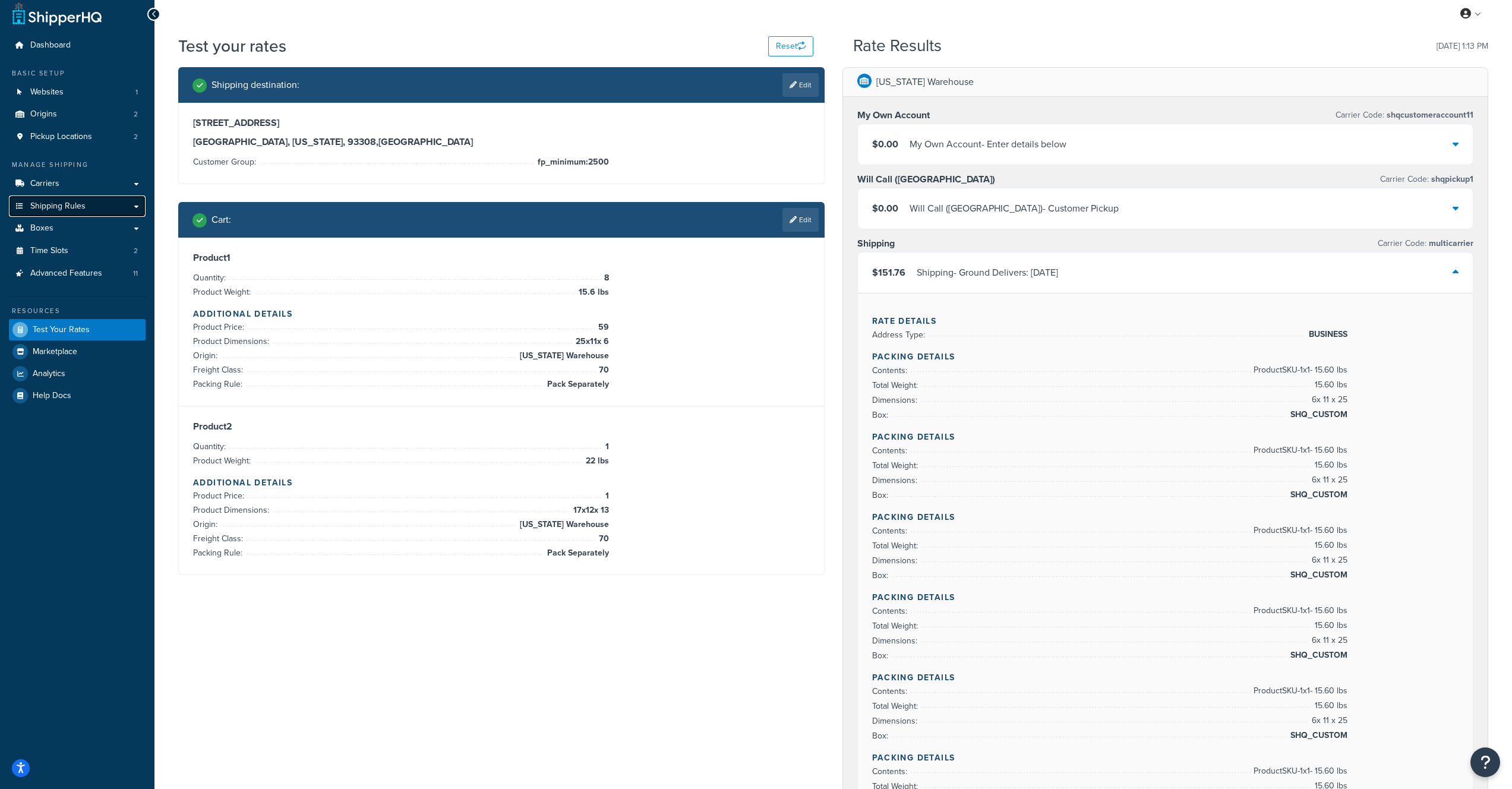
click at [70, 210] on span "Shipping Rules" at bounding box center [58, 206] width 55 height 10
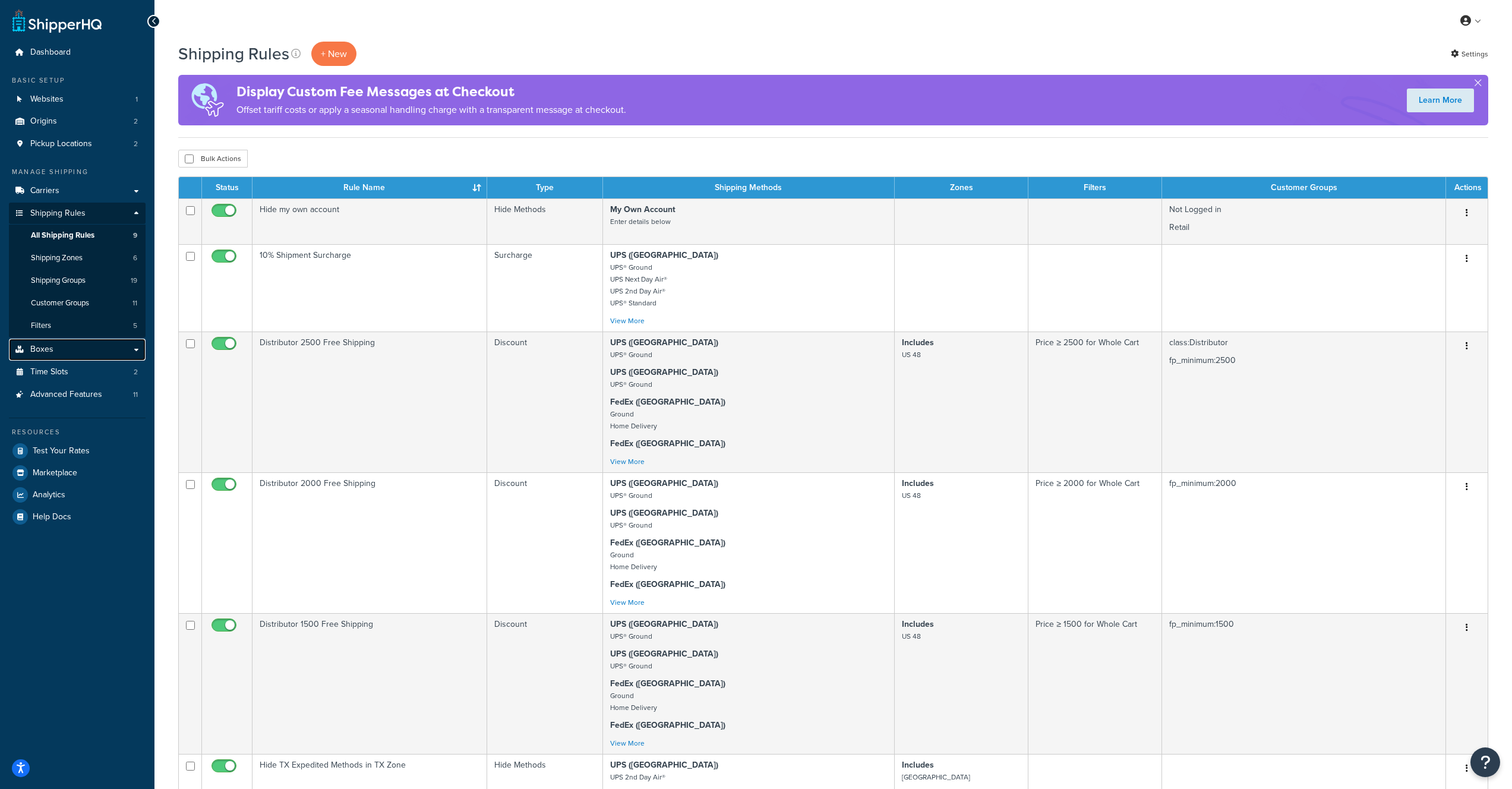
click at [71, 358] on link "Boxes" at bounding box center [78, 349] width 137 height 22
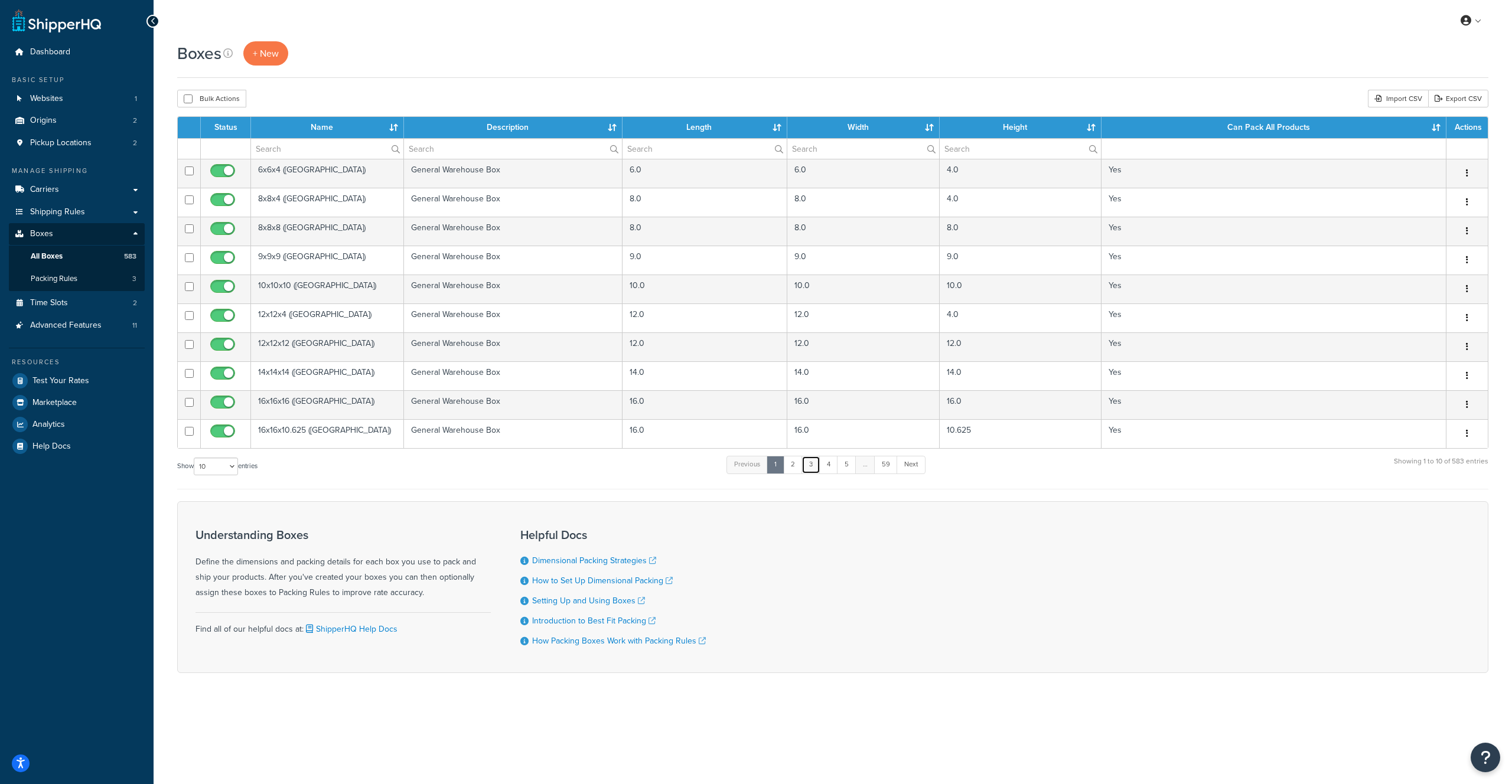
click at [810, 471] on link "3" at bounding box center [811, 464] width 19 height 17
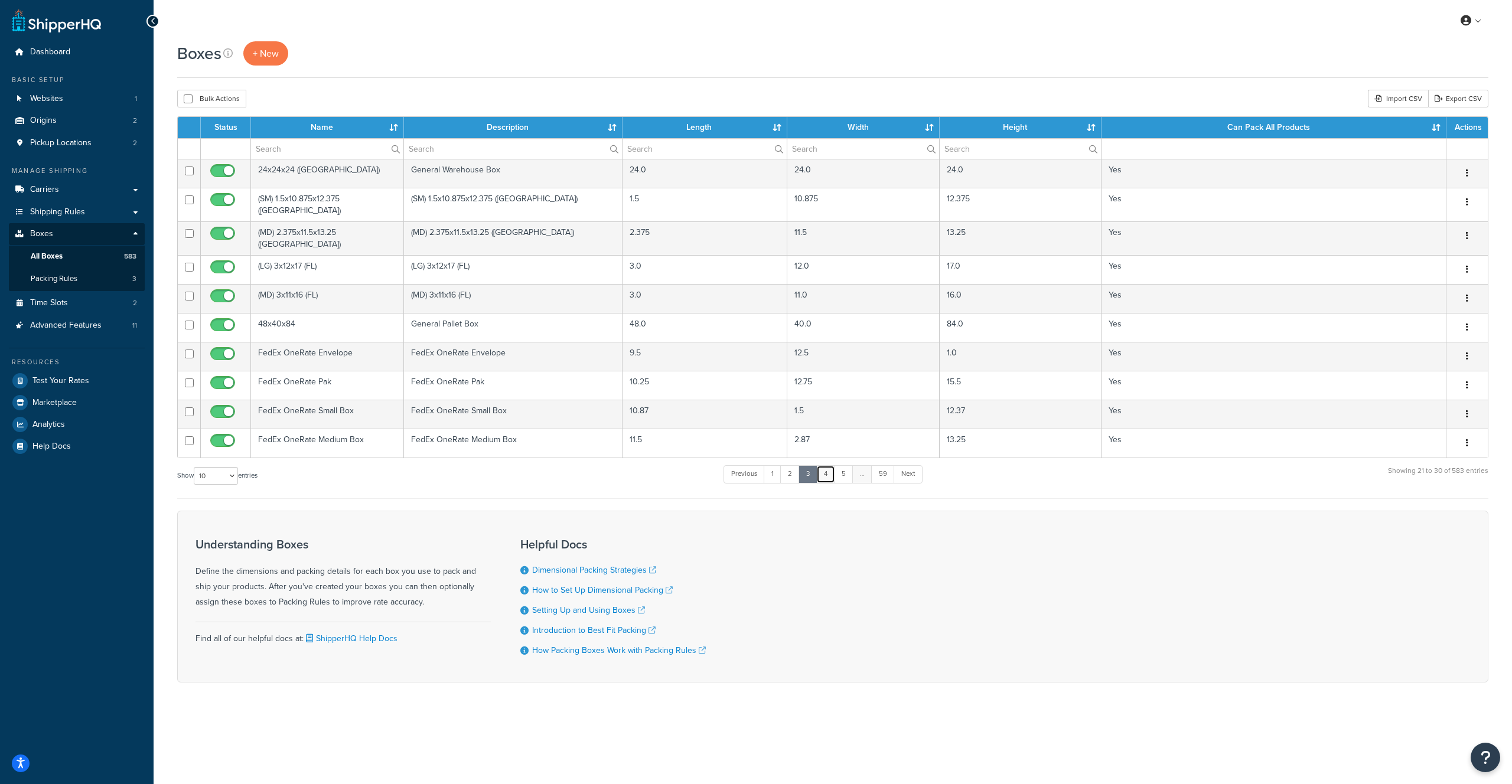
click at [832, 469] on link "4" at bounding box center [826, 473] width 19 height 17
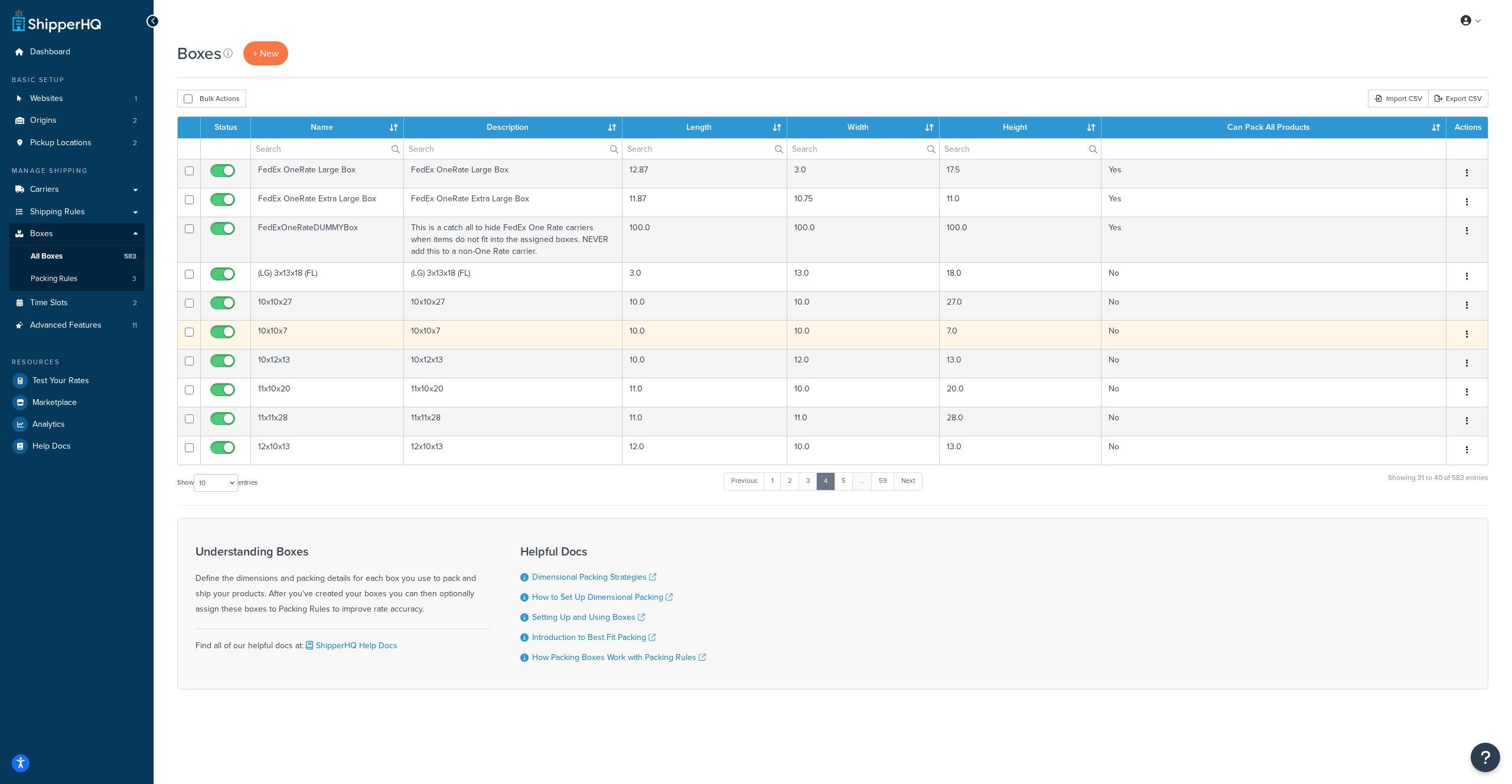
click at [310, 332] on td "10x10x7" at bounding box center [327, 334] width 153 height 29
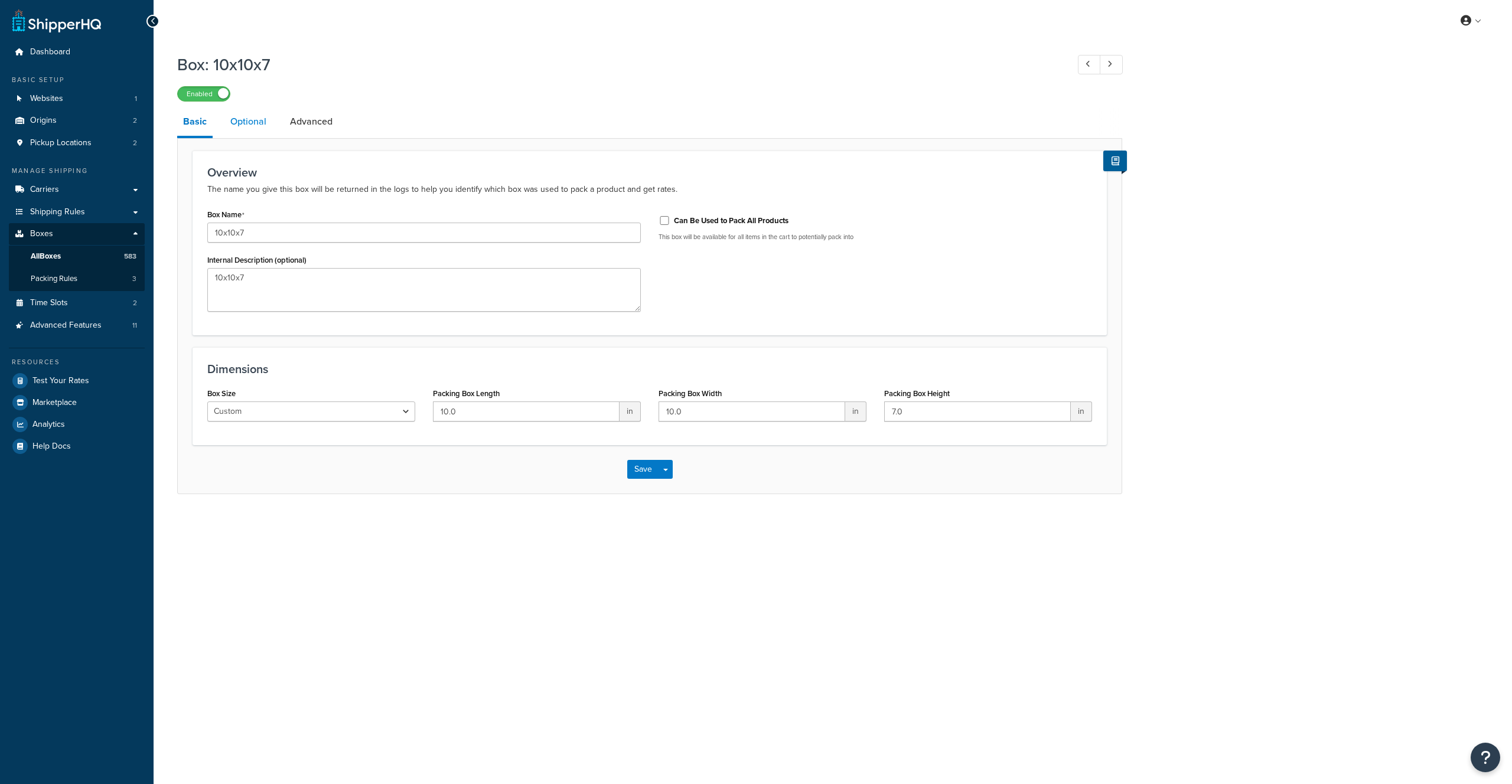
click at [253, 117] on link "Optional" at bounding box center [248, 121] width 48 height 28
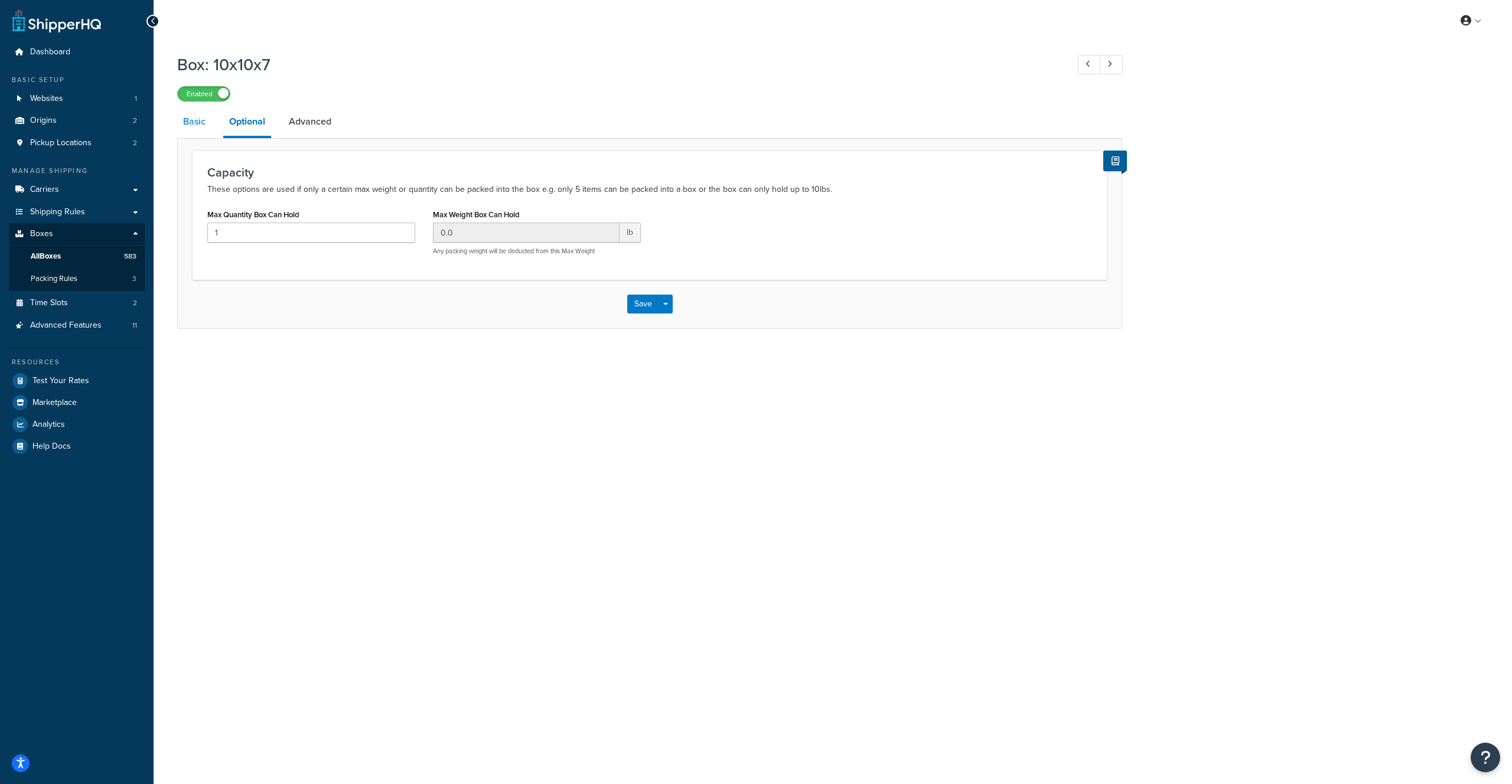
click at [191, 125] on link "Basic" at bounding box center [194, 121] width 34 height 28
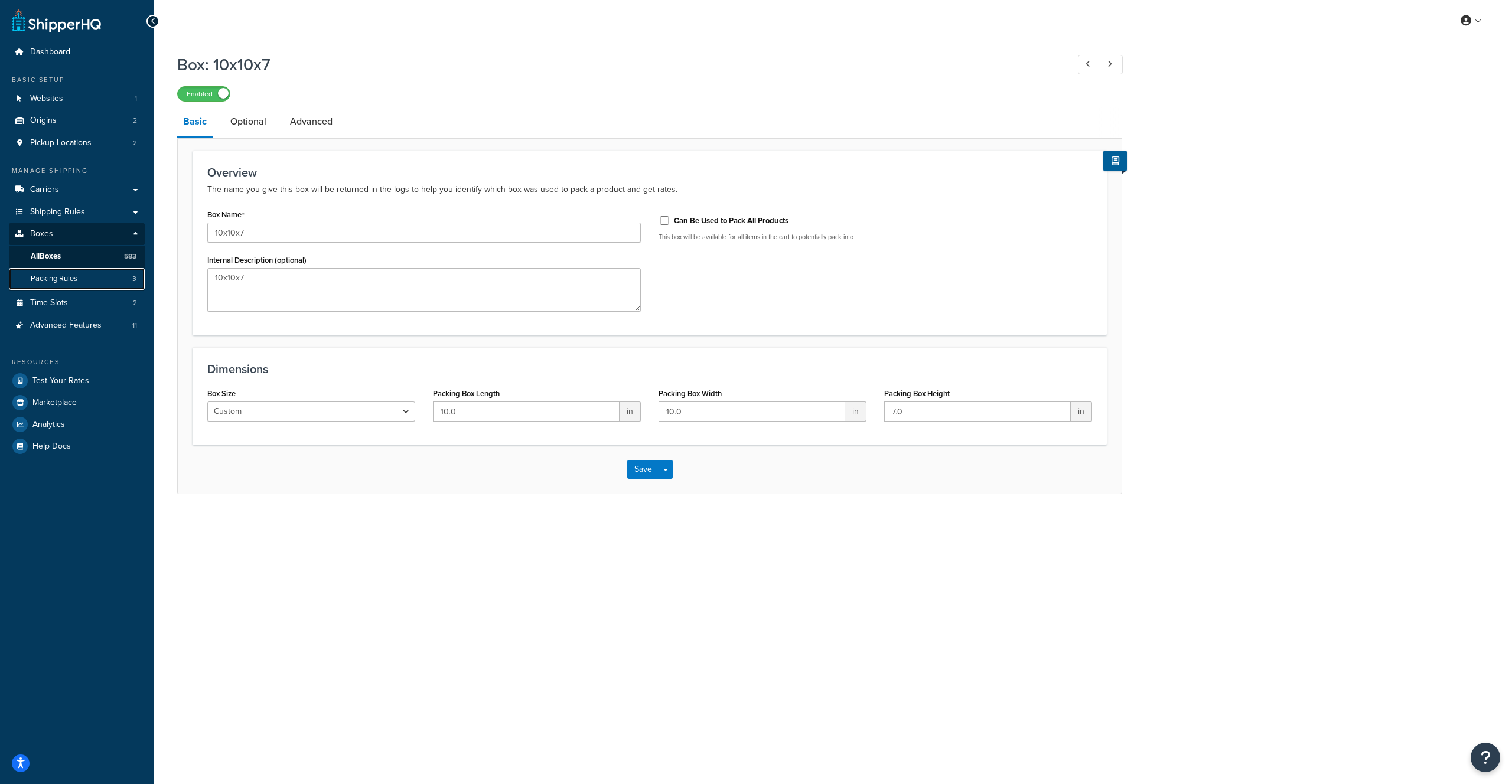
click at [91, 279] on link "Packing Rules 3" at bounding box center [77, 279] width 136 height 22
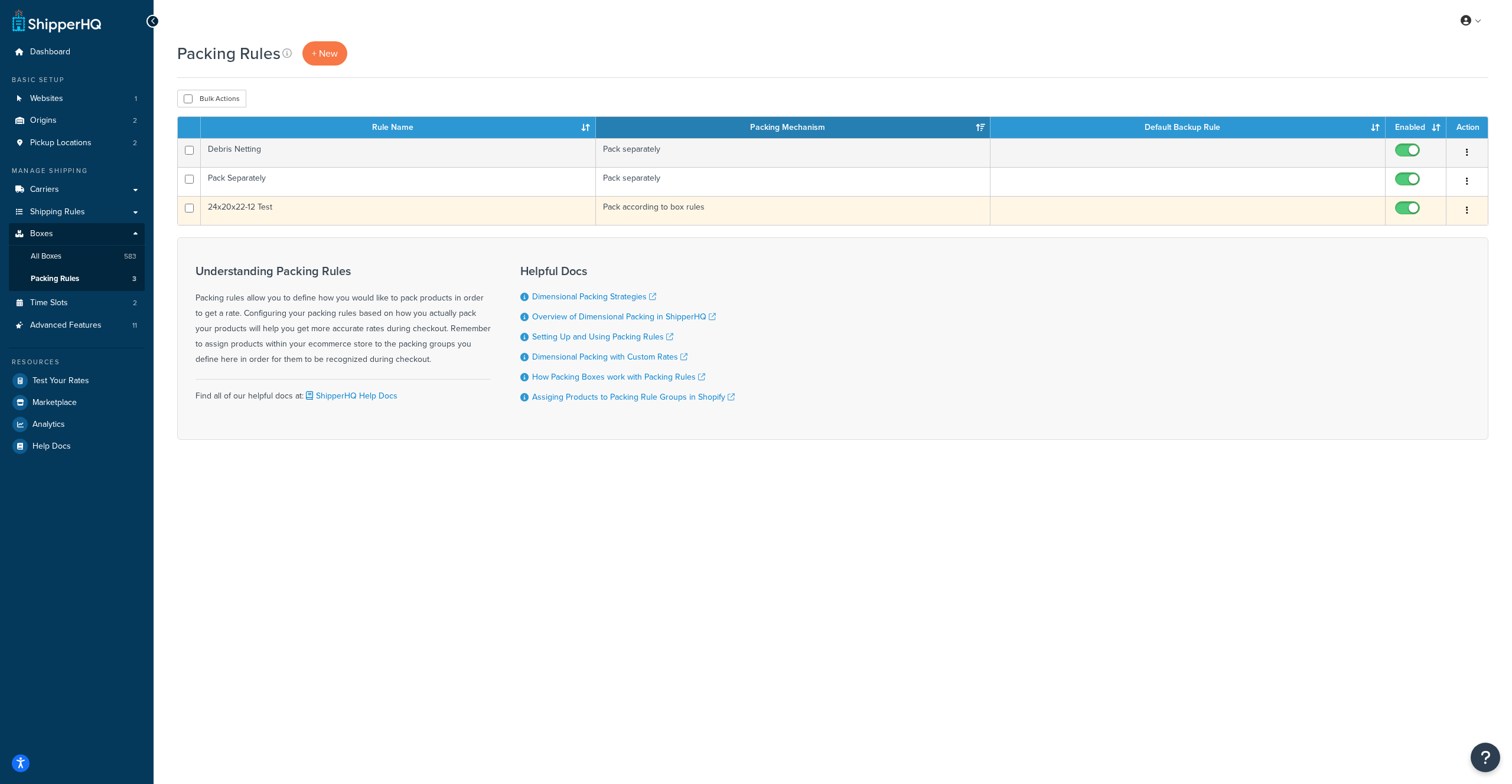
click at [273, 207] on td "24x20x22-12 Test" at bounding box center [399, 210] width 395 height 29
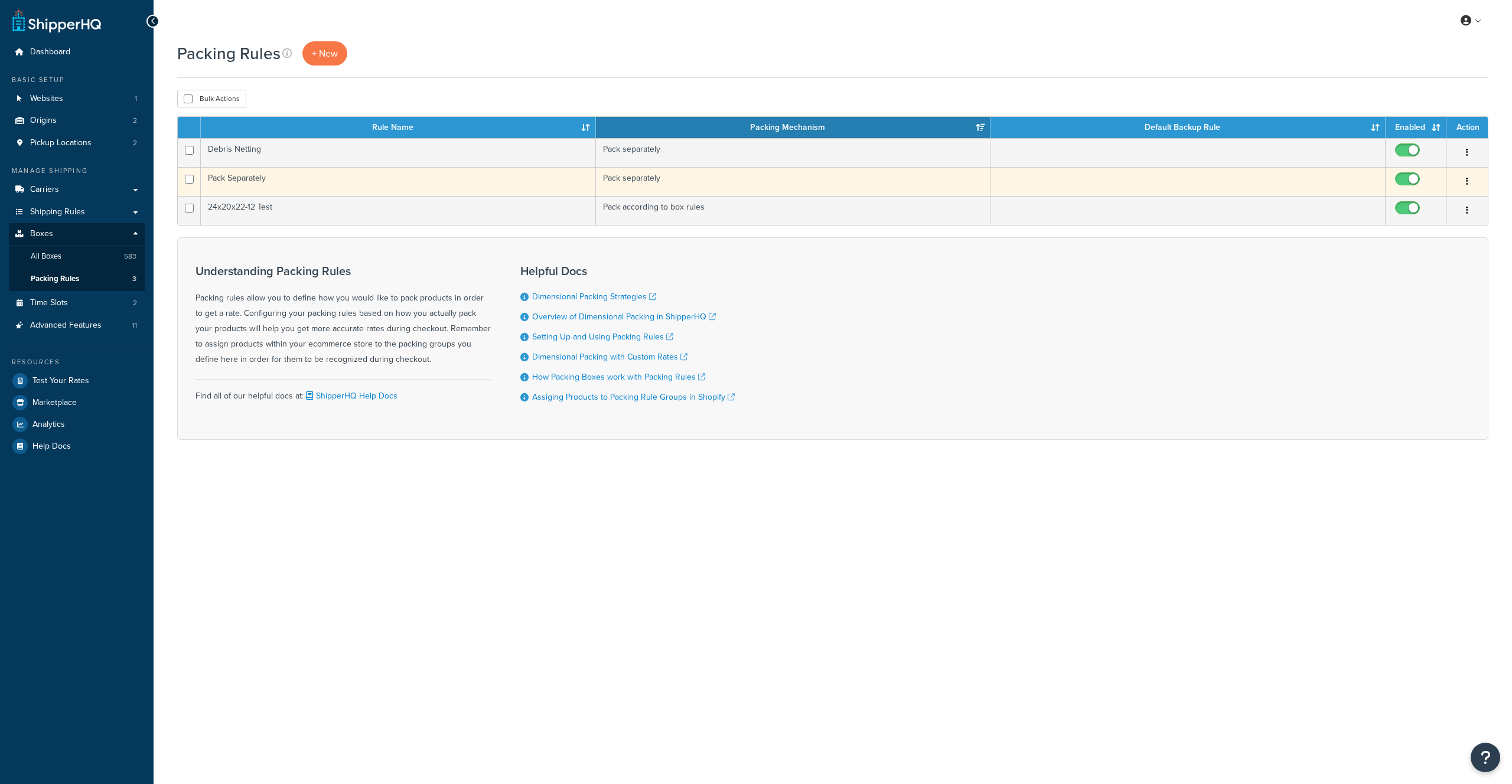
click at [229, 184] on td "Pack Separately" at bounding box center [399, 181] width 395 height 29
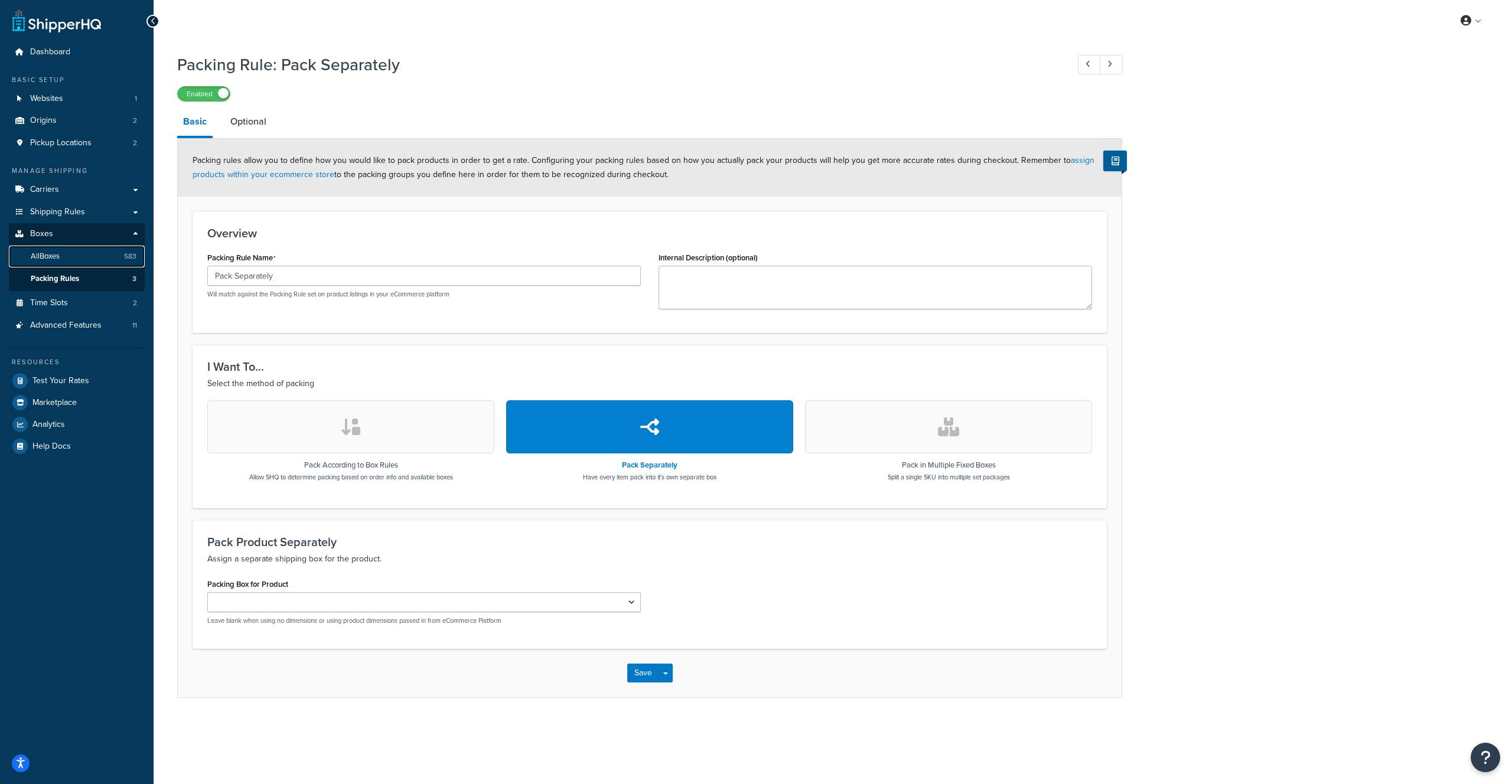
click at [50, 246] on link "All Boxes 583" at bounding box center [77, 257] width 136 height 22
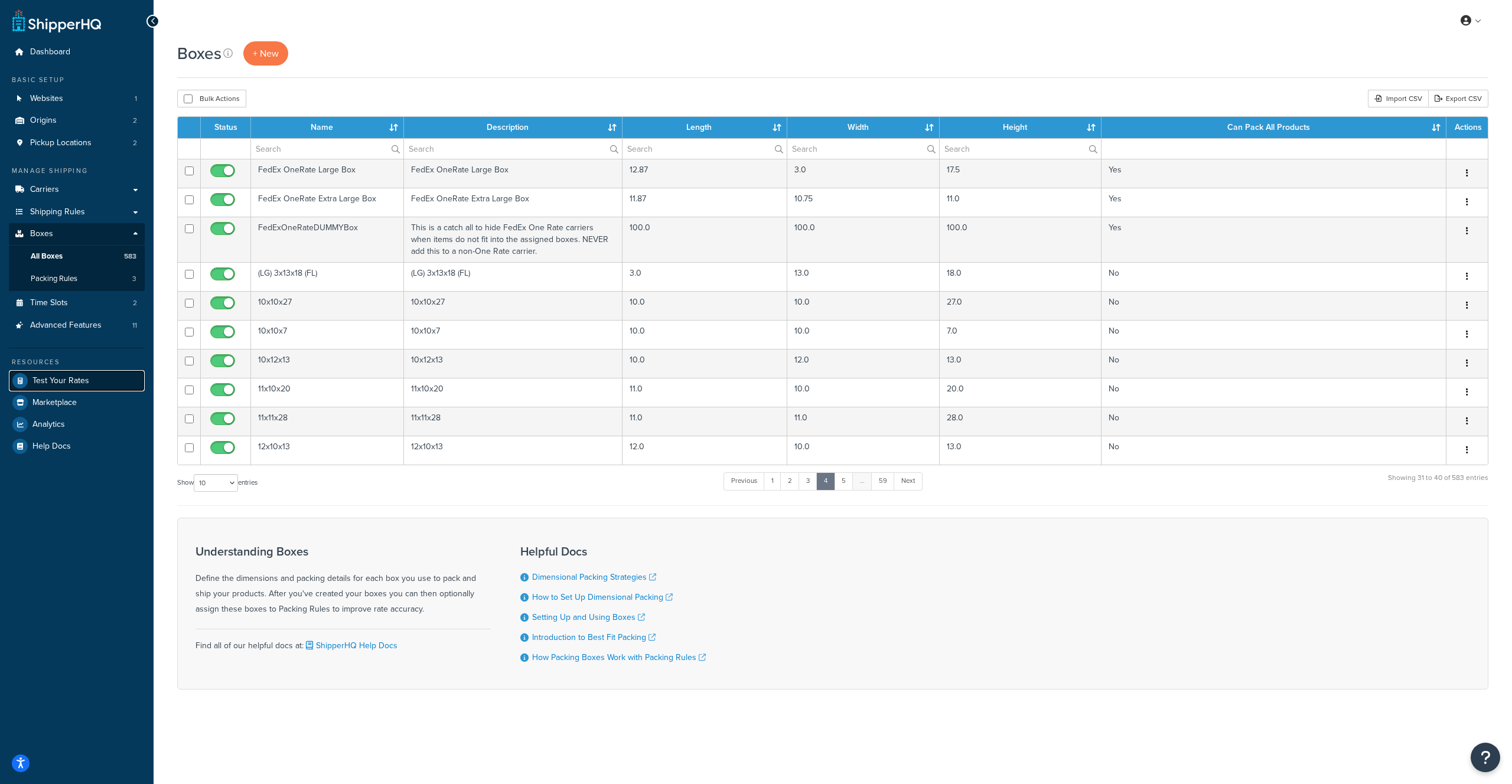
click at [68, 389] on link "Test Your Rates" at bounding box center [77, 381] width 136 height 22
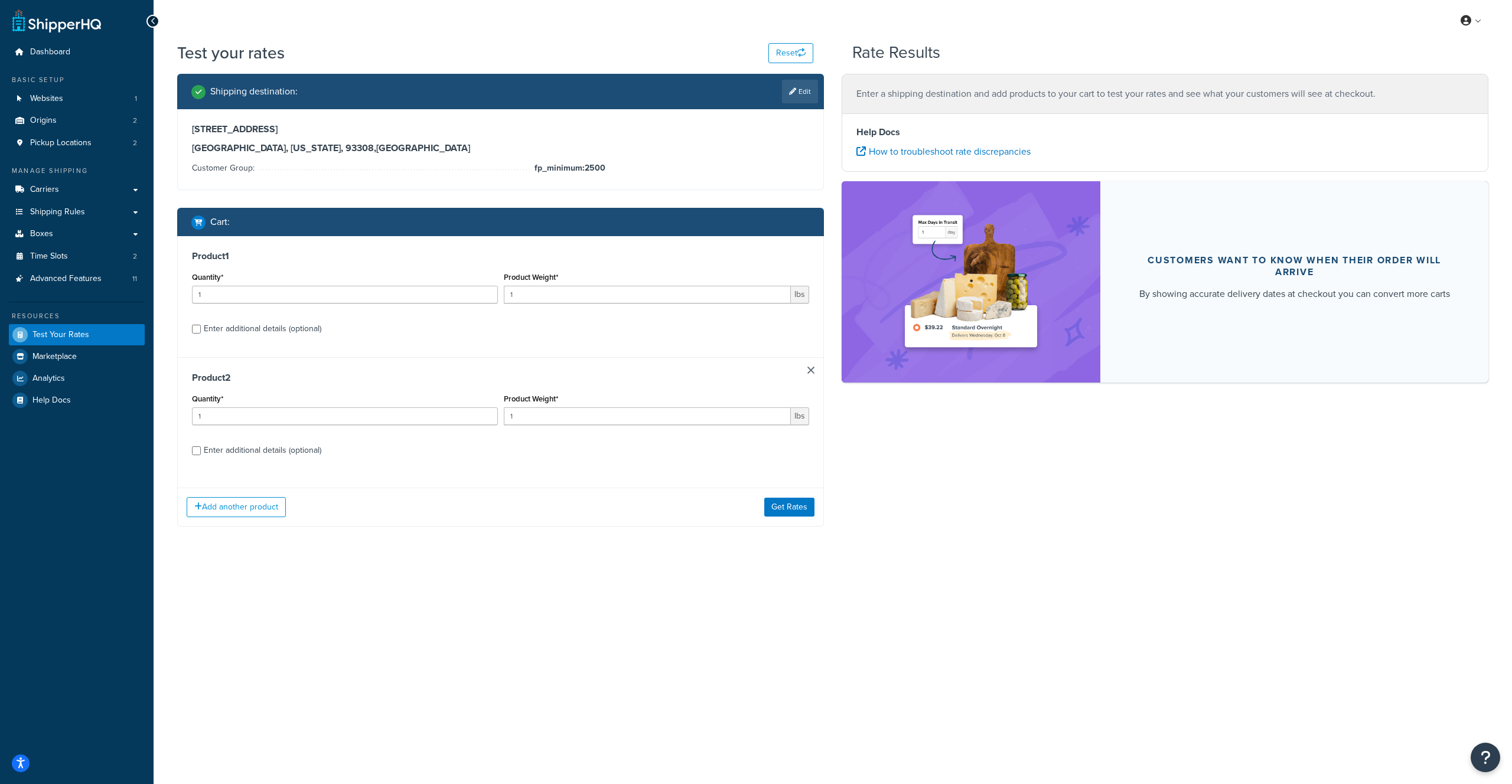
click at [812, 365] on div "Product 2 Quantity* 1 Product Weight* 1 lbs Enter additional details (optional)" at bounding box center [500, 418] width 646 height 121
click at [812, 367] on div "Product 2 Quantity* 1 Product Weight* 1 lbs Enter additional details (optional)" at bounding box center [500, 418] width 646 height 121
click at [810, 369] on link at bounding box center [811, 370] width 7 height 7
click at [228, 326] on div "Enter additional details (optional)" at bounding box center [262, 329] width 117 height 17
click at [201, 326] on input "Enter additional details (optional)" at bounding box center [196, 329] width 9 height 9
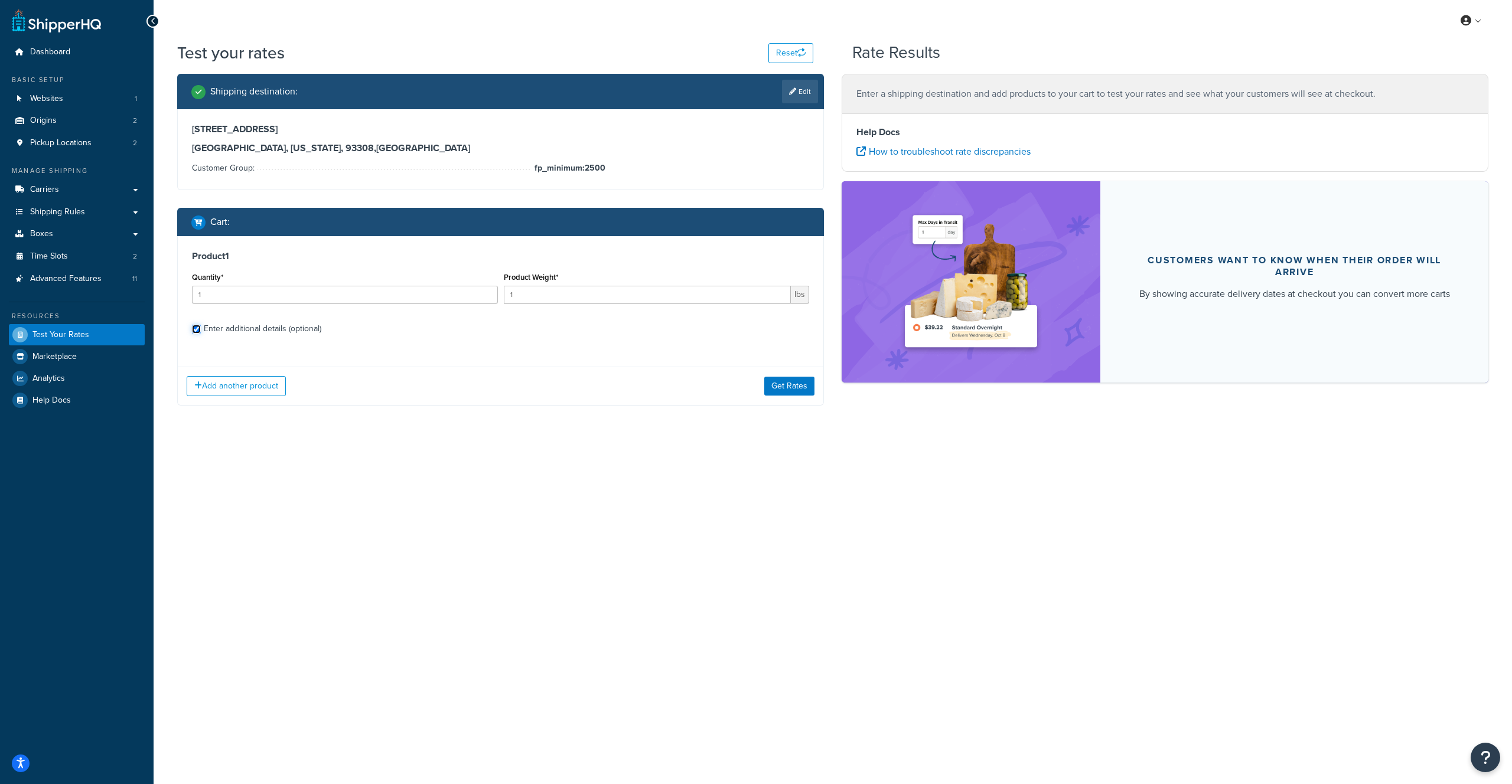
checkbox input "true"
select select "85054"
select select "70"
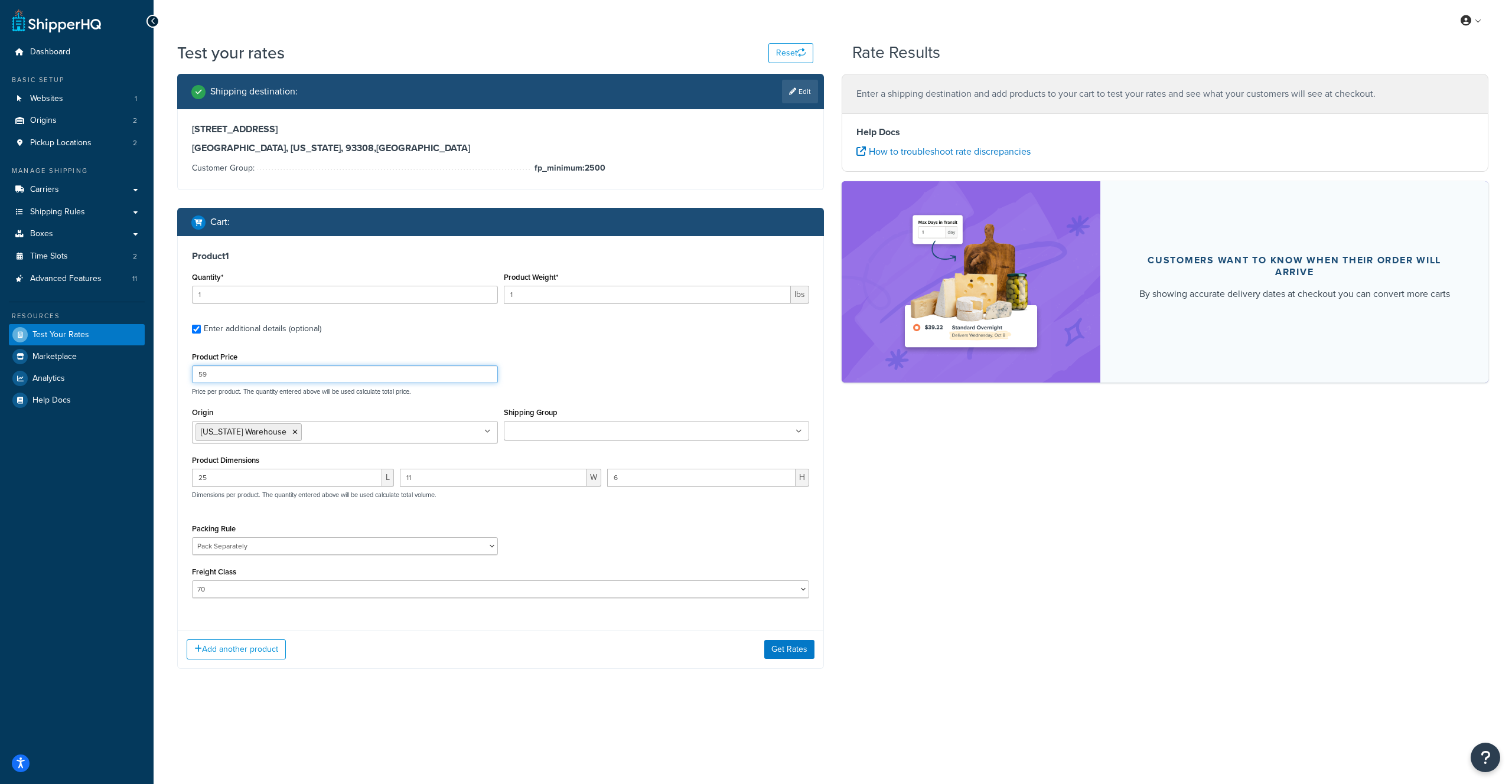
drag, startPoint x: 221, startPoint y: 378, endPoint x: 175, endPoint y: 375, distance: 46.1
click at [175, 375] on div "Shipping destination : Edit [STREET_ADDRESS][US_STATE] Customer Group: fp_minim…" at bounding box center [501, 380] width 665 height 613
drag, startPoint x: 213, startPoint y: 294, endPoint x: 167, endPoint y: 292, distance: 46.0
click at [167, 292] on div "Test your rates Reset Rate Results Shipping destination : Edit [STREET_ADDRESS]…" at bounding box center [832, 379] width 1358 height 675
type input "96"
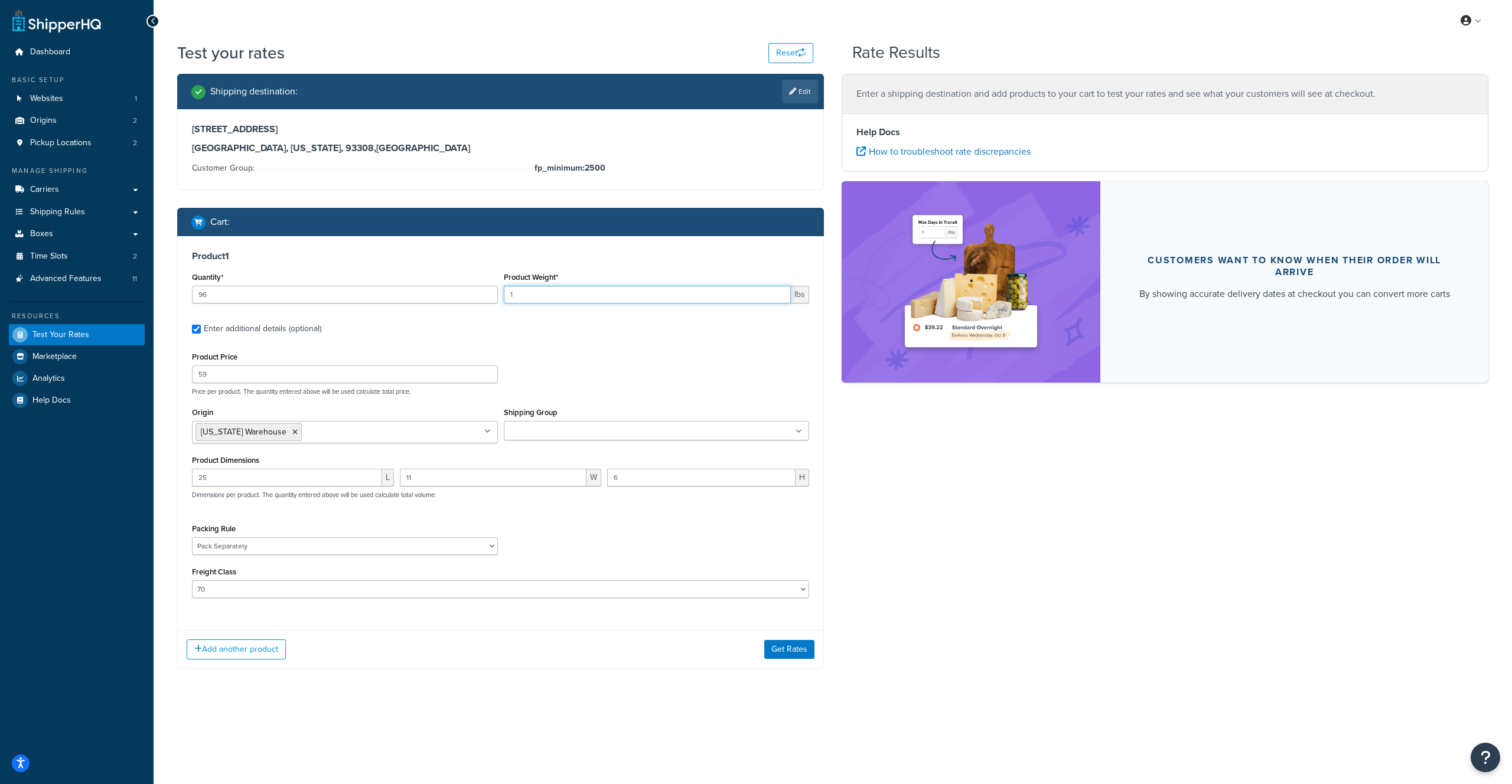
drag, startPoint x: 558, startPoint y: 300, endPoint x: 502, endPoint y: 296, distance: 56.1
click at [503, 296] on input "1" at bounding box center [647, 294] width 287 height 17
type input "2"
drag, startPoint x: 216, startPoint y: 478, endPoint x: 155, endPoint y: 478, distance: 61.0
click at [155, 478] on div "Test your rates Reset Rate Results Shipping destination : Edit [STREET_ADDRESS]…" at bounding box center [832, 379] width 1358 height 675
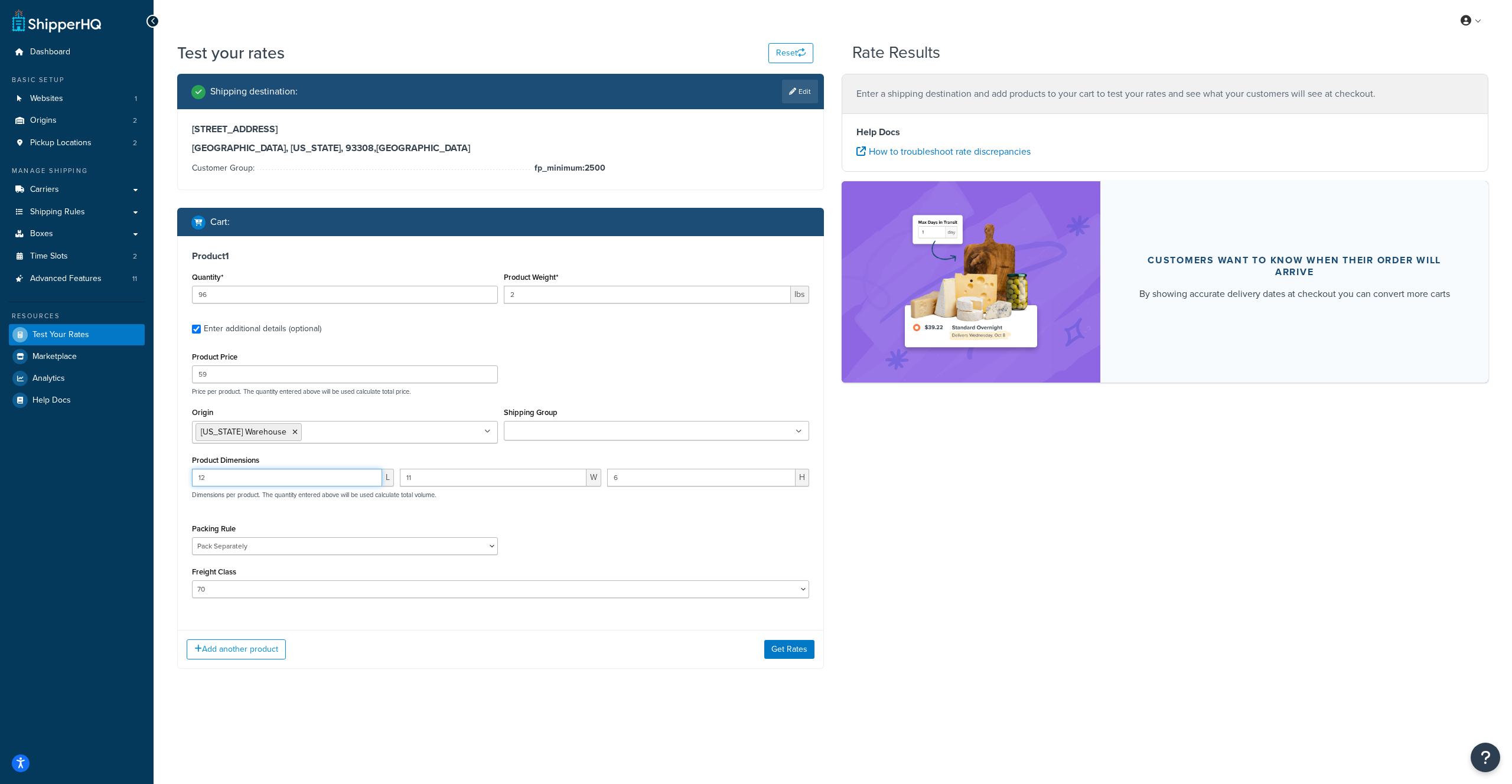
type input "12"
type input "9.5"
type input "7"
click at [245, 545] on select "24x20x22-12 Test Debris Netting Pack Separately" at bounding box center [345, 546] width 306 height 17
select select "88143"
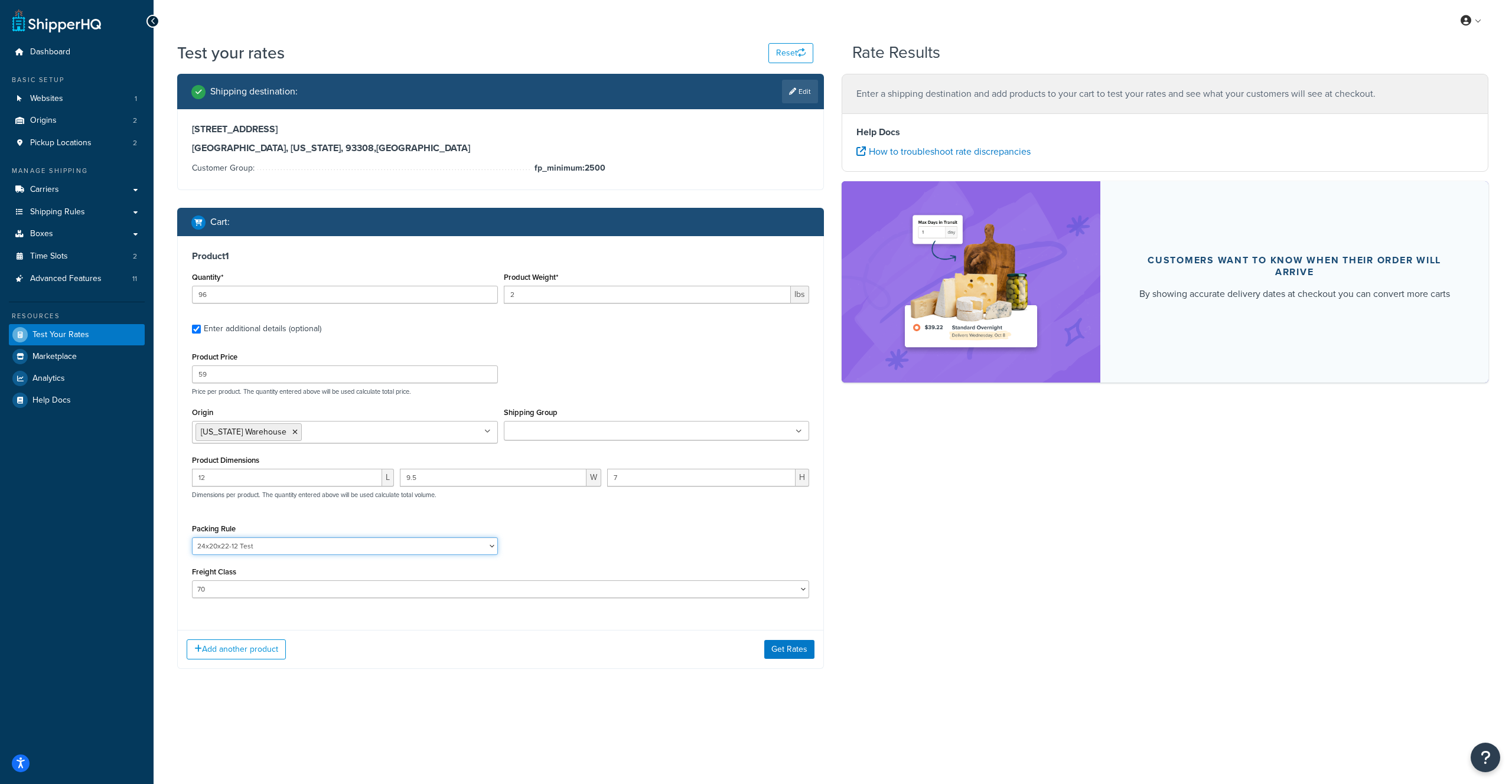
click at [192, 538] on select "24x20x22-12 Test Debris Netting Pack Separately" at bounding box center [345, 546] width 306 height 17
click at [258, 594] on select "50 55 60 65 70 77.5 85 92.5 100 110 125 150 175 200 250 300 400 500" at bounding box center [500, 589] width 617 height 17
select select "175"
click at [192, 581] on select "50 55 60 65 70 77.5 85 92.5 100 110 125 150 175 200 250 300 400 500" at bounding box center [500, 589] width 617 height 17
click at [784, 662] on div "Add another product Get Rates" at bounding box center [500, 649] width 646 height 38
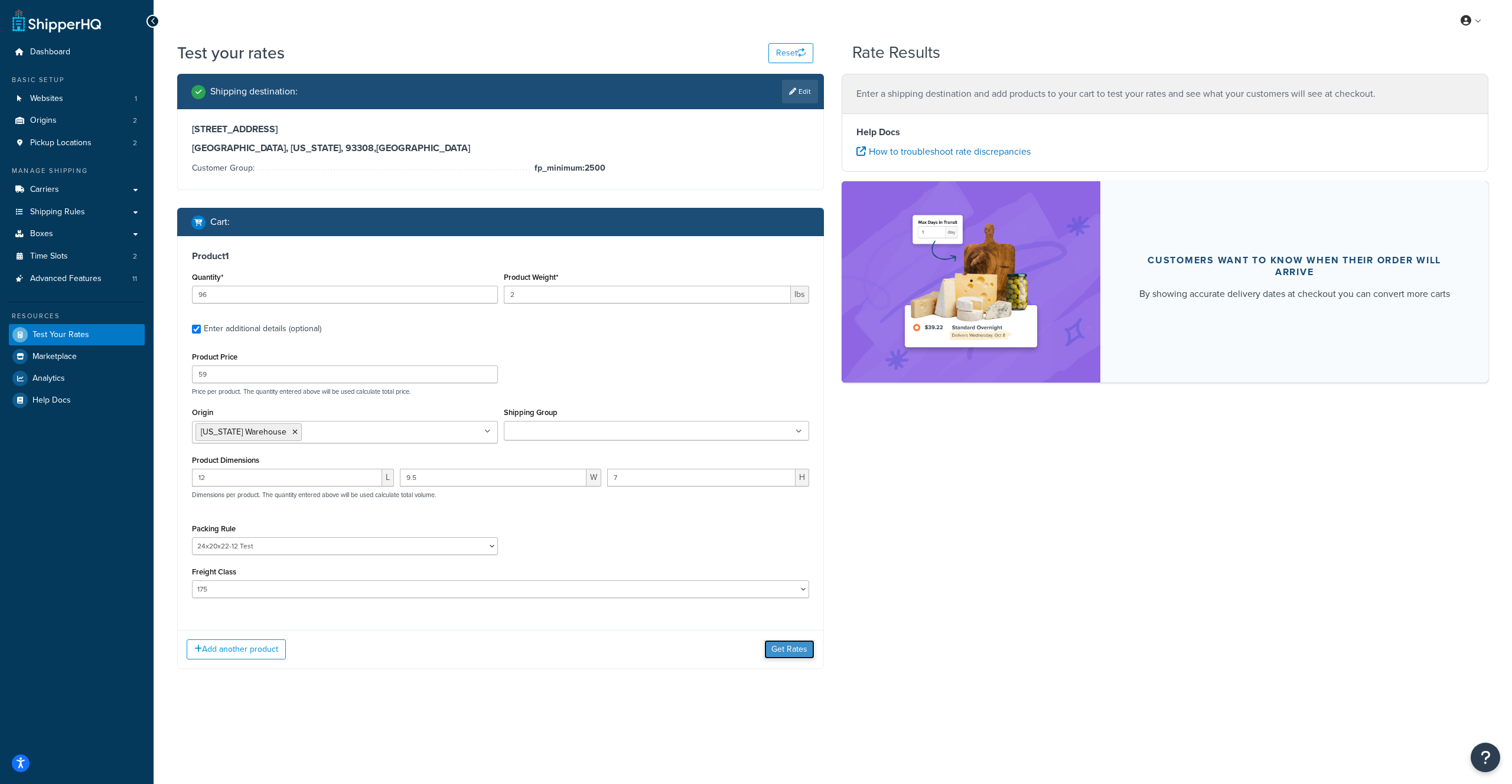
click at [788, 651] on button "Get Rates" at bounding box center [789, 649] width 50 height 19
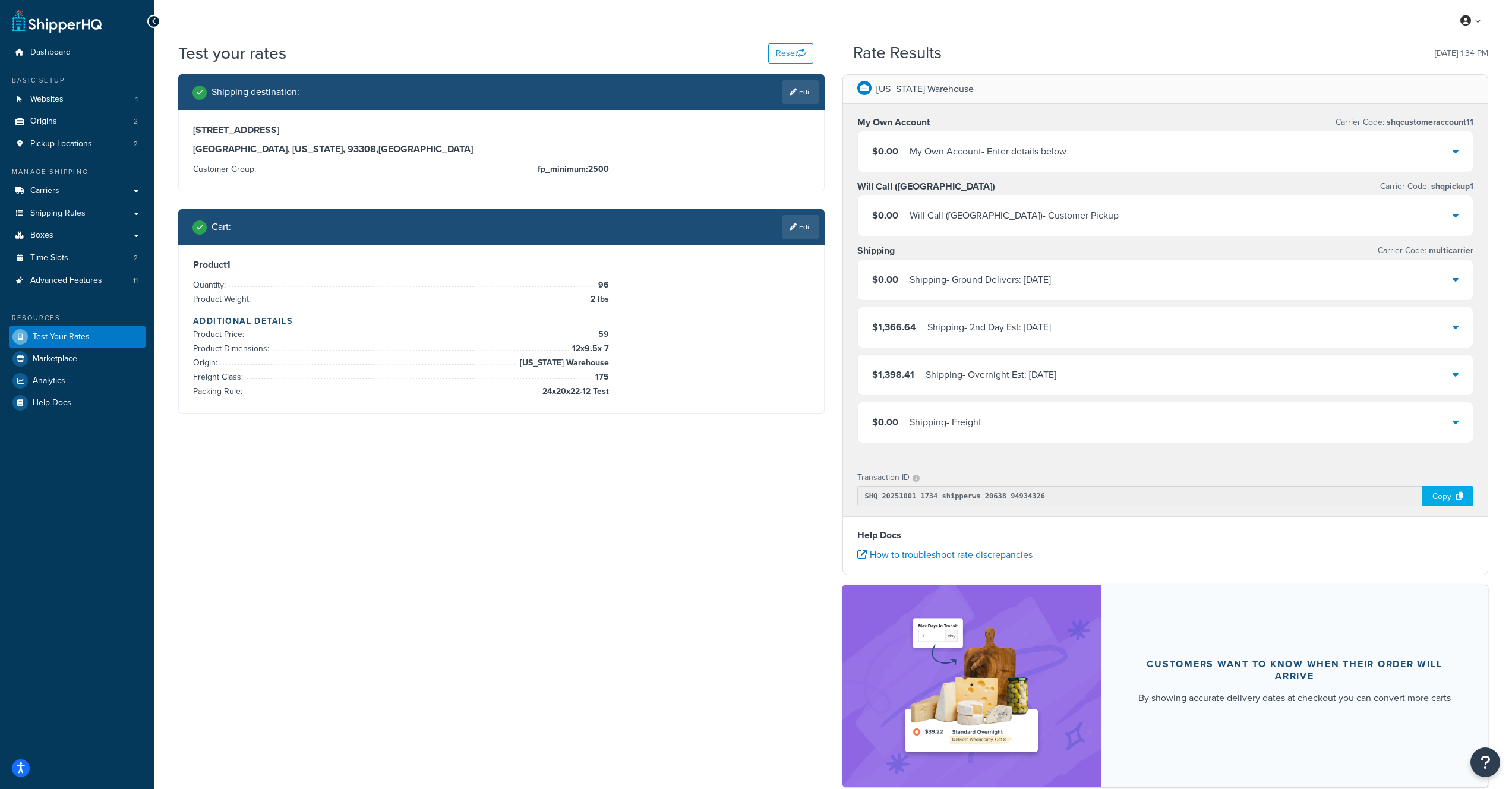
click at [970, 379] on div "Shipping - Overnight Est: [DATE]" at bounding box center [991, 375] width 130 height 17
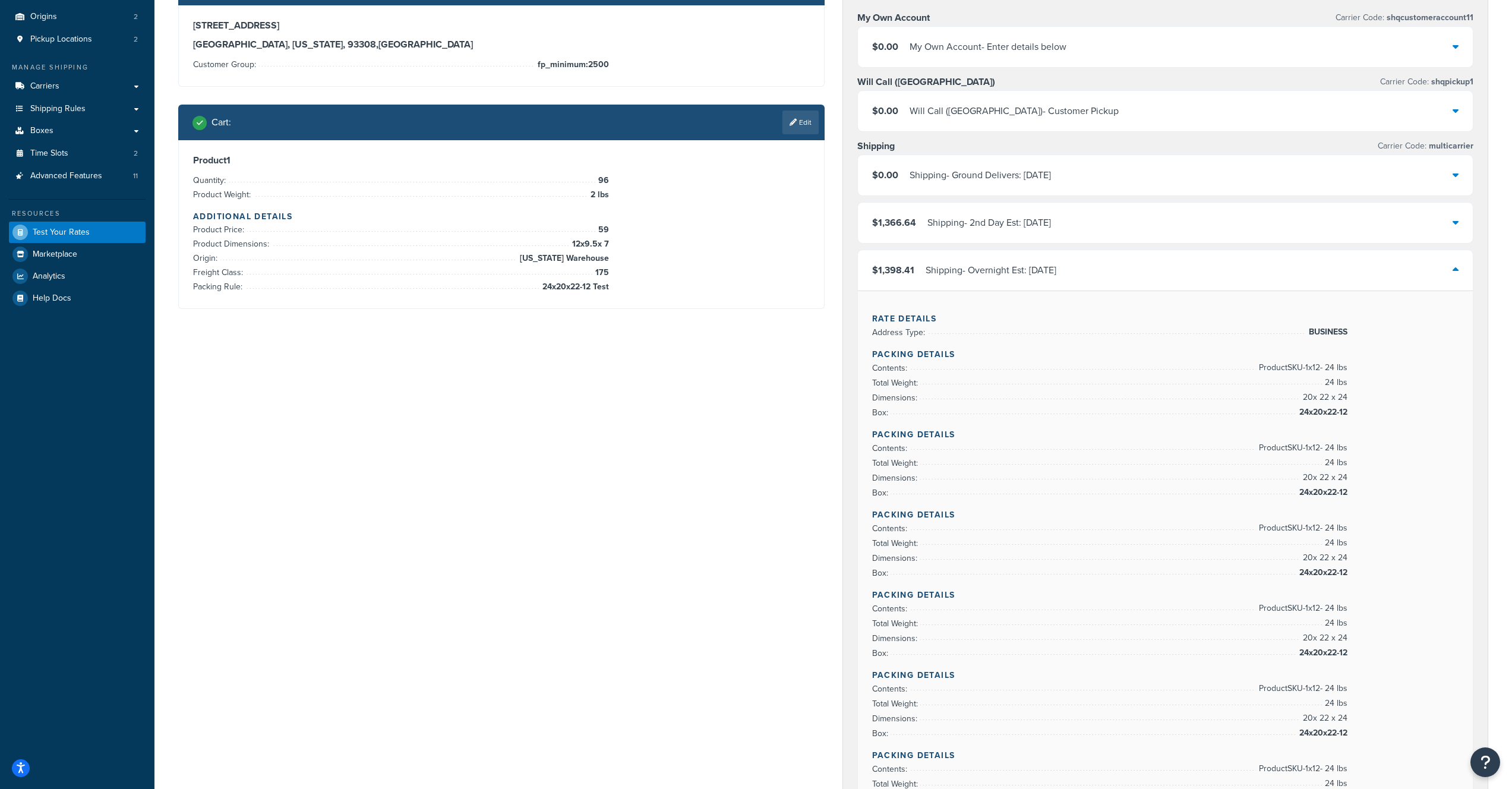
scroll to position [155, 0]
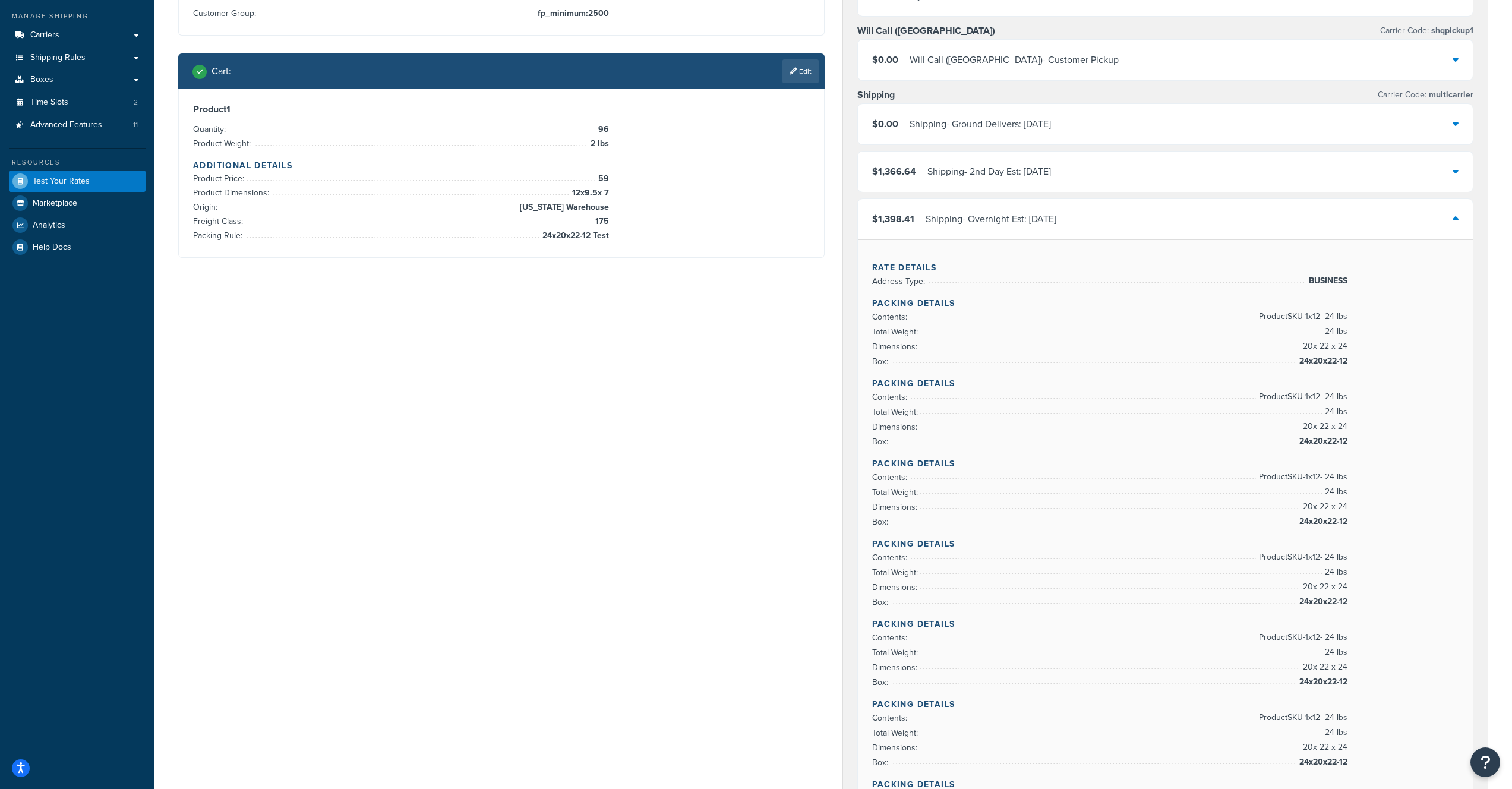
drag, startPoint x: 1253, startPoint y: 316, endPoint x: 1347, endPoint y: 317, distance: 94.0
click at [1352, 318] on div "Packing Details Contents: Product SKU-1 x 12 - 24 lbs Total Weight: 24 lbs Dime…" at bounding box center [1166, 709] width 587 height 822
click at [1348, 318] on div "Packing Details Contents: Product SKU-1 x 12 - 24 lbs Total Weight: 24 lbs Dime…" at bounding box center [1166, 709] width 587 height 822
click at [1341, 317] on span "Product SKU-1 x 12 - 24 lbs" at bounding box center [1301, 316] width 91 height 14
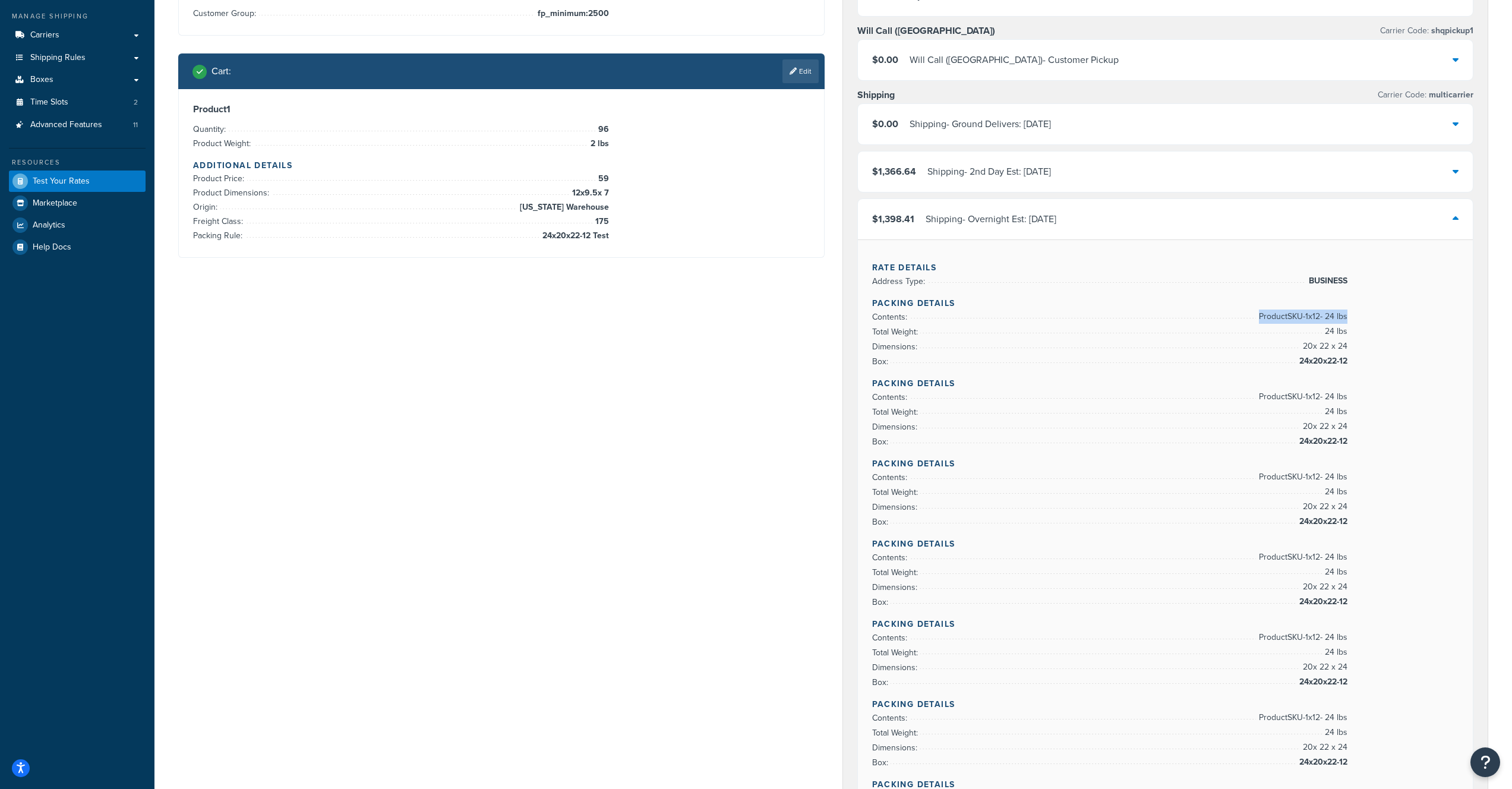
drag, startPoint x: 1260, startPoint y: 318, endPoint x: 1346, endPoint y: 317, distance: 86.0
click at [1346, 318] on span "Product SKU-1 x 12 - 24 lbs" at bounding box center [1301, 316] width 91 height 14
copy span "Product SKU-1 x 12 - 24 lbs"
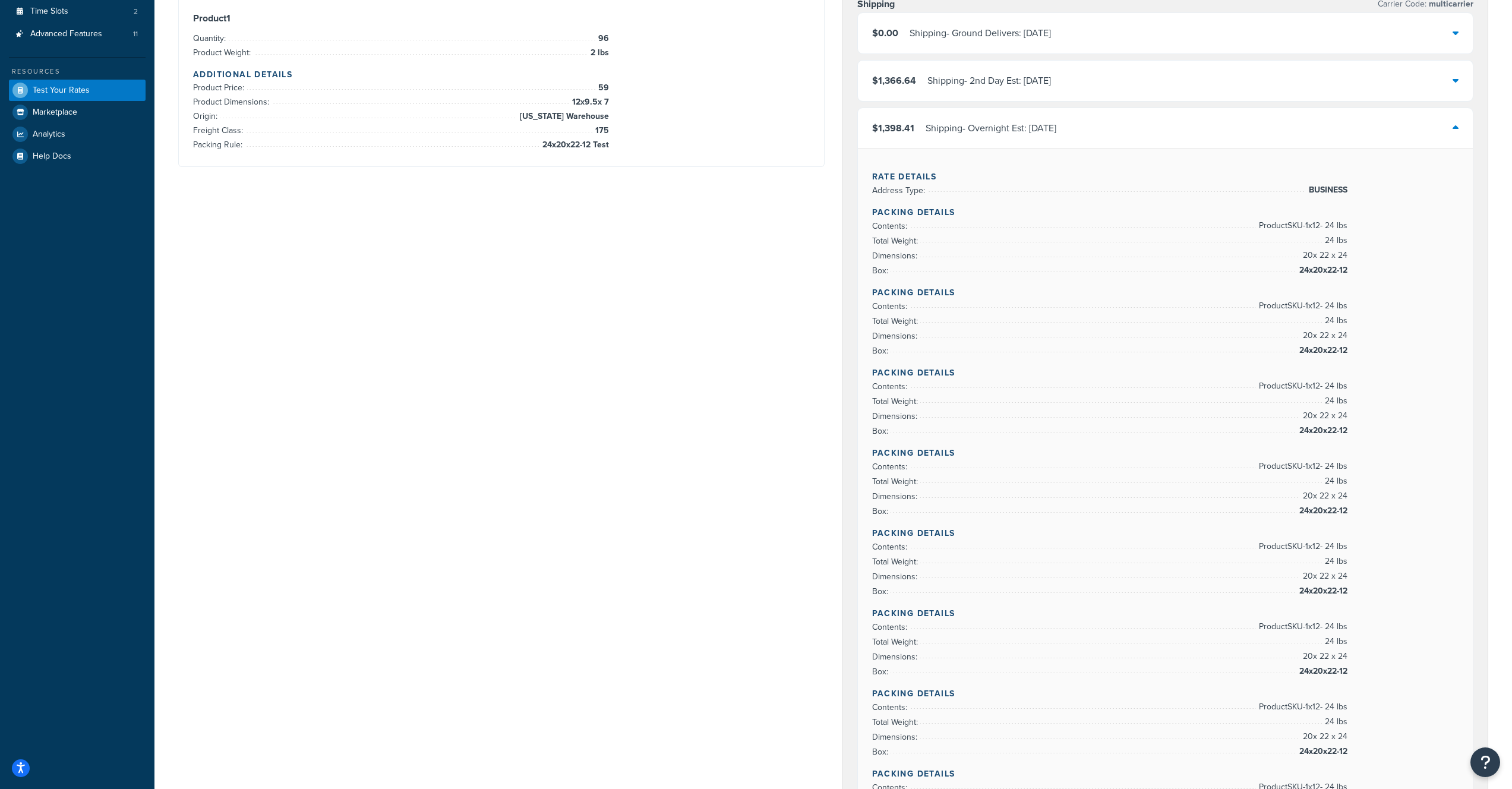
scroll to position [165, 0]
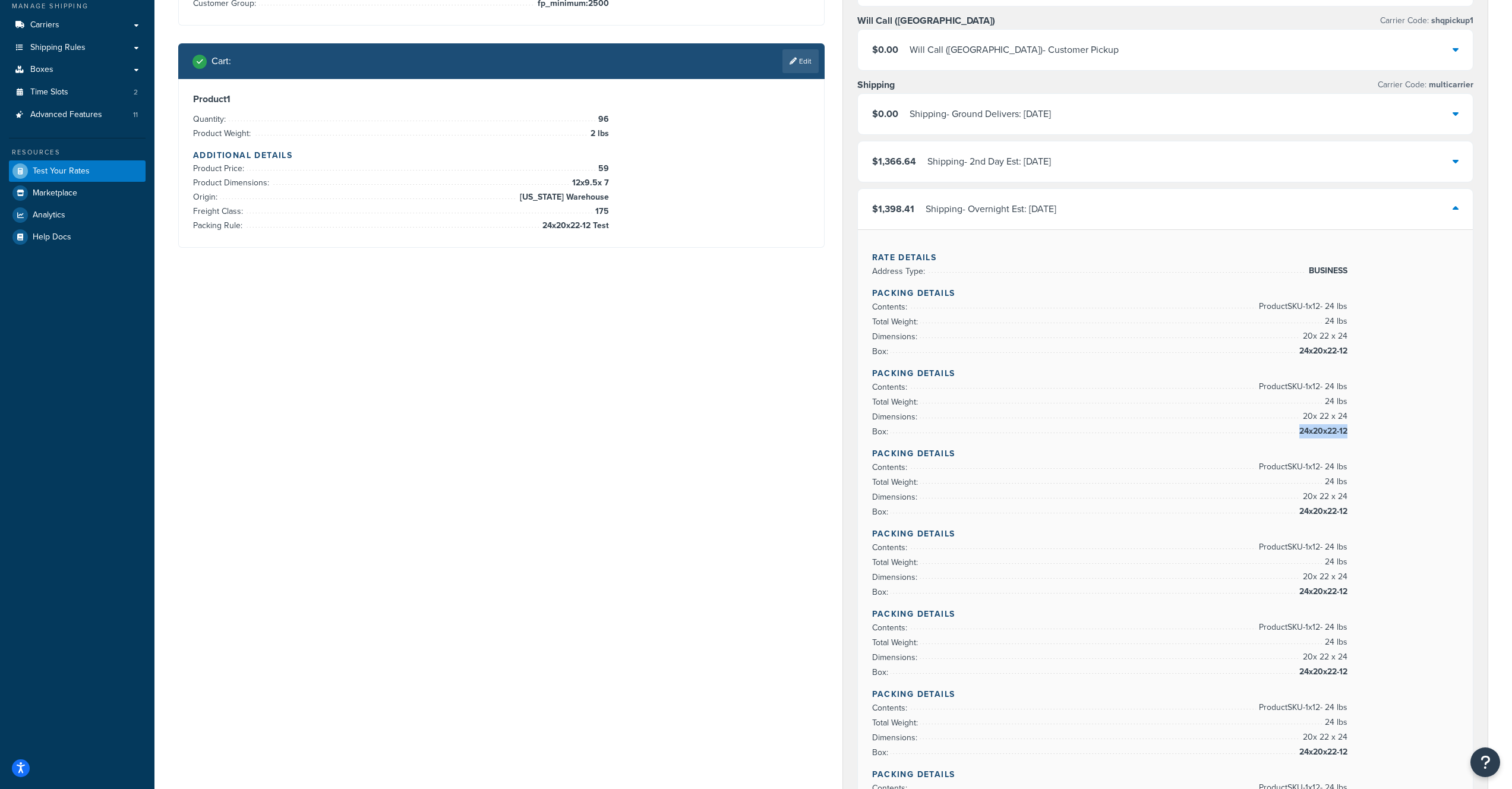
drag, startPoint x: 1296, startPoint y: 433, endPoint x: 1346, endPoint y: 431, distance: 50.0
click at [1346, 431] on span "24x20x22-12" at bounding box center [1321, 431] width 51 height 14
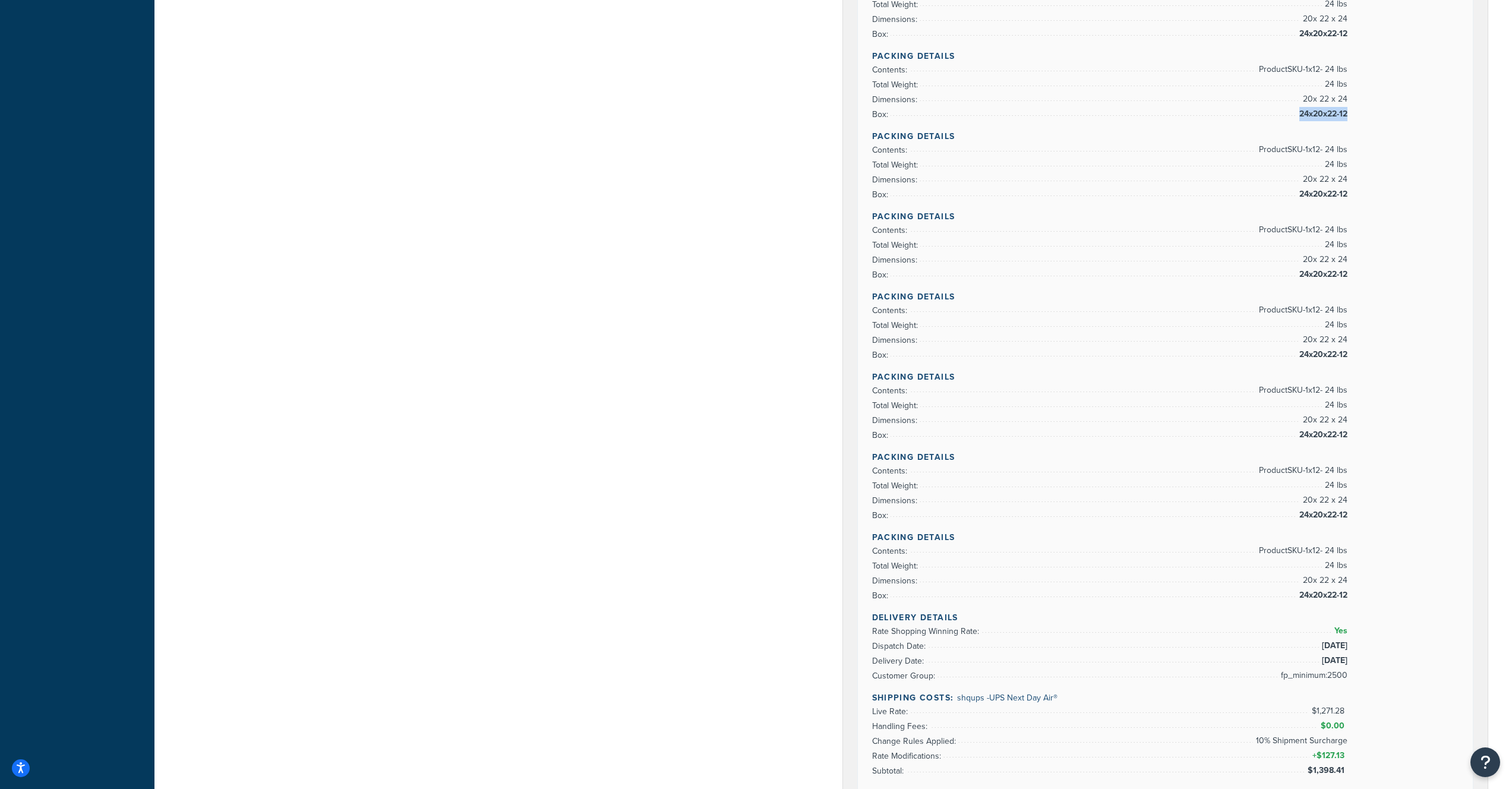
scroll to position [571, 0]
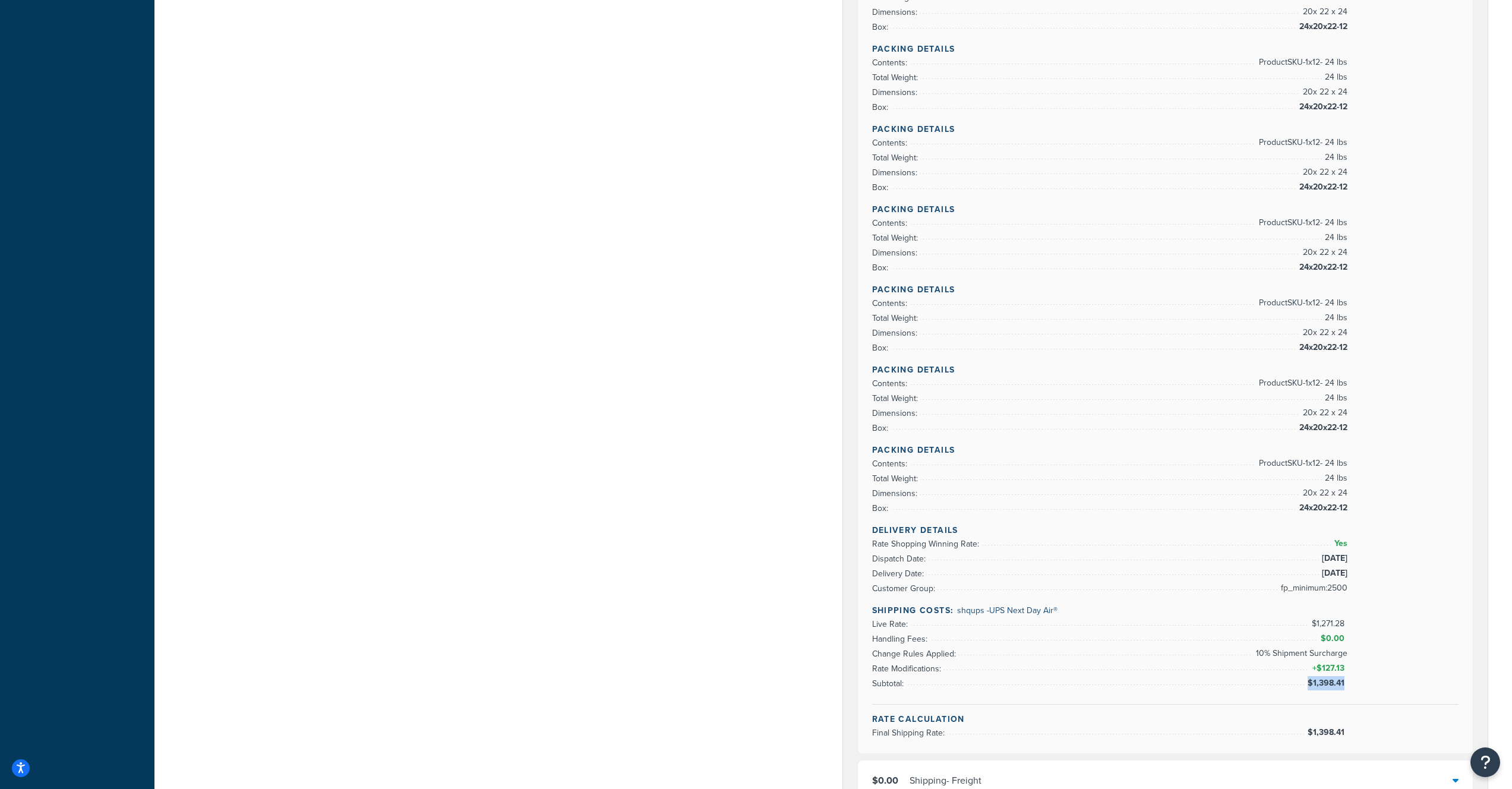
drag, startPoint x: 1311, startPoint y: 685, endPoint x: 1346, endPoint y: 684, distance: 35.0
click at [1346, 684] on span "$1,398.41" at bounding box center [1328, 683] width 40 height 13
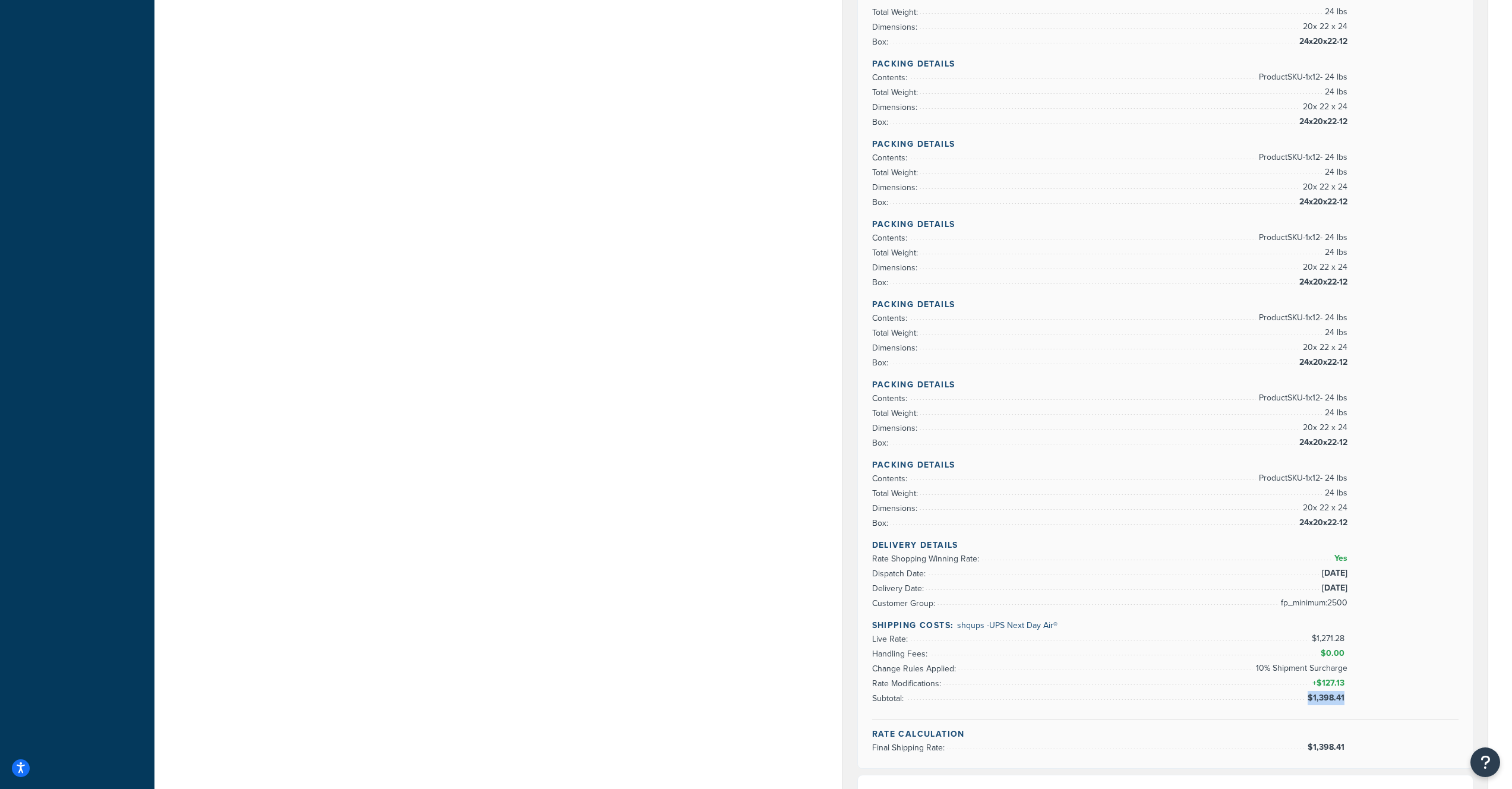
scroll to position [508, 0]
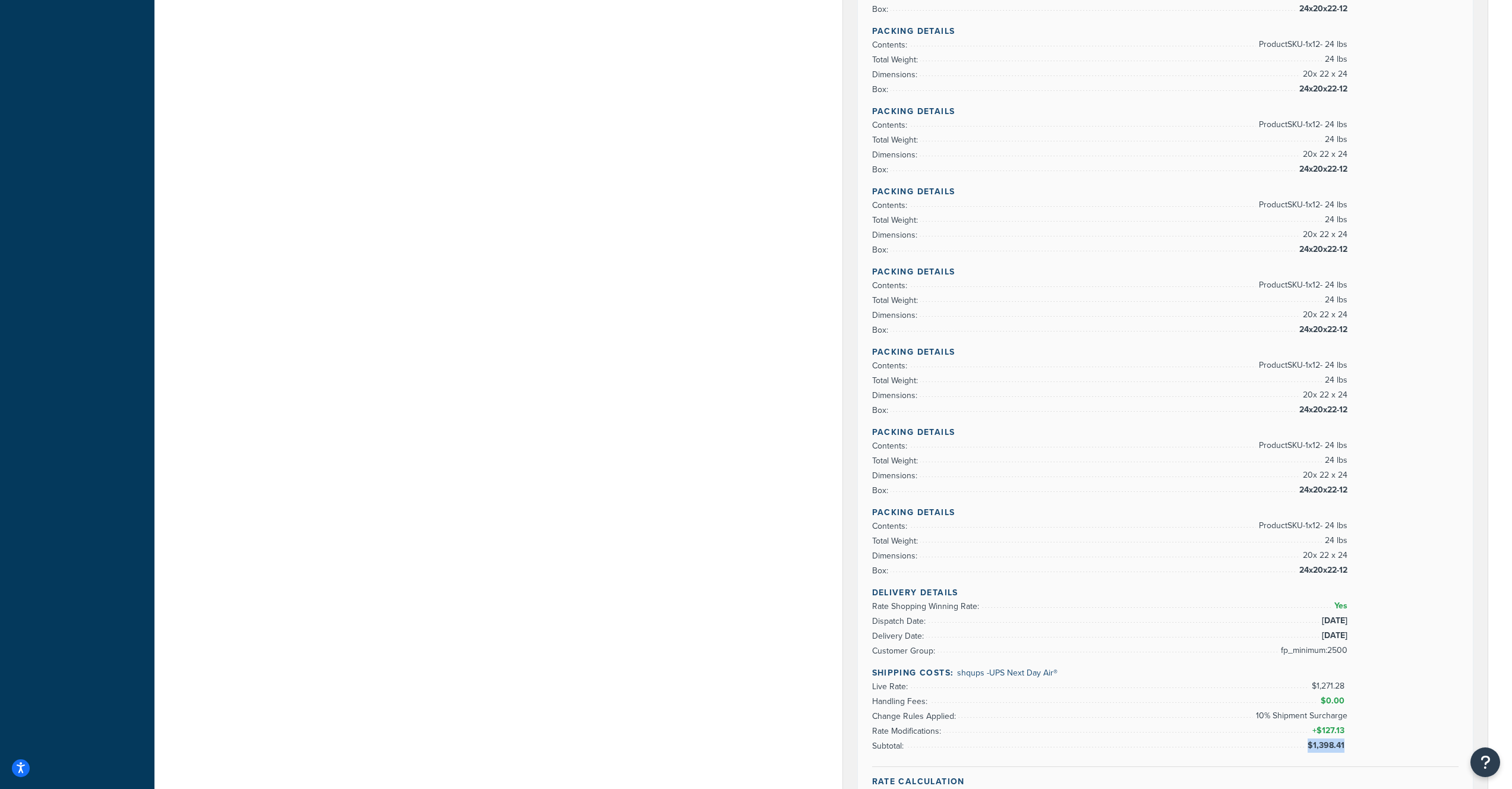
drag, startPoint x: 1323, startPoint y: 452, endPoint x: 1391, endPoint y: 450, distance: 68.0
click at [1391, 450] on div "Packing Details Contents: Product SKU-1 x 12 - 24 lbs Total Weight: 24 lbs Dime…" at bounding box center [1166, 356] width 587 height 822
click at [1387, 467] on div "Packing Details Contents: Product SKU-1 x 12 - 24 lbs Total Weight: 24 lbs Dime…" at bounding box center [1166, 356] width 587 height 822
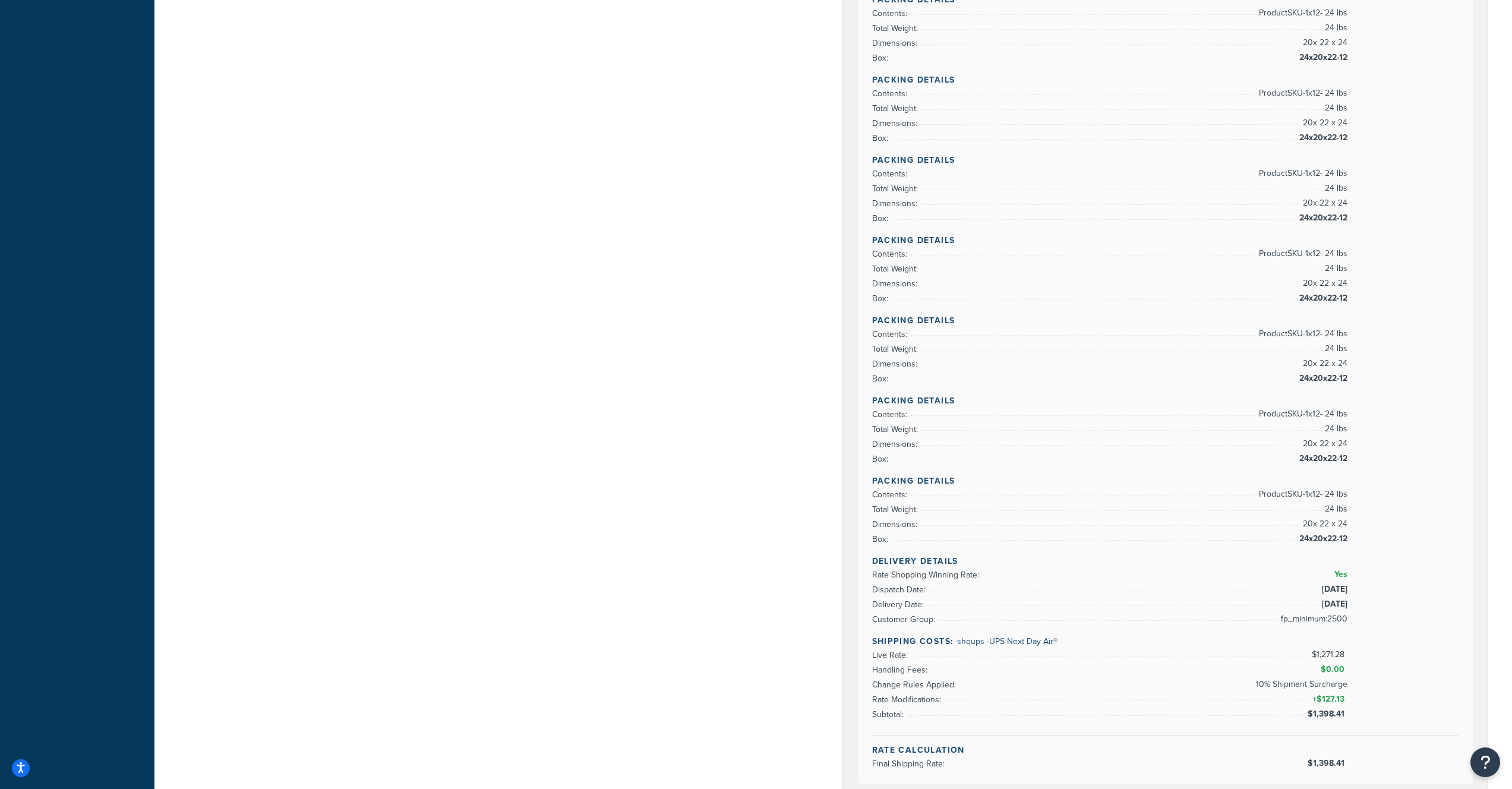
scroll to position [555, 0]
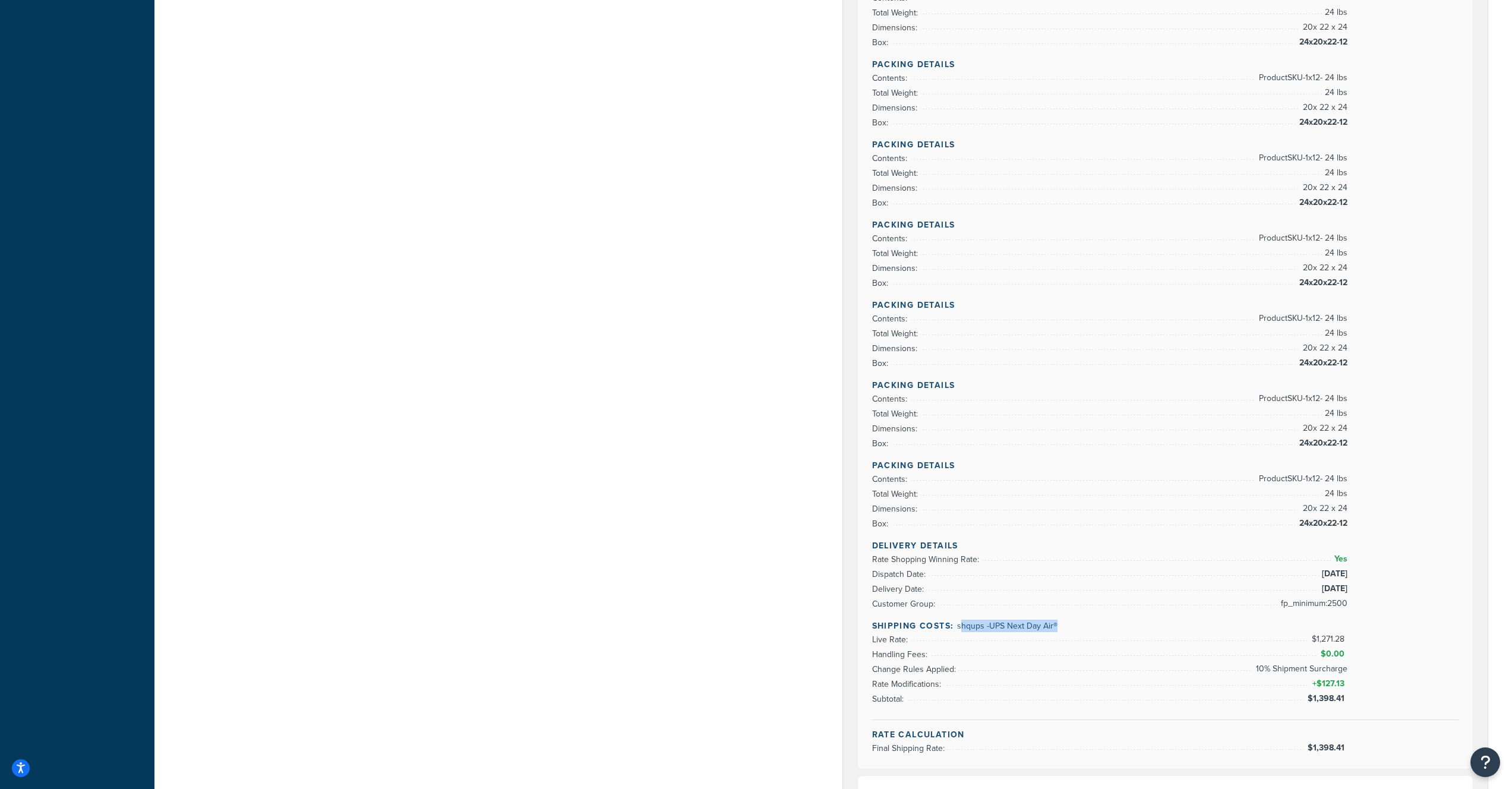
drag, startPoint x: 959, startPoint y: 628, endPoint x: 1091, endPoint y: 626, distance: 132.0
click at [1092, 626] on h4 "Shipping Costs: shqups - UPS Next Day Air®" at bounding box center [1166, 626] width 587 height 13
click at [1091, 625] on h4 "Shipping Costs: shqups - UPS Next Day Air®" at bounding box center [1166, 626] width 587 height 13
drag, startPoint x: 1091, startPoint y: 625, endPoint x: 989, endPoint y: 629, distance: 102.1
click at [990, 628] on h4 "Shipping Costs: shqups - UPS Next Day Air®" at bounding box center [1166, 626] width 587 height 13
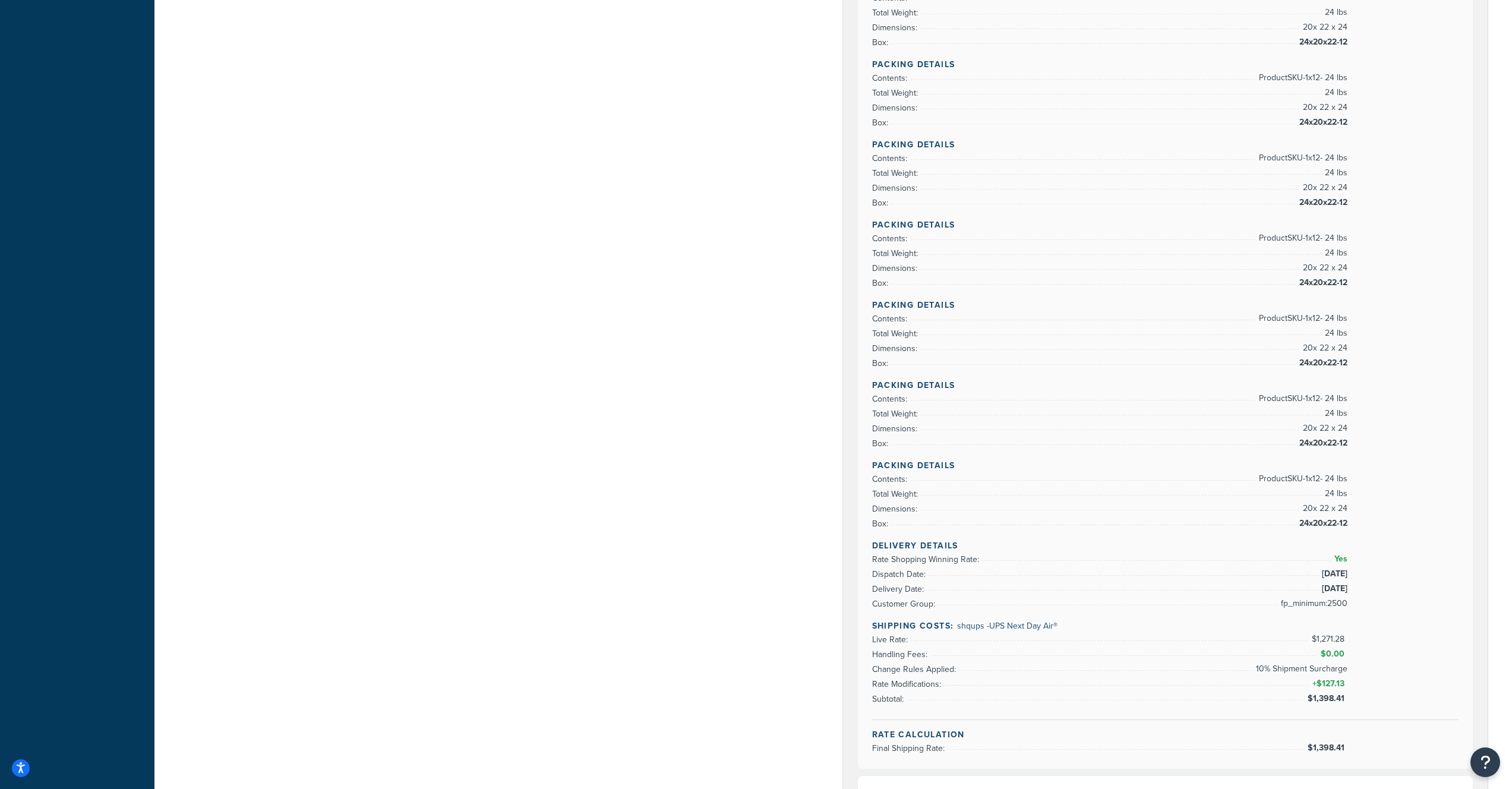
click at [959, 629] on span "shqups - UPS Next Day Air®" at bounding box center [1007, 626] width 100 height 13
drag, startPoint x: 954, startPoint y: 629, endPoint x: 1088, endPoint y: 629, distance: 134.0
click at [1088, 629] on h4 "Shipping Costs: shqups - UPS Next Day Air®" at bounding box center [1166, 626] width 587 height 13
click at [982, 624] on span "shqups - UPS Next Day Air®" at bounding box center [1007, 626] width 100 height 13
drag, startPoint x: 990, startPoint y: 626, endPoint x: 1085, endPoint y: 626, distance: 95.0
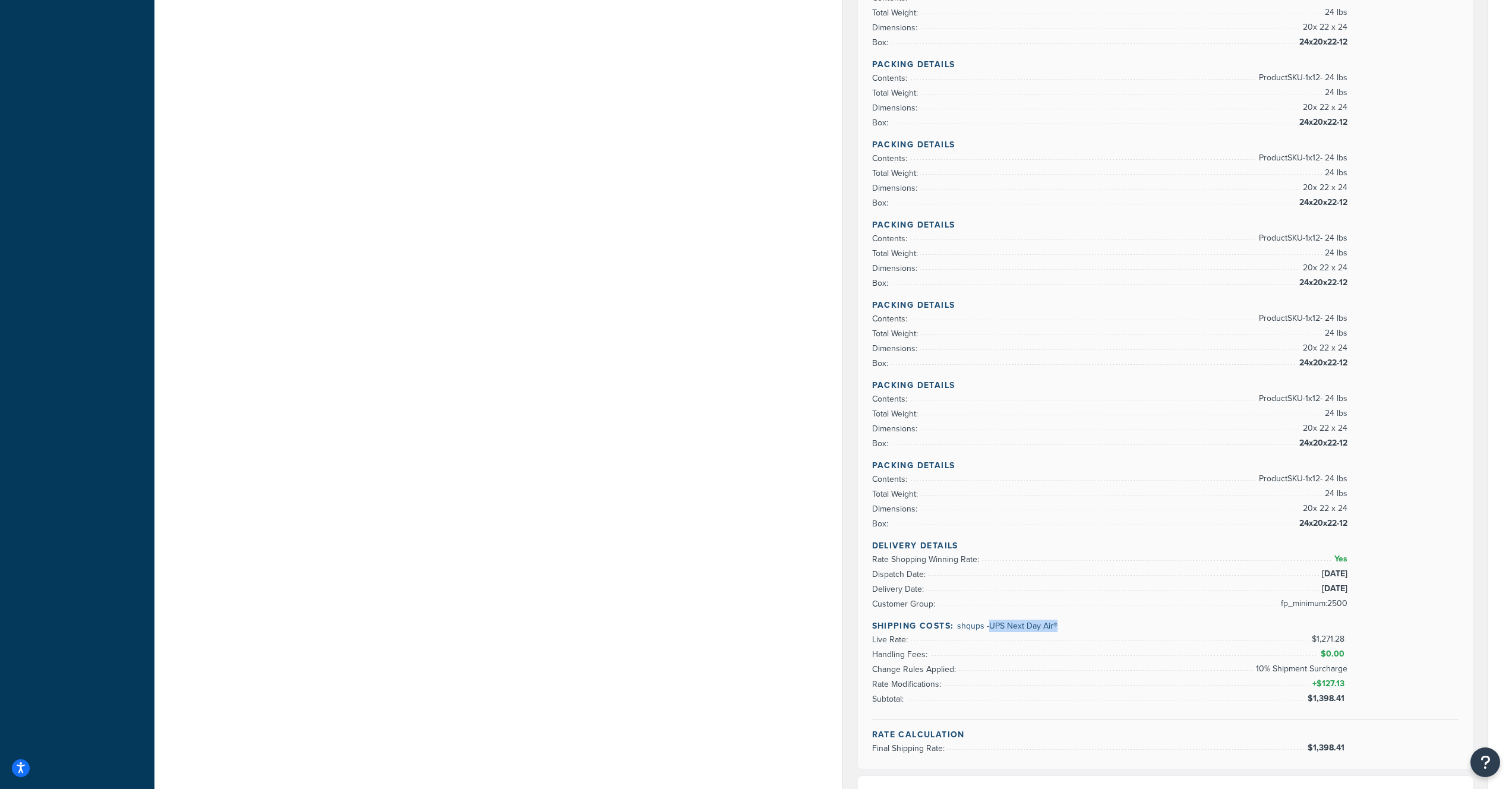
click at [1082, 626] on h4 "Shipping Costs: shqups - UPS Next Day Air®" at bounding box center [1166, 626] width 587 height 13
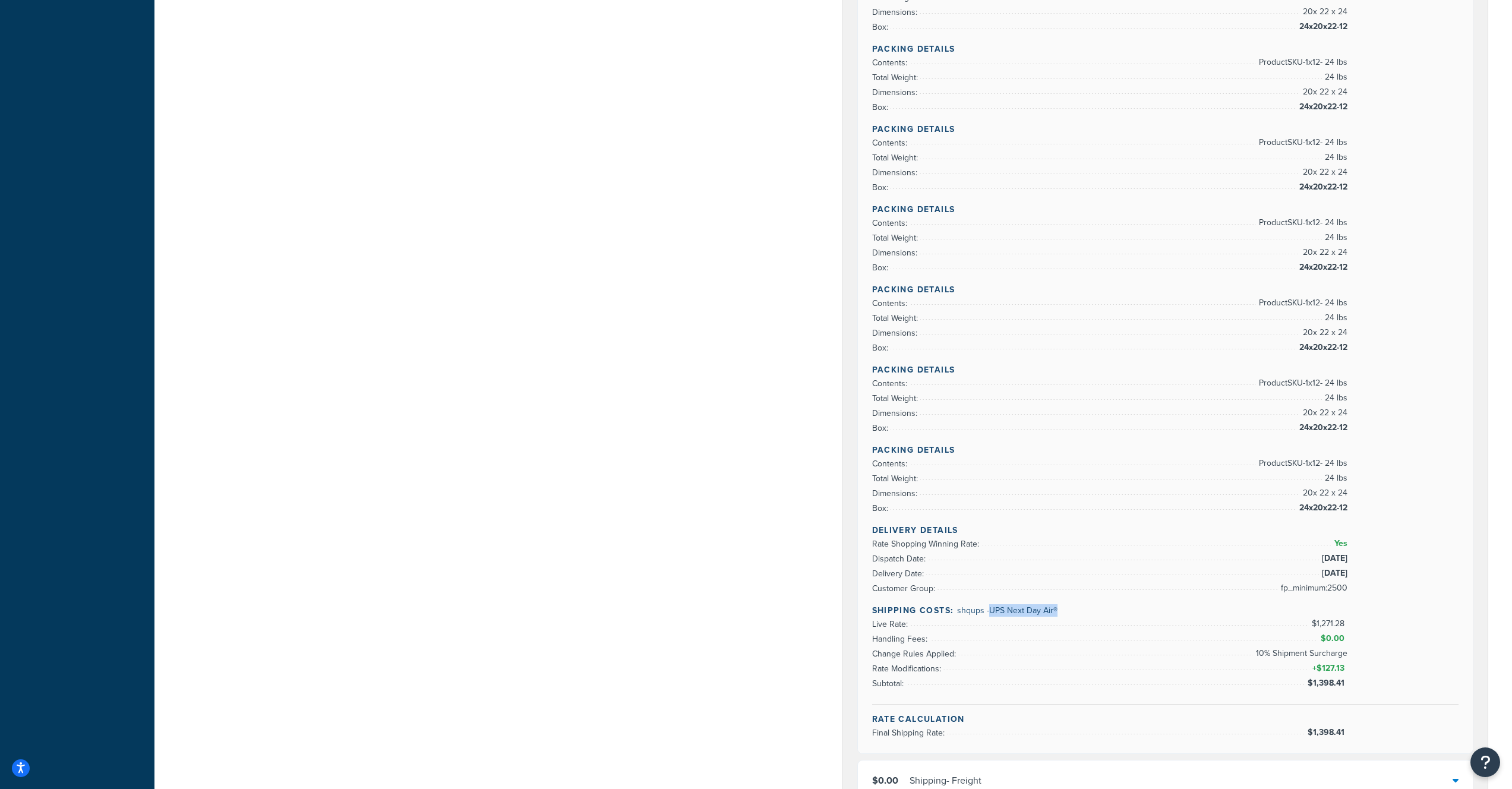
scroll to position [578, 0]
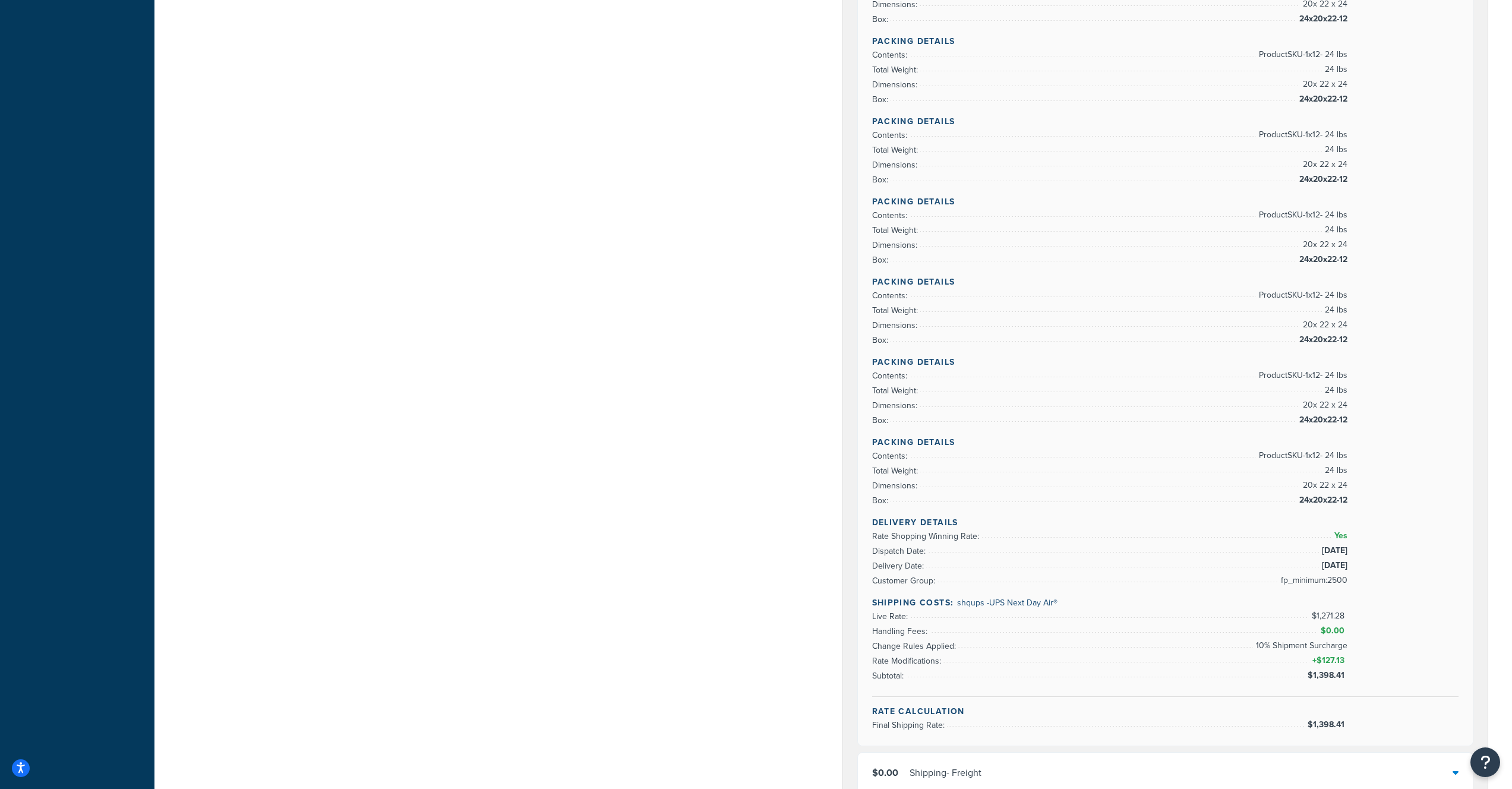
click at [970, 608] on span "shqups - UPS Next Day Air®" at bounding box center [1007, 603] width 100 height 13
click at [970, 606] on span "shqups - UPS Next Day Air®" at bounding box center [1007, 603] width 100 height 13
drag, startPoint x: 970, startPoint y: 606, endPoint x: 1046, endPoint y: 600, distance: 76.2
click at [970, 606] on span "shqups - UPS Next Day Air®" at bounding box center [1007, 603] width 100 height 13
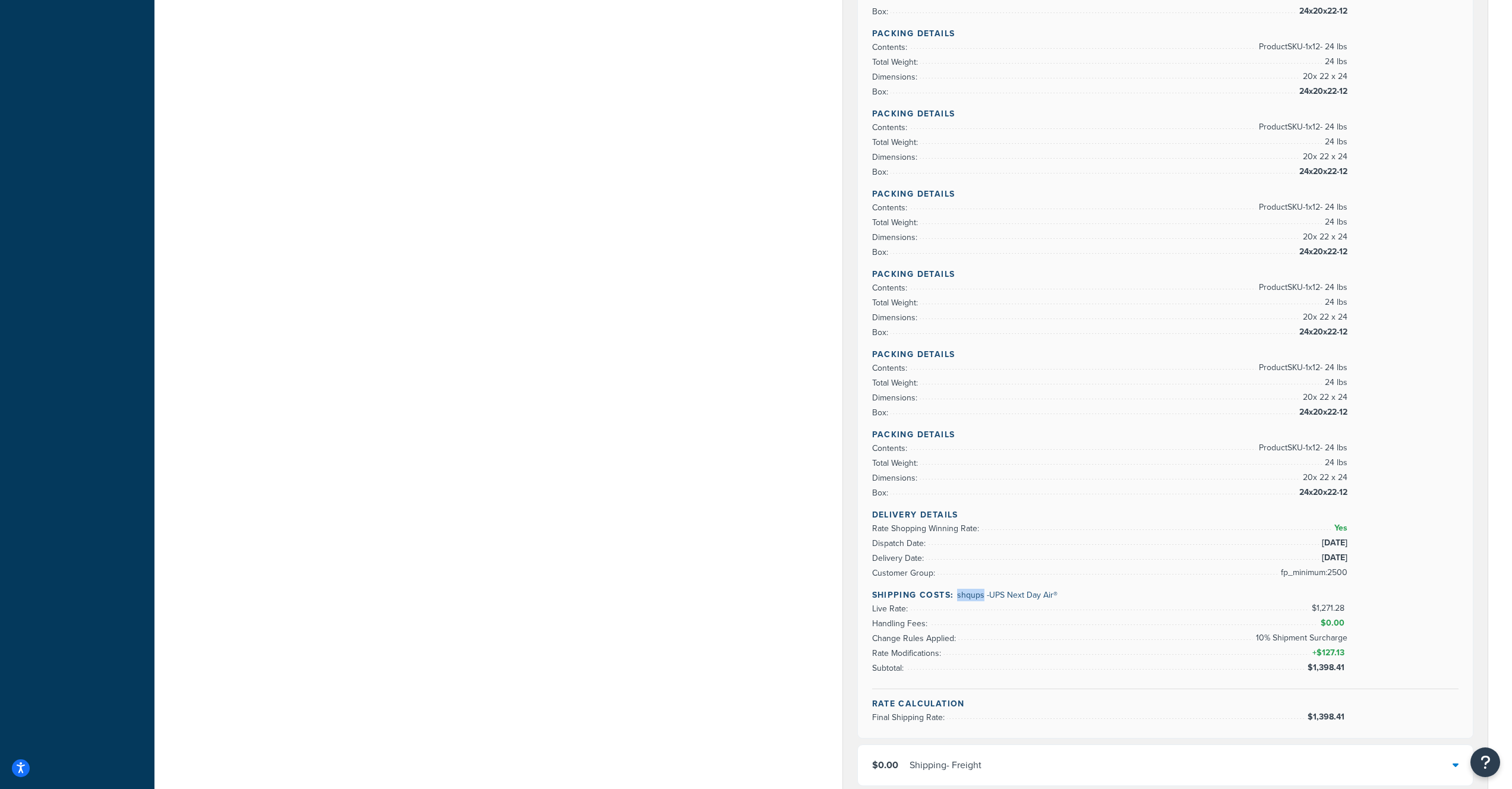
scroll to position [593, 0]
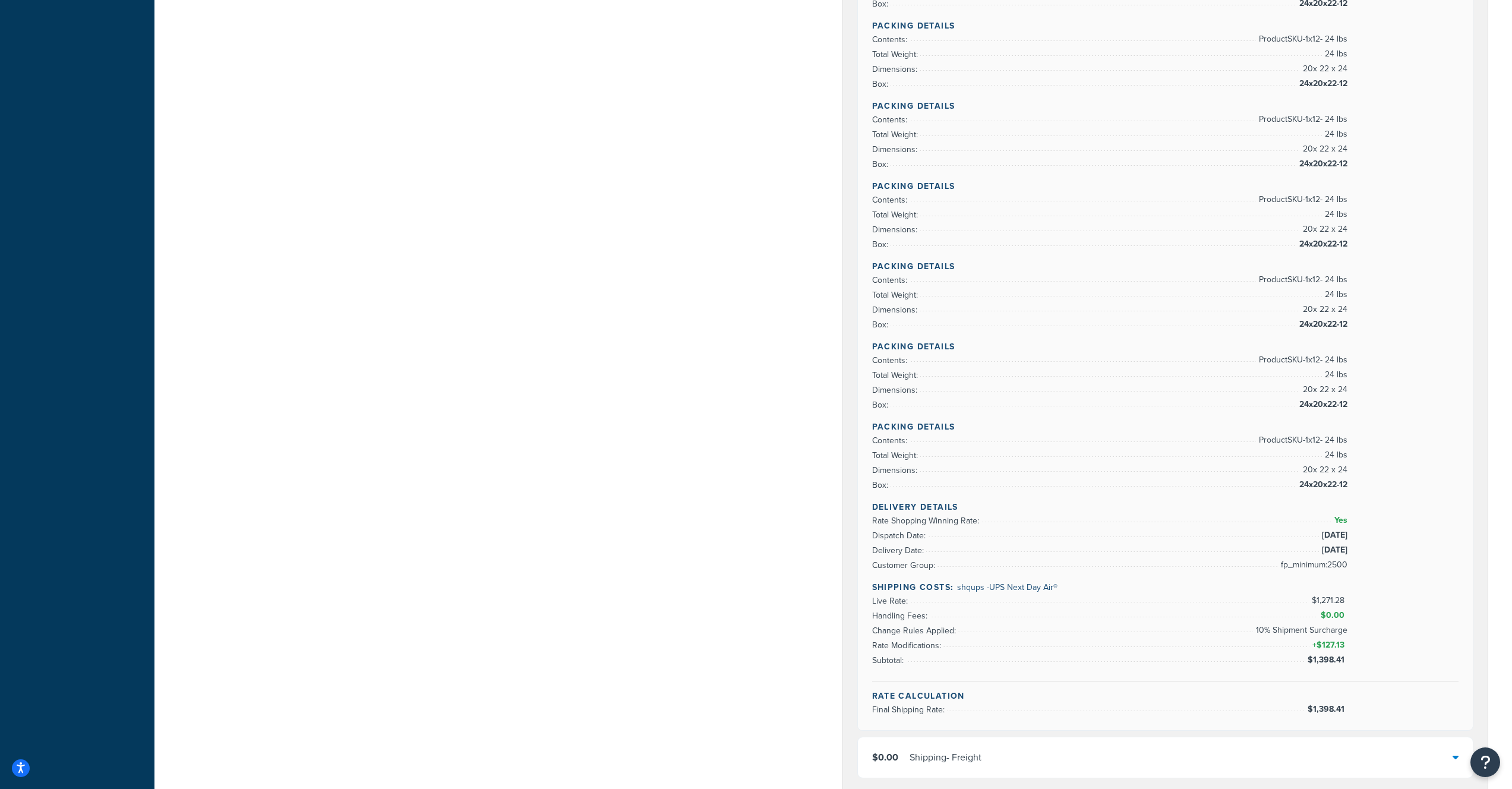
drag, startPoint x: 1306, startPoint y: 709, endPoint x: 1371, endPoint y: 715, distance: 65.3
click at [1371, 715] on div "Rate Calculation Final Shipping Rate: $1,398.41" at bounding box center [1166, 703] width 587 height 28
click at [1340, 661] on span "$1,398.41" at bounding box center [1328, 659] width 40 height 13
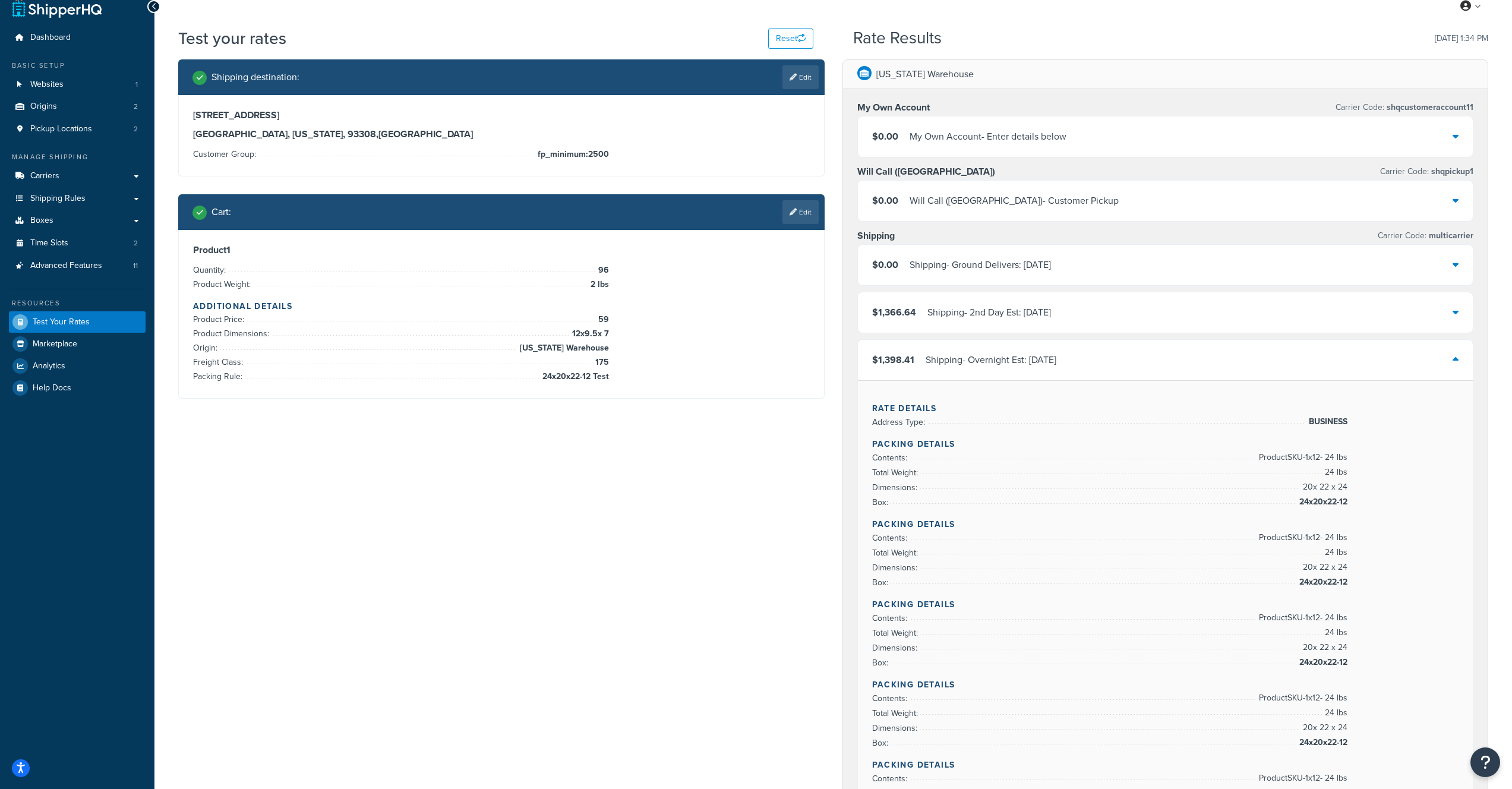
scroll to position [0, 0]
